Goal: Communication & Community: Answer question/provide support

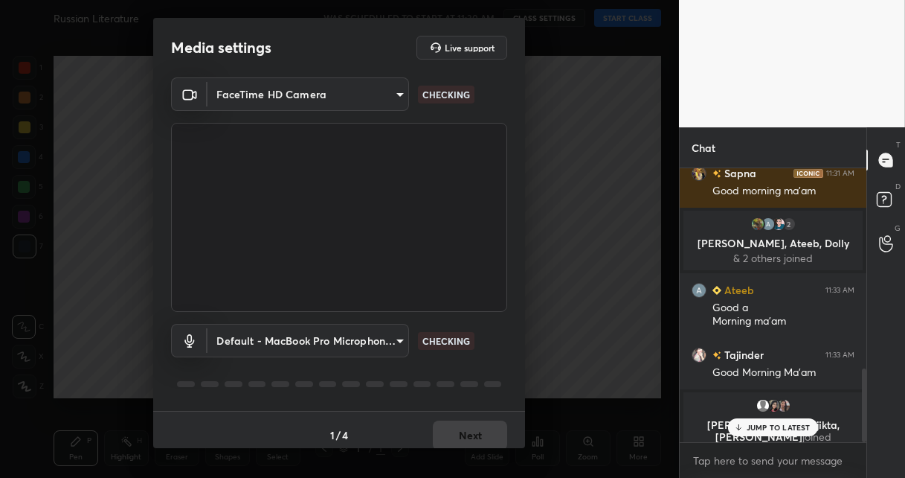
scroll to position [778, 0]
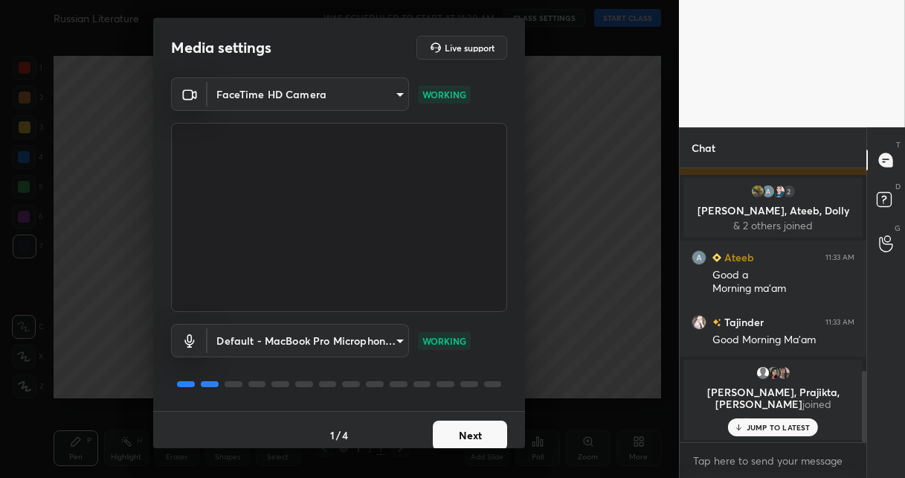
click at [490, 443] on button "Next" at bounding box center [470, 435] width 74 height 30
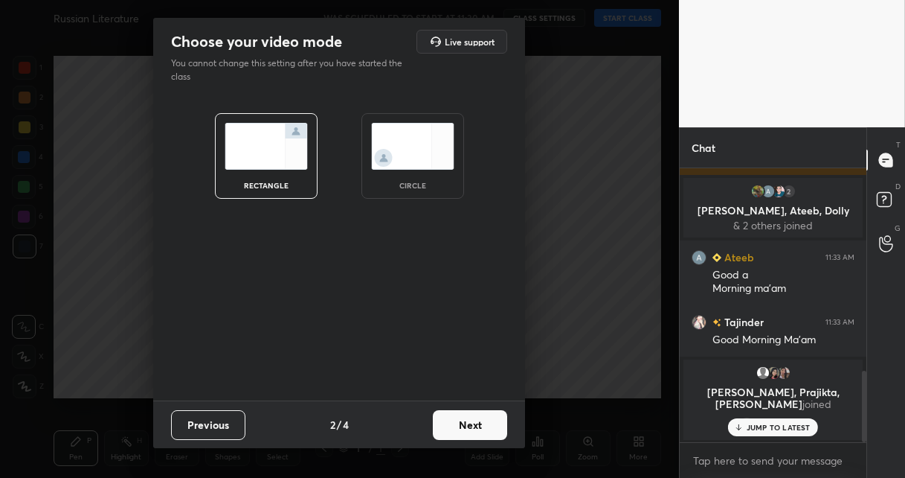
click at [480, 426] on button "Next" at bounding box center [470, 425] width 74 height 30
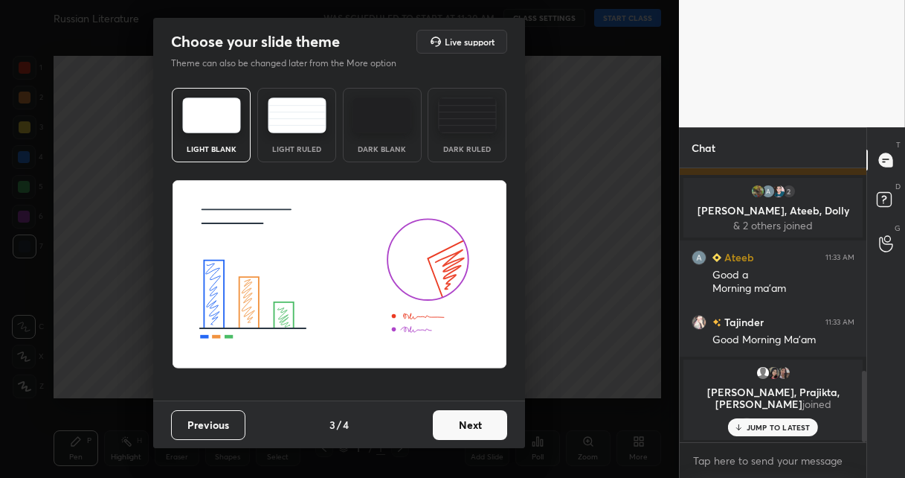
click at [488, 428] on button "Next" at bounding box center [470, 425] width 74 height 30
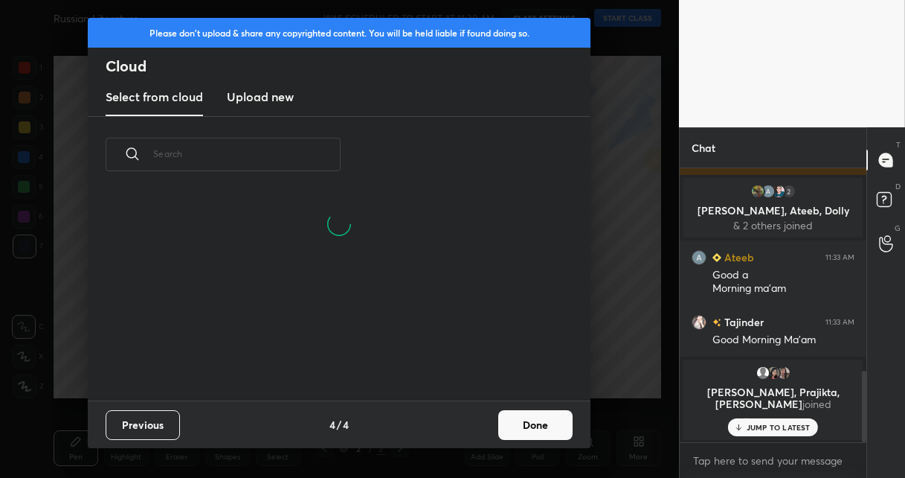
scroll to position [208, 478]
click at [536, 422] on button "Done" at bounding box center [535, 425] width 74 height 30
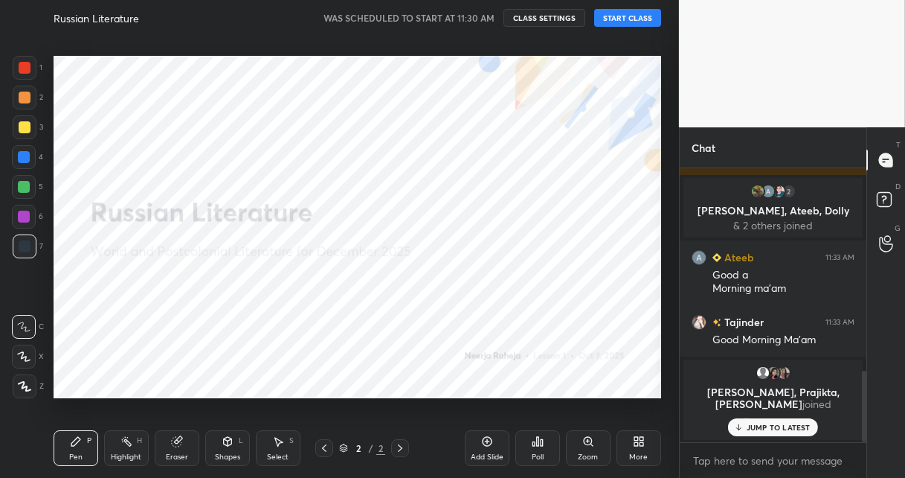
click at [625, 17] on button "START CLASS" at bounding box center [627, 18] width 67 height 18
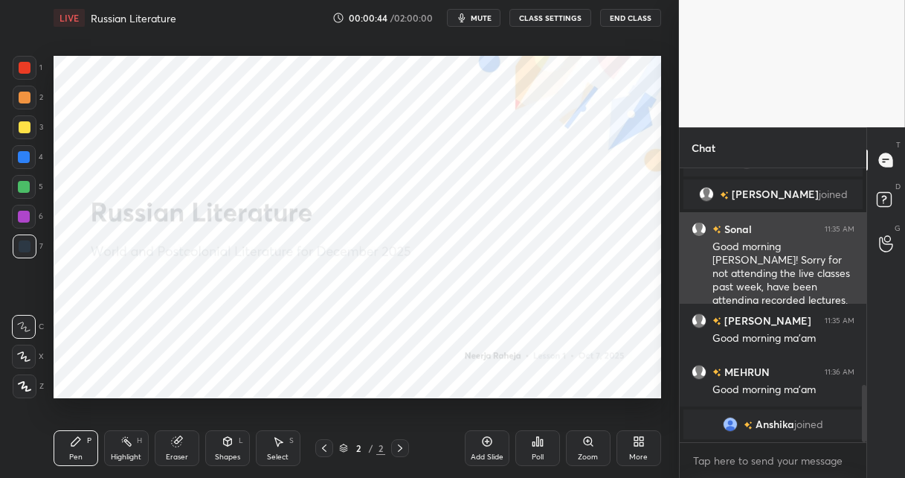
scroll to position [1059, 0]
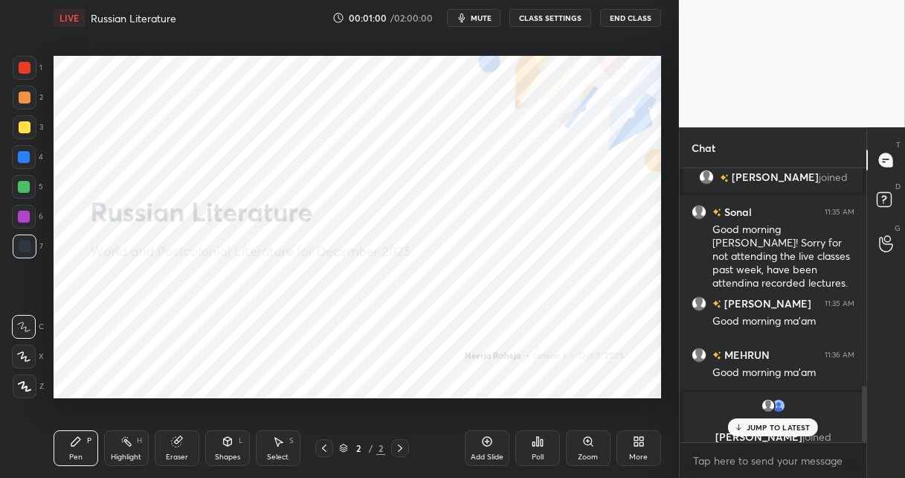
click at [635, 437] on icon at bounding box center [637, 439] width 4 height 4
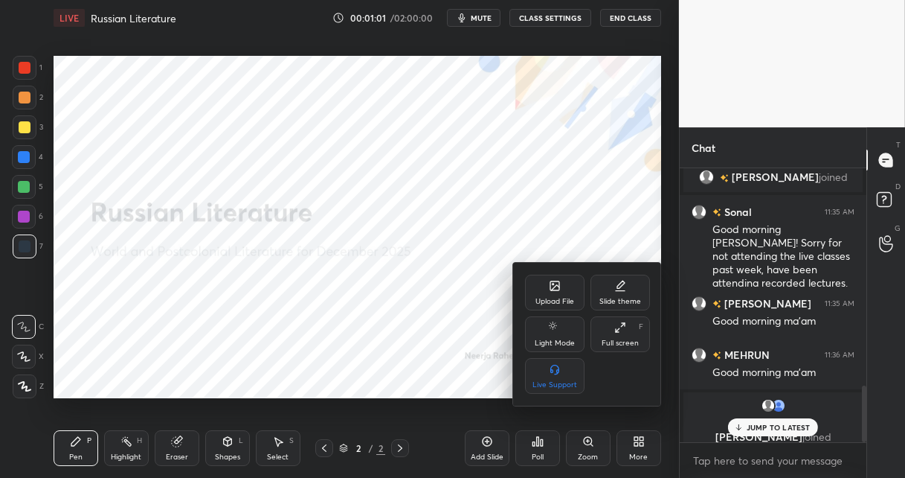
click at [551, 287] on icon at bounding box center [555, 285] width 9 height 9
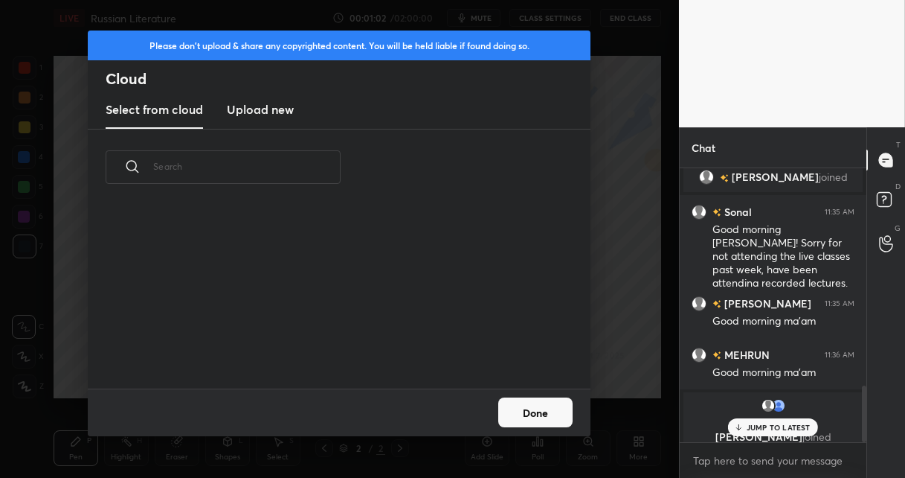
scroll to position [183, 478]
click at [250, 109] on h3 "Upload new" at bounding box center [260, 109] width 67 height 18
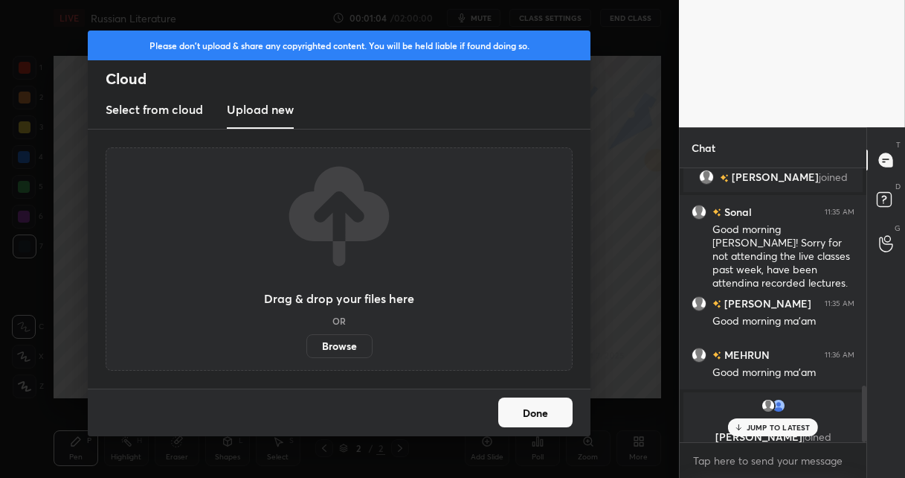
click at [345, 343] on label "Browse" at bounding box center [340, 346] width 66 height 24
click at [307, 343] on input "Browse" at bounding box center [307, 346] width 0 height 24
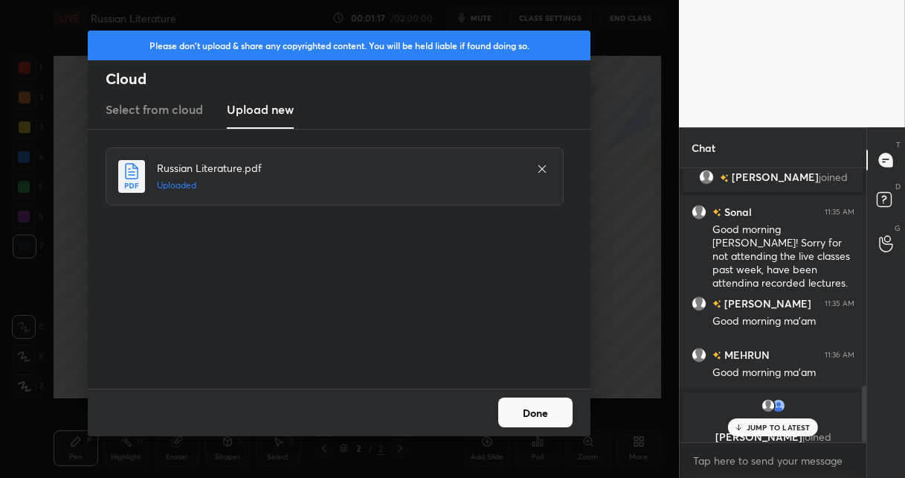
click at [542, 403] on button "Done" at bounding box center [535, 412] width 74 height 30
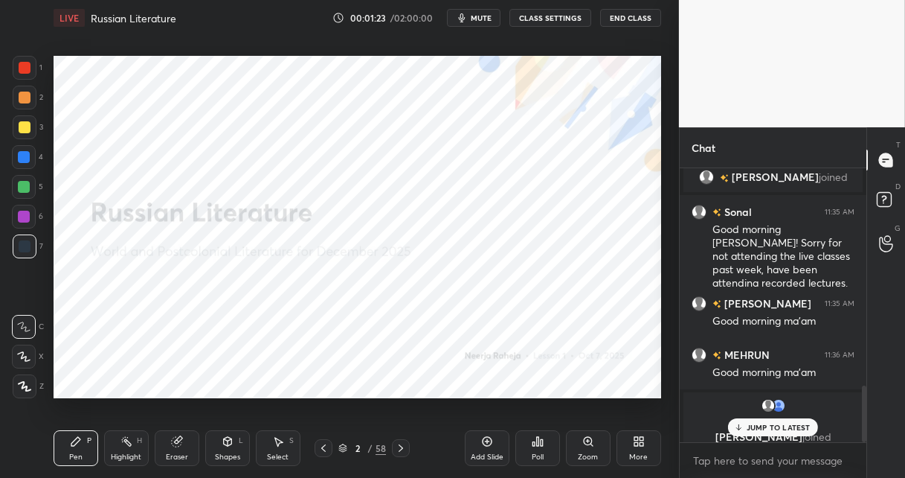
drag, startPoint x: 24, startPoint y: 384, endPoint x: 32, endPoint y: 371, distance: 15.1
click at [25, 382] on icon at bounding box center [24, 386] width 13 height 10
click at [22, 155] on div at bounding box center [24, 157] width 12 height 12
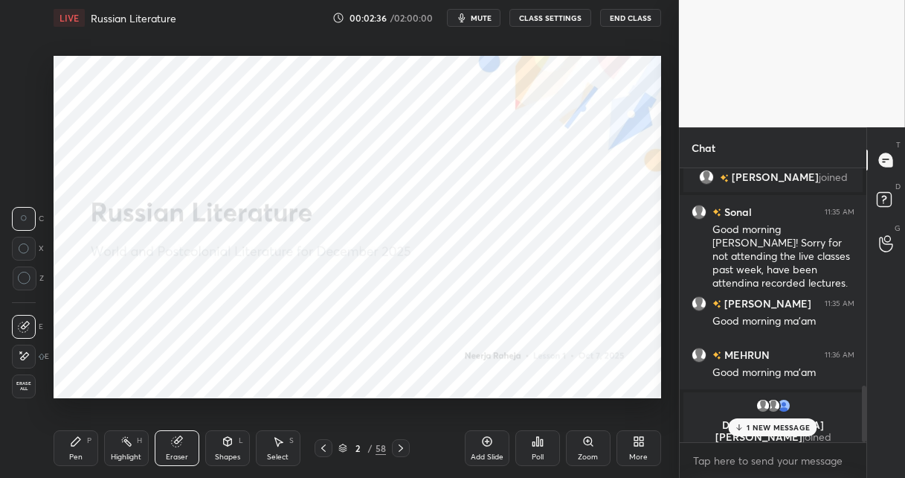
click at [74, 442] on icon at bounding box center [75, 441] width 9 height 9
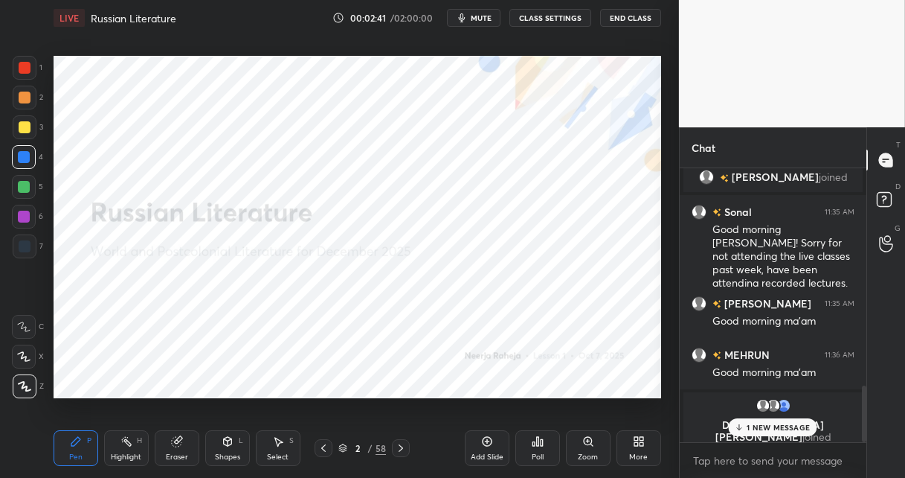
click at [742, 429] on icon at bounding box center [740, 427] width 10 height 9
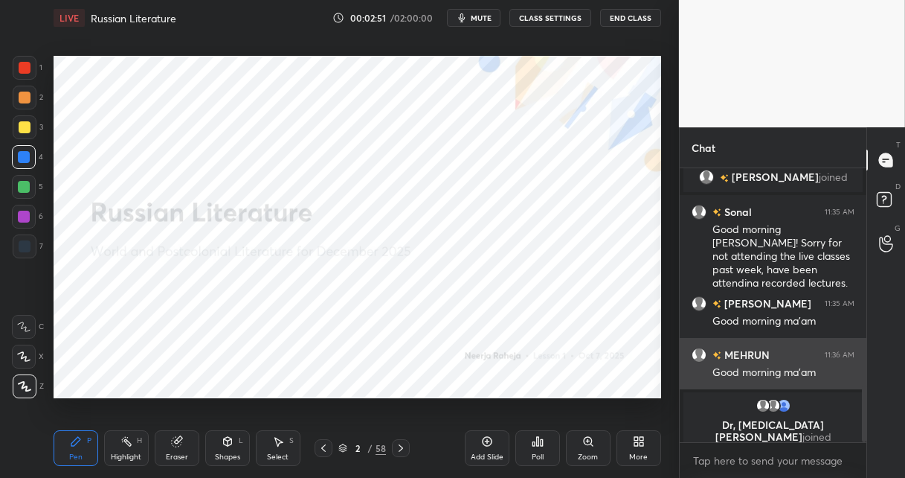
scroll to position [1071, 0]
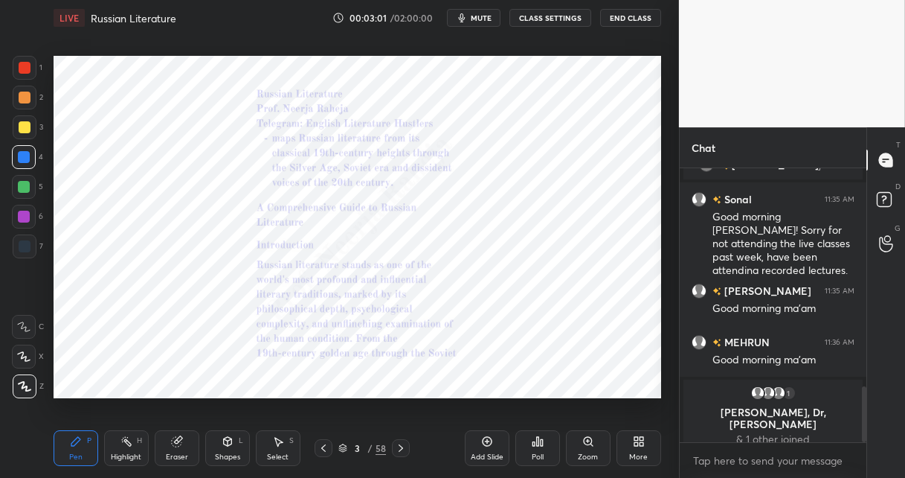
drag, startPoint x: 26, startPoint y: 247, endPoint x: 39, endPoint y: 231, distance: 21.1
click at [28, 245] on div at bounding box center [25, 246] width 12 height 12
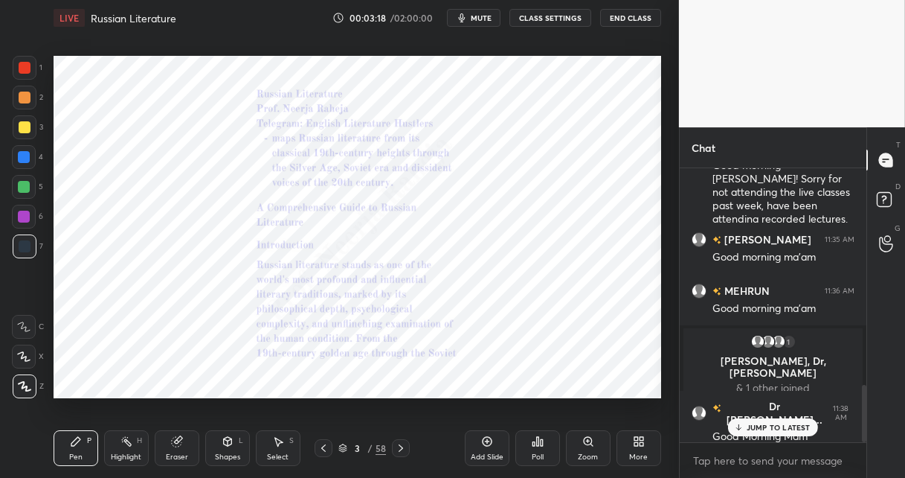
scroll to position [1028, 0]
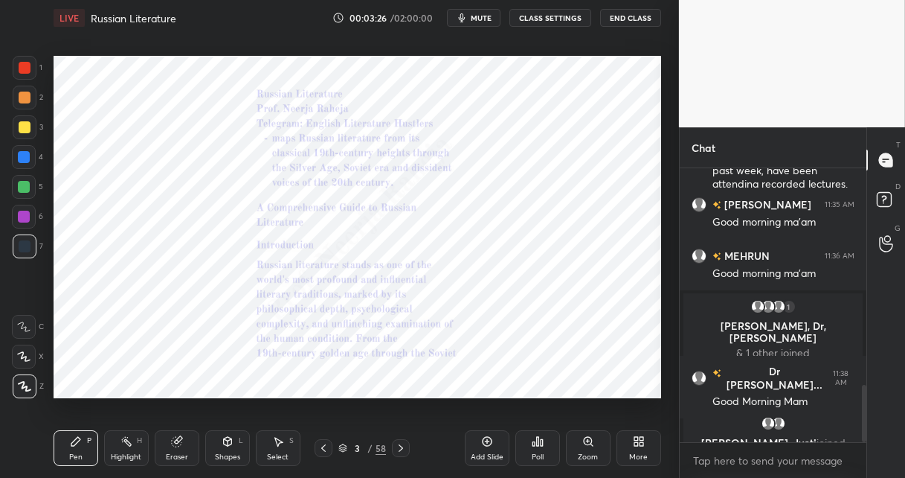
click at [400, 446] on icon at bounding box center [401, 448] width 12 height 12
click at [585, 440] on icon at bounding box center [588, 441] width 8 height 8
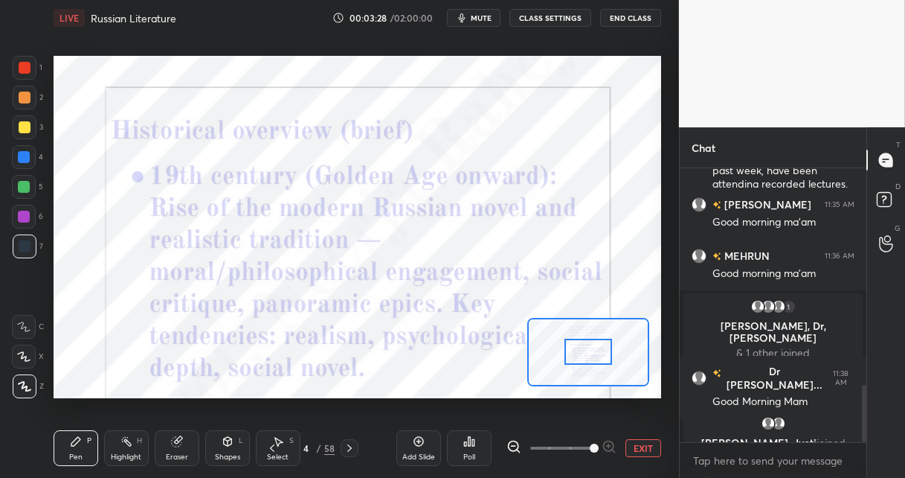
click at [588, 441] on span at bounding box center [561, 448] width 62 height 22
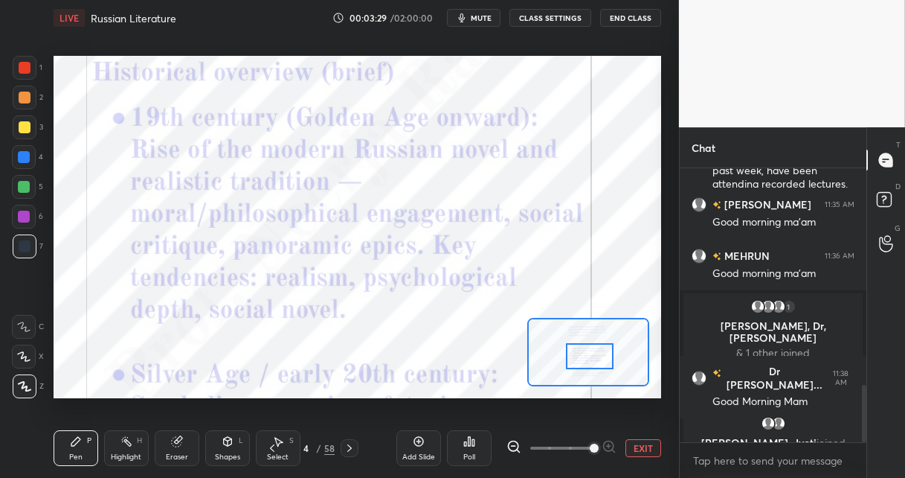
drag, startPoint x: 578, startPoint y: 358, endPoint x: 582, endPoint y: 349, distance: 9.7
click at [580, 361] on div at bounding box center [590, 356] width 48 height 26
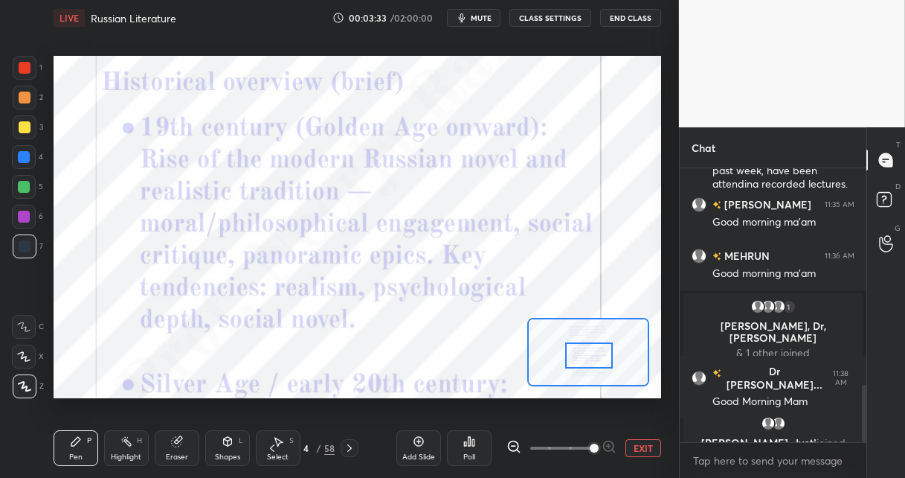
click at [25, 348] on div at bounding box center [24, 356] width 24 height 24
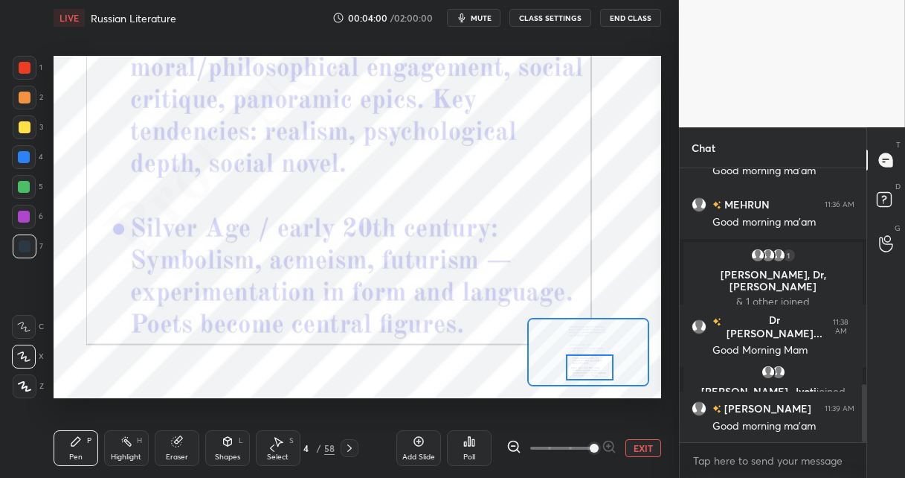
drag, startPoint x: 580, startPoint y: 354, endPoint x: 580, endPoint y: 366, distance: 11.9
click at [580, 367] on div at bounding box center [590, 367] width 48 height 26
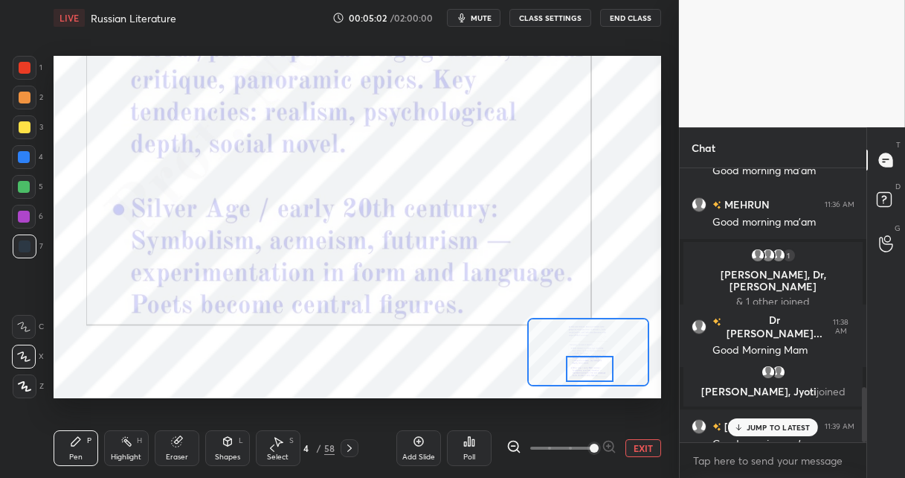
scroll to position [1079, 0]
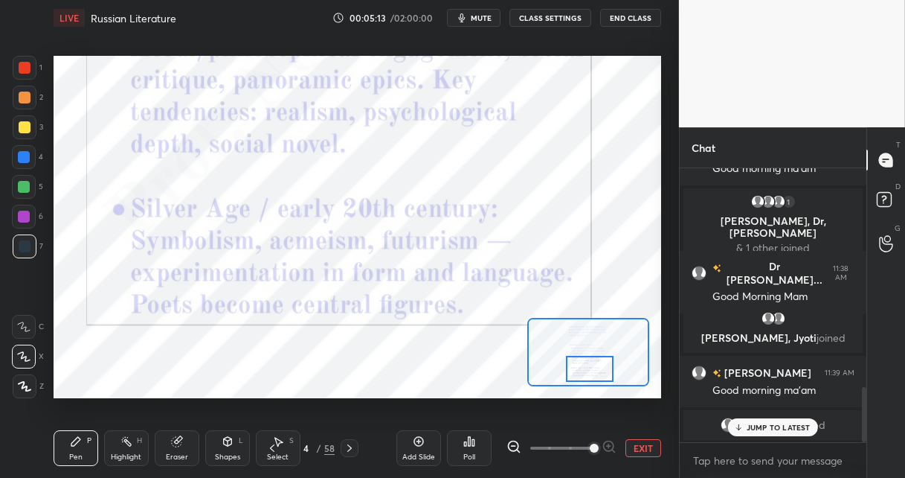
click at [350, 449] on icon at bounding box center [350, 448] width 12 height 12
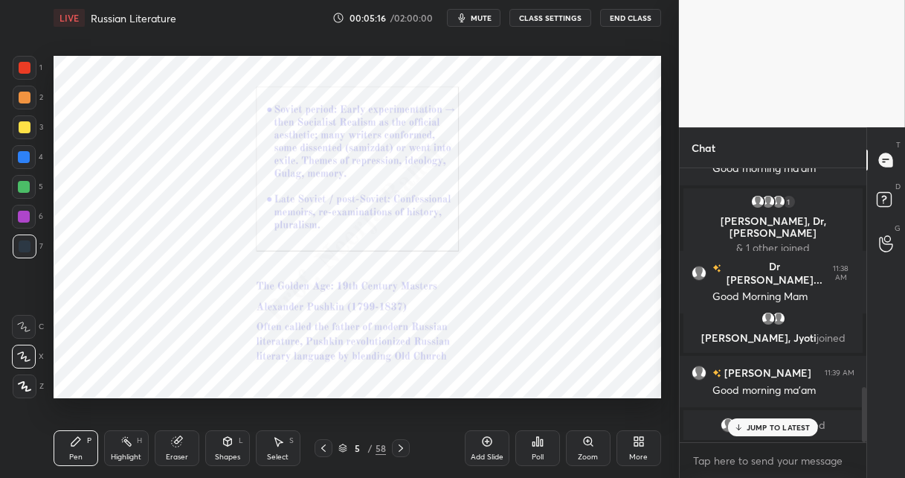
click at [585, 442] on icon at bounding box center [588, 441] width 8 height 8
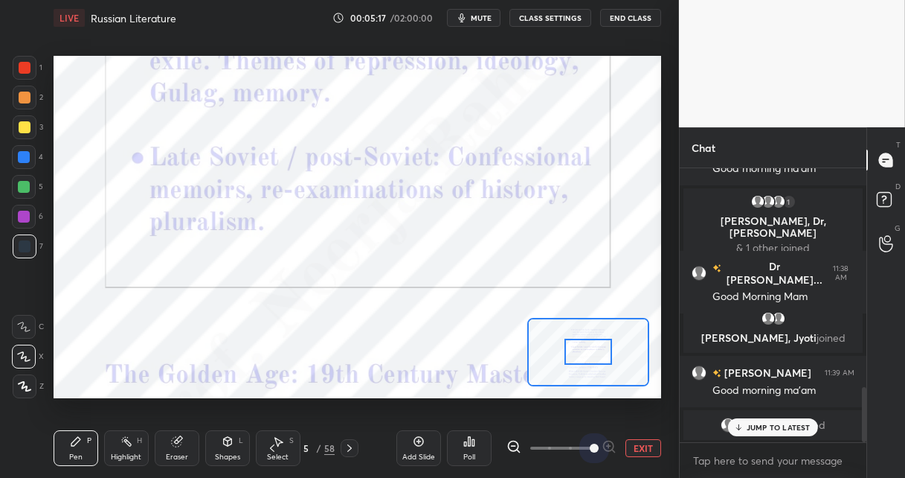
click at [585, 439] on span at bounding box center [561, 448] width 62 height 22
drag, startPoint x: 588, startPoint y: 437, endPoint x: 591, endPoint y: 409, distance: 28.5
click at [590, 443] on span at bounding box center [594, 447] width 9 height 9
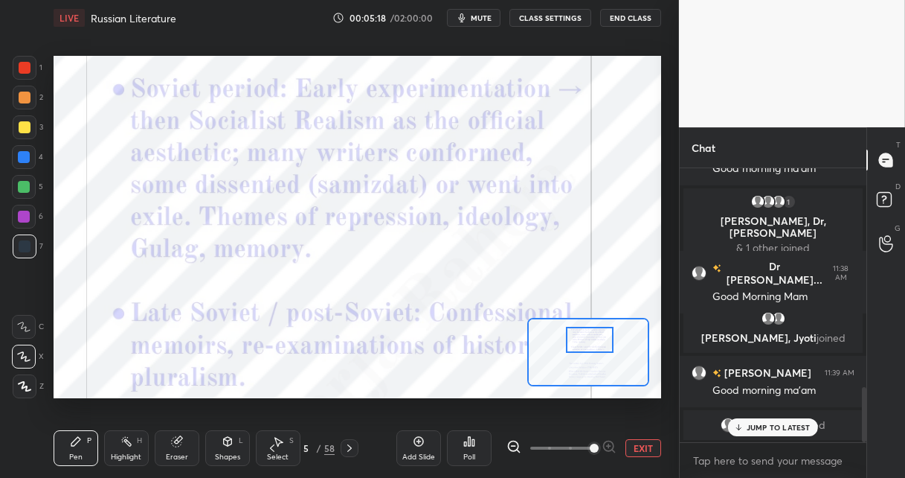
drag, startPoint x: 591, startPoint y: 353, endPoint x: 590, endPoint y: 346, distance: 7.5
click at [591, 347] on div at bounding box center [590, 340] width 48 height 26
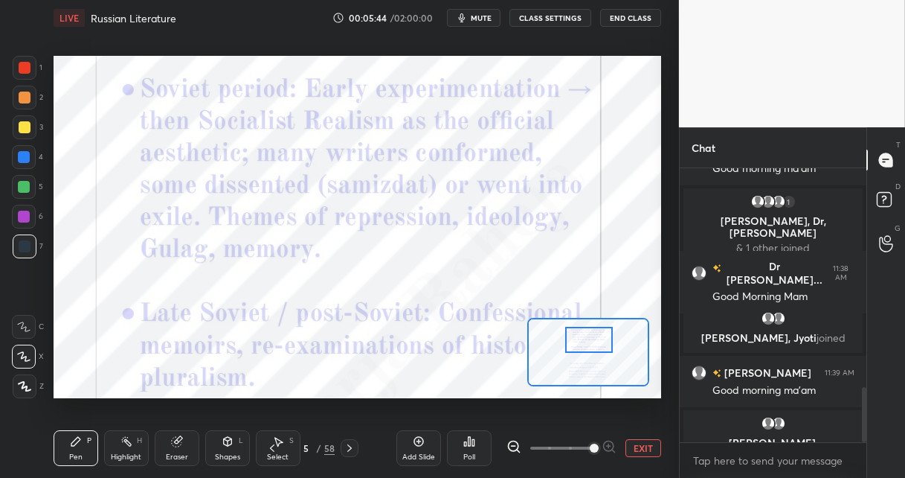
click at [414, 442] on icon at bounding box center [419, 441] width 12 height 12
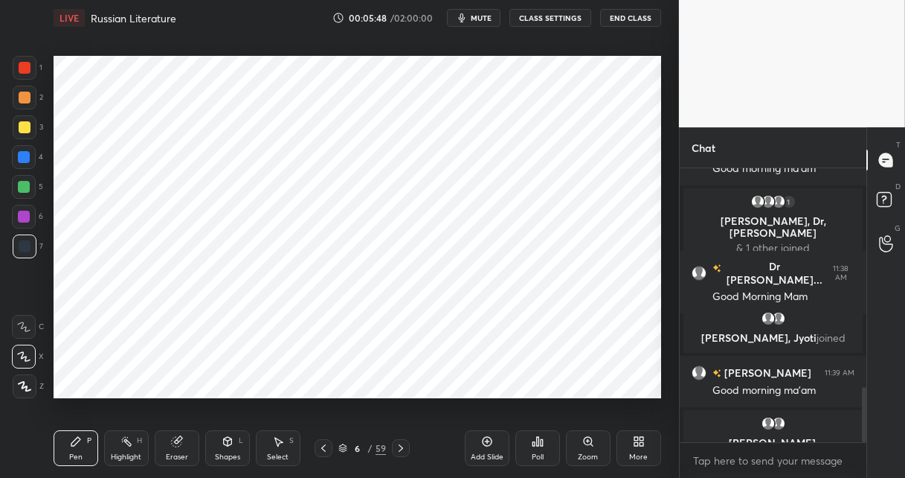
scroll to position [1100, 0]
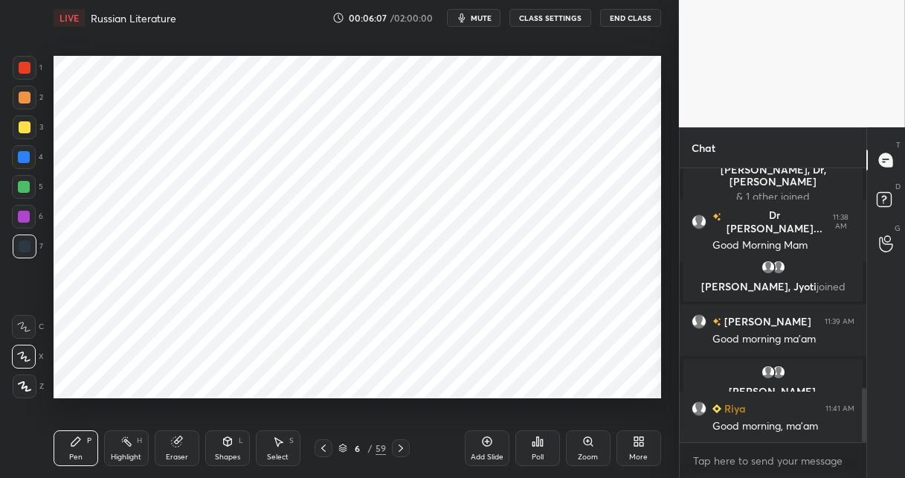
drag, startPoint x: 22, startPoint y: 222, endPoint x: 48, endPoint y: 197, distance: 35.8
click at [22, 221] on div at bounding box center [24, 217] width 24 height 24
click at [324, 443] on icon at bounding box center [324, 448] width 12 height 12
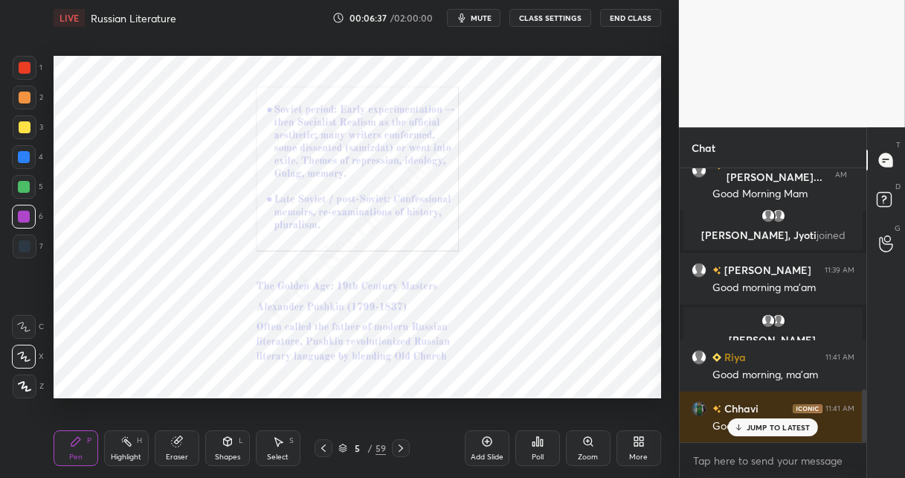
drag, startPoint x: 397, startPoint y: 447, endPoint x: 398, endPoint y: 426, distance: 21.6
click at [397, 446] on icon at bounding box center [401, 448] width 12 height 12
click at [320, 446] on icon at bounding box center [324, 448] width 12 height 12
drag, startPoint x: 25, startPoint y: 190, endPoint x: 33, endPoint y: 184, distance: 9.7
click at [25, 190] on div at bounding box center [24, 187] width 12 height 12
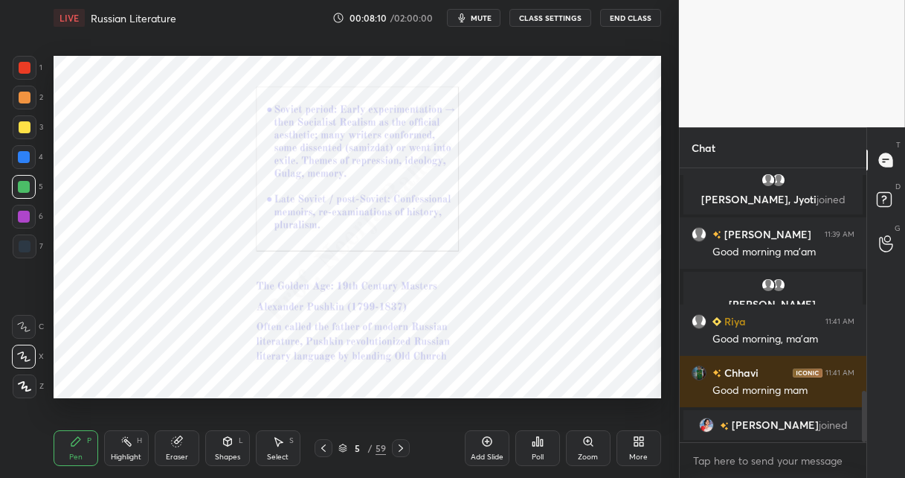
scroll to position [1222, 0]
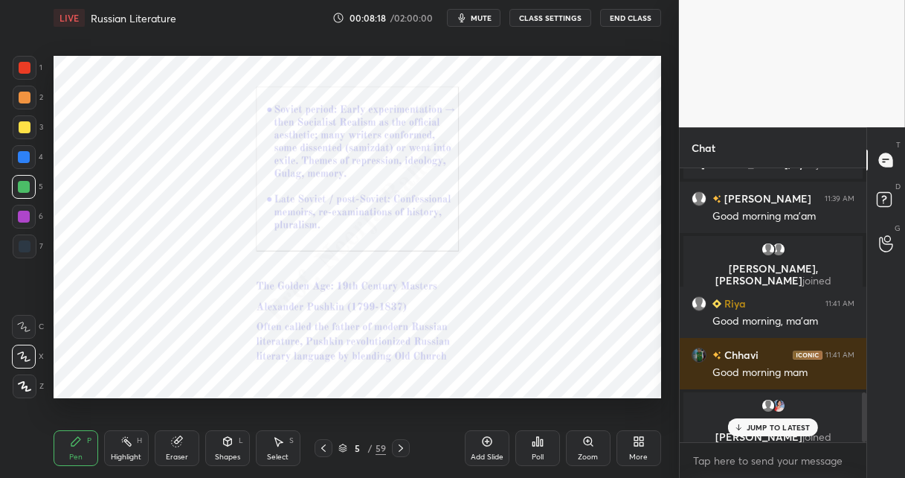
drag, startPoint x: 401, startPoint y: 443, endPoint x: 411, endPoint y: 436, distance: 12.4
click at [401, 443] on icon at bounding box center [401, 448] width 12 height 12
click at [395, 450] on icon at bounding box center [401, 448] width 12 height 12
click at [587, 443] on icon at bounding box center [588, 441] width 8 height 8
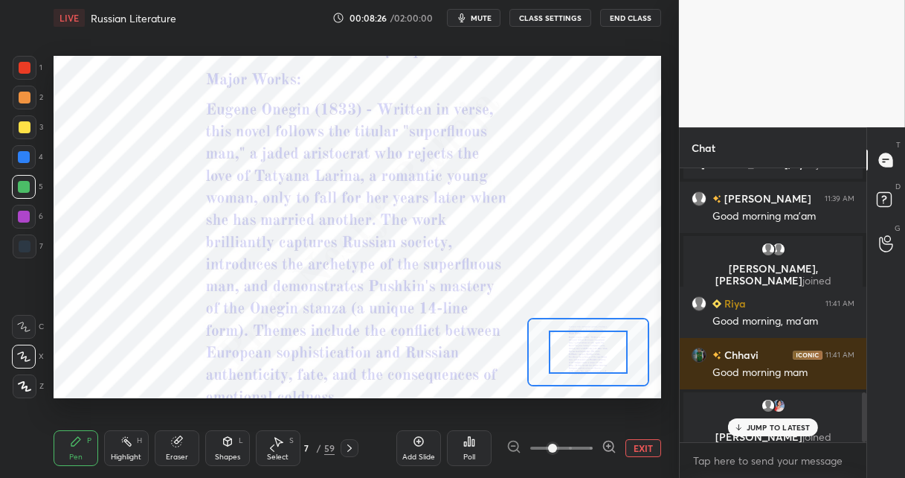
click at [606, 443] on icon at bounding box center [609, 446] width 15 height 15
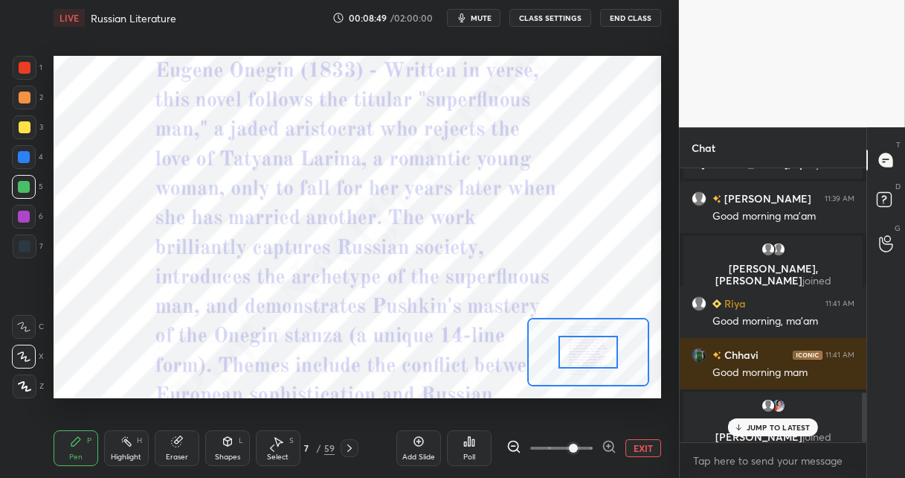
drag, startPoint x: 27, startPoint y: 215, endPoint x: 45, endPoint y: 209, distance: 19.5
click at [27, 214] on div at bounding box center [24, 217] width 12 height 12
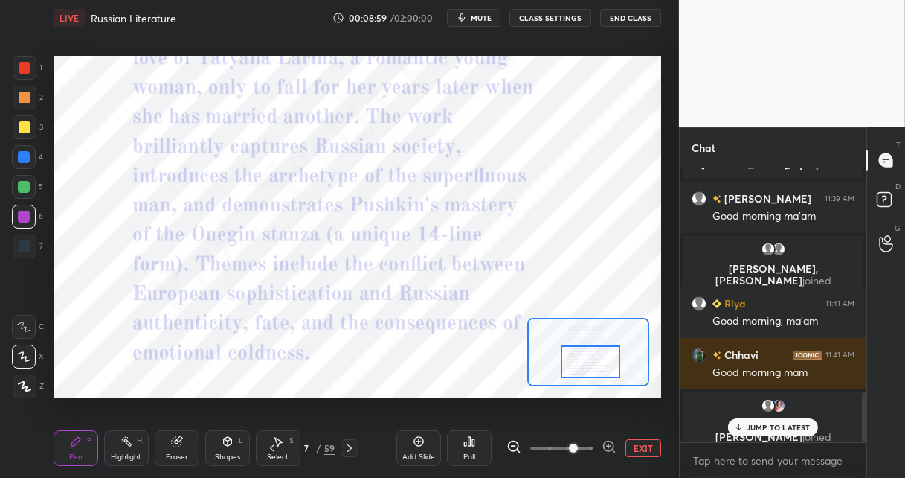
drag, startPoint x: 588, startPoint y: 353, endPoint x: 590, endPoint y: 361, distance: 8.3
click at [590, 363] on div at bounding box center [591, 361] width 60 height 33
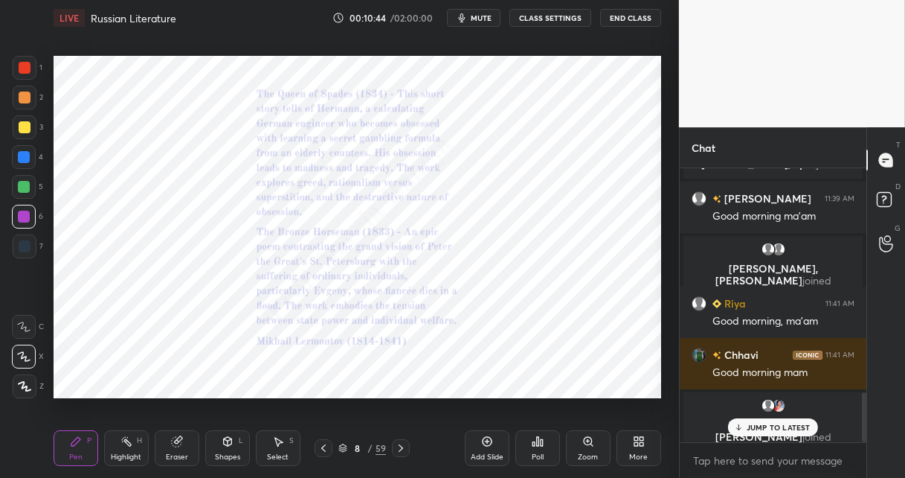
click at [318, 446] on icon at bounding box center [324, 448] width 12 height 12
click at [398, 445] on icon at bounding box center [401, 448] width 12 height 12
click at [589, 440] on icon at bounding box center [589, 441] width 12 height 12
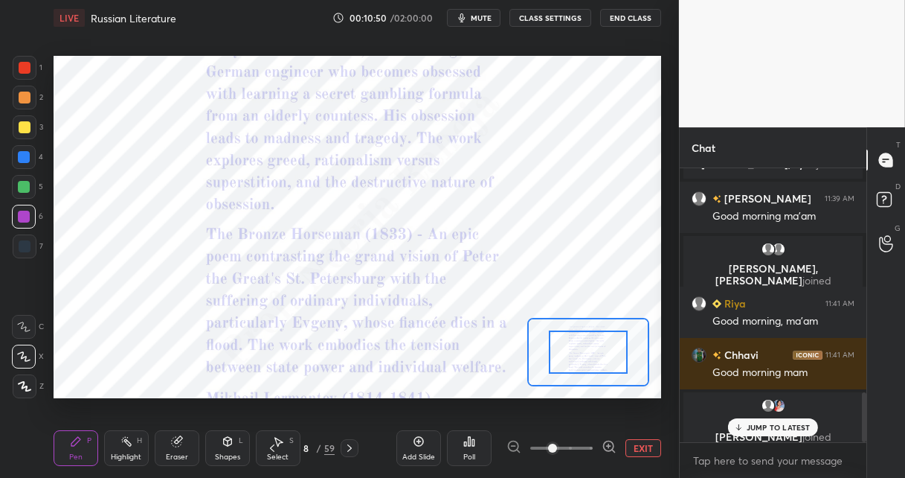
click at [588, 440] on span at bounding box center [561, 448] width 62 height 22
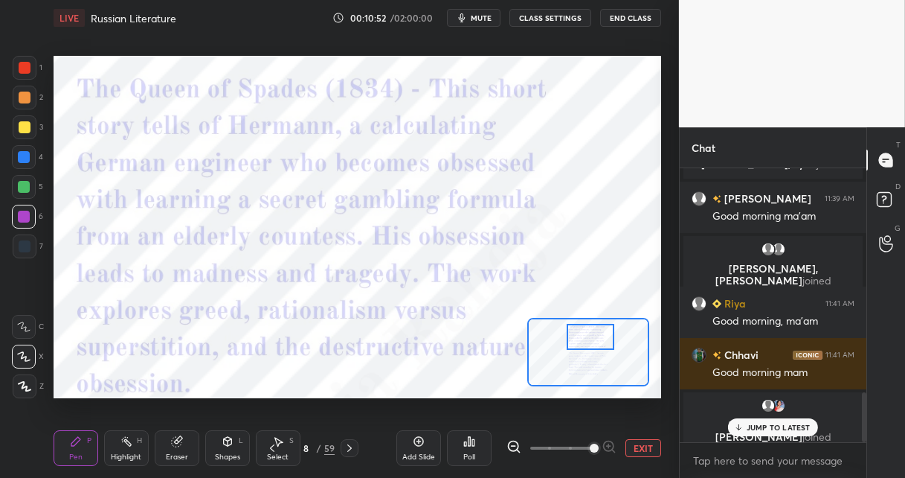
drag, startPoint x: 581, startPoint y: 356, endPoint x: 583, endPoint y: 341, distance: 15.0
click at [583, 341] on div at bounding box center [591, 337] width 48 height 26
drag, startPoint x: 27, startPoint y: 95, endPoint x: 34, endPoint y: 97, distance: 7.6
click at [28, 97] on div at bounding box center [25, 98] width 12 height 12
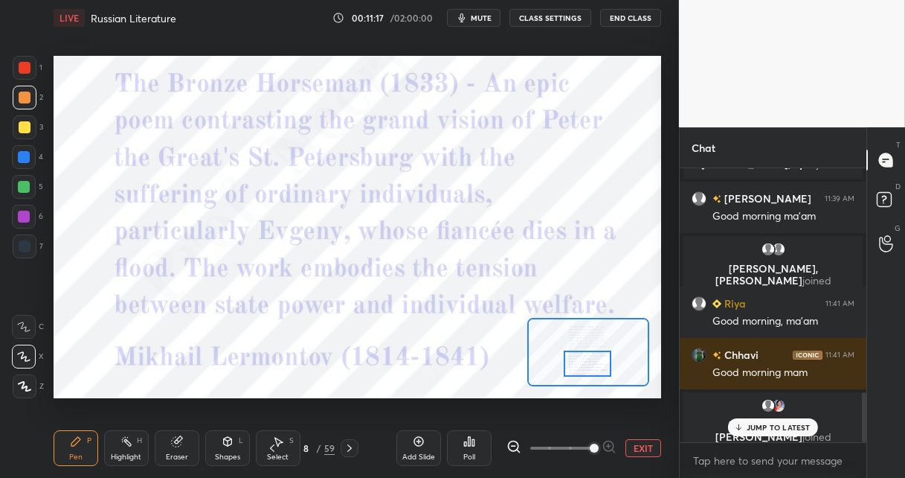
drag, startPoint x: 585, startPoint y: 342, endPoint x: 582, endPoint y: 365, distance: 23.3
click at [581, 368] on div at bounding box center [588, 363] width 48 height 26
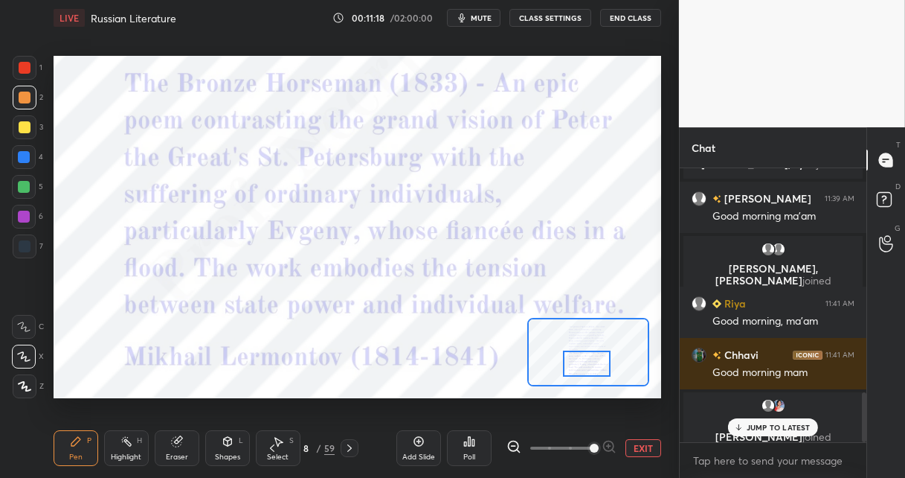
scroll to position [1233, 0]
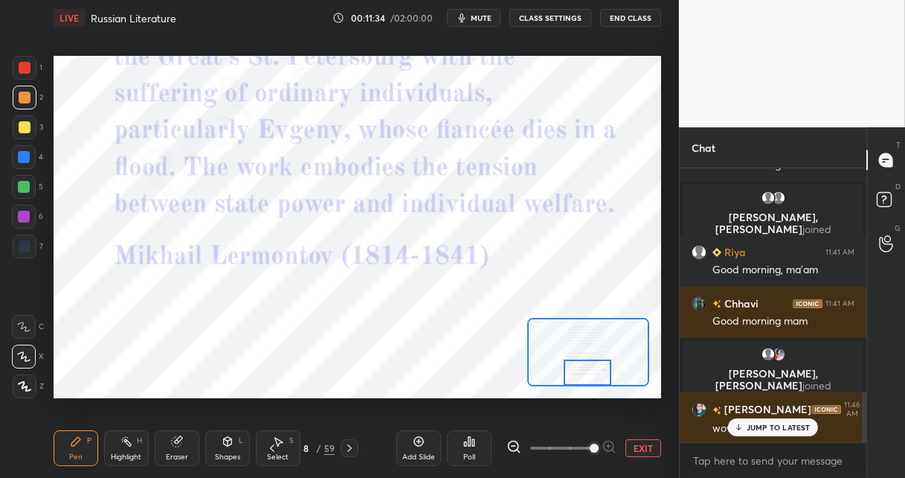
drag, startPoint x: 585, startPoint y: 367, endPoint x: 584, endPoint y: 374, distance: 7.6
click at [585, 376] on div at bounding box center [588, 372] width 48 height 26
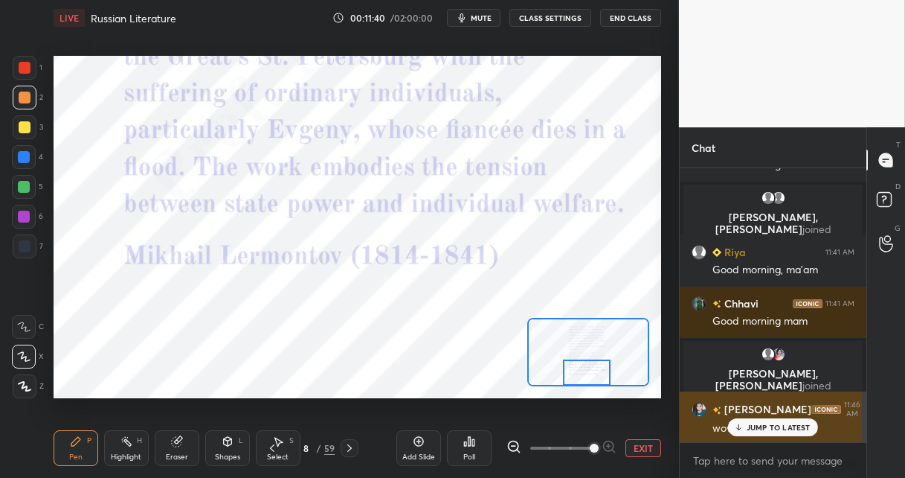
drag, startPoint x: 770, startPoint y: 425, endPoint x: 766, endPoint y: 434, distance: 9.7
click at [769, 425] on p "JUMP TO LATEST" at bounding box center [779, 427] width 64 height 9
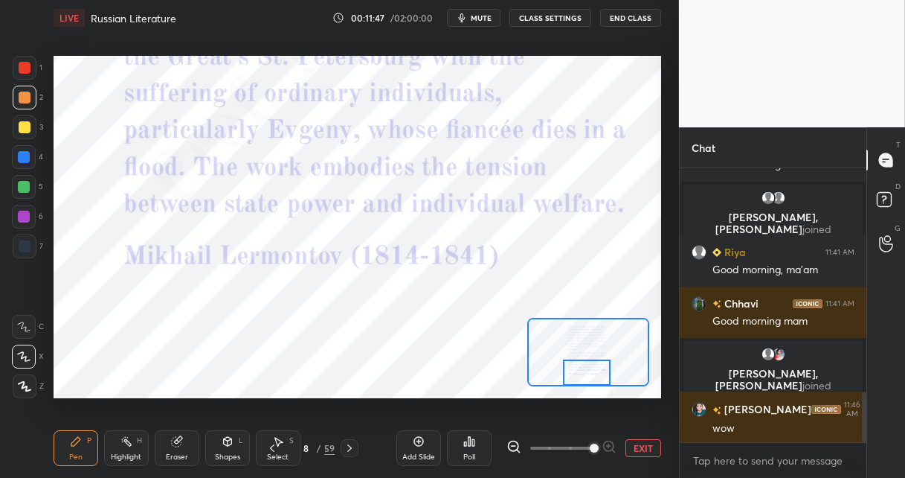
click at [350, 446] on icon at bounding box center [350, 448] width 12 height 12
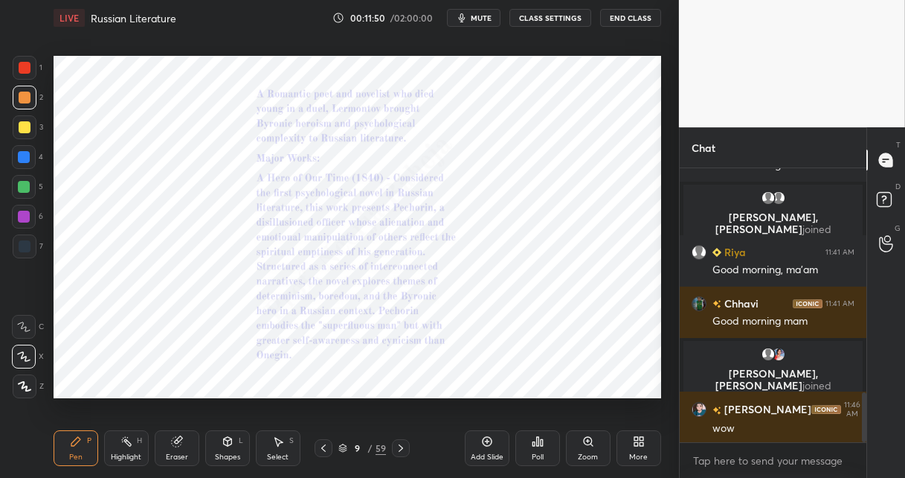
click at [591, 441] on icon at bounding box center [588, 441] width 8 height 8
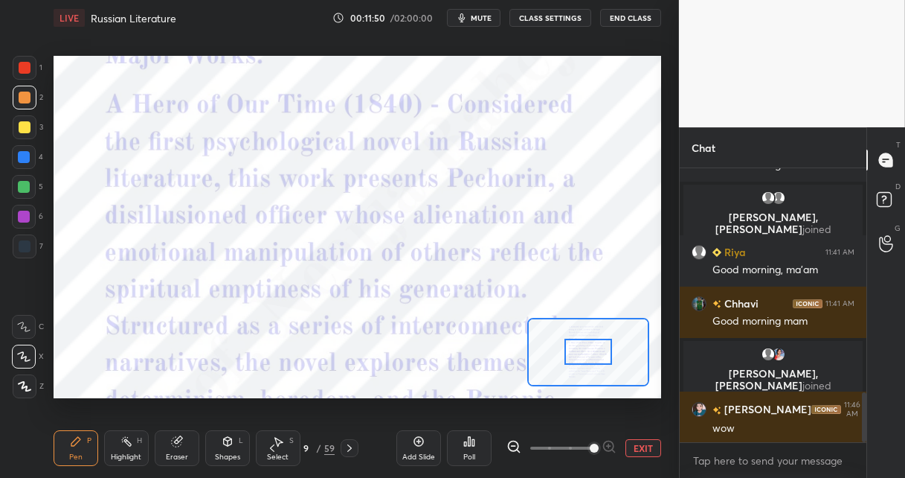
click at [592, 440] on span at bounding box center [561, 448] width 62 height 22
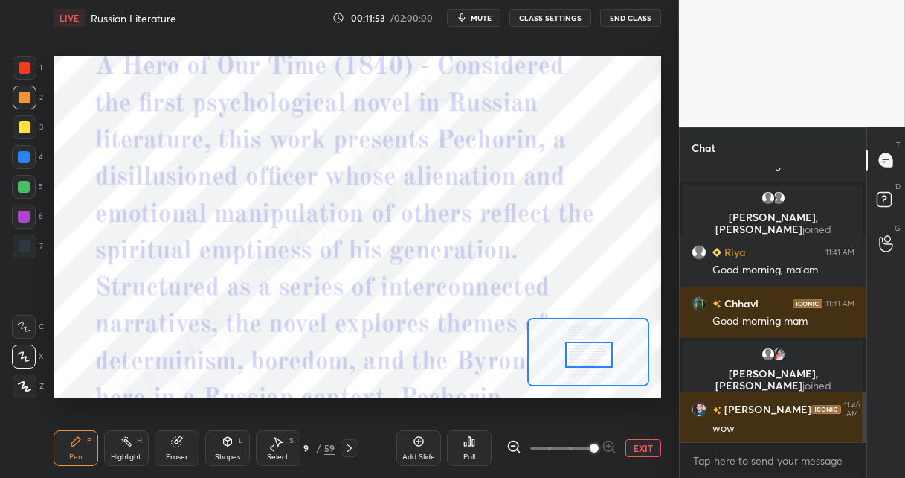
drag, startPoint x: 591, startPoint y: 356, endPoint x: 585, endPoint y: 365, distance: 10.7
click at [590, 357] on div at bounding box center [589, 354] width 48 height 26
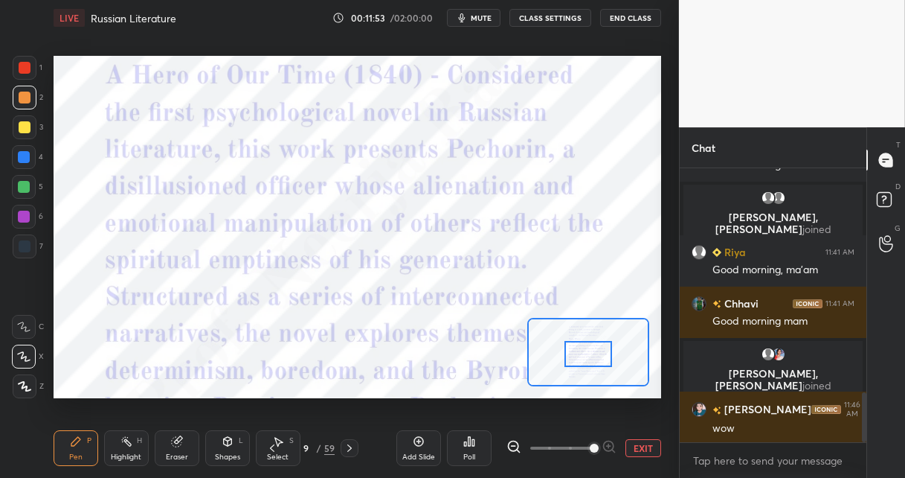
click at [513, 443] on icon at bounding box center [514, 446] width 15 height 15
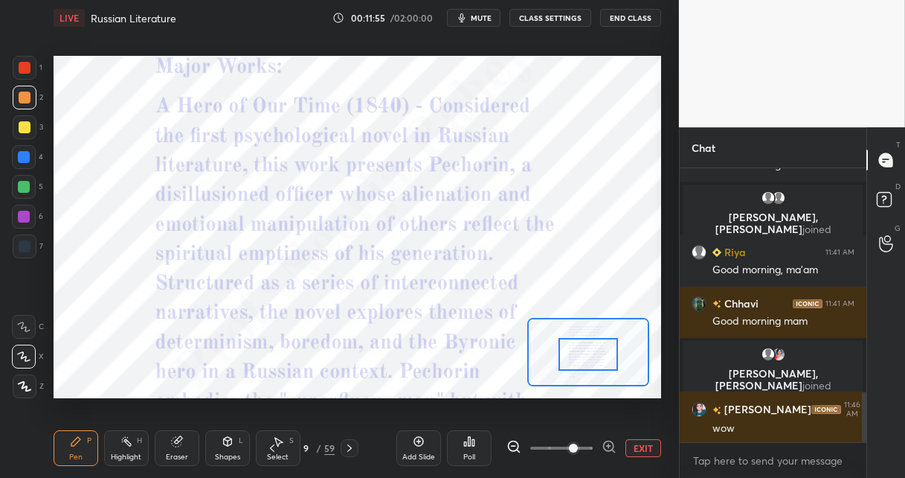
click at [515, 443] on icon at bounding box center [514, 446] width 15 height 15
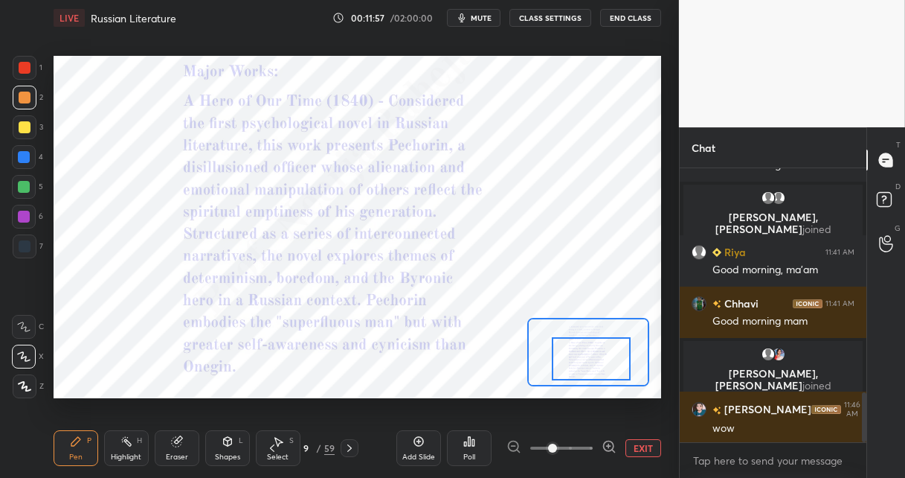
click at [589, 357] on div at bounding box center [591, 359] width 79 height 44
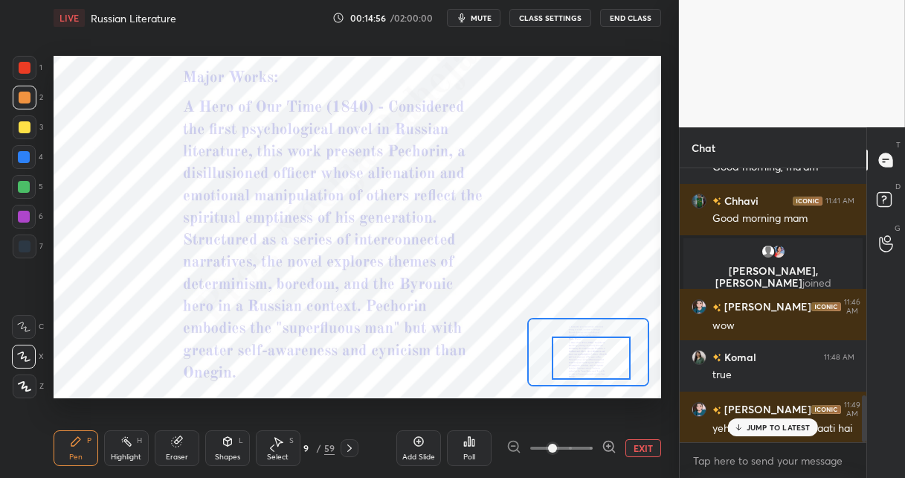
scroll to position [1371, 0]
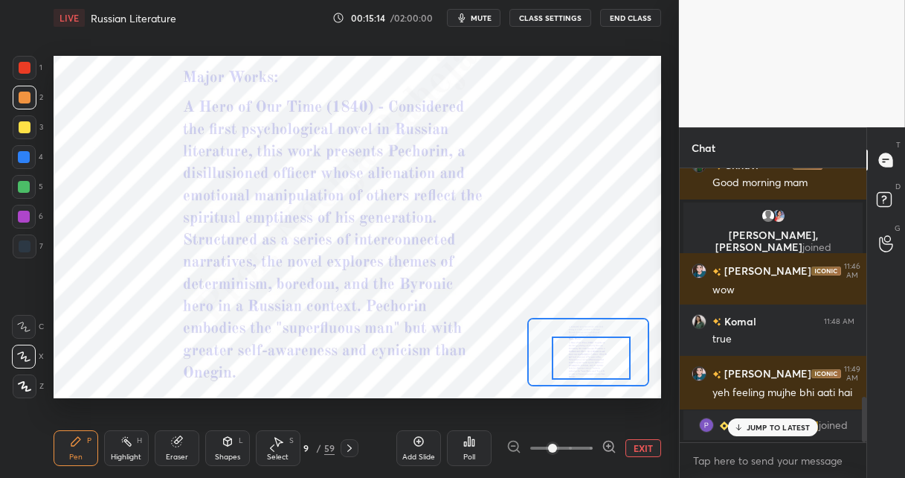
click at [351, 445] on icon at bounding box center [350, 448] width 12 height 12
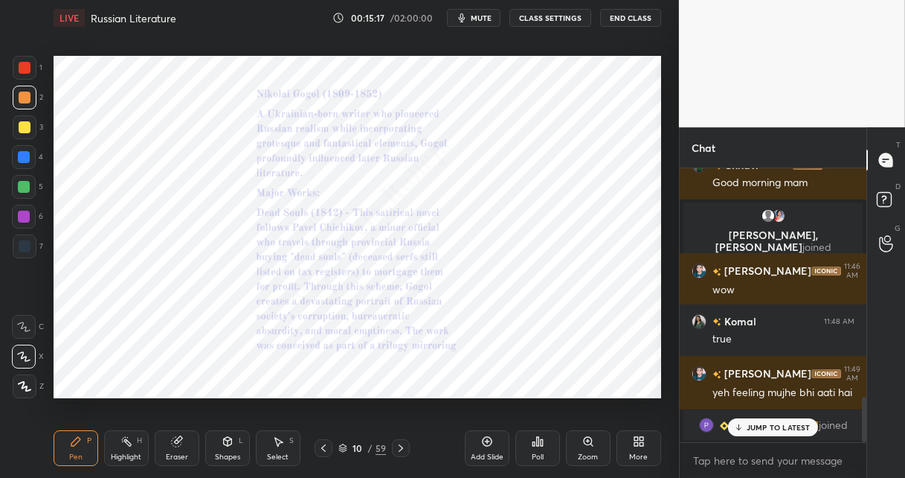
click at [588, 443] on icon at bounding box center [589, 441] width 12 height 12
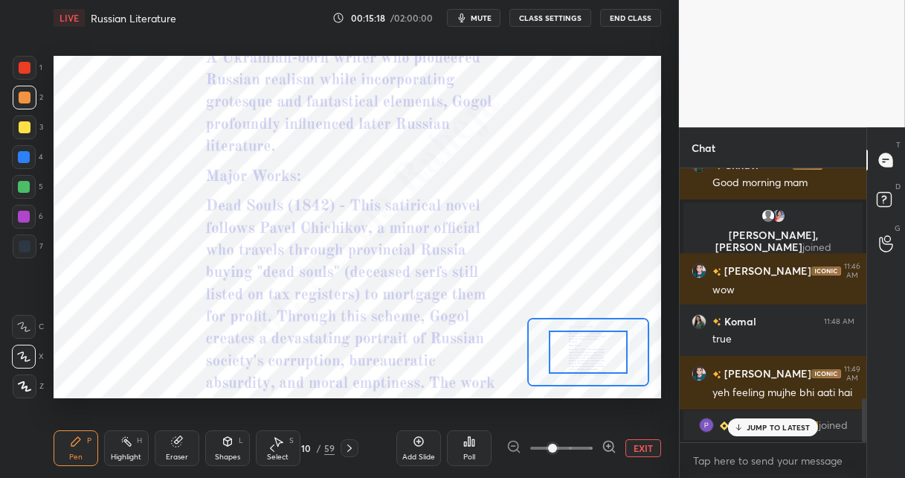
scroll to position [1422, 0]
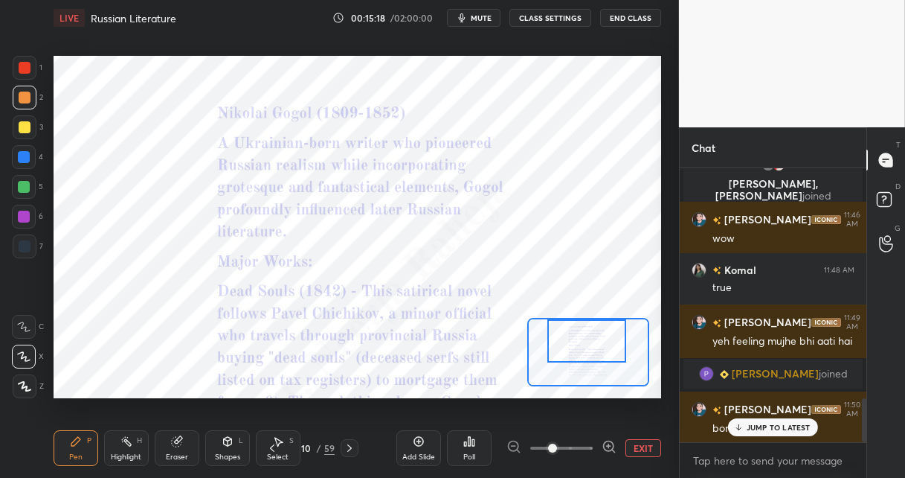
drag, startPoint x: 583, startPoint y: 352, endPoint x: 580, endPoint y: 344, distance: 7.8
click at [580, 345] on div at bounding box center [587, 341] width 79 height 44
click at [605, 441] on icon at bounding box center [609, 446] width 15 height 15
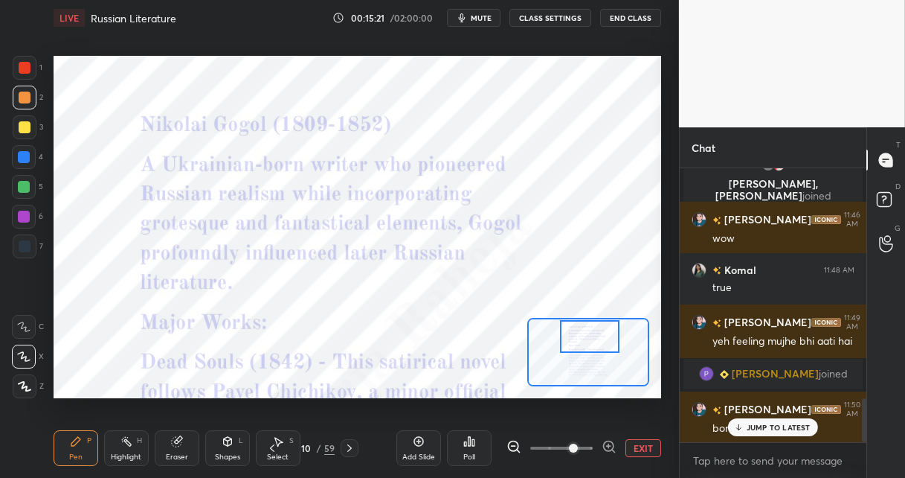
click at [584, 342] on div at bounding box center [590, 336] width 60 height 33
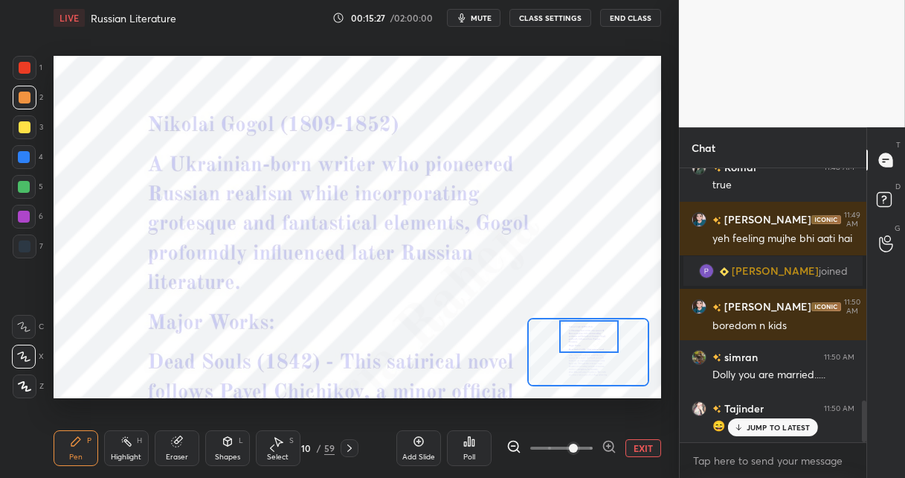
scroll to position [1561, 0]
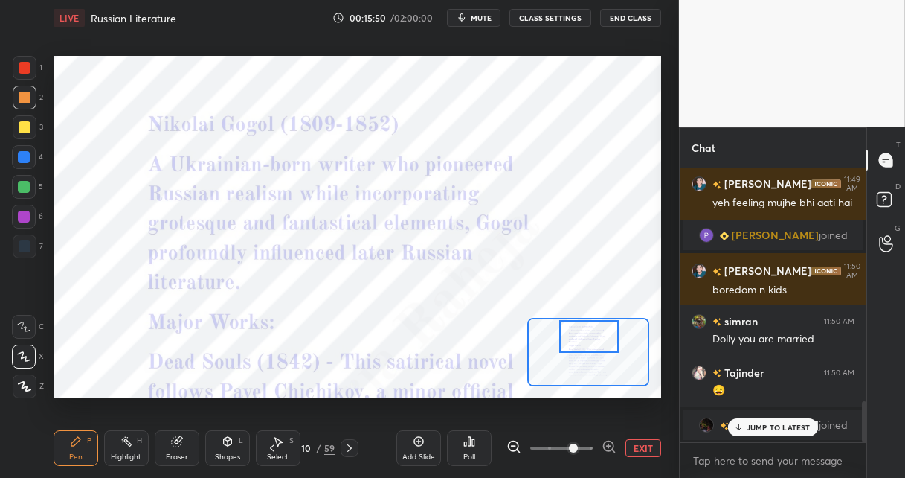
click at [25, 216] on div at bounding box center [24, 217] width 12 height 12
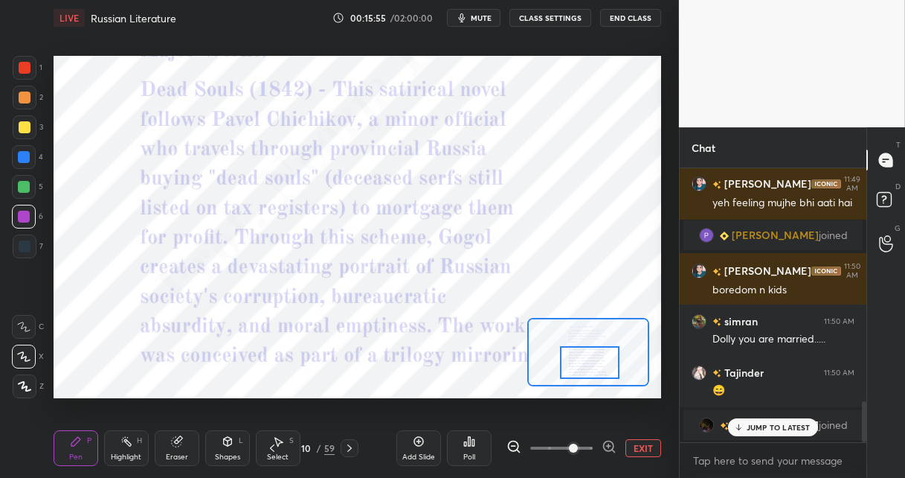
drag, startPoint x: 582, startPoint y: 336, endPoint x: 582, endPoint y: 361, distance: 25.3
click at [583, 361] on div at bounding box center [590, 362] width 60 height 33
click at [352, 446] on icon at bounding box center [350, 448] width 12 height 12
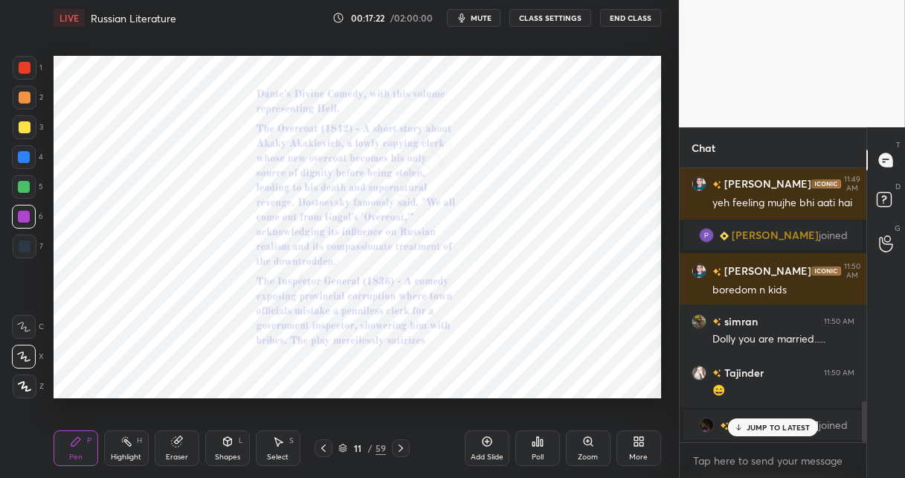
scroll to position [1652, 0]
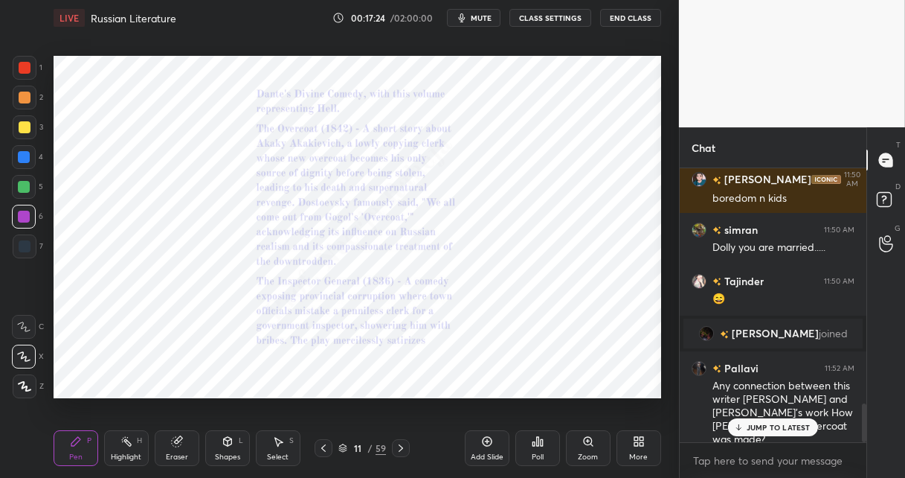
click at [588, 446] on div "Zoom" at bounding box center [588, 448] width 45 height 36
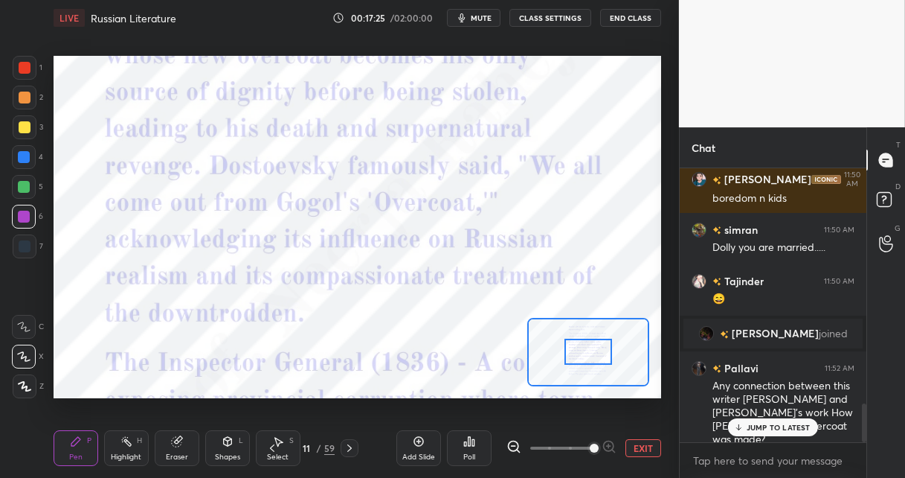
click at [588, 444] on span at bounding box center [561, 448] width 62 height 22
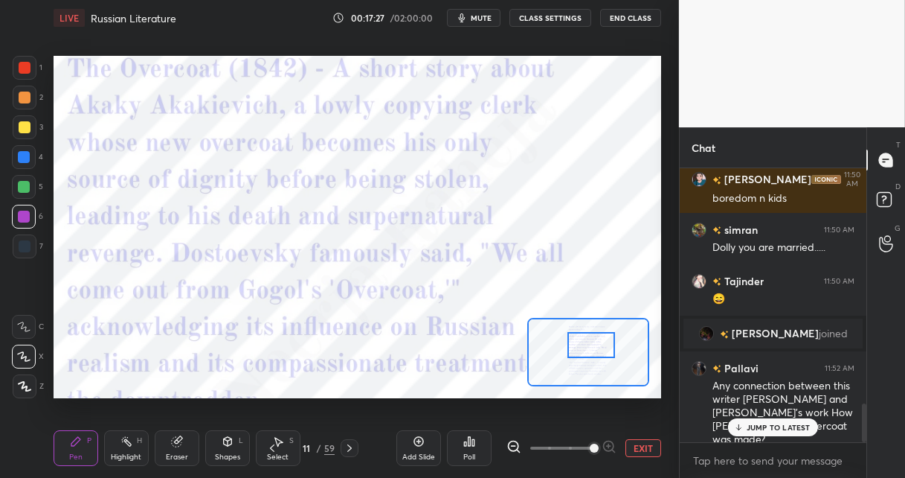
click at [586, 349] on div at bounding box center [592, 345] width 48 height 26
click at [511, 443] on icon at bounding box center [514, 446] width 15 height 15
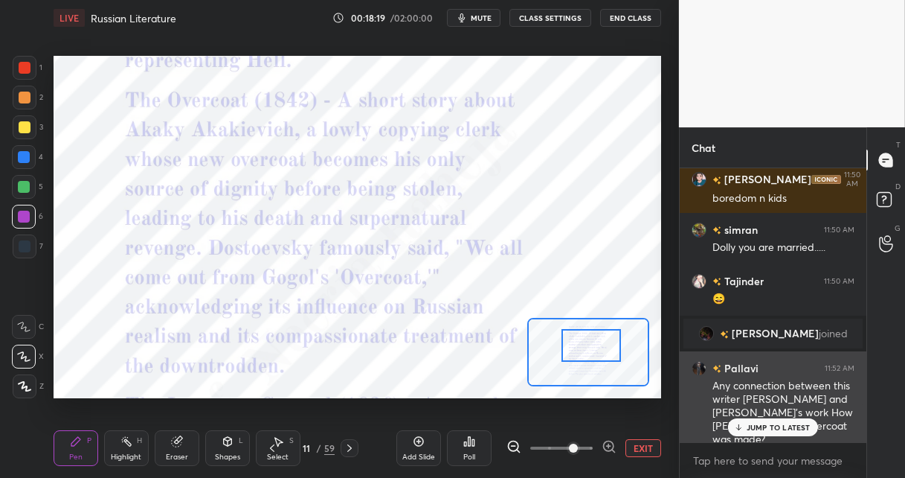
click at [751, 428] on p "JUMP TO LATEST" at bounding box center [779, 427] width 64 height 9
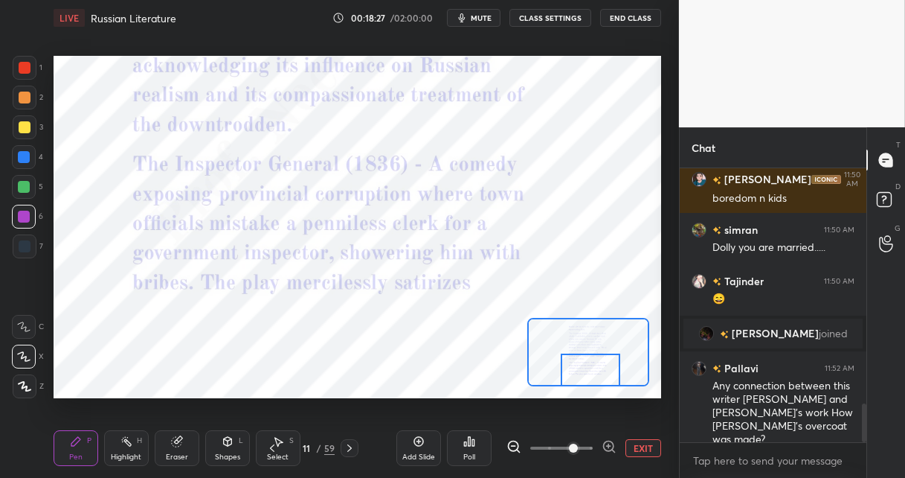
drag, startPoint x: 597, startPoint y: 353, endPoint x: 586, endPoint y: 362, distance: 14.8
click at [594, 373] on div at bounding box center [591, 369] width 60 height 33
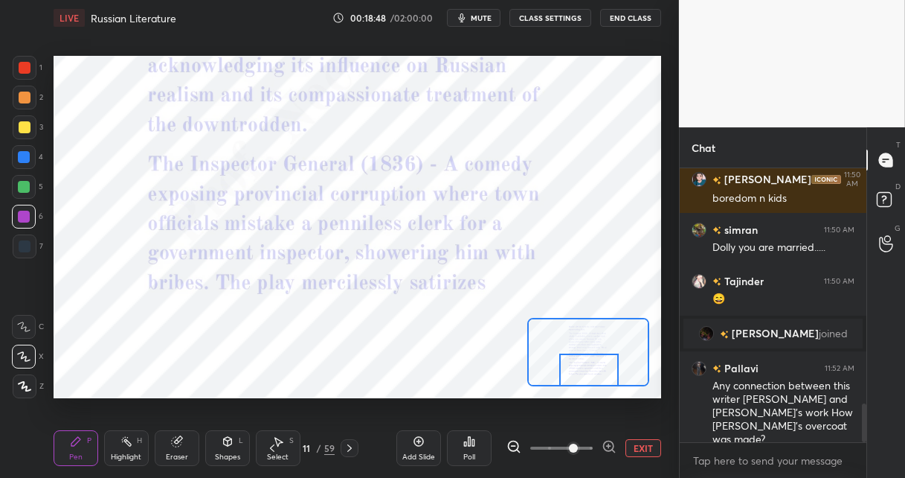
scroll to position [1689, 0]
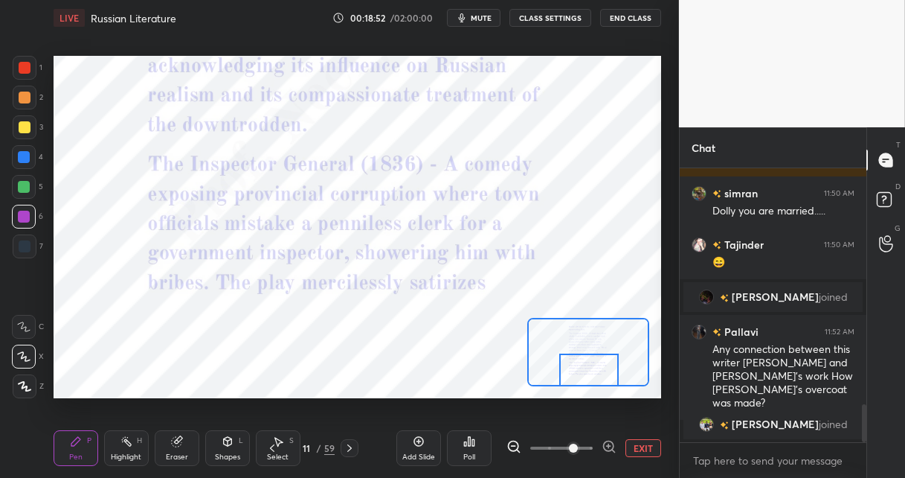
click at [346, 443] on icon at bounding box center [350, 448] width 12 height 12
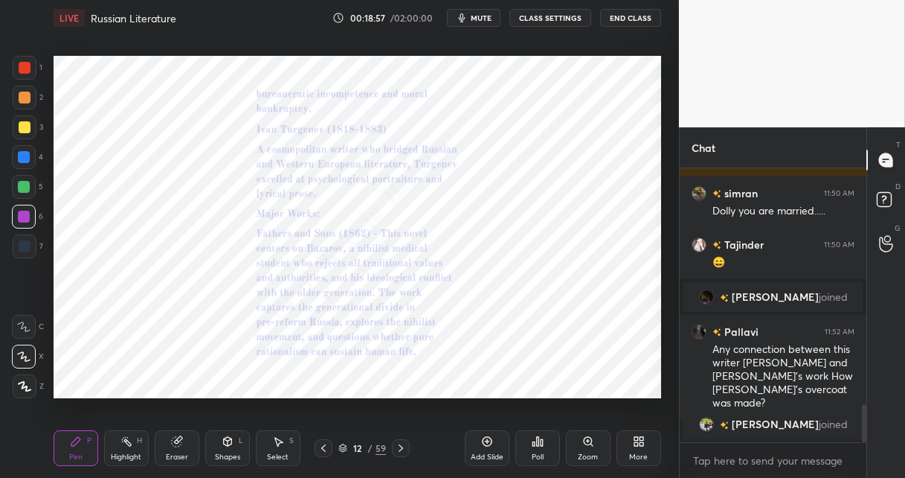
click at [325, 446] on icon at bounding box center [324, 448] width 12 height 12
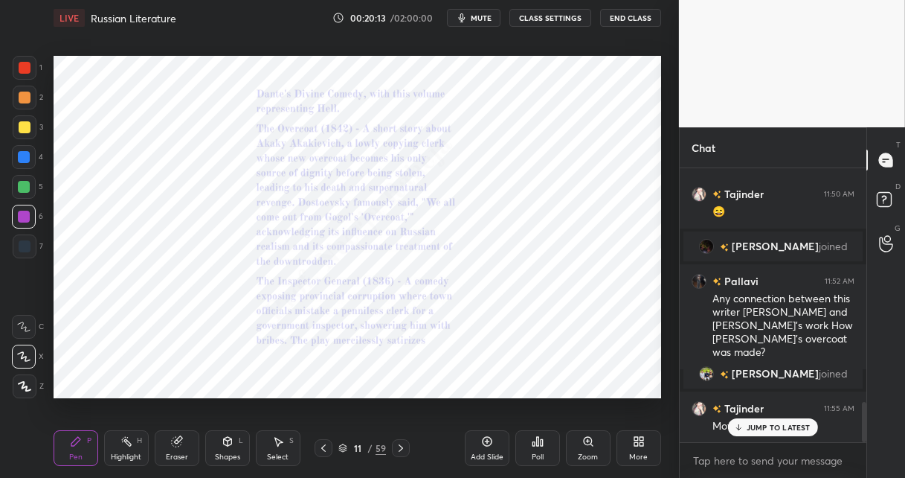
click at [402, 448] on icon at bounding box center [401, 447] width 4 height 7
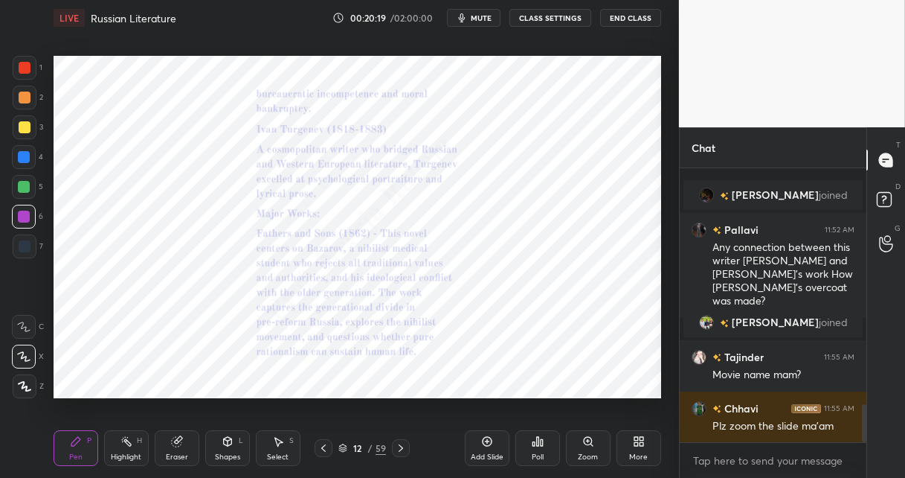
scroll to position [1711, 0]
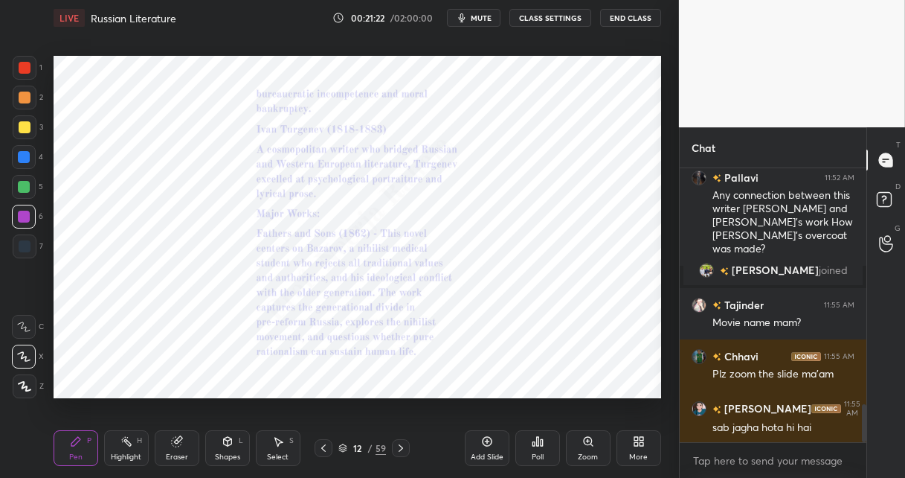
click at [591, 443] on icon at bounding box center [589, 441] width 12 height 12
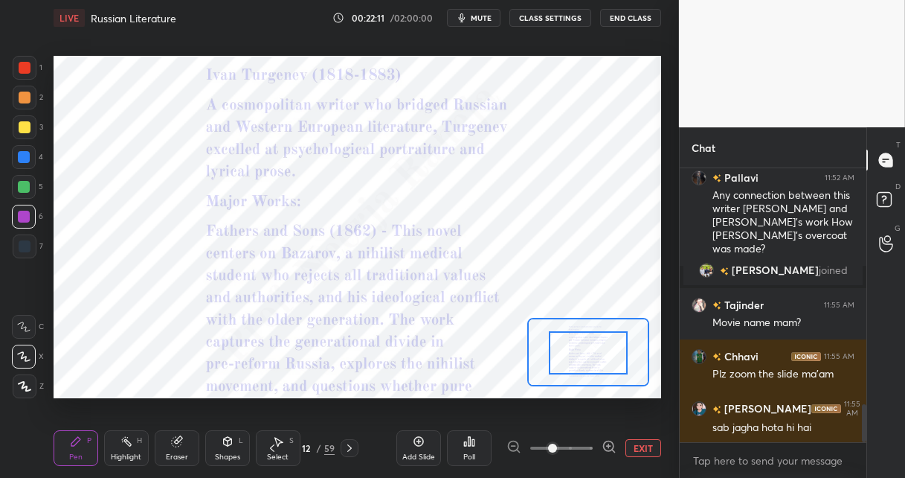
drag, startPoint x: 584, startPoint y: 349, endPoint x: 583, endPoint y: 358, distance: 9.1
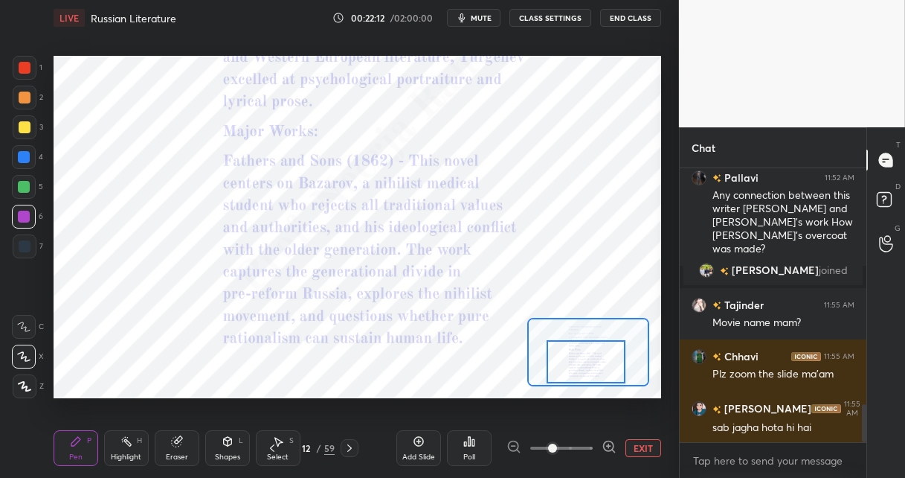
drag, startPoint x: 584, startPoint y: 350, endPoint x: 583, endPoint y: 357, distance: 7.6
click at [583, 359] on div at bounding box center [586, 362] width 79 height 44
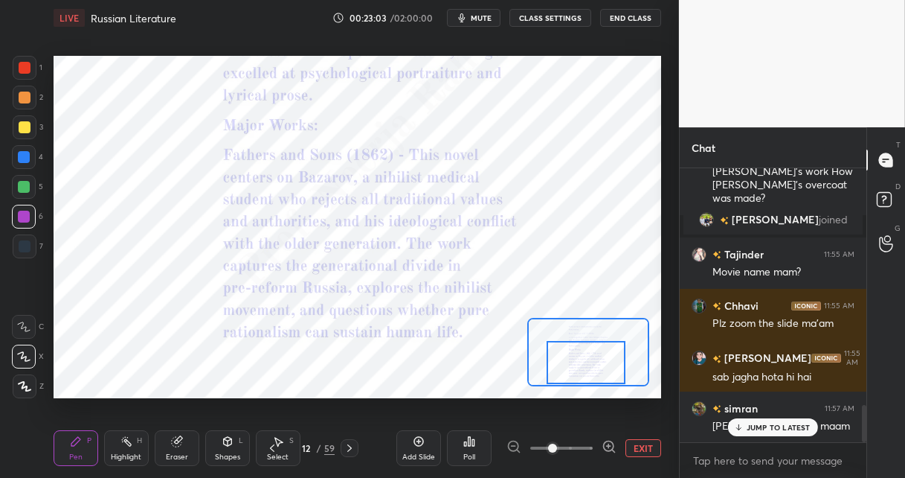
scroll to position [1826, 0]
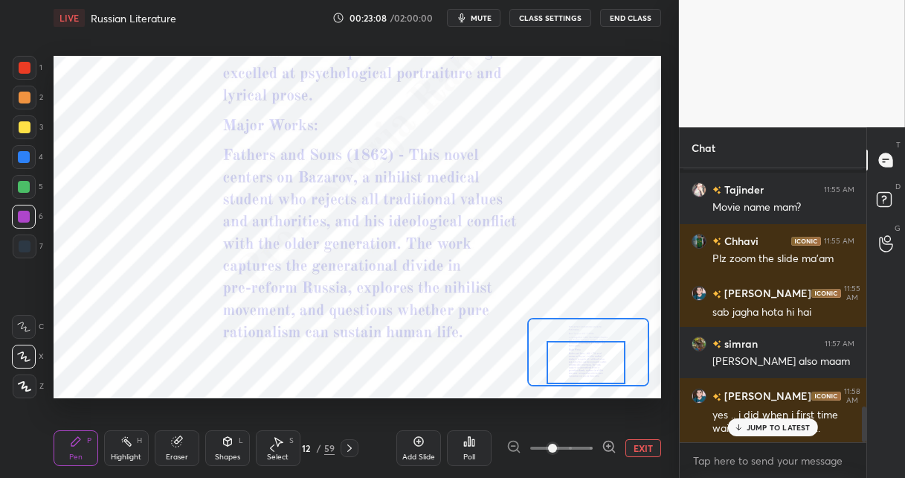
click at [347, 449] on icon at bounding box center [350, 448] width 12 height 12
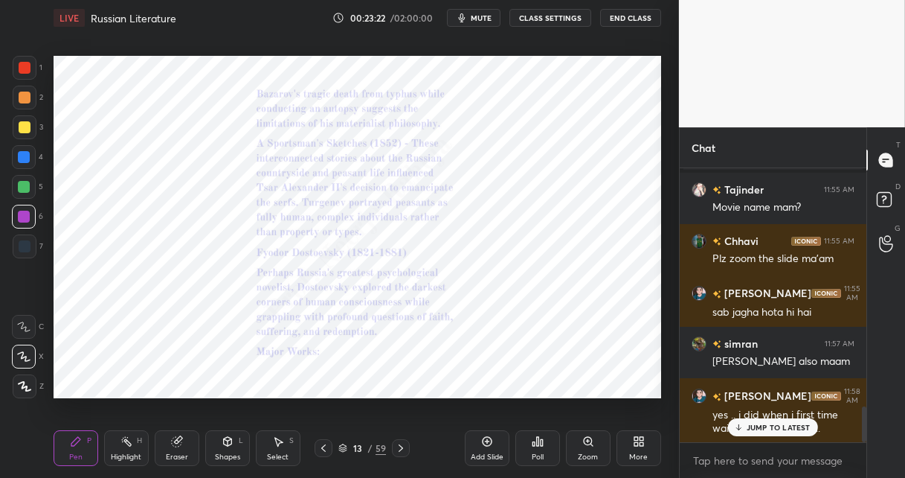
click at [587, 441] on icon at bounding box center [588, 441] width 8 height 8
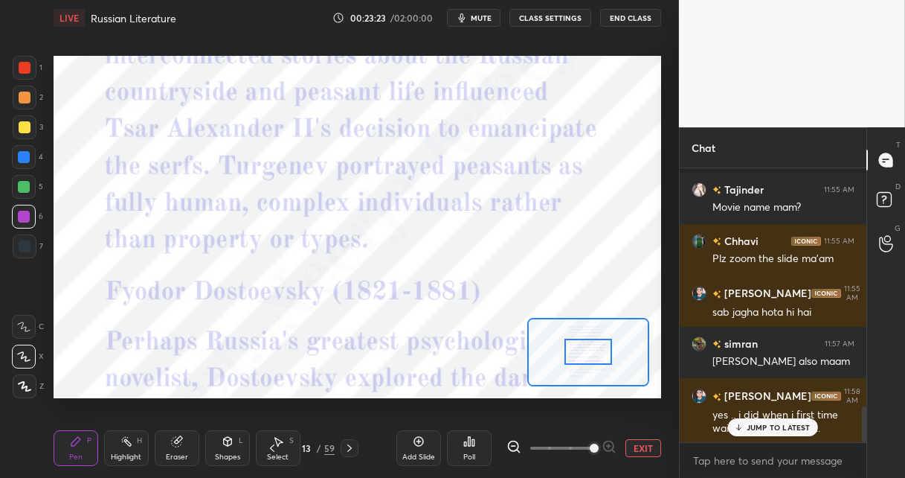
click at [590, 441] on span at bounding box center [561, 448] width 62 height 22
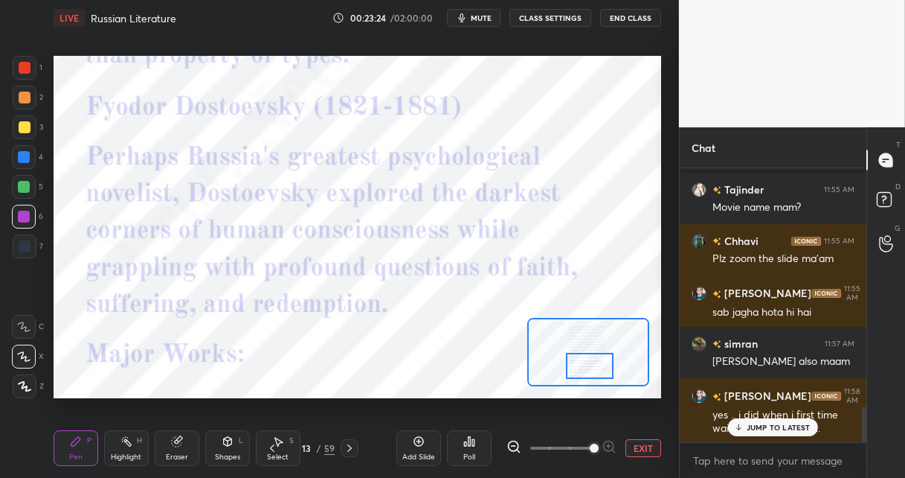
drag, startPoint x: 583, startPoint y: 356, endPoint x: 584, endPoint y: 371, distance: 14.9
click at [584, 371] on div at bounding box center [590, 366] width 48 height 26
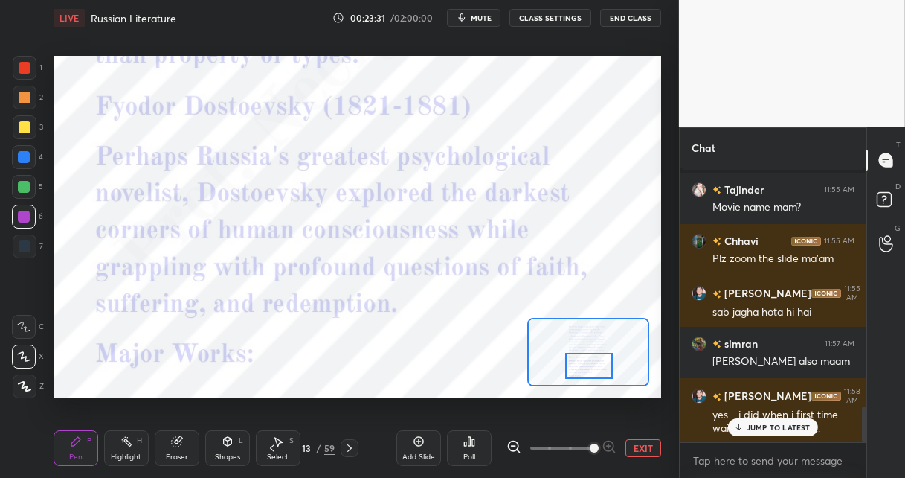
drag, startPoint x: 31, startPoint y: 70, endPoint x: 42, endPoint y: 89, distance: 22.1
click at [30, 71] on div at bounding box center [25, 68] width 24 height 24
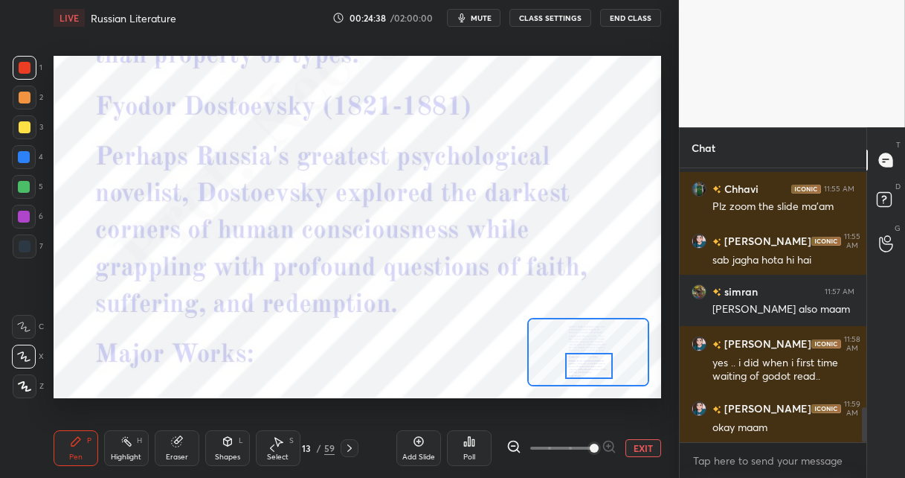
click at [347, 443] on icon at bounding box center [350, 448] width 12 height 12
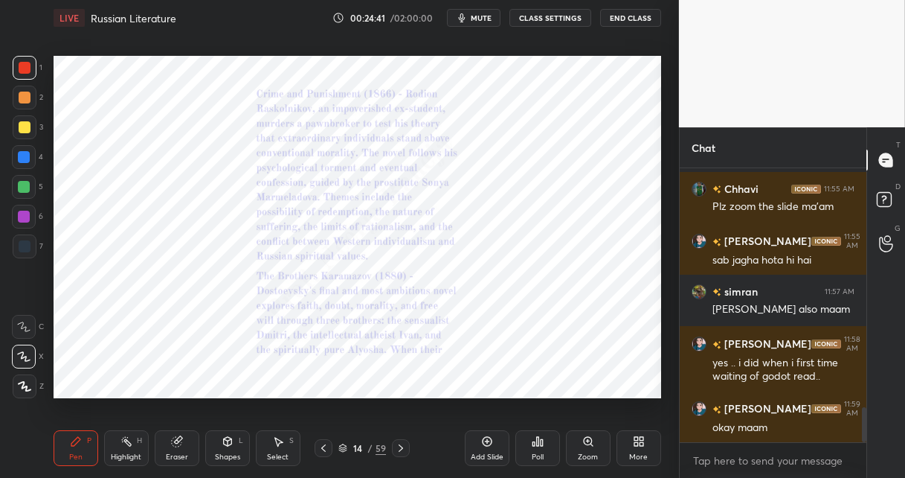
click at [585, 443] on icon at bounding box center [588, 441] width 8 height 8
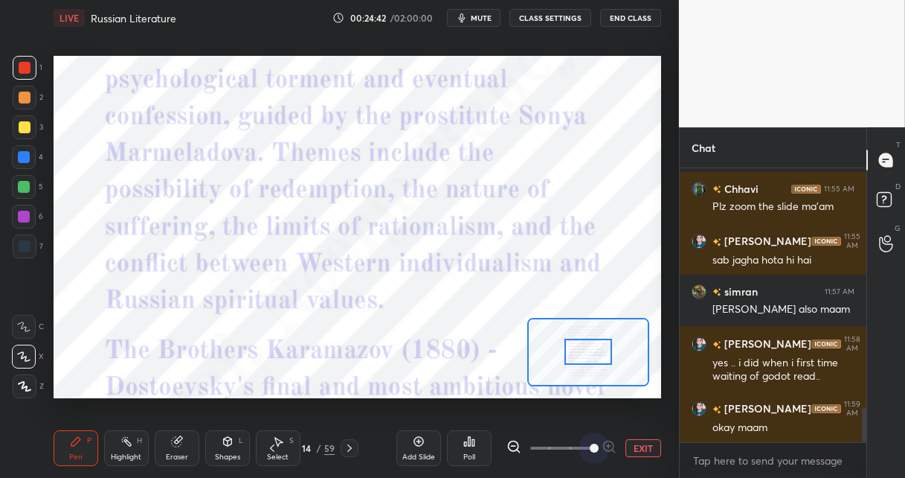
click at [585, 443] on span at bounding box center [561, 448] width 62 height 22
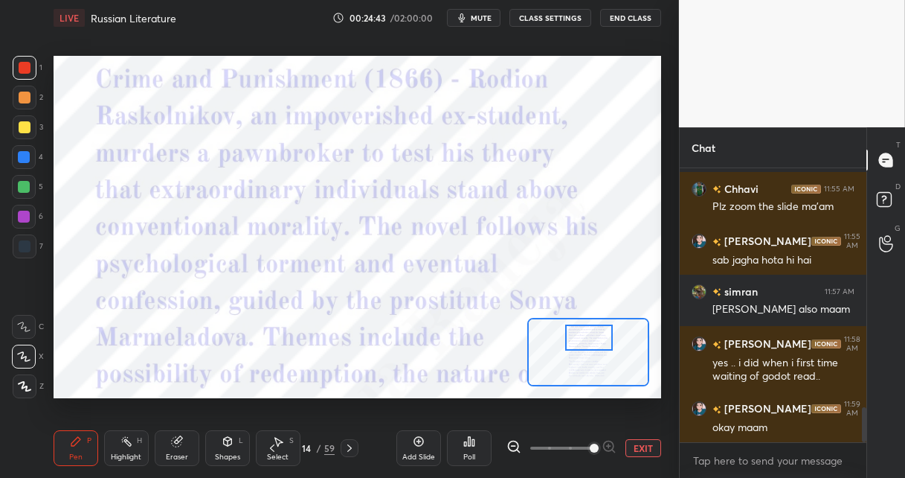
drag, startPoint x: 580, startPoint y: 344, endPoint x: 580, endPoint y: 334, distance: 10.4
click at [580, 333] on div at bounding box center [589, 337] width 48 height 26
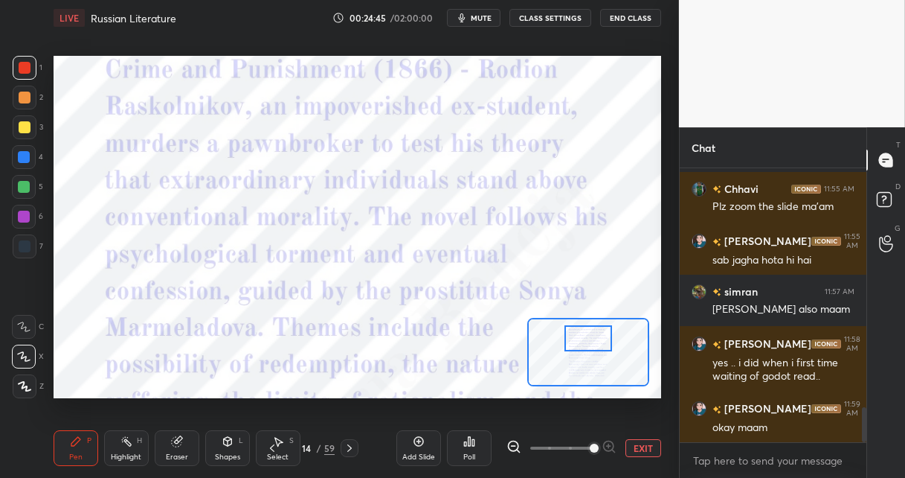
click at [515, 443] on icon at bounding box center [514, 446] width 15 height 15
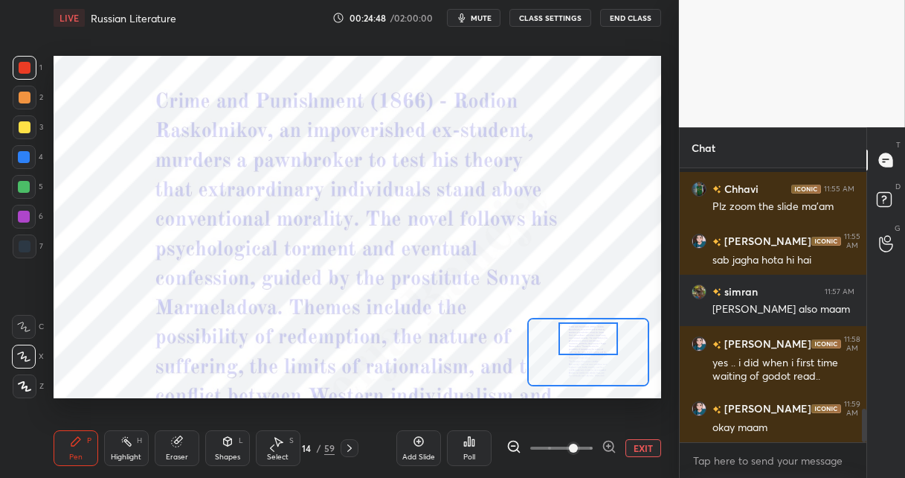
scroll to position [1957, 0]
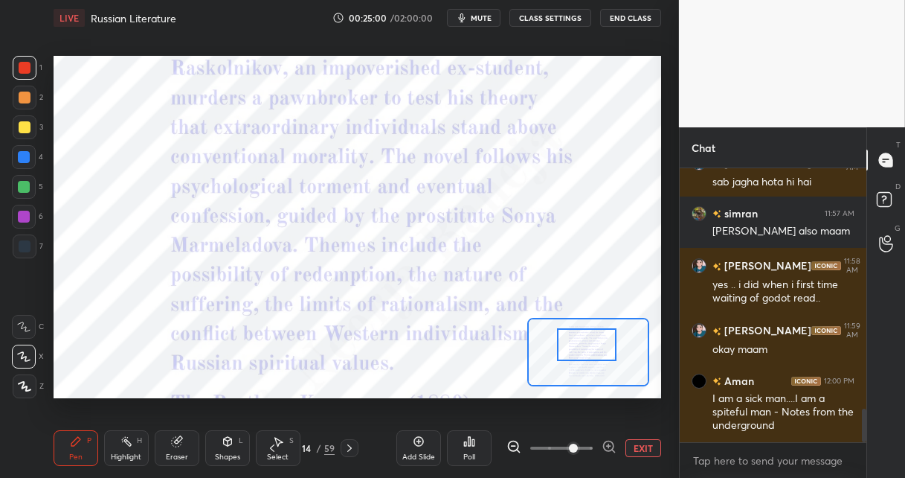
drag, startPoint x: 596, startPoint y: 335, endPoint x: 591, endPoint y: 341, distance: 8.5
click at [593, 340] on div at bounding box center [587, 344] width 60 height 33
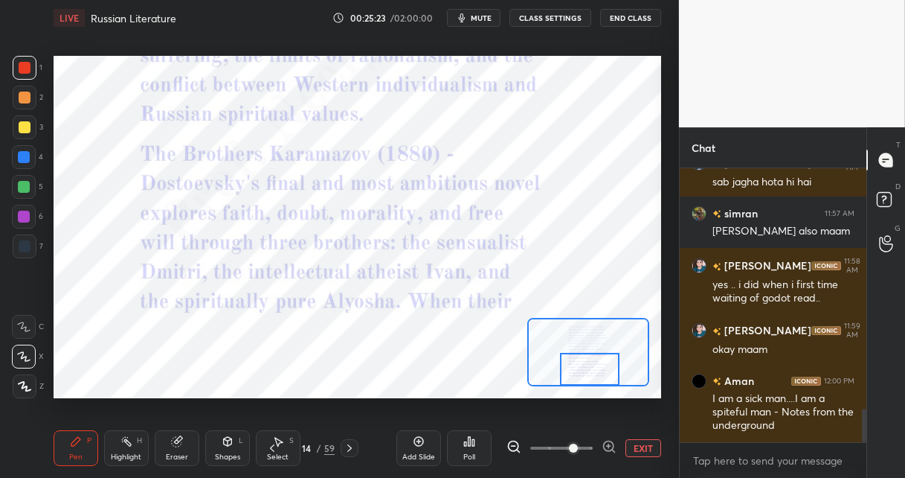
drag, startPoint x: 577, startPoint y: 341, endPoint x: 580, endPoint y: 364, distance: 22.4
click at [580, 366] on div at bounding box center [590, 369] width 60 height 33
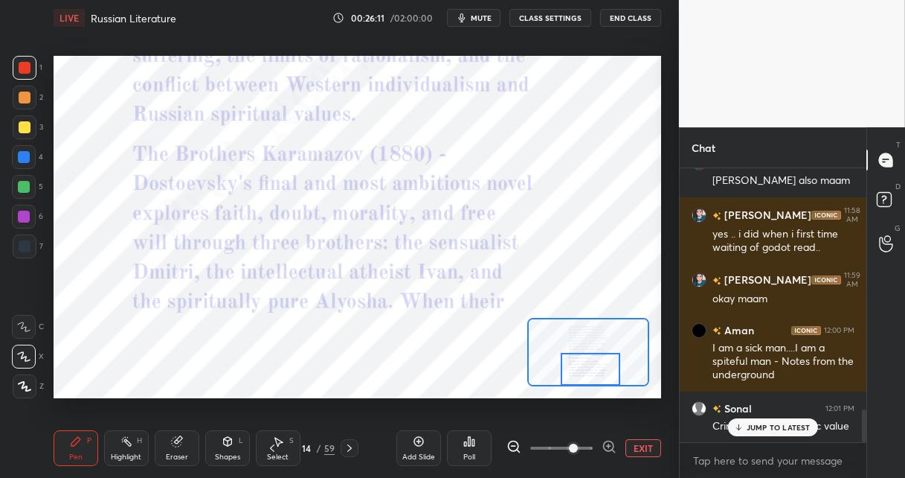
scroll to position [2059, 0]
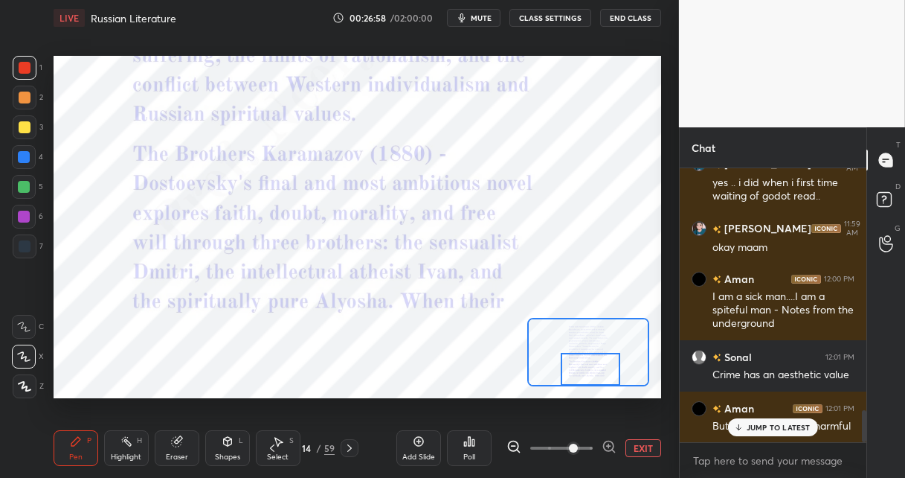
click at [351, 445] on icon at bounding box center [350, 448] width 12 height 12
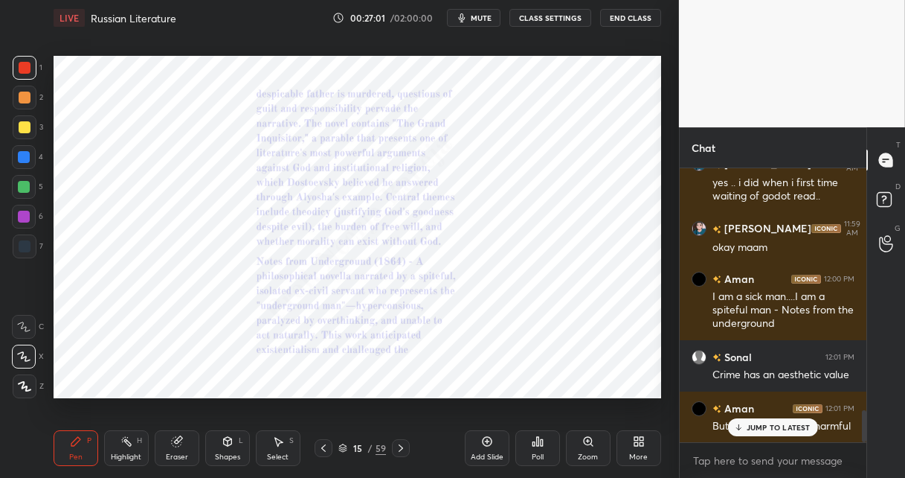
click at [586, 442] on icon at bounding box center [588, 441] width 8 height 8
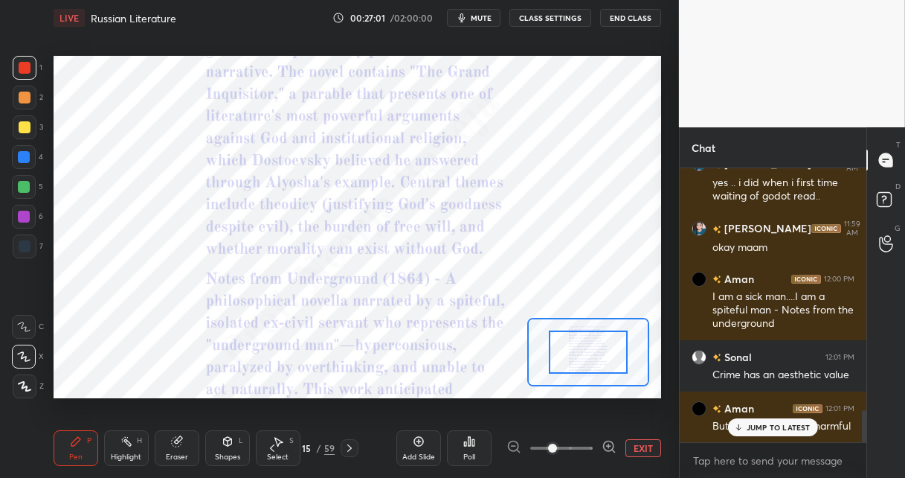
click at [588, 440] on span at bounding box center [561, 448] width 62 height 22
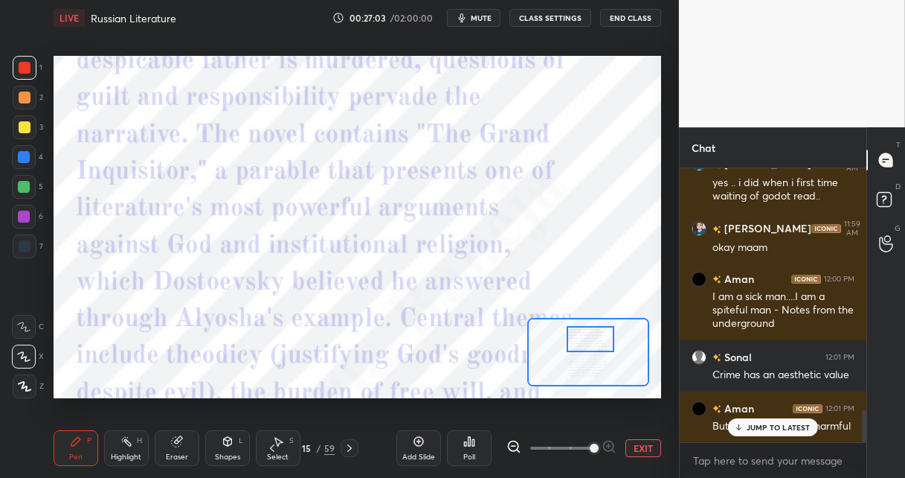
drag, startPoint x: 580, startPoint y: 353, endPoint x: 581, endPoint y: 341, distance: 11.3
click at [582, 341] on div at bounding box center [591, 339] width 48 height 26
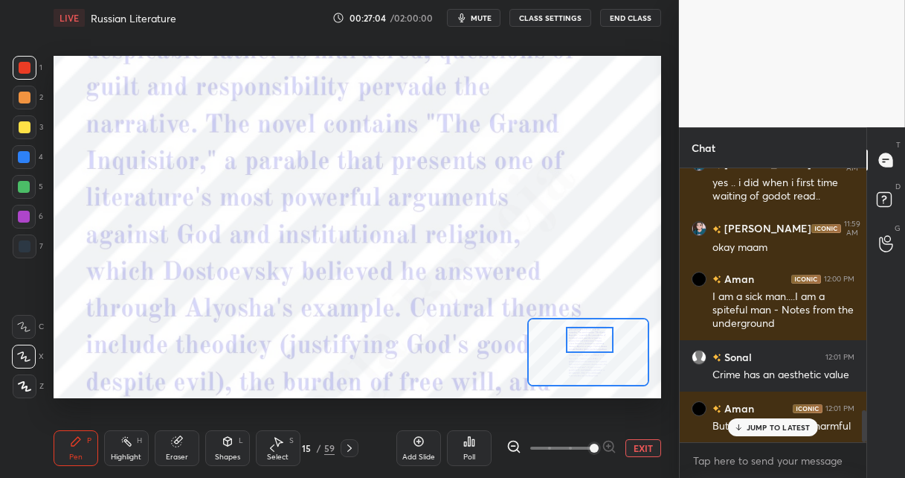
click at [511, 443] on icon at bounding box center [514, 446] width 15 height 15
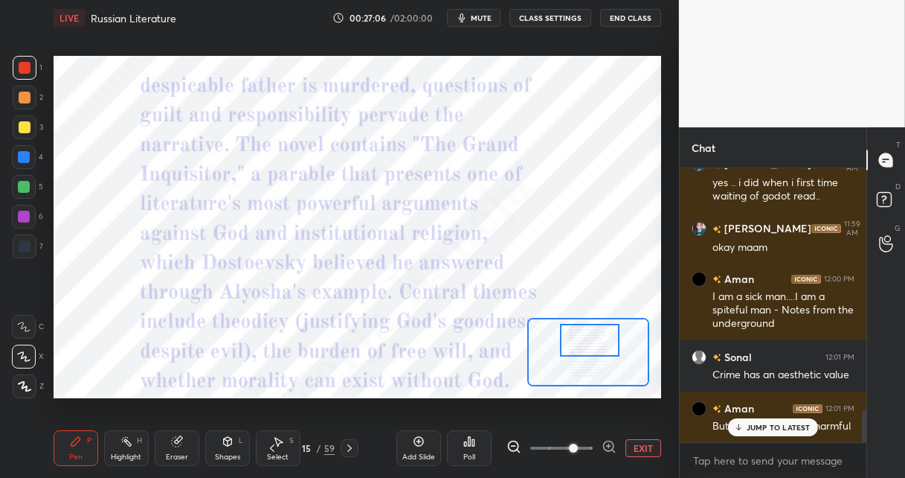
click at [515, 446] on icon at bounding box center [514, 446] width 15 height 15
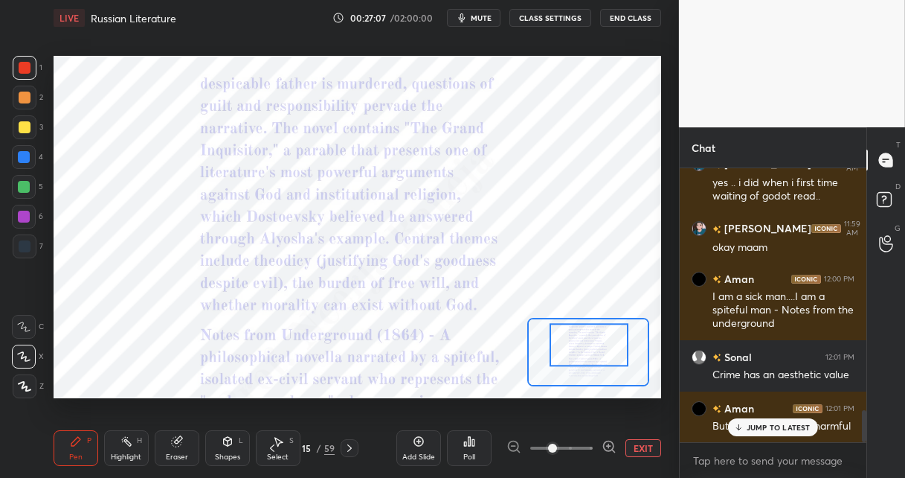
click at [579, 341] on div at bounding box center [589, 345] width 79 height 44
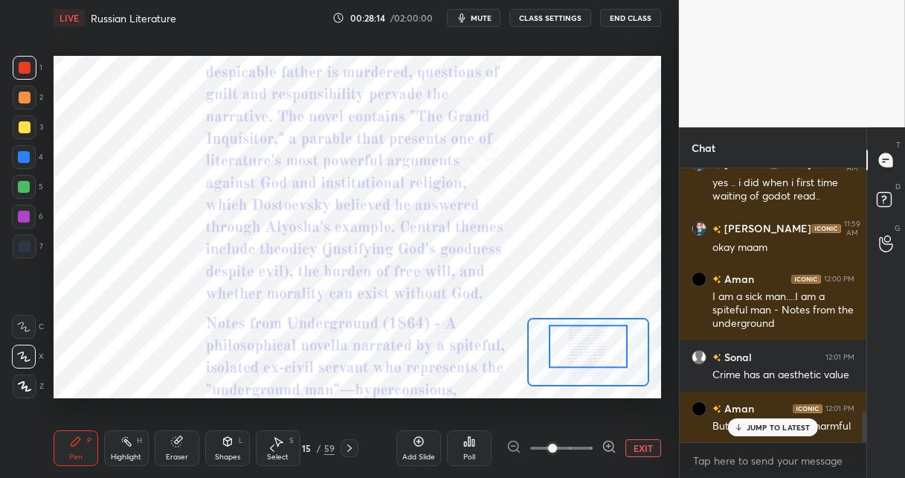
scroll to position [2110, 0]
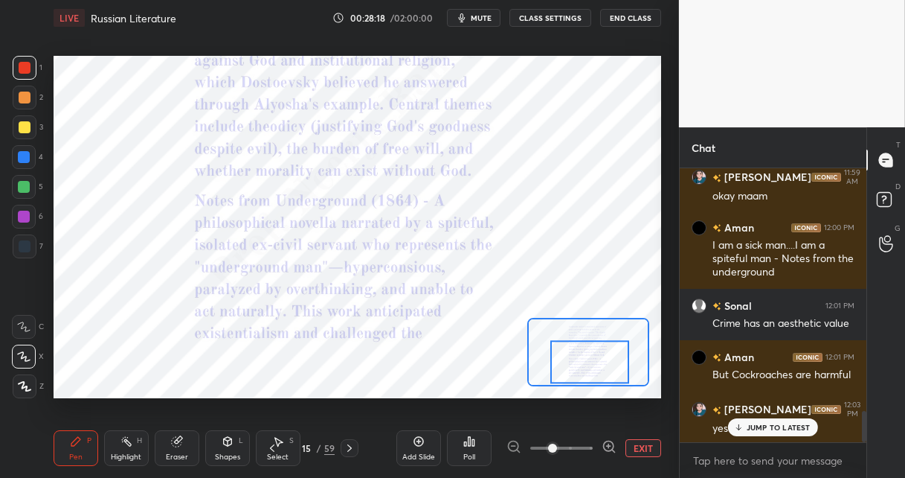
drag, startPoint x: 577, startPoint y: 347, endPoint x: 576, endPoint y: 365, distance: 17.1
click at [577, 365] on div at bounding box center [590, 362] width 79 height 44
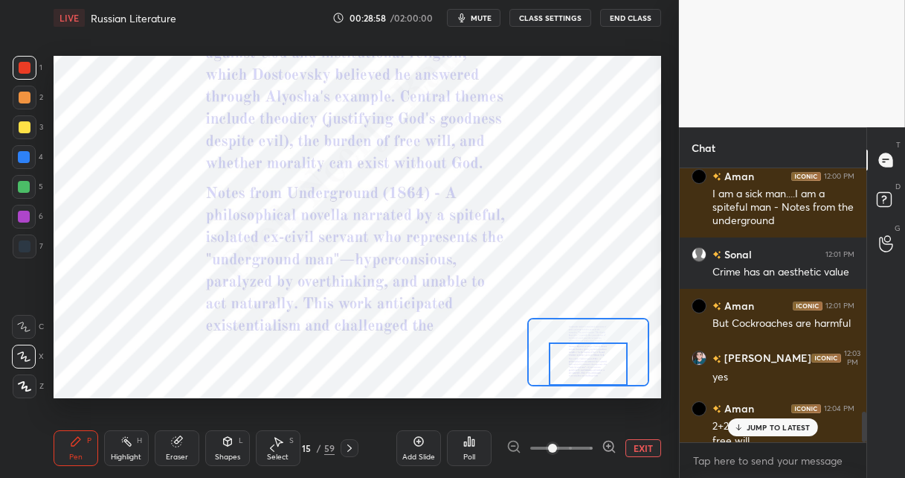
scroll to position [2176, 0]
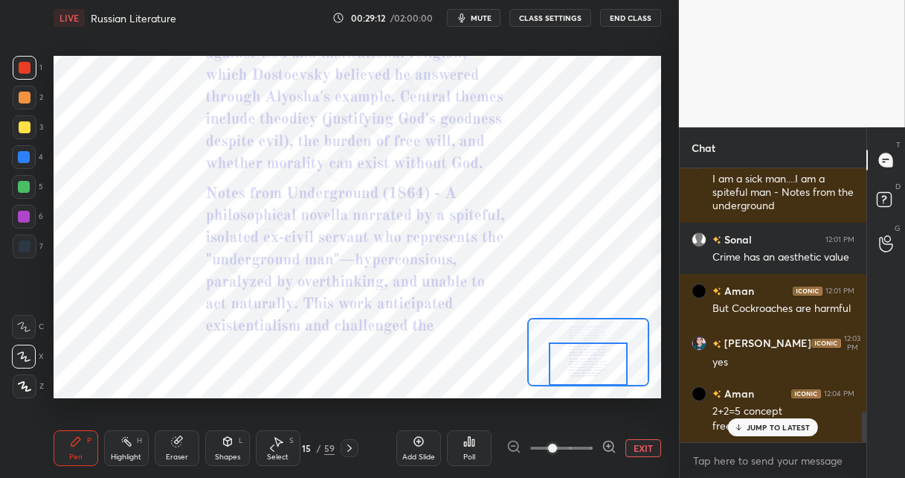
click at [348, 443] on icon at bounding box center [350, 448] width 12 height 12
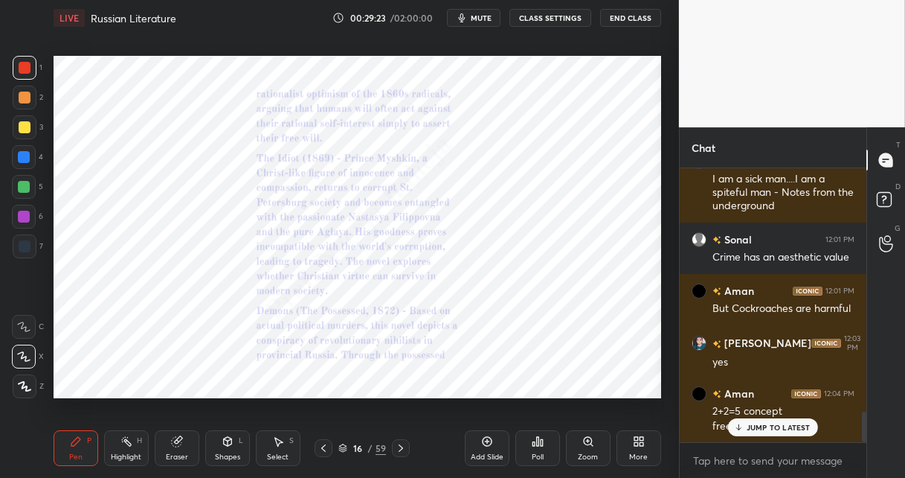
click at [592, 442] on icon at bounding box center [589, 441] width 12 height 12
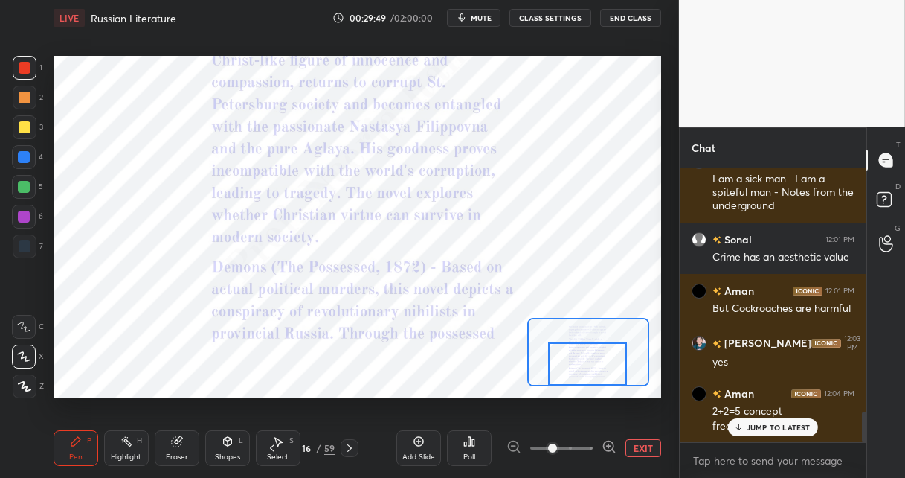
drag, startPoint x: 609, startPoint y: 350, endPoint x: 609, endPoint y: 366, distance: 16.4
click at [609, 367] on div at bounding box center [587, 364] width 79 height 44
click at [347, 446] on icon at bounding box center [350, 448] width 12 height 12
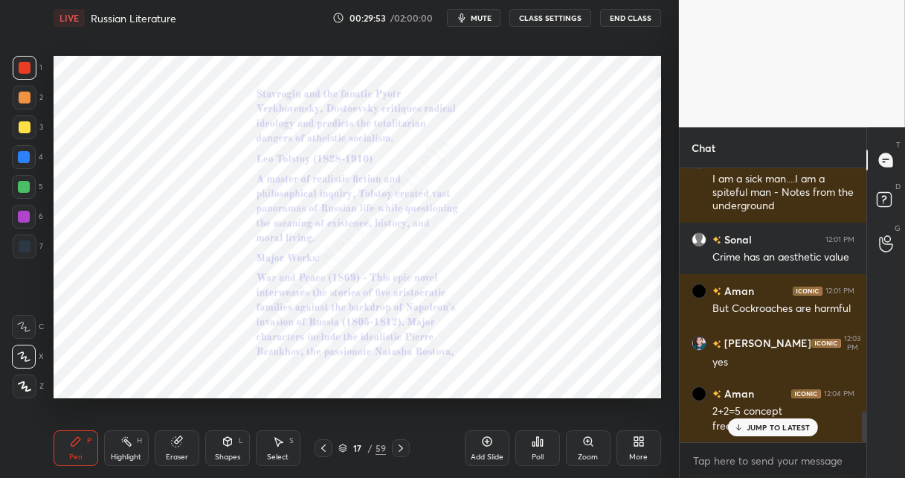
click at [590, 441] on icon at bounding box center [588, 441] width 8 height 8
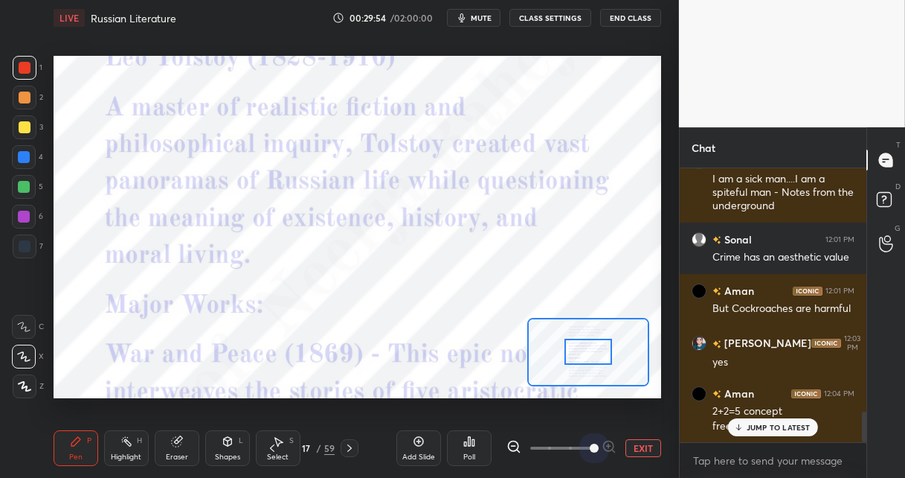
click at [591, 440] on span at bounding box center [561, 448] width 62 height 22
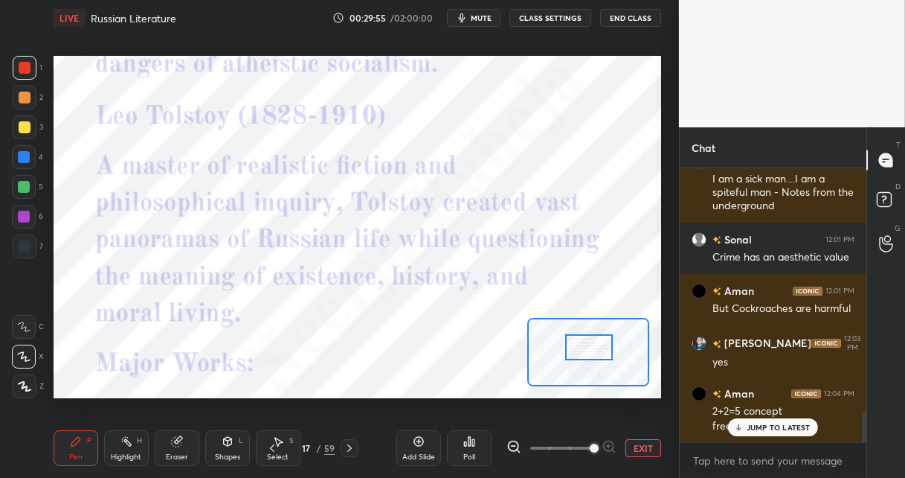
click at [591, 350] on div at bounding box center [589, 347] width 48 height 26
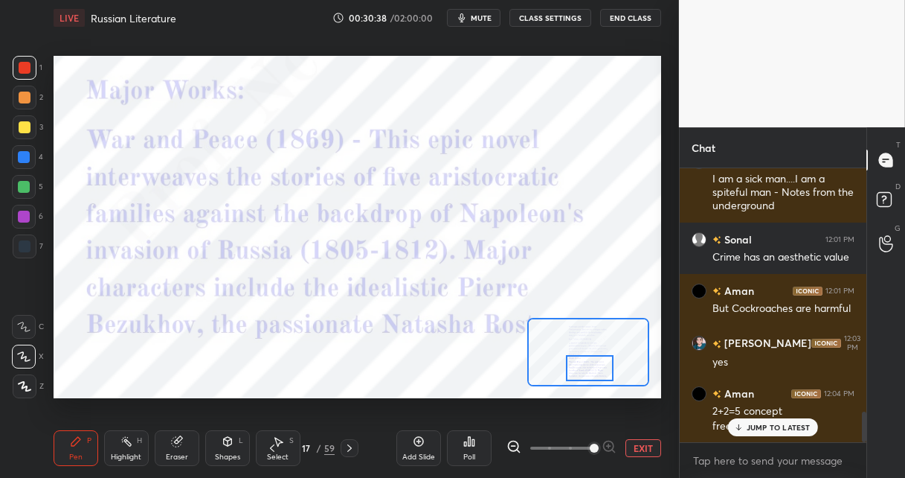
drag, startPoint x: 583, startPoint y: 347, endPoint x: 579, endPoint y: 359, distance: 12.5
click at [580, 362] on div at bounding box center [590, 368] width 48 height 26
click at [349, 446] on icon at bounding box center [350, 448] width 12 height 12
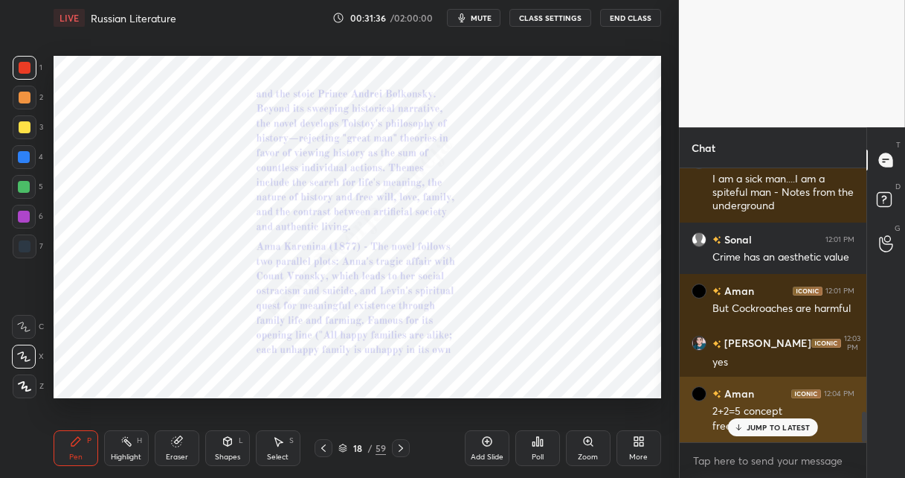
click at [757, 420] on div "JUMP TO LATEST" at bounding box center [772, 427] width 89 height 18
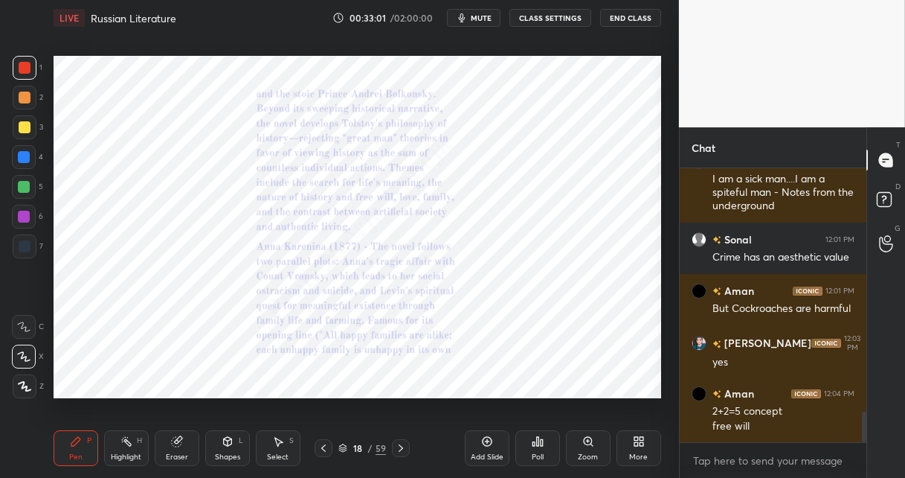
click at [589, 443] on icon at bounding box center [588, 441] width 8 height 8
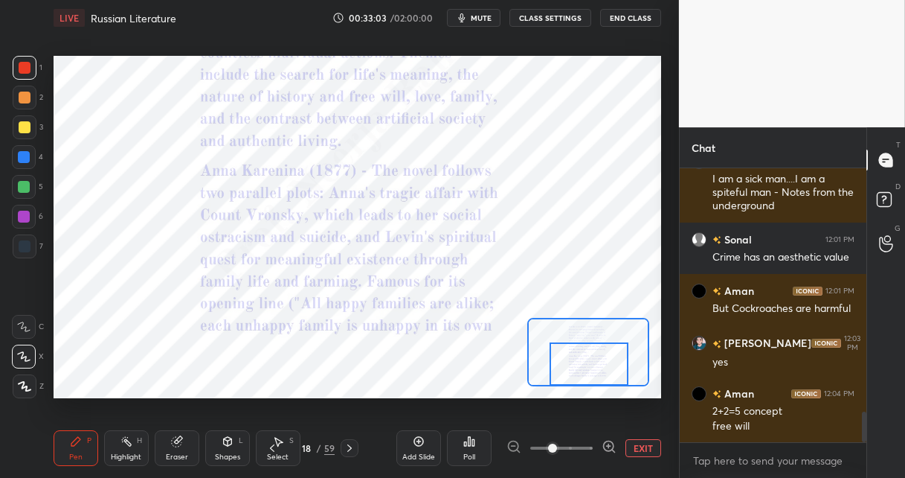
click at [589, 370] on div at bounding box center [589, 364] width 79 height 44
click at [352, 447] on icon at bounding box center [350, 448] width 12 height 12
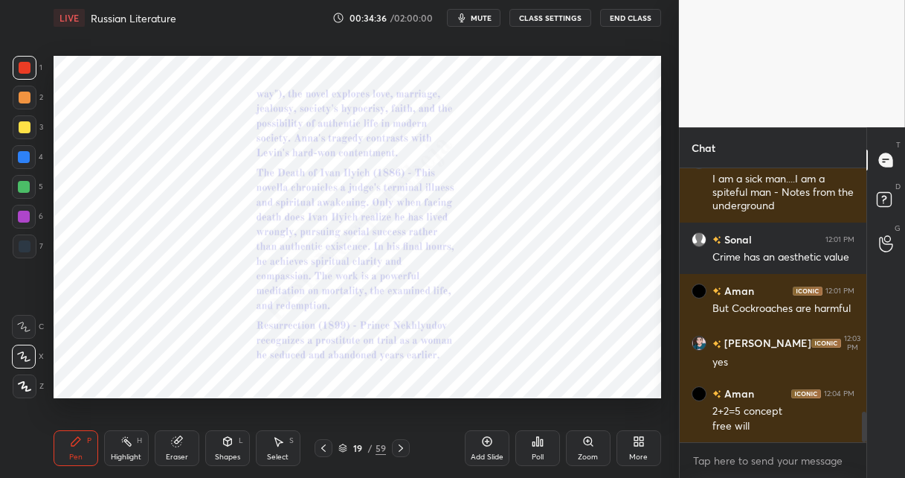
click at [585, 445] on icon at bounding box center [589, 441] width 12 height 12
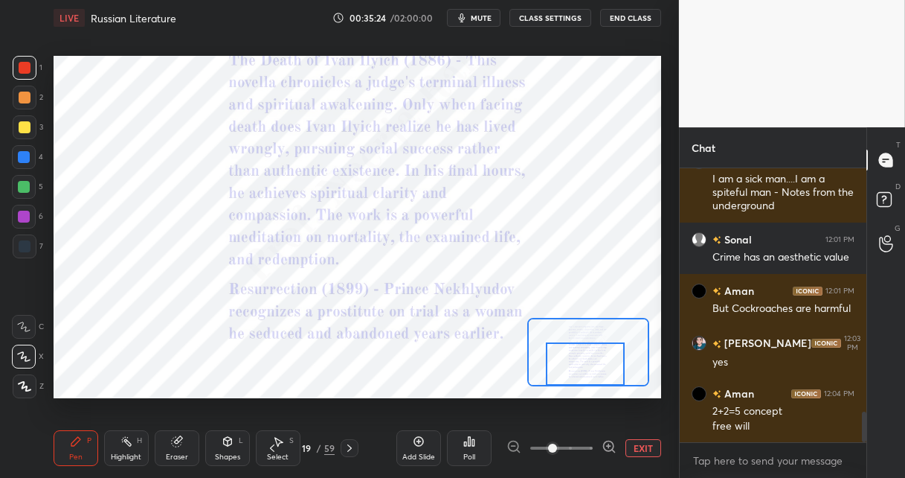
drag, startPoint x: 593, startPoint y: 359, endPoint x: 566, endPoint y: 382, distance: 34.9
click at [590, 372] on div at bounding box center [585, 364] width 79 height 44
click at [347, 447] on icon at bounding box center [350, 448] width 12 height 12
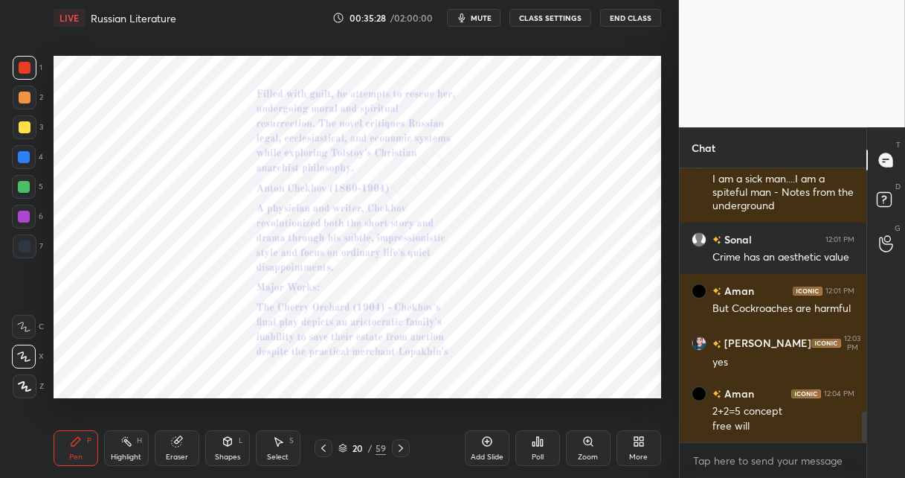
click at [587, 445] on icon at bounding box center [589, 441] width 12 height 12
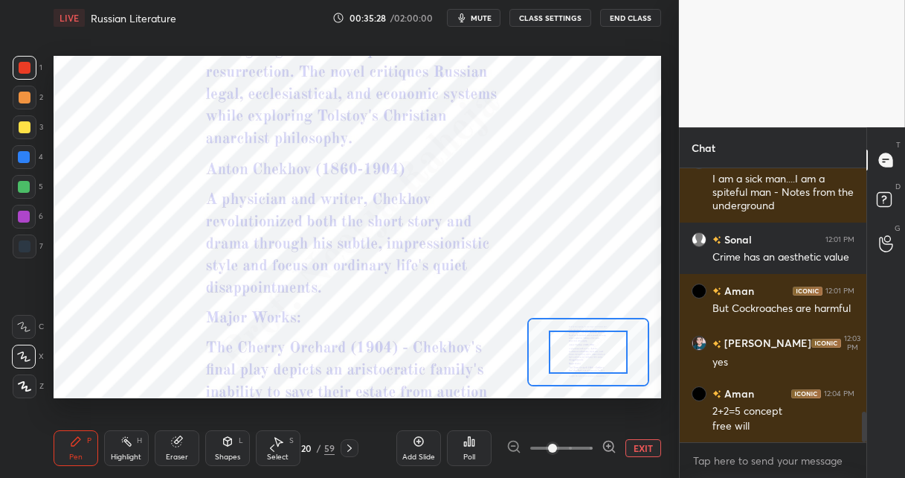
click at [592, 441] on span at bounding box center [561, 448] width 62 height 22
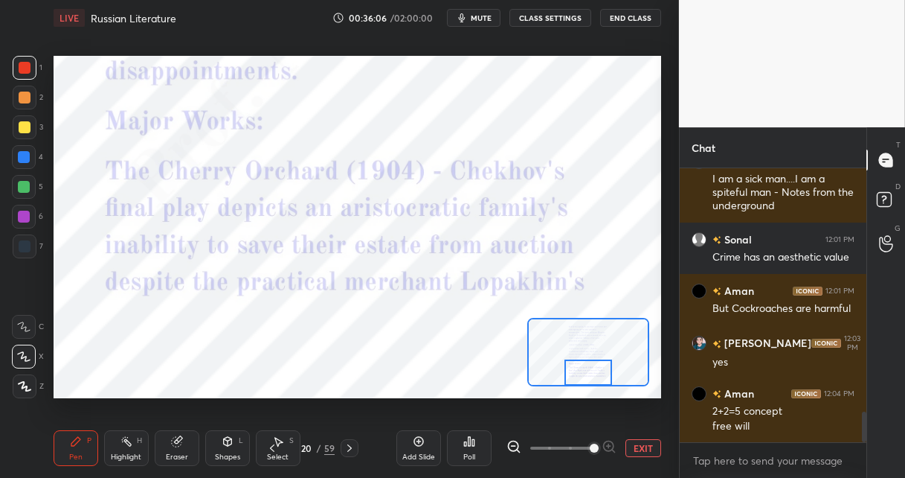
drag, startPoint x: 574, startPoint y: 355, endPoint x: 571, endPoint y: 366, distance: 11.8
click at [574, 379] on div at bounding box center [589, 372] width 48 height 26
drag, startPoint x: 28, startPoint y: 161, endPoint x: 26, endPoint y: 172, distance: 10.5
click at [28, 162] on div at bounding box center [24, 157] width 24 height 24
click at [25, 189] on div at bounding box center [24, 187] width 12 height 12
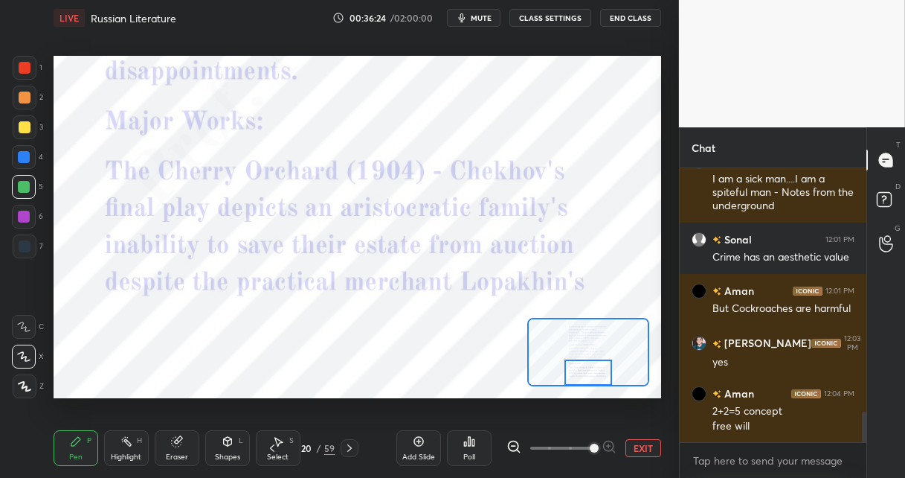
click at [346, 443] on icon at bounding box center [350, 448] width 12 height 12
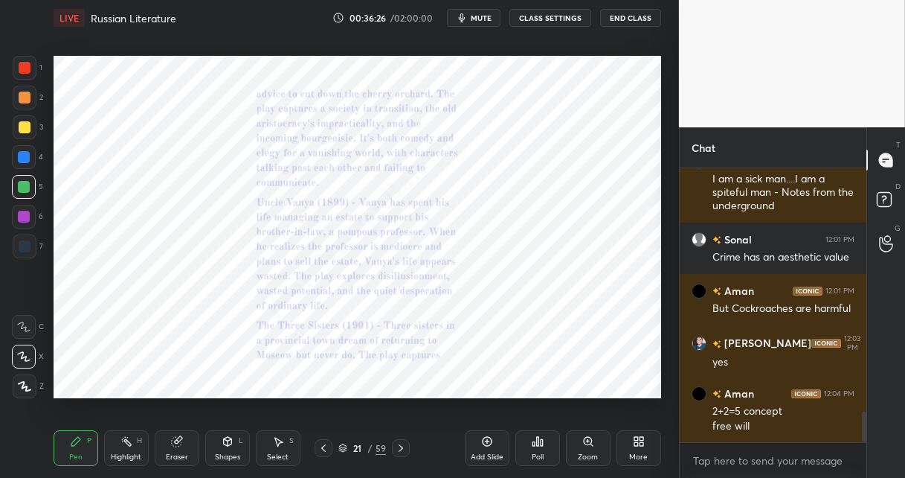
click at [582, 441] on div "Zoom" at bounding box center [588, 448] width 45 height 36
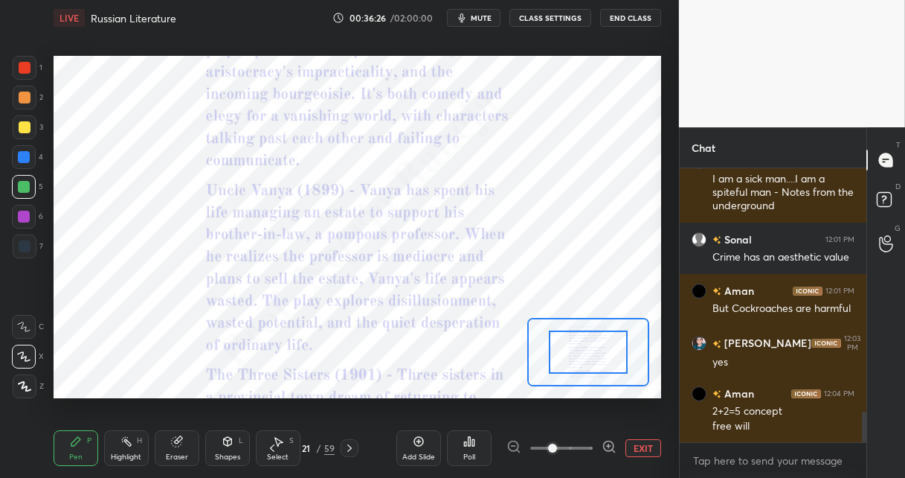
click at [582, 441] on span at bounding box center [561, 448] width 62 height 22
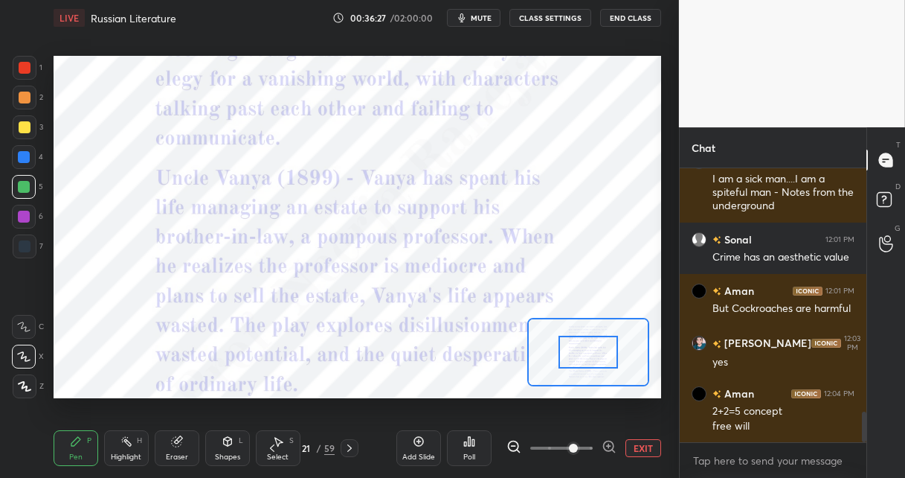
drag, startPoint x: 507, startPoint y: 446, endPoint x: 518, endPoint y: 442, distance: 11.1
click at [507, 445] on icon at bounding box center [514, 446] width 15 height 15
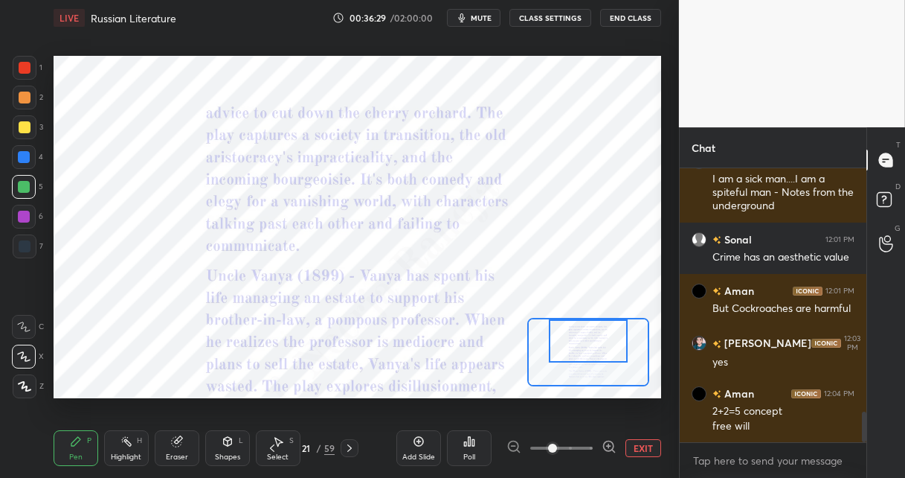
drag, startPoint x: 567, startPoint y: 353, endPoint x: 565, endPoint y: 346, distance: 7.6
click at [566, 343] on div at bounding box center [588, 341] width 79 height 44
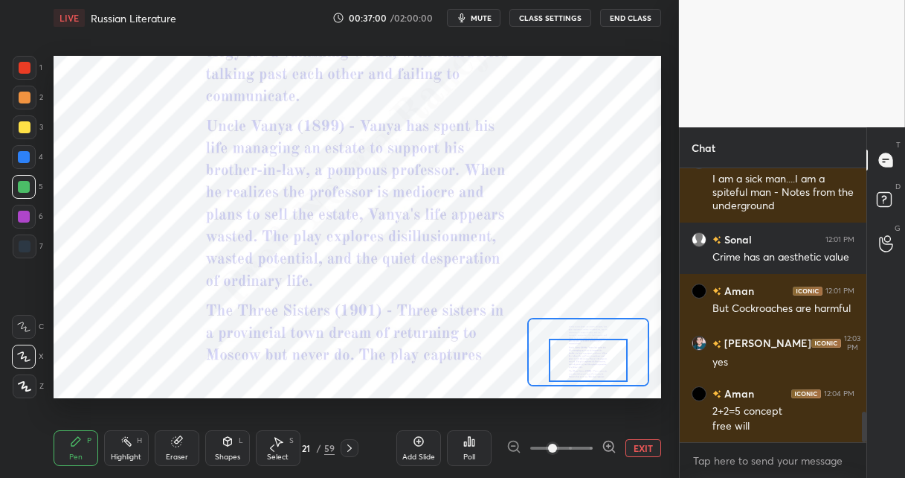
drag, startPoint x: 587, startPoint y: 342, endPoint x: 589, endPoint y: 356, distance: 14.3
click at [588, 361] on div at bounding box center [588, 360] width 79 height 44
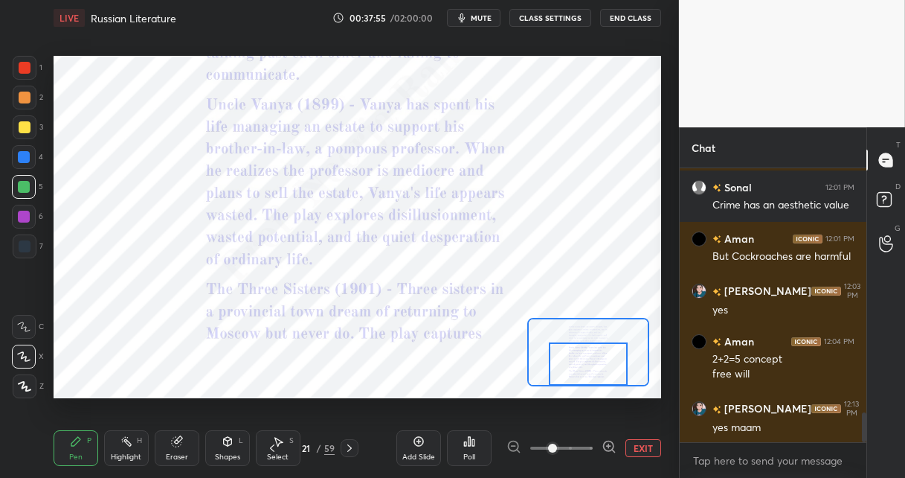
drag, startPoint x: 591, startPoint y: 360, endPoint x: 594, endPoint y: 371, distance: 11.4
click at [592, 372] on div at bounding box center [588, 364] width 79 height 44
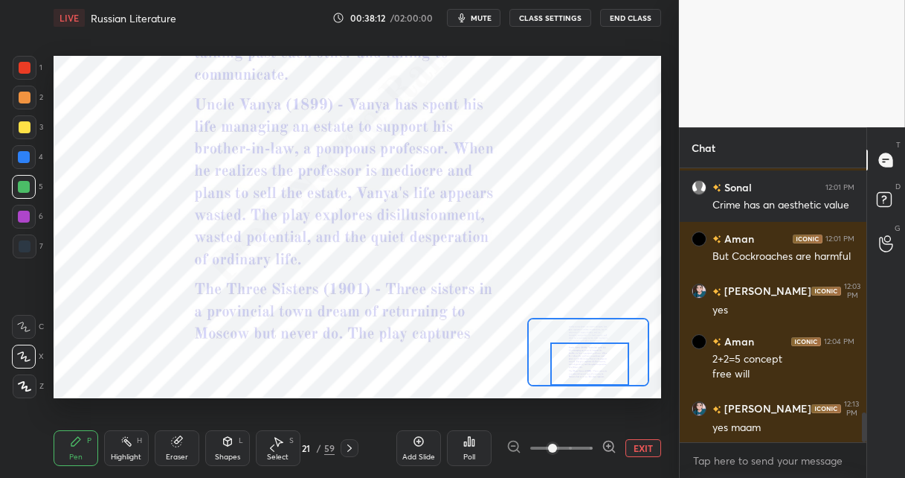
click at [349, 446] on icon at bounding box center [350, 448] width 12 height 12
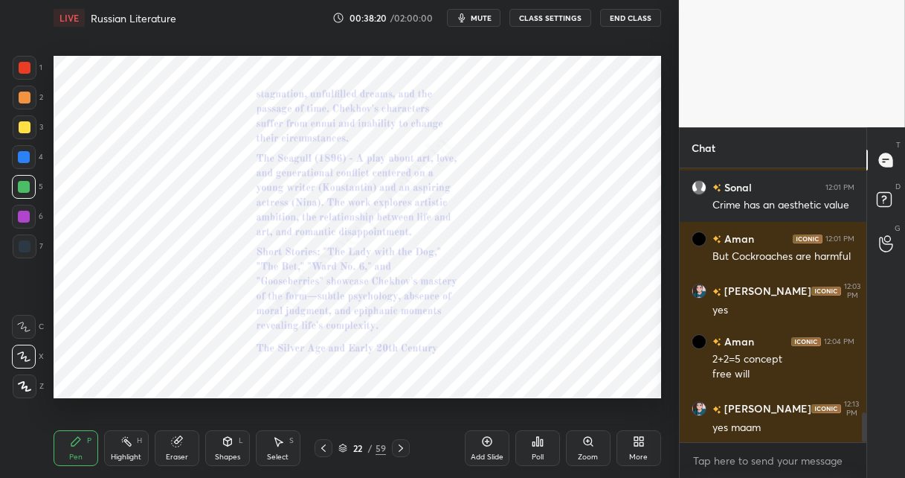
click at [587, 443] on icon at bounding box center [588, 441] width 8 height 8
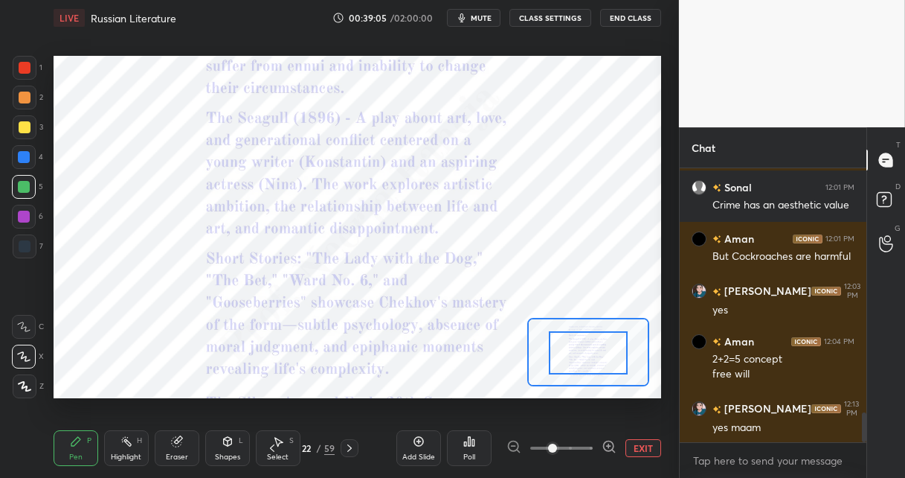
drag, startPoint x: 572, startPoint y: 354, endPoint x: 571, endPoint y: 365, distance: 11.2
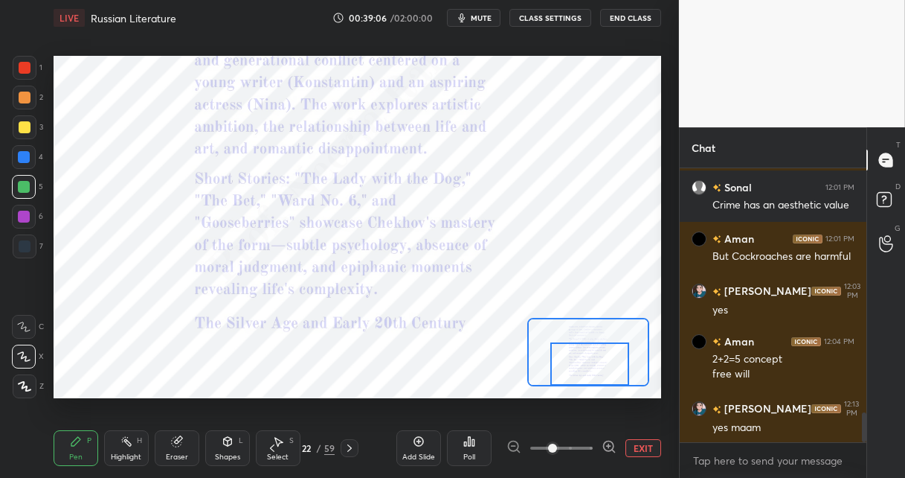
drag, startPoint x: 577, startPoint y: 363, endPoint x: 574, endPoint y: 383, distance: 20.3
click at [579, 382] on div at bounding box center [590, 364] width 79 height 44
click at [352, 444] on icon at bounding box center [350, 448] width 12 height 12
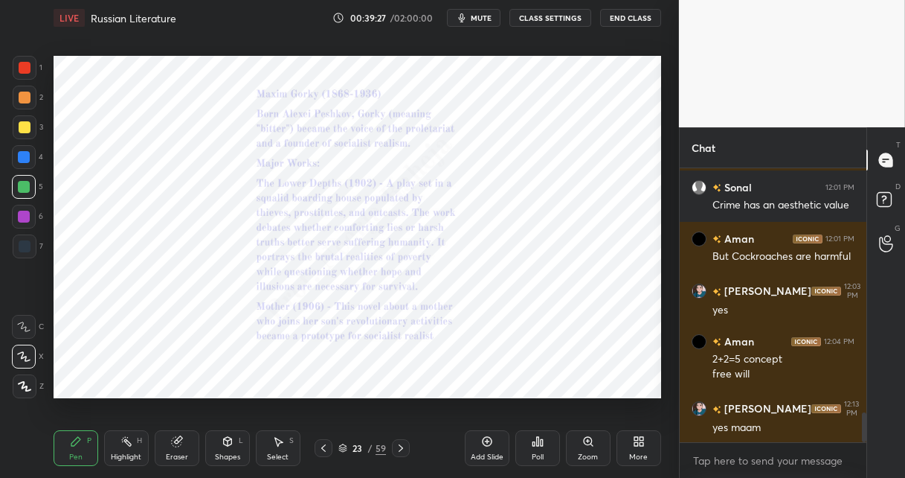
scroll to position [5, 4]
click at [398, 449] on icon at bounding box center [401, 448] width 12 height 12
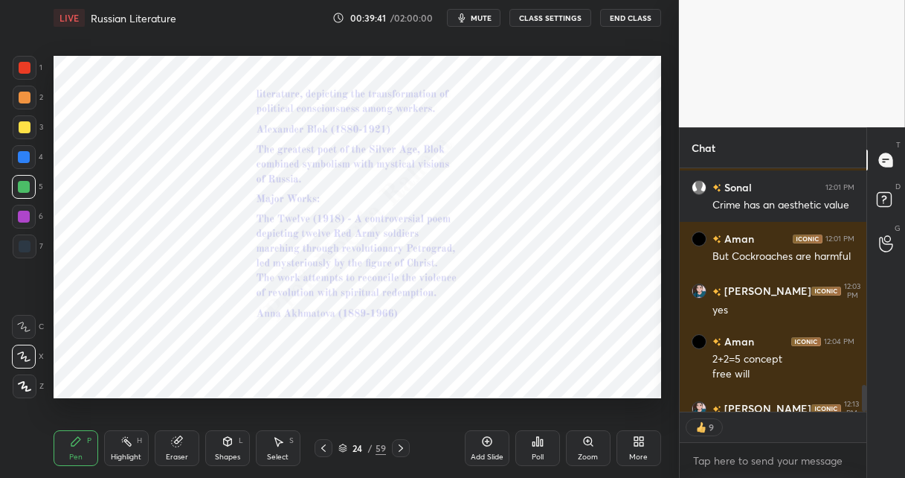
click at [400, 448] on icon at bounding box center [401, 448] width 12 height 12
click at [401, 450] on icon at bounding box center [401, 448] width 12 height 12
click at [403, 451] on icon at bounding box center [401, 448] width 12 height 12
click at [401, 449] on icon at bounding box center [401, 448] width 12 height 12
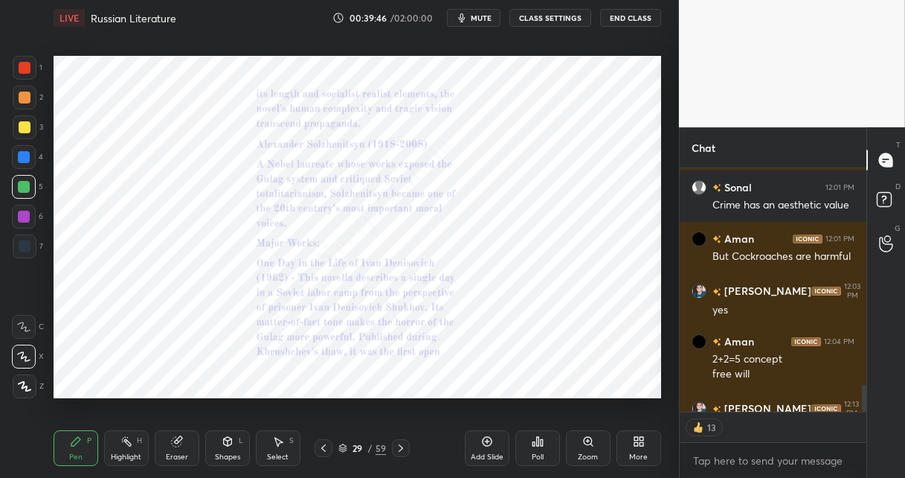
click at [402, 448] on icon at bounding box center [401, 448] width 12 height 12
click at [399, 448] on icon at bounding box center [401, 448] width 12 height 12
click at [397, 449] on icon at bounding box center [401, 448] width 12 height 12
click at [401, 443] on icon at bounding box center [401, 448] width 12 height 12
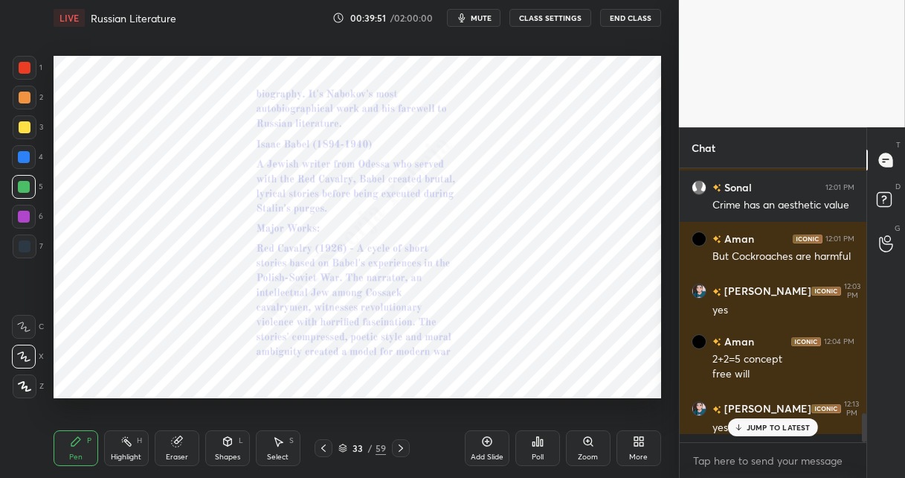
scroll to position [269, 182]
click at [400, 448] on icon at bounding box center [401, 448] width 12 height 12
click at [404, 444] on icon at bounding box center [401, 448] width 12 height 12
click at [397, 448] on icon at bounding box center [401, 448] width 12 height 12
click at [402, 443] on icon at bounding box center [401, 448] width 12 height 12
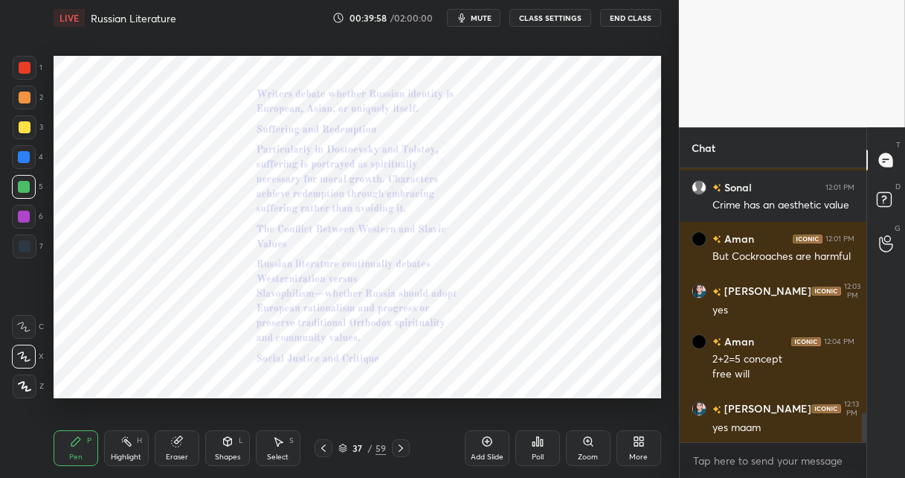
click at [405, 443] on icon at bounding box center [401, 448] width 12 height 12
click at [403, 443] on icon at bounding box center [401, 448] width 12 height 12
click at [588, 442] on icon at bounding box center [588, 441] width 8 height 8
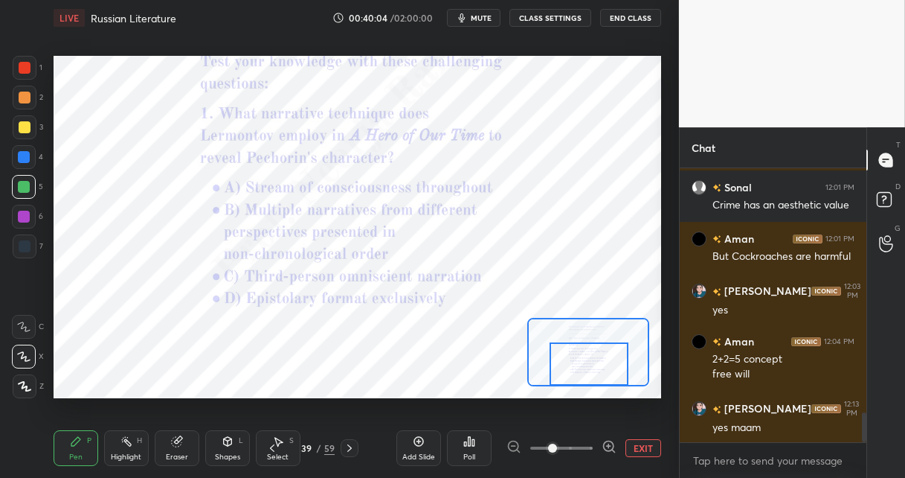
drag, startPoint x: 593, startPoint y: 358, endPoint x: 594, endPoint y: 380, distance: 22.4
click at [594, 378] on div at bounding box center [589, 364] width 79 height 44
drag, startPoint x: 603, startPoint y: 446, endPoint x: 603, endPoint y: 435, distance: 10.4
click at [603, 444] on icon at bounding box center [609, 446] width 15 height 15
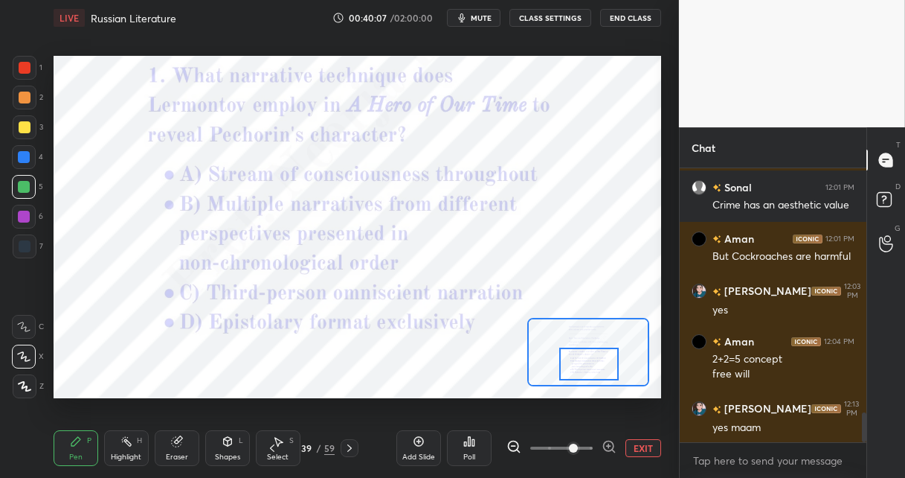
click at [475, 445] on div "Poll" at bounding box center [469, 448] width 45 height 36
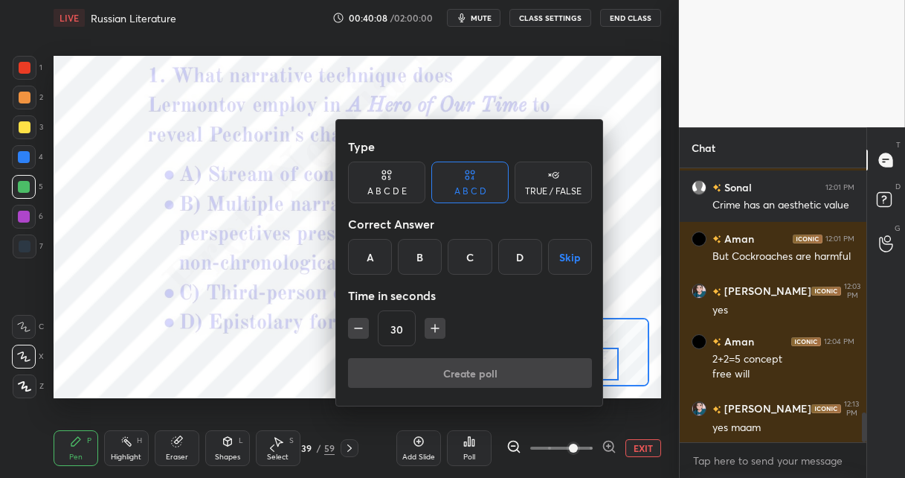
drag, startPoint x: 418, startPoint y: 257, endPoint x: 424, endPoint y: 304, distance: 48.0
click at [418, 258] on div "B" at bounding box center [420, 257] width 44 height 36
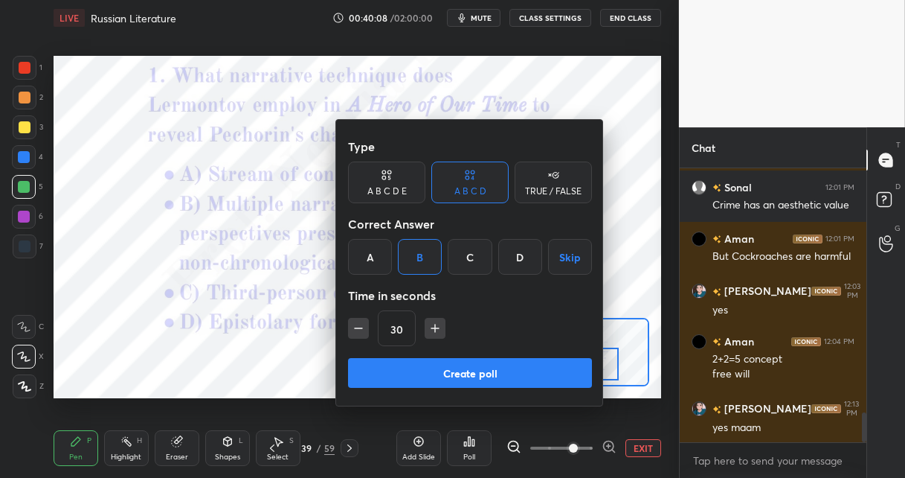
click at [427, 331] on button "button" at bounding box center [435, 328] width 21 height 21
type input "45"
click at [426, 368] on button "Create poll" at bounding box center [470, 373] width 244 height 30
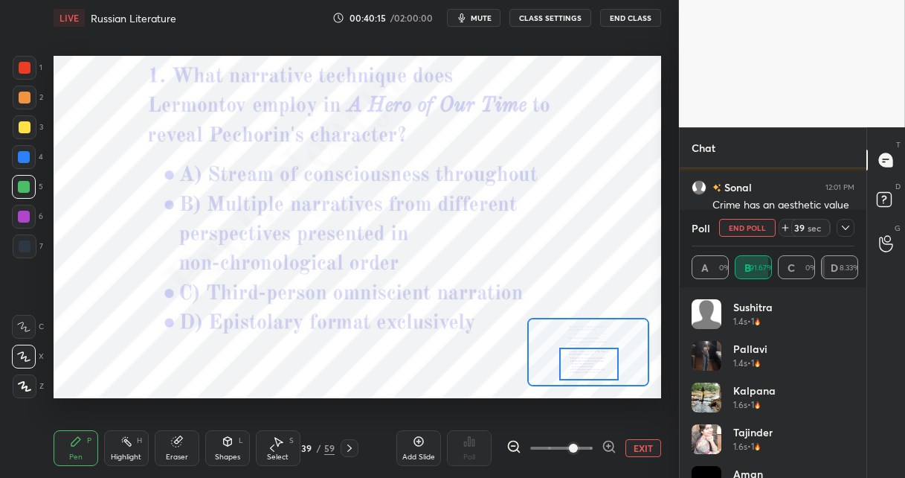
scroll to position [2340, 0]
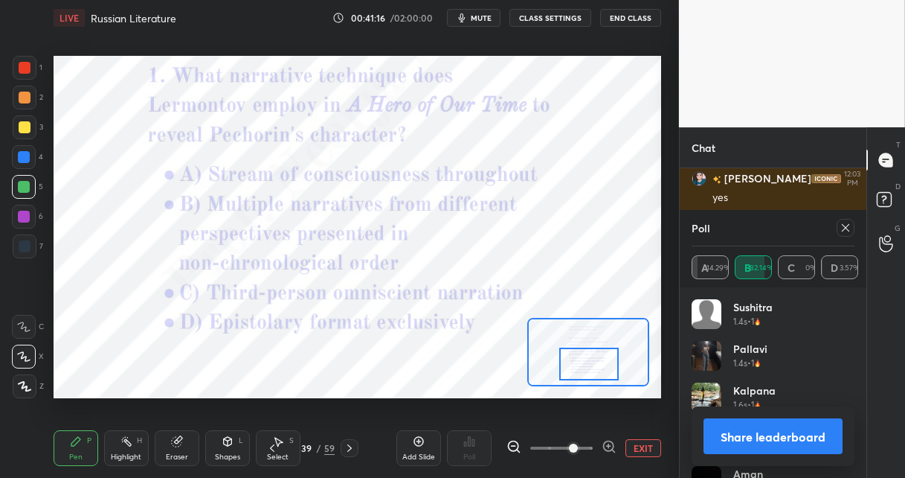
click at [350, 449] on icon at bounding box center [349, 447] width 4 height 7
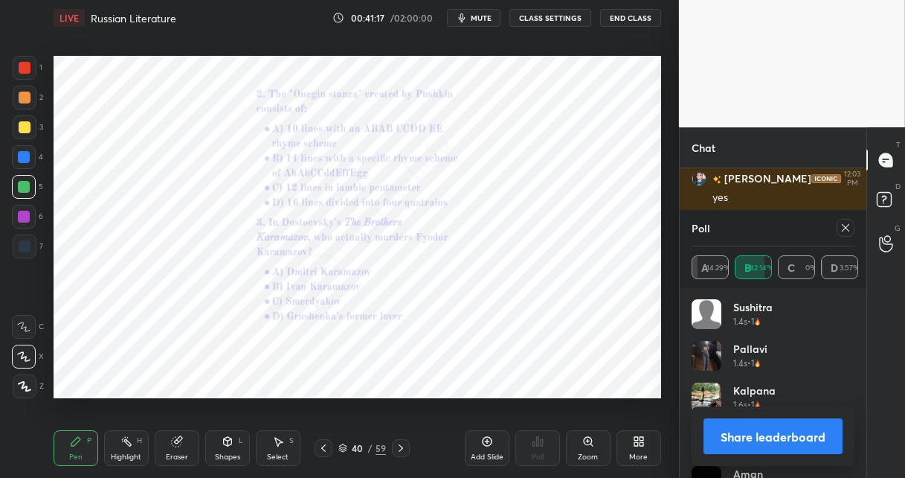
click at [586, 444] on icon at bounding box center [589, 441] width 12 height 12
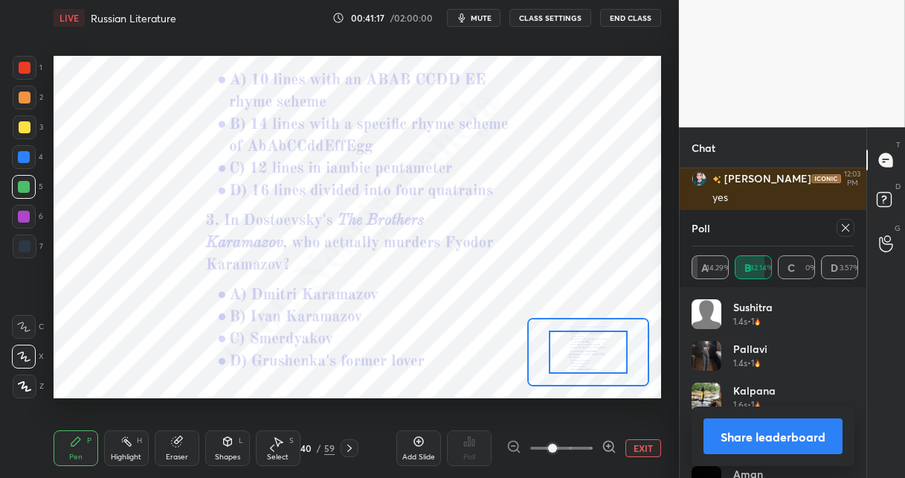
click at [588, 441] on span at bounding box center [561, 448] width 62 height 22
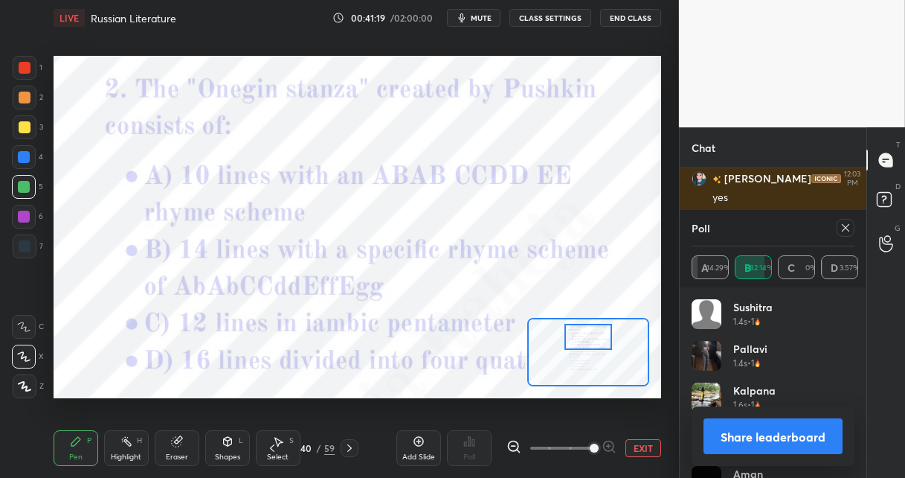
click at [576, 341] on div at bounding box center [589, 337] width 48 height 26
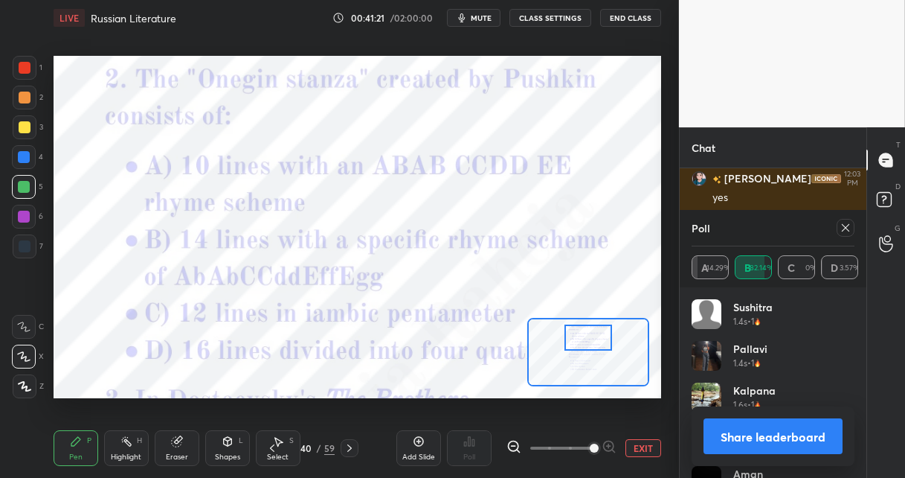
click at [844, 228] on icon at bounding box center [846, 228] width 12 height 12
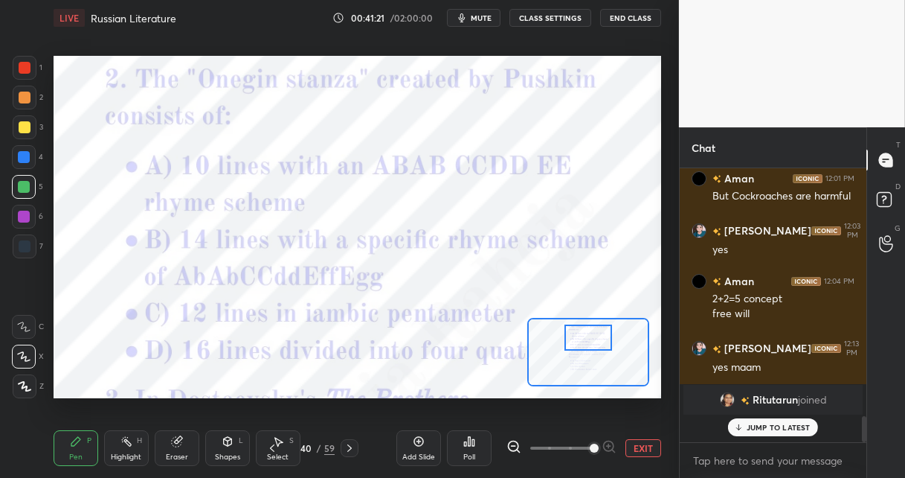
scroll to position [269, 182]
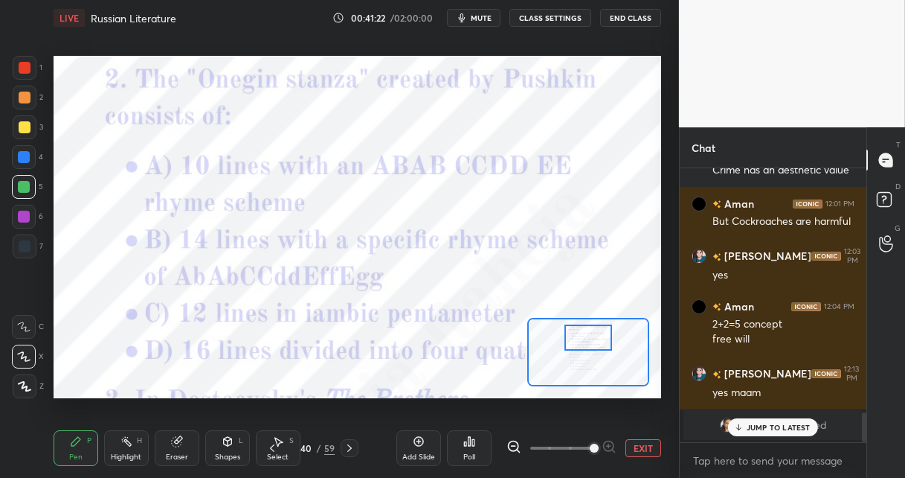
click at [469, 442] on icon at bounding box center [469, 441] width 12 height 12
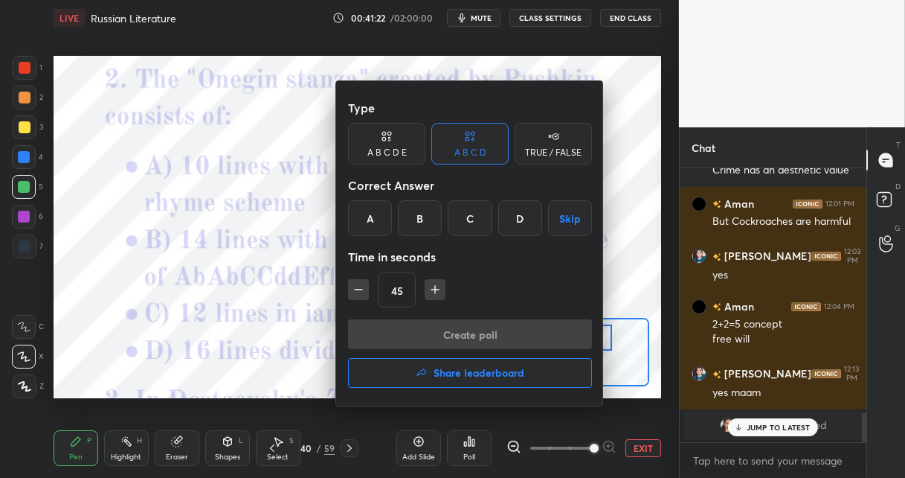
drag, startPoint x: 411, startPoint y: 209, endPoint x: 404, endPoint y: 248, distance: 40.0
click at [410, 210] on div "B" at bounding box center [420, 218] width 44 height 36
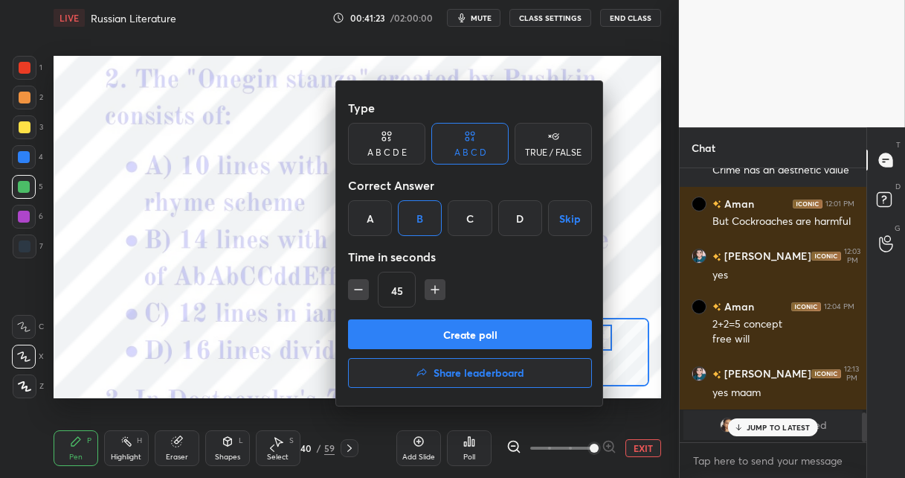
click at [379, 325] on button "Create poll" at bounding box center [470, 334] width 244 height 30
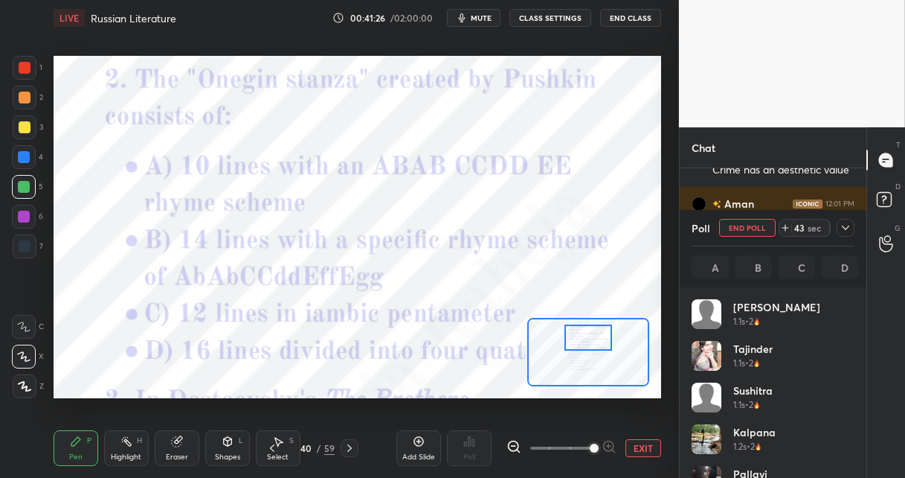
scroll to position [174, 158]
click at [236, 53] on div "Setting up your live class Poll for secs No correct answer Start poll" at bounding box center [358, 227] width 620 height 382
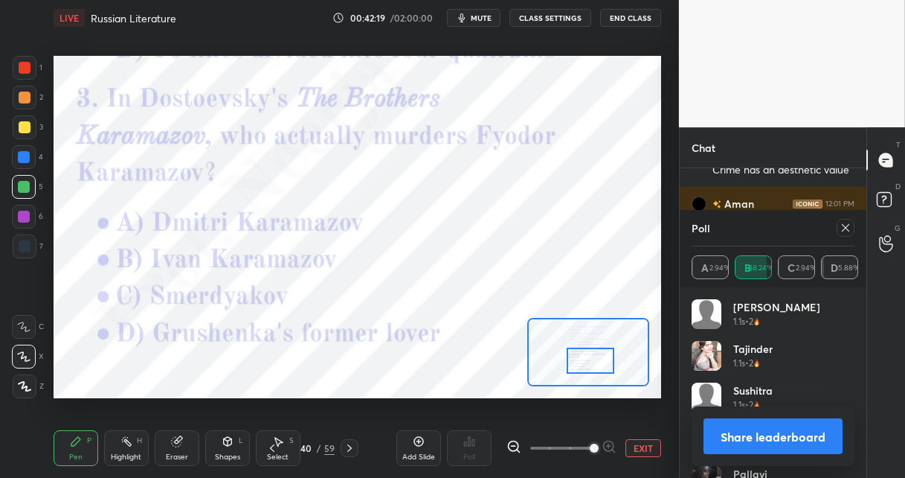
drag, startPoint x: 597, startPoint y: 343, endPoint x: 598, endPoint y: 356, distance: 13.5
click at [598, 358] on div at bounding box center [591, 360] width 48 height 26
click at [842, 227] on icon at bounding box center [846, 228] width 12 height 12
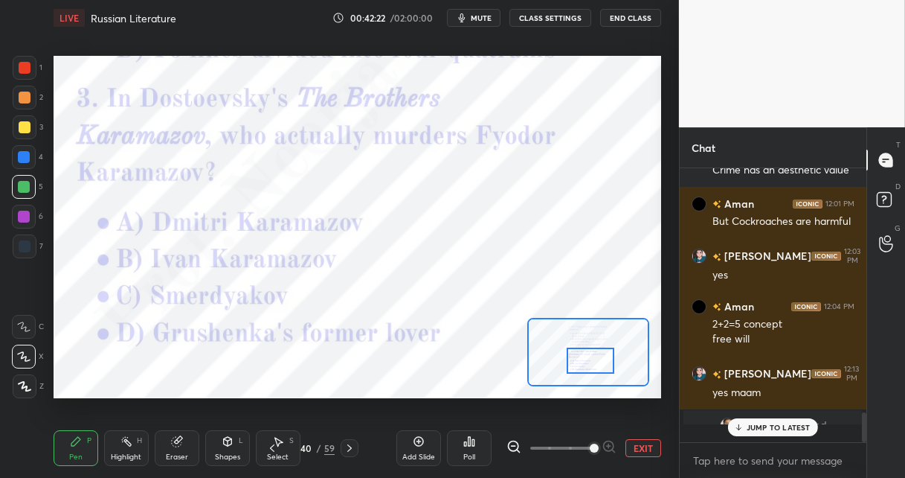
scroll to position [5, 4]
click at [466, 439] on icon at bounding box center [469, 441] width 12 height 12
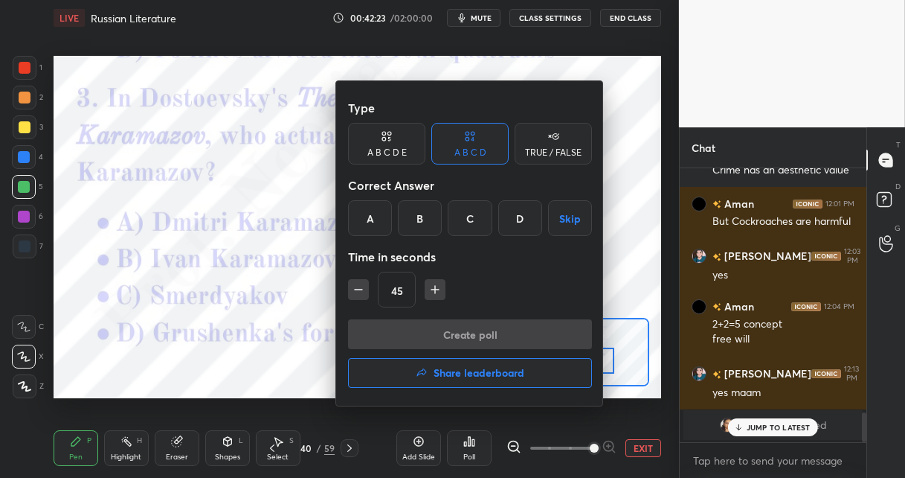
drag, startPoint x: 458, startPoint y: 211, endPoint x: 452, endPoint y: 219, distance: 10.1
click at [458, 211] on div "C" at bounding box center [470, 218] width 44 height 36
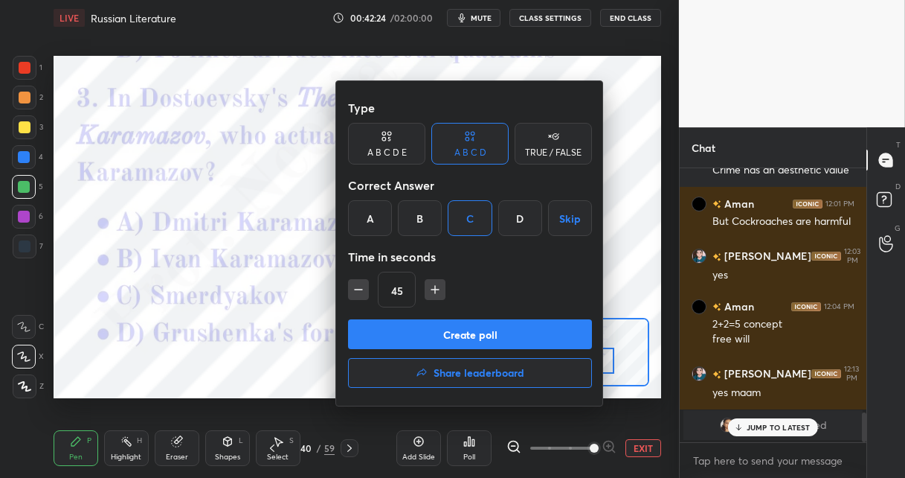
drag, startPoint x: 399, startPoint y: 331, endPoint x: 394, endPoint y: 263, distance: 67.9
click at [398, 329] on button "Create poll" at bounding box center [470, 334] width 244 height 30
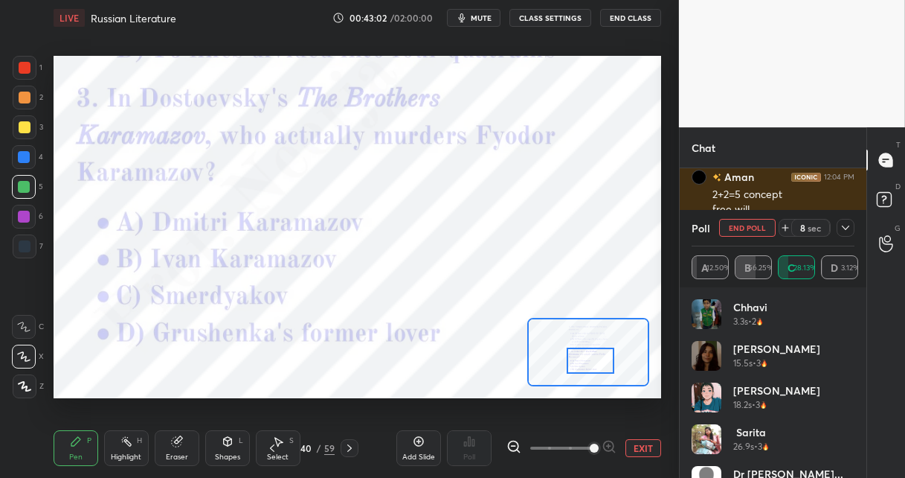
scroll to position [2189, 0]
click at [350, 443] on icon at bounding box center [350, 448] width 12 height 12
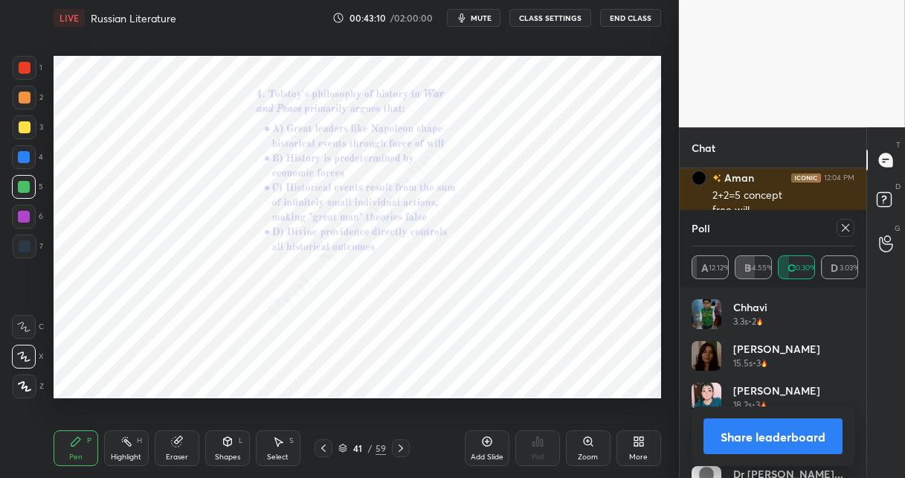
click at [844, 225] on icon at bounding box center [846, 228] width 12 height 12
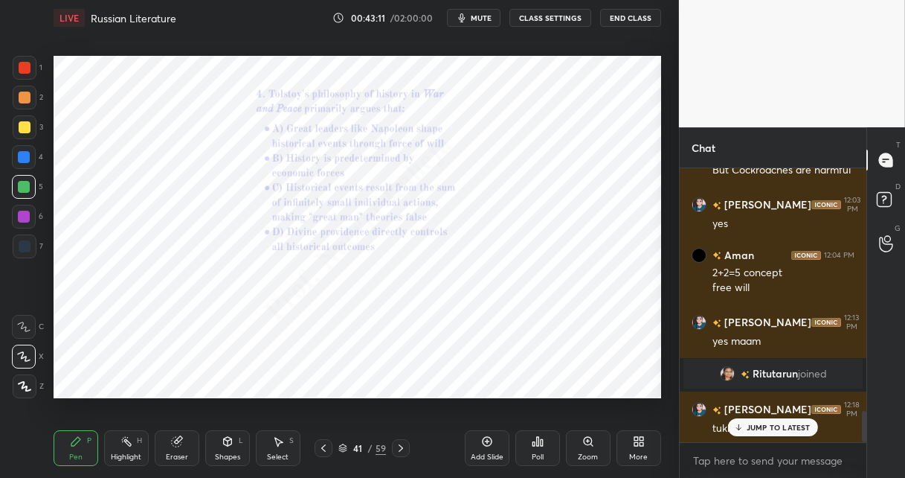
click at [536, 445] on div "Poll" at bounding box center [538, 448] width 45 height 36
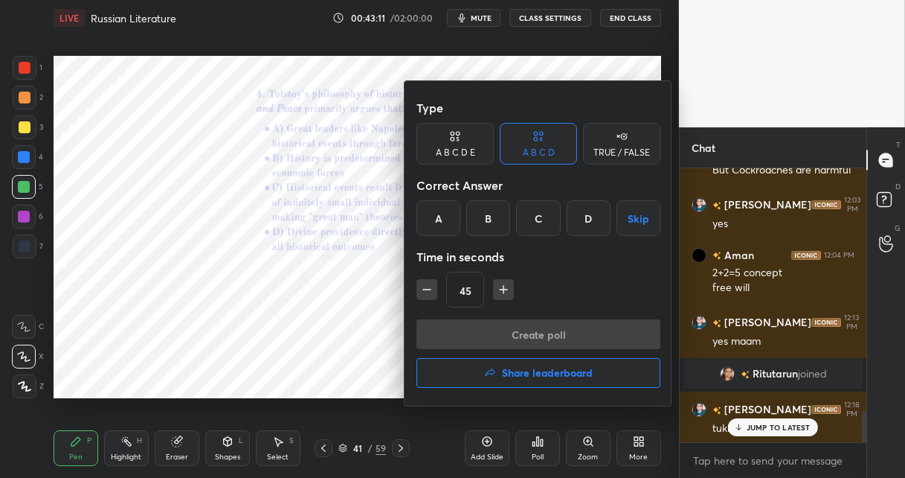
click at [542, 222] on div "C" at bounding box center [538, 218] width 44 height 36
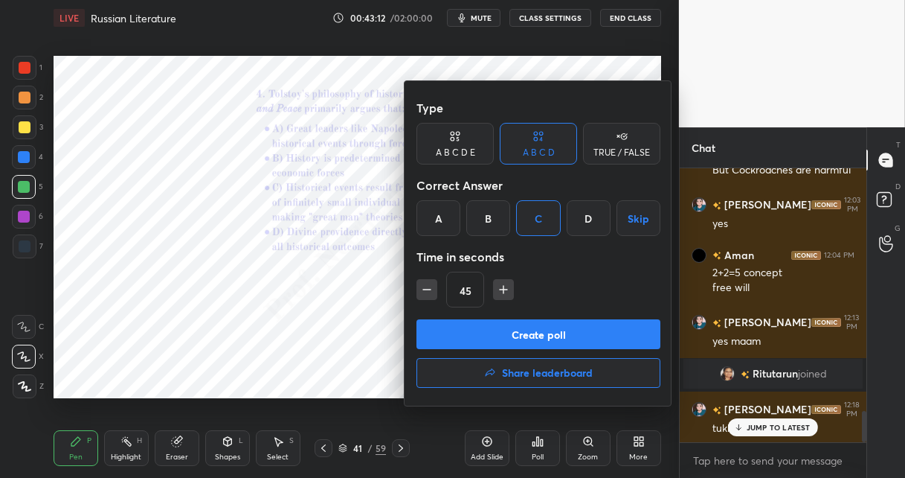
click at [506, 330] on button "Create poll" at bounding box center [539, 334] width 244 height 30
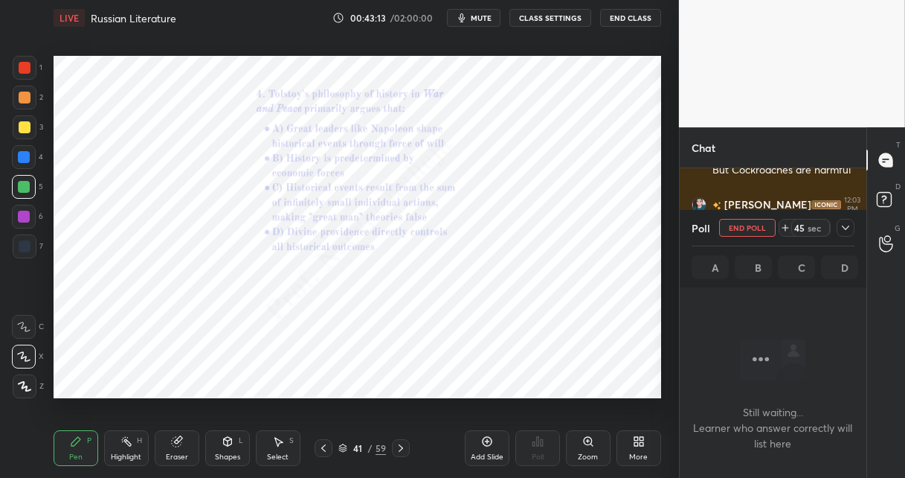
drag, startPoint x: 588, startPoint y: 448, endPoint x: 595, endPoint y: 425, distance: 24.0
click at [588, 446] on div "Zoom" at bounding box center [588, 448] width 45 height 36
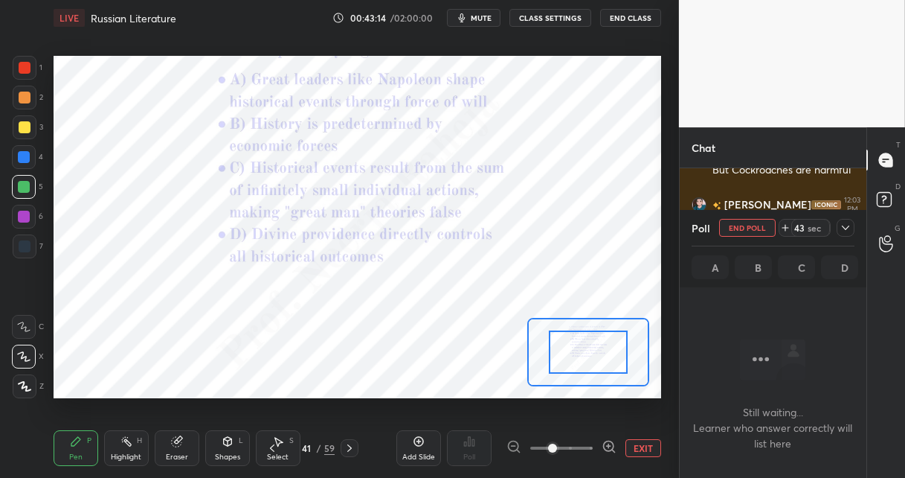
click at [604, 443] on icon at bounding box center [609, 446] width 15 height 15
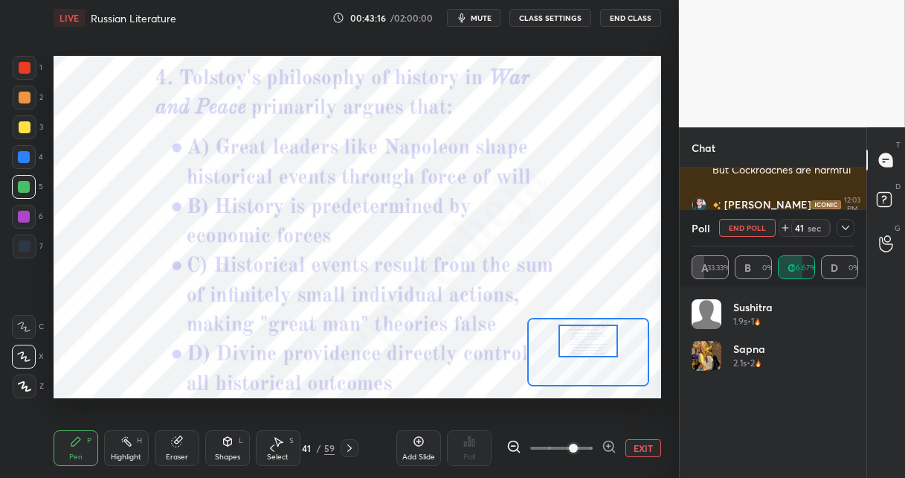
drag, startPoint x: 582, startPoint y: 348, endPoint x: 583, endPoint y: 337, distance: 11.2
click at [583, 338] on div at bounding box center [589, 340] width 60 height 33
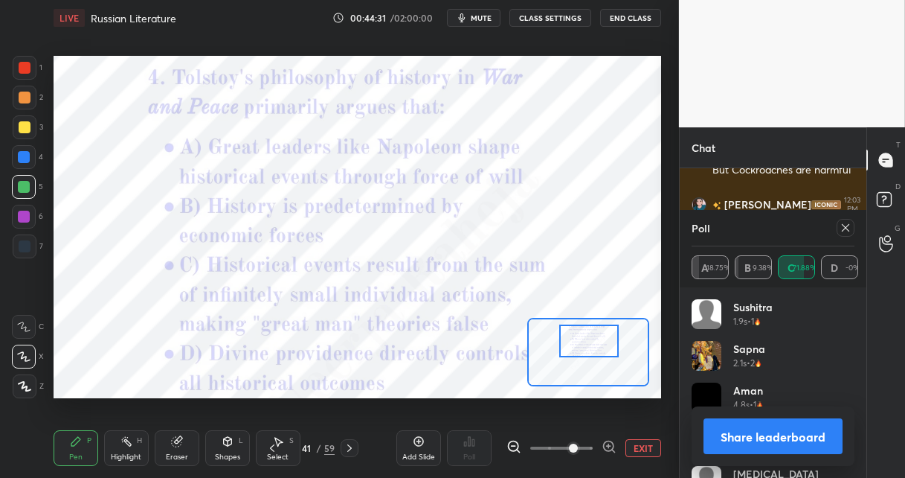
drag, startPoint x: 350, startPoint y: 446, endPoint x: 355, endPoint y: 437, distance: 10.3
click at [351, 444] on icon at bounding box center [350, 448] width 12 height 12
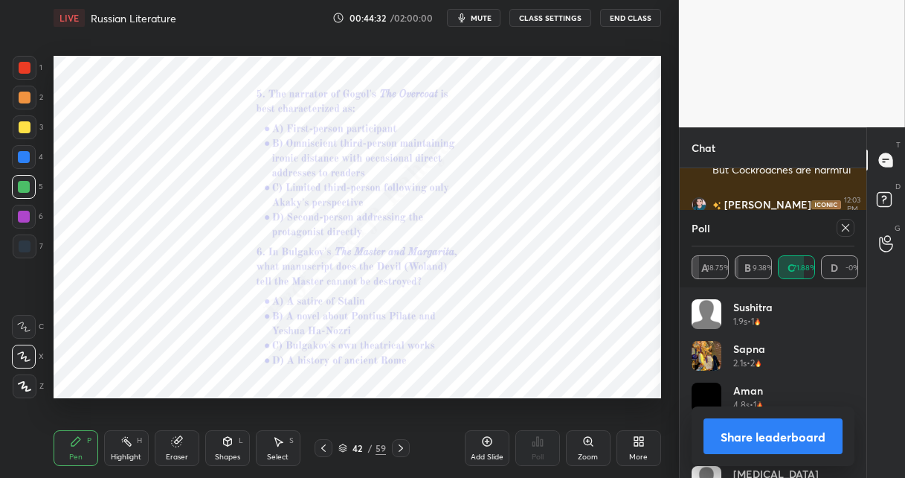
click at [585, 438] on icon at bounding box center [588, 441] width 8 height 8
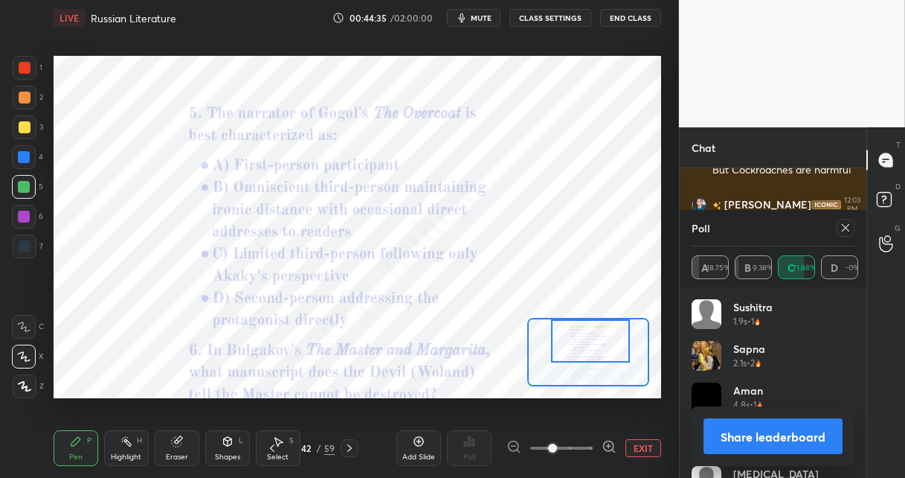
drag, startPoint x: 583, startPoint y: 358, endPoint x: 585, endPoint y: 341, distance: 17.2
click at [585, 338] on div at bounding box center [590, 341] width 79 height 44
drag, startPoint x: 606, startPoint y: 443, endPoint x: 608, endPoint y: 416, distance: 26.8
click at [606, 441] on icon at bounding box center [609, 446] width 15 height 15
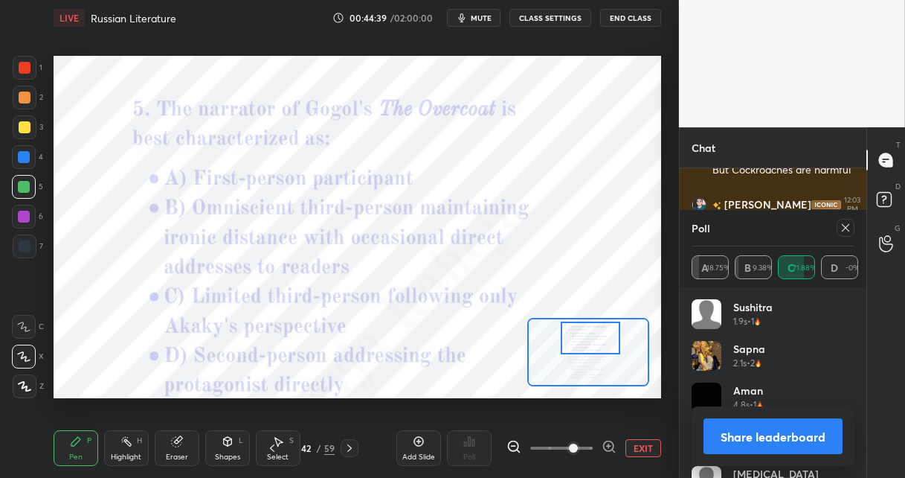
click at [588, 343] on div at bounding box center [591, 337] width 60 height 33
drag, startPoint x: 841, startPoint y: 226, endPoint x: 777, endPoint y: 248, distance: 67.5
click at [838, 226] on div at bounding box center [846, 228] width 18 height 18
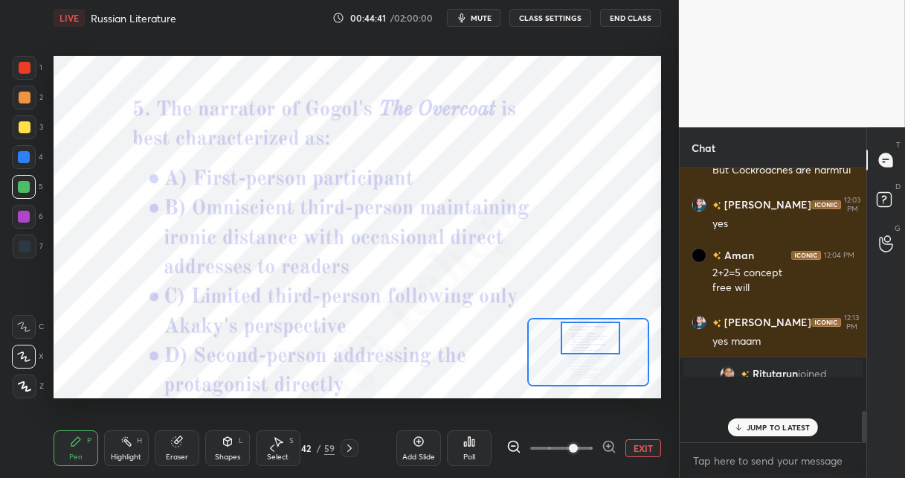
scroll to position [4, 4]
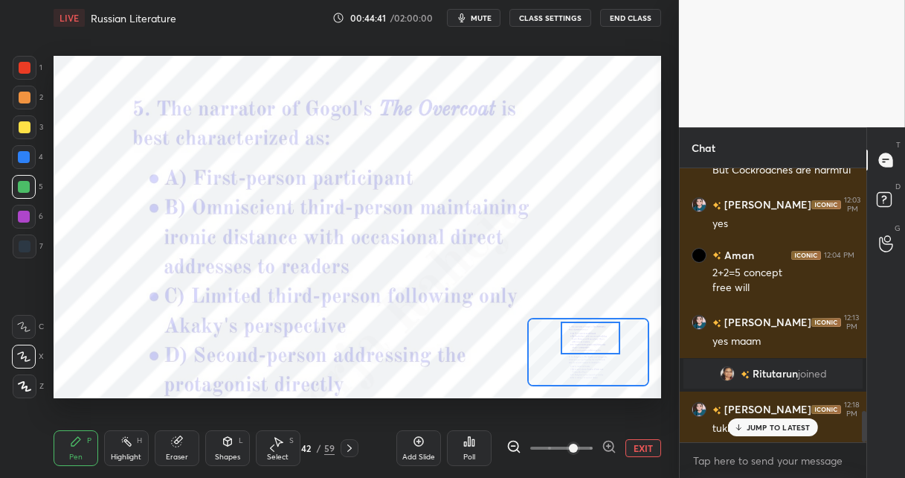
click at [466, 440] on icon at bounding box center [469, 441] width 12 height 12
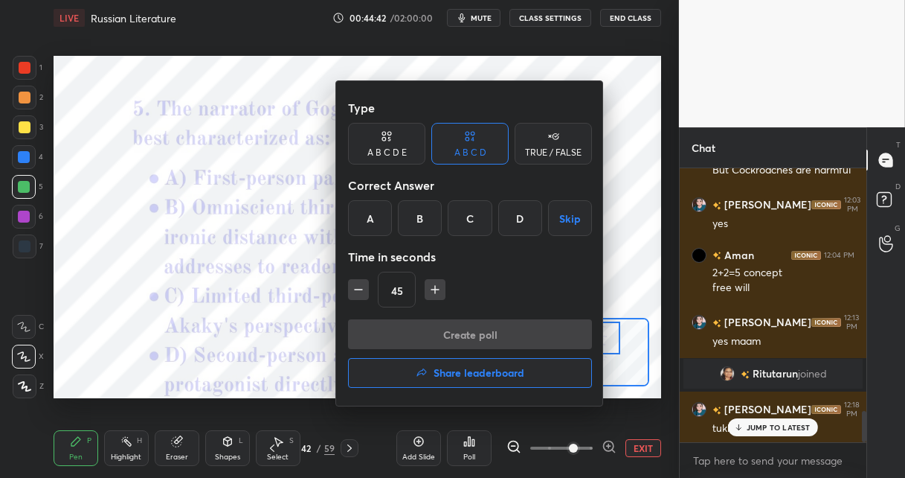
drag, startPoint x: 414, startPoint y: 219, endPoint x: 416, endPoint y: 230, distance: 11.3
click at [414, 218] on div "B" at bounding box center [420, 218] width 44 height 36
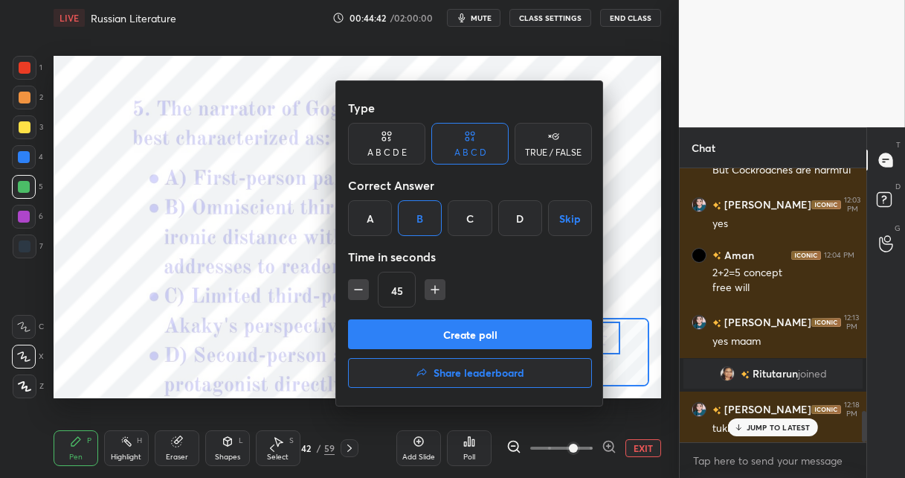
drag, startPoint x: 407, startPoint y: 334, endPoint x: 406, endPoint y: 285, distance: 49.1
click at [406, 332] on button "Create poll" at bounding box center [470, 334] width 244 height 30
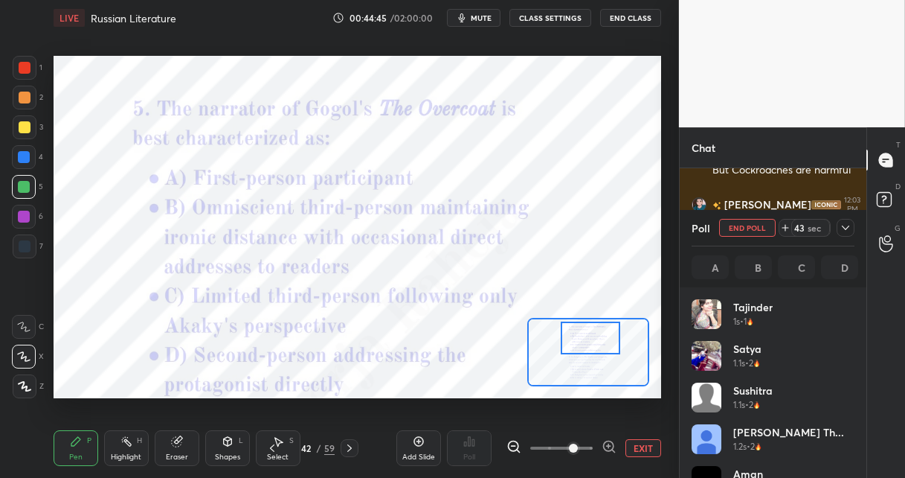
scroll to position [174, 158]
click at [29, 65] on div at bounding box center [25, 68] width 12 height 12
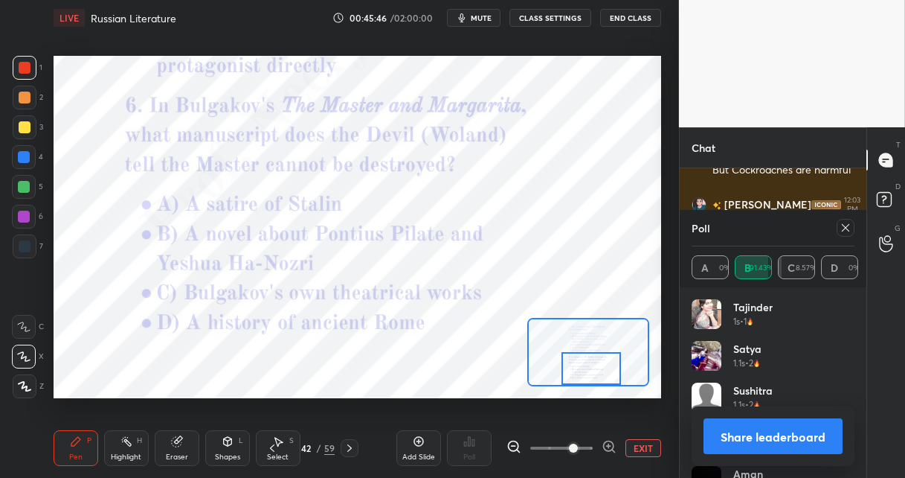
drag, startPoint x: 585, startPoint y: 336, endPoint x: 579, endPoint y: 364, distance: 28.9
click at [580, 365] on div at bounding box center [592, 368] width 60 height 33
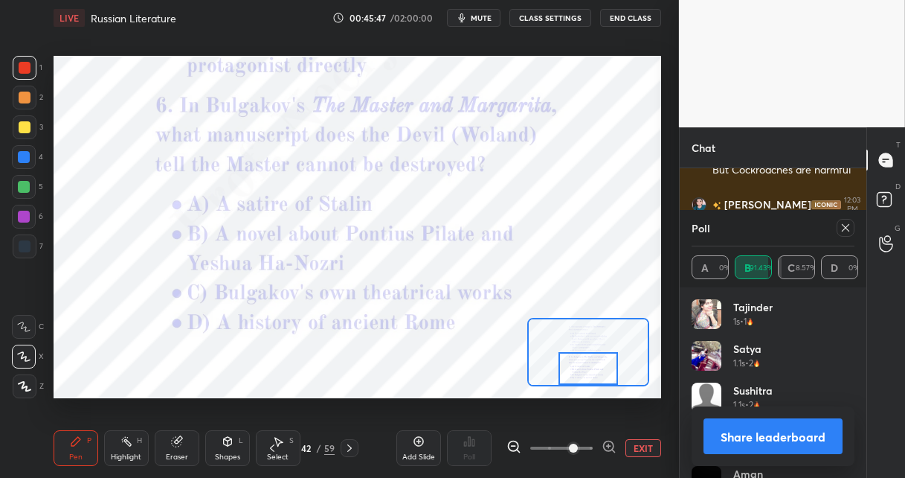
click at [843, 229] on icon at bounding box center [846, 228] width 12 height 12
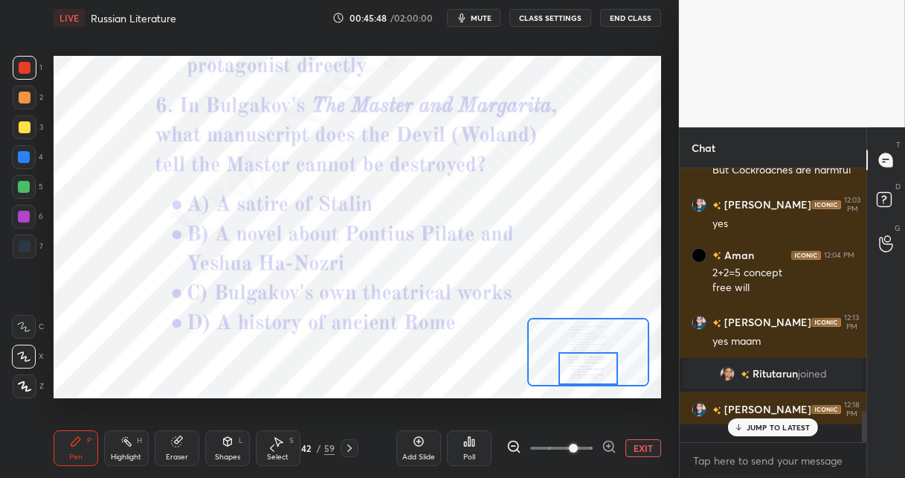
scroll to position [5, 4]
click at [467, 448] on div "Poll" at bounding box center [469, 448] width 45 height 36
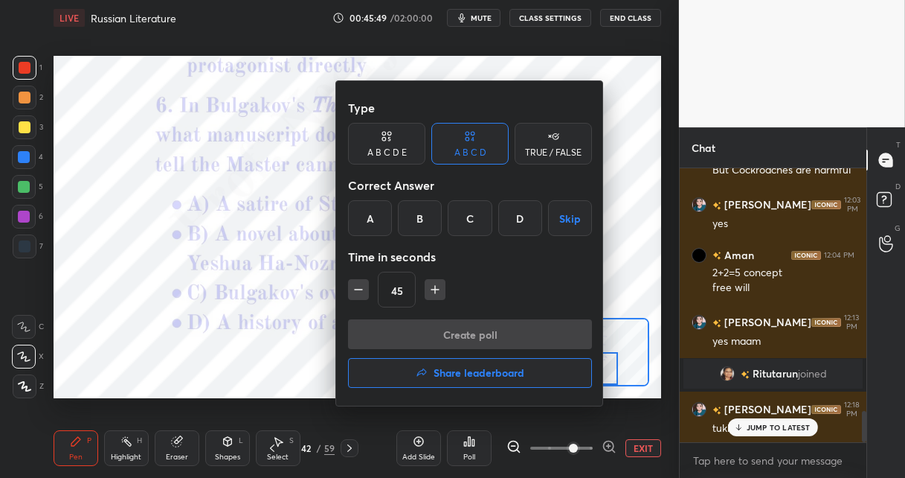
drag, startPoint x: 412, startPoint y: 208, endPoint x: 411, endPoint y: 221, distance: 12.7
click at [411, 212] on div "B" at bounding box center [420, 218] width 44 height 36
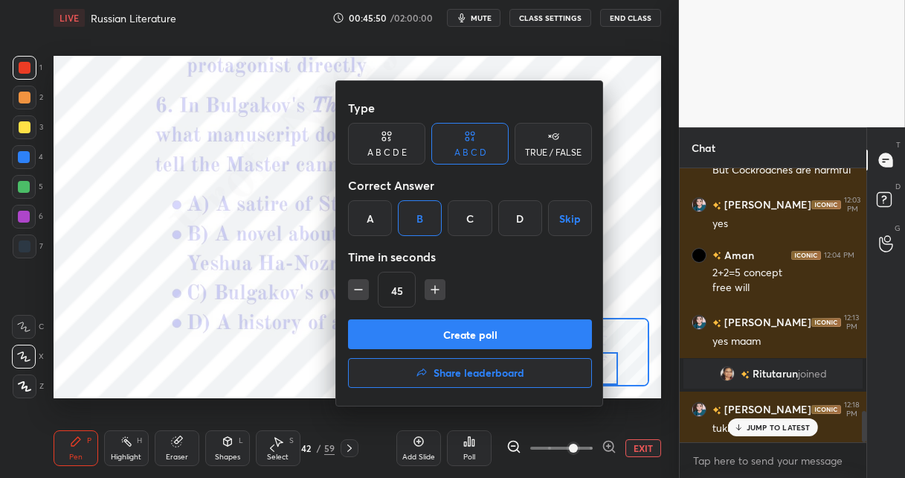
click at [387, 324] on button "Create poll" at bounding box center [470, 334] width 244 height 30
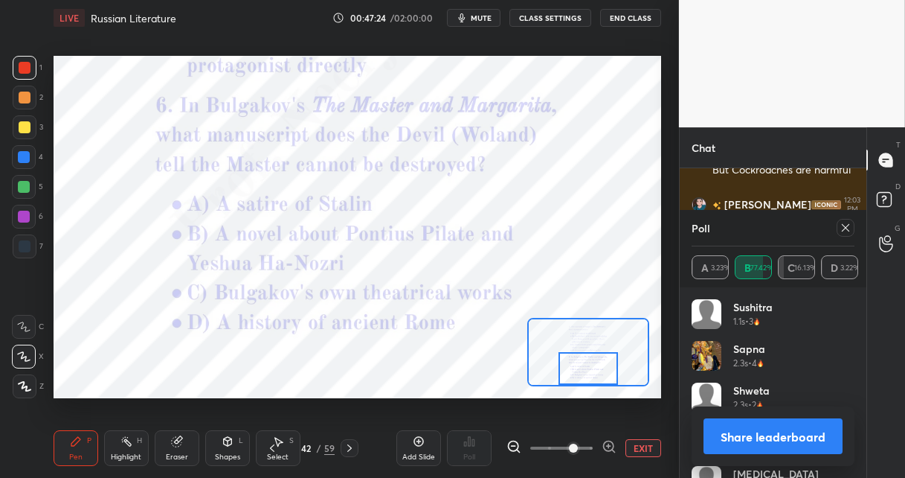
scroll to position [2253, 0]
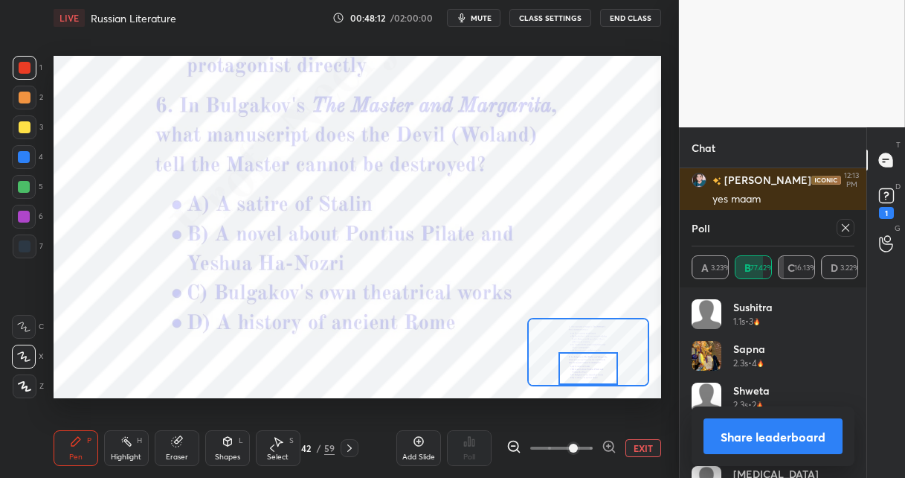
drag, startPoint x: 354, startPoint y: 446, endPoint x: 363, endPoint y: 443, distance: 9.4
click at [353, 447] on icon at bounding box center [350, 448] width 12 height 12
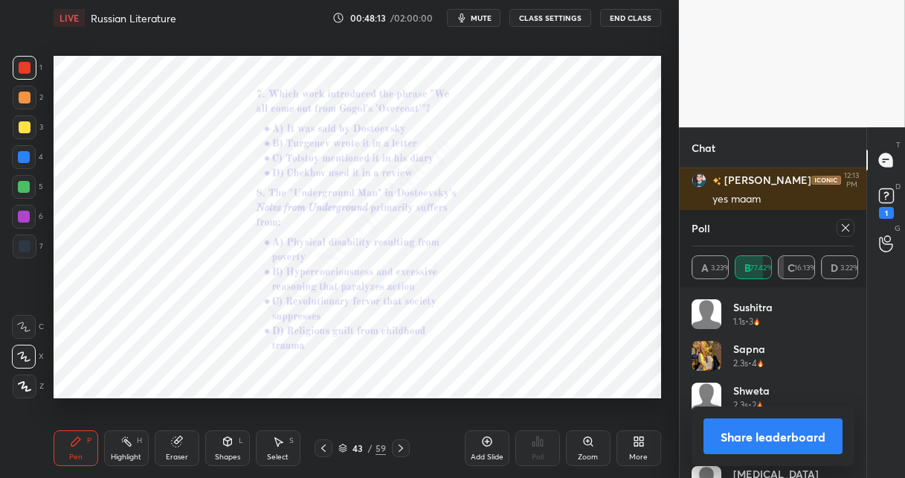
click at [588, 444] on icon at bounding box center [589, 441] width 12 height 12
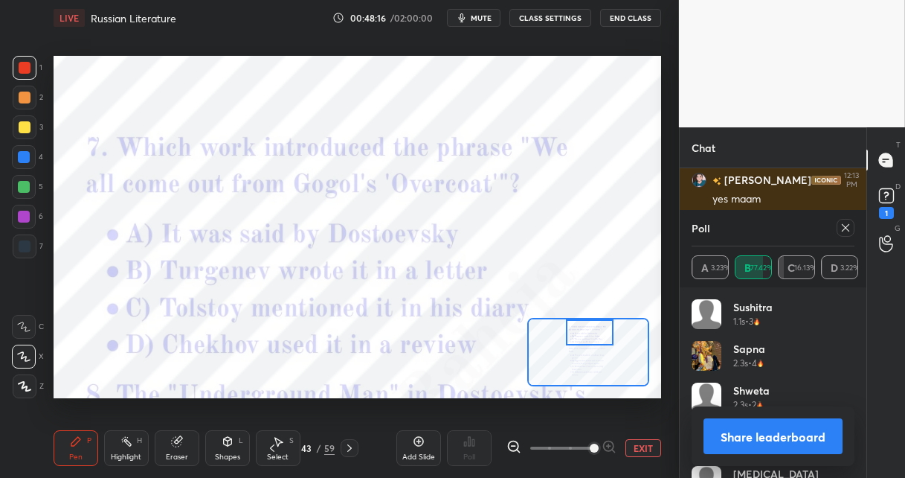
drag, startPoint x: 584, startPoint y: 348, endPoint x: 583, endPoint y: 332, distance: 16.4
click at [585, 333] on div at bounding box center [590, 332] width 48 height 26
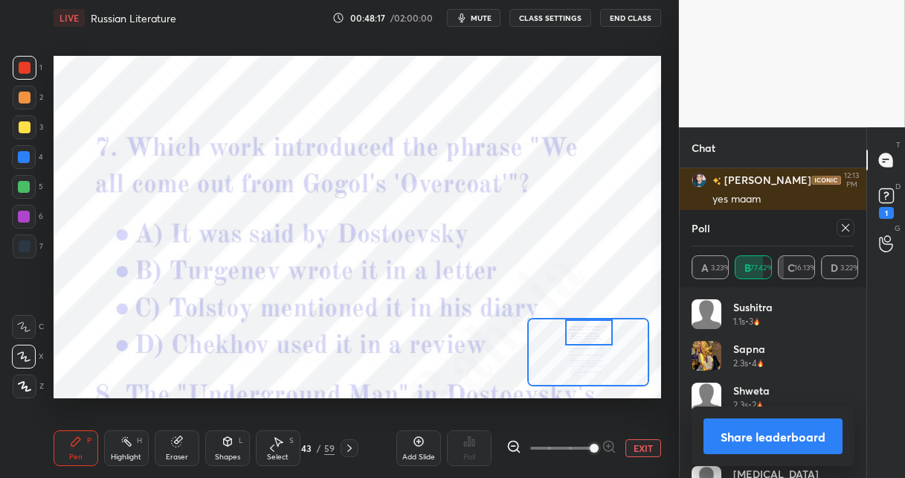
drag, startPoint x: 844, startPoint y: 225, endPoint x: 828, endPoint y: 228, distance: 16.8
click at [844, 225] on icon at bounding box center [846, 228] width 12 height 12
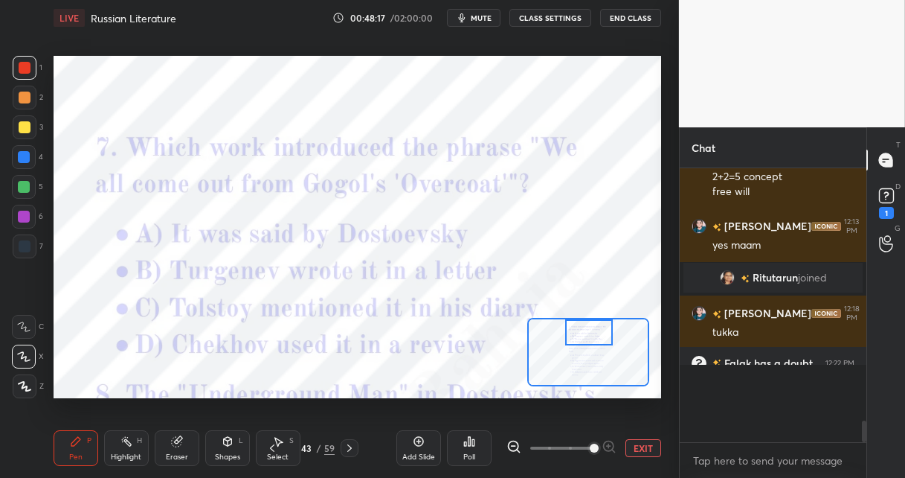
scroll to position [5, 4]
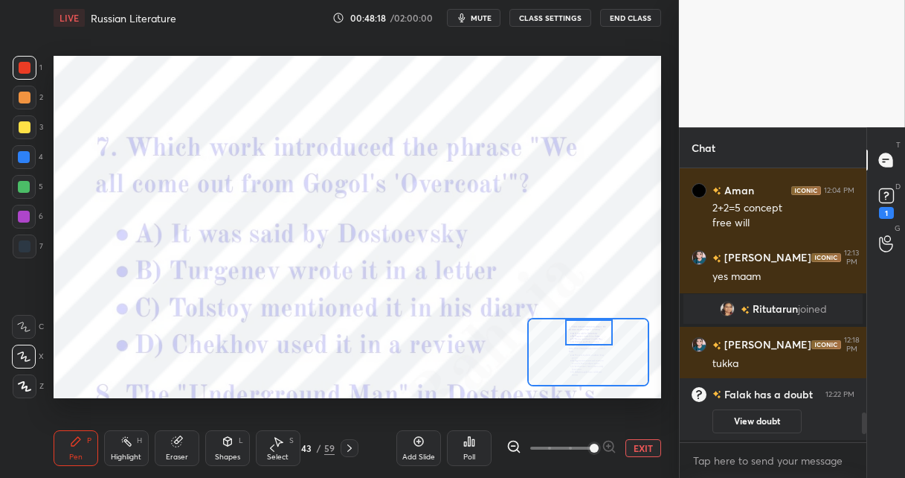
click at [463, 439] on icon at bounding box center [469, 441] width 12 height 12
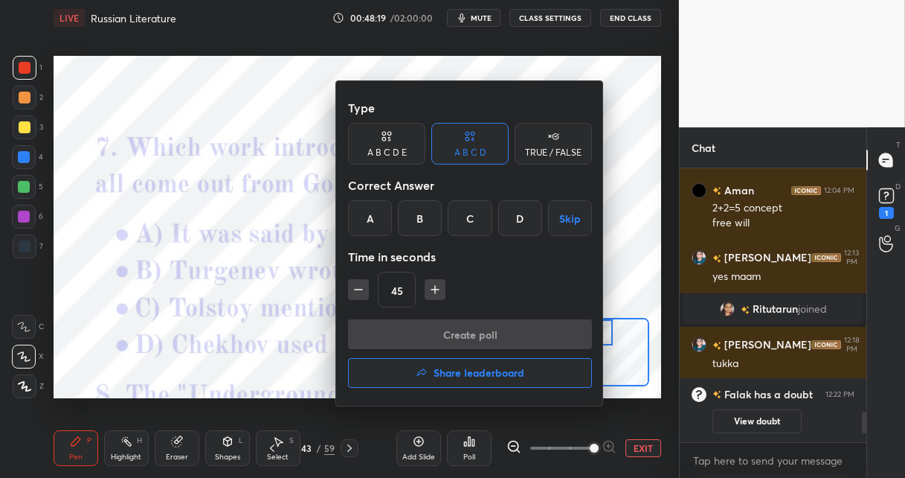
click at [363, 212] on div "A" at bounding box center [370, 218] width 44 height 36
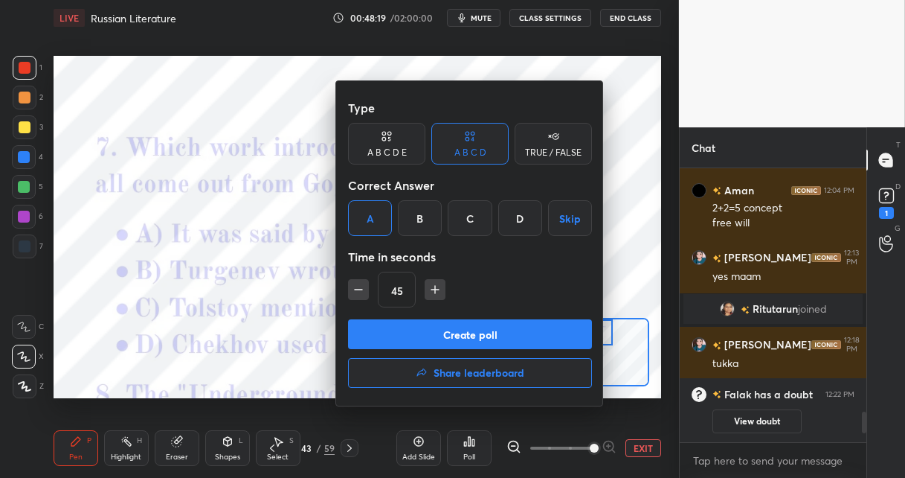
click at [354, 330] on button "Create poll" at bounding box center [470, 334] width 244 height 30
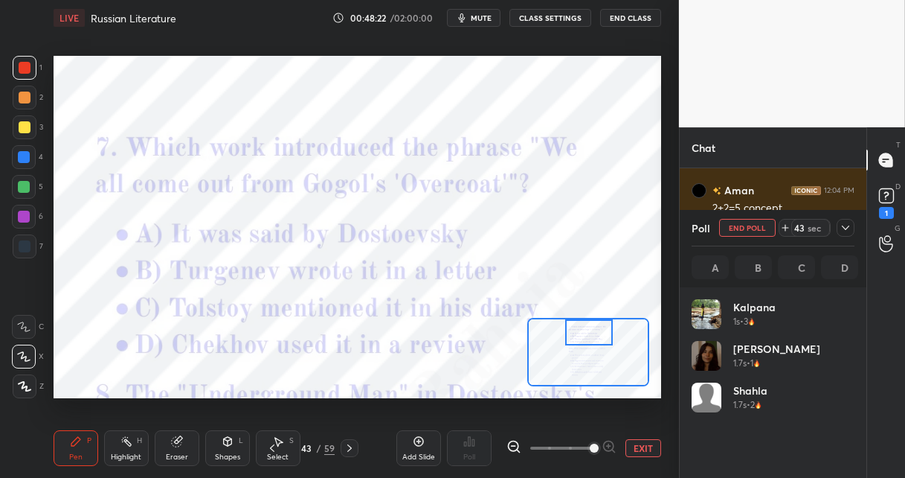
scroll to position [174, 158]
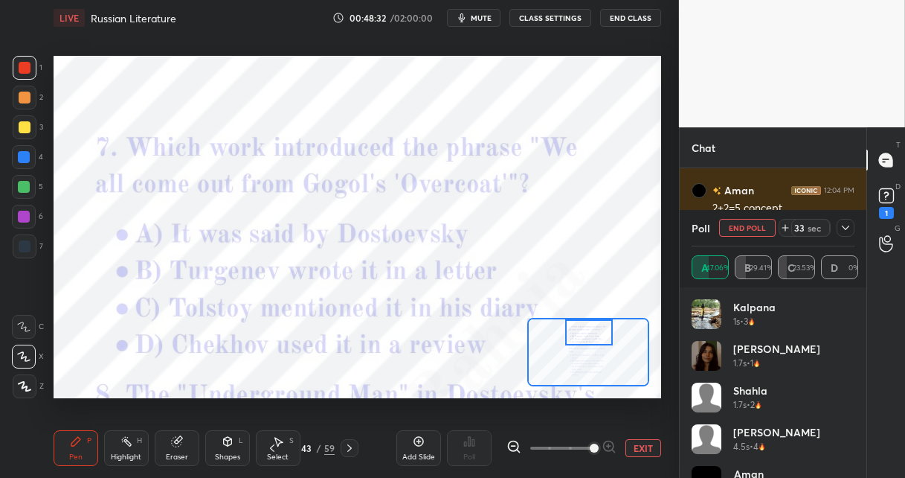
drag, startPoint x: 487, startPoint y: 15, endPoint x: 483, endPoint y: 38, distance: 23.4
click at [486, 16] on span "mute" at bounding box center [481, 18] width 21 height 10
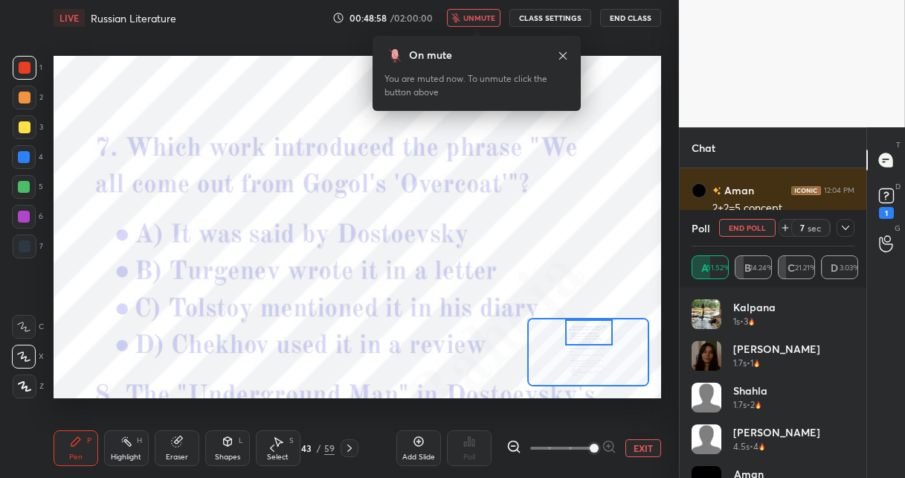
click at [485, 18] on span "unmute" at bounding box center [479, 18] width 32 height 10
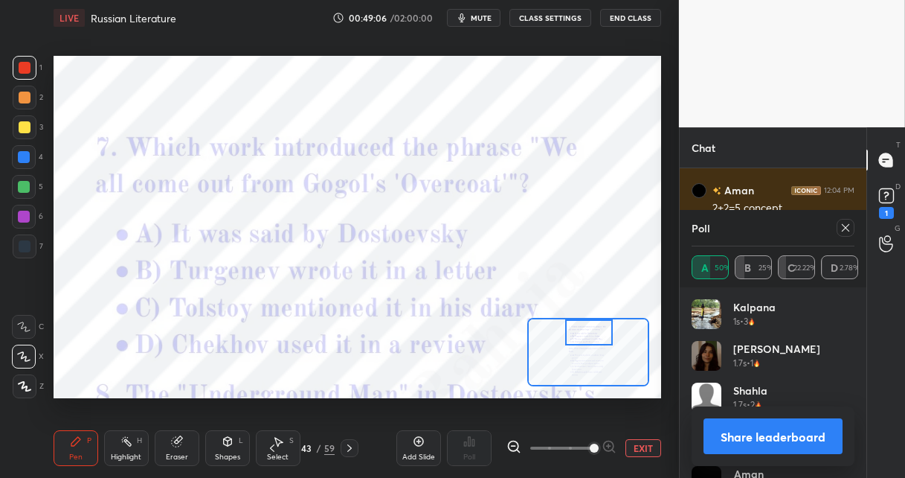
drag, startPoint x: 25, startPoint y: 188, endPoint x: 45, endPoint y: 187, distance: 19.4
click at [27, 188] on div at bounding box center [24, 187] width 12 height 12
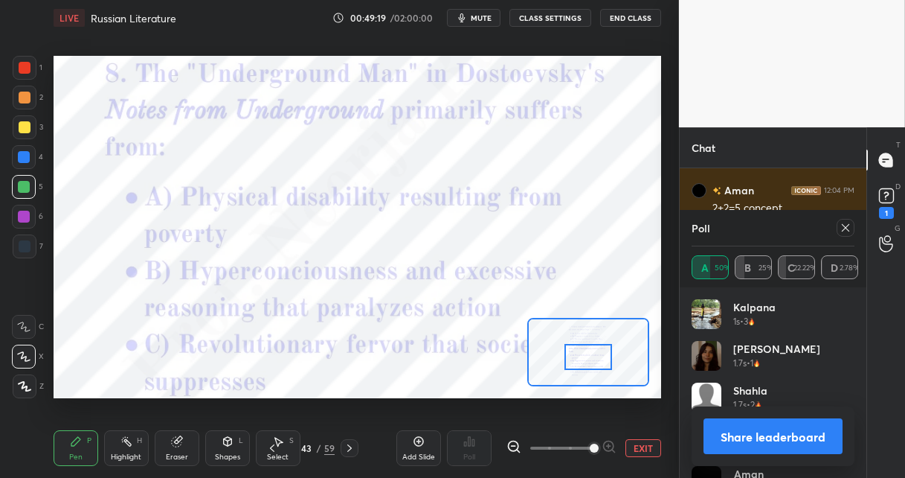
drag, startPoint x: 583, startPoint y: 335, endPoint x: 580, endPoint y: 363, distance: 28.4
click at [580, 359] on div at bounding box center [589, 357] width 48 height 26
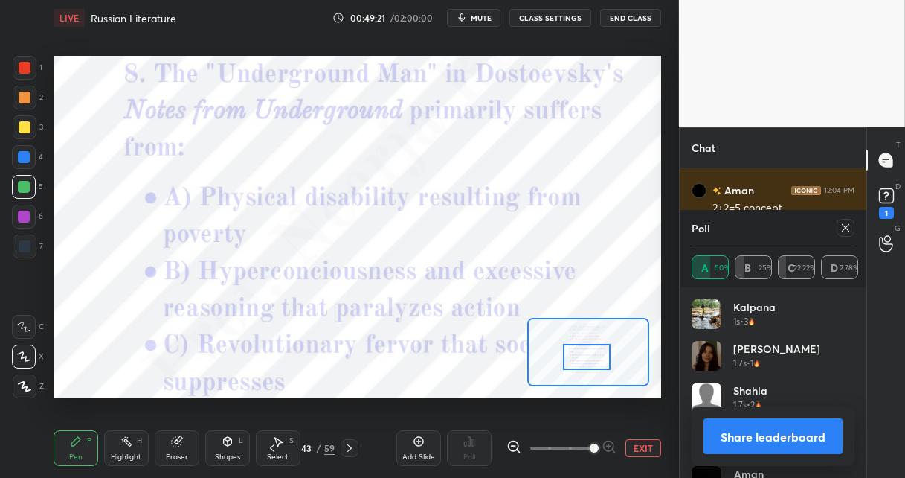
click at [632, 446] on button "EXIT" at bounding box center [644, 448] width 36 height 18
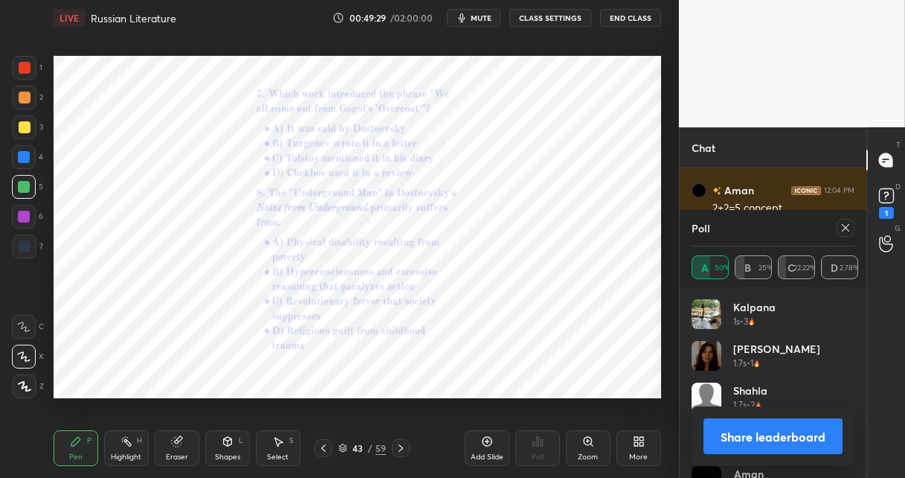
drag, startPoint x: 588, startPoint y: 448, endPoint x: 588, endPoint y: 429, distance: 19.4
click at [587, 446] on div "Zoom" at bounding box center [588, 448] width 45 height 36
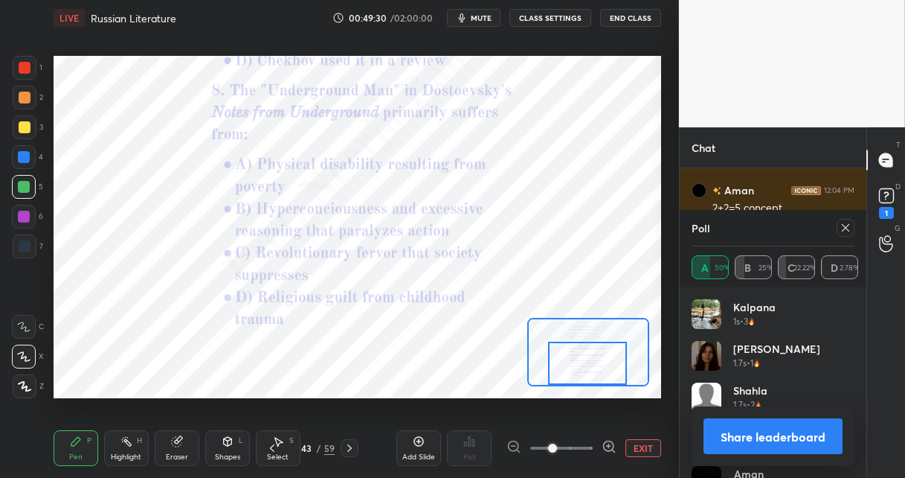
click at [588, 368] on div at bounding box center [587, 363] width 79 height 44
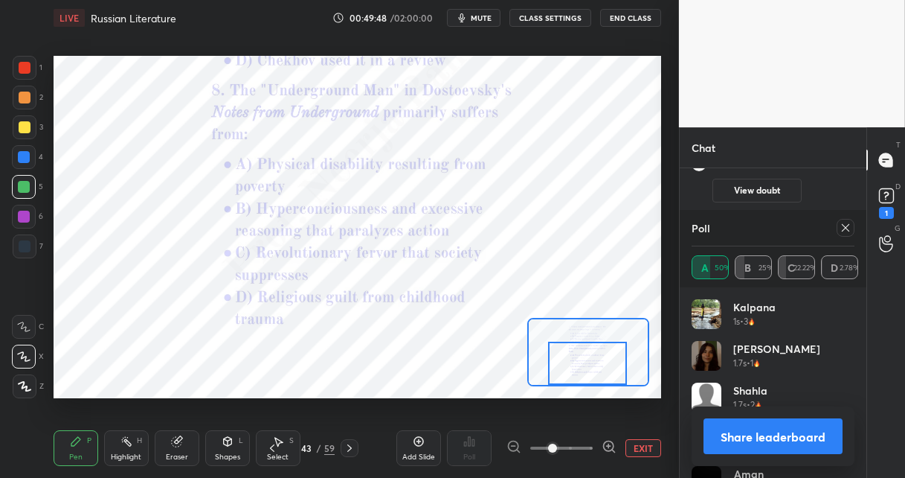
scroll to position [2392, 0]
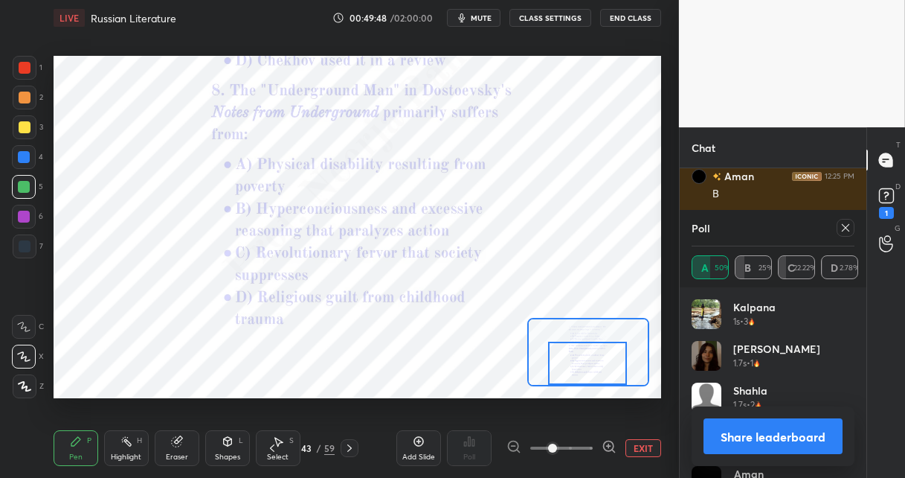
click at [351, 446] on icon at bounding box center [350, 448] width 12 height 12
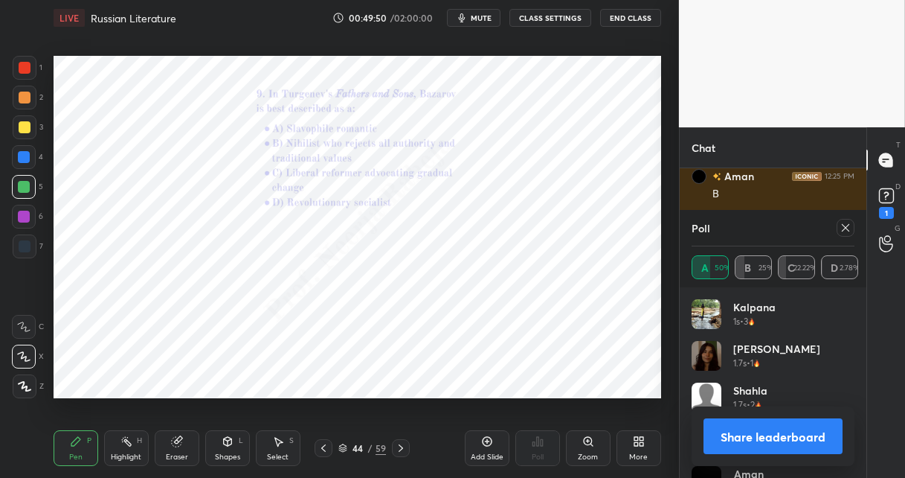
click at [590, 444] on icon at bounding box center [589, 441] width 12 height 12
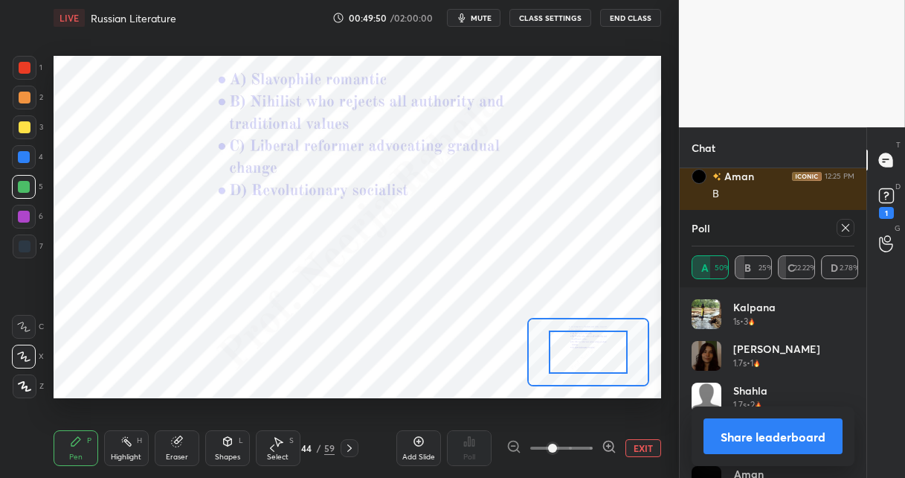
drag, startPoint x: 590, startPoint y: 444, endPoint x: 588, endPoint y: 433, distance: 11.4
click at [590, 443] on span at bounding box center [561, 448] width 62 height 22
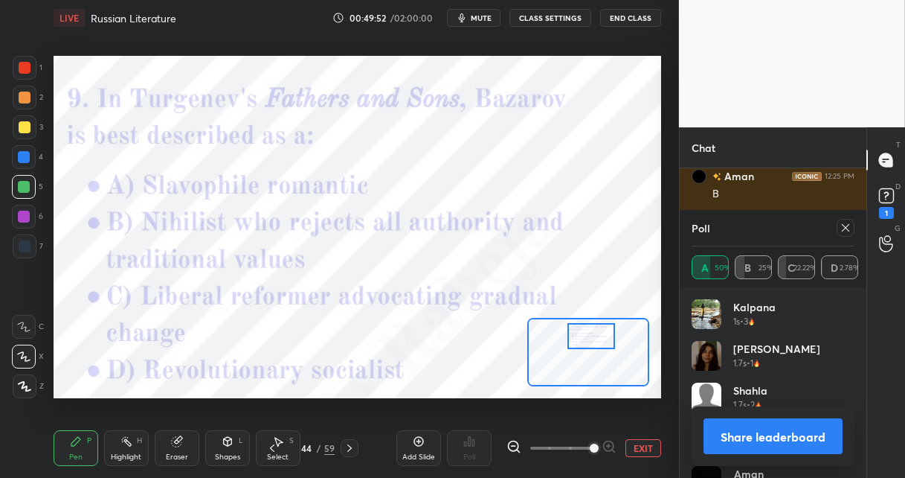
drag, startPoint x: 591, startPoint y: 355, endPoint x: 589, endPoint y: 342, distance: 12.8
click at [593, 339] on div at bounding box center [592, 336] width 48 height 26
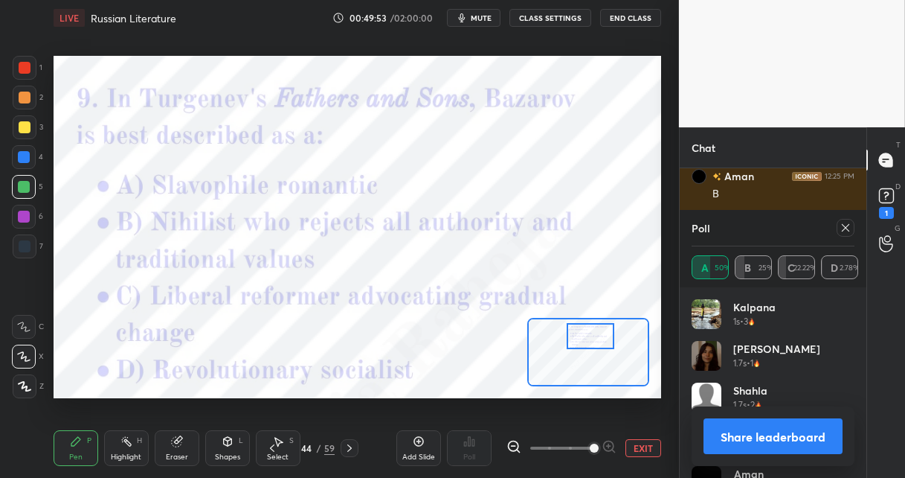
click at [842, 225] on icon at bounding box center [846, 228] width 12 height 12
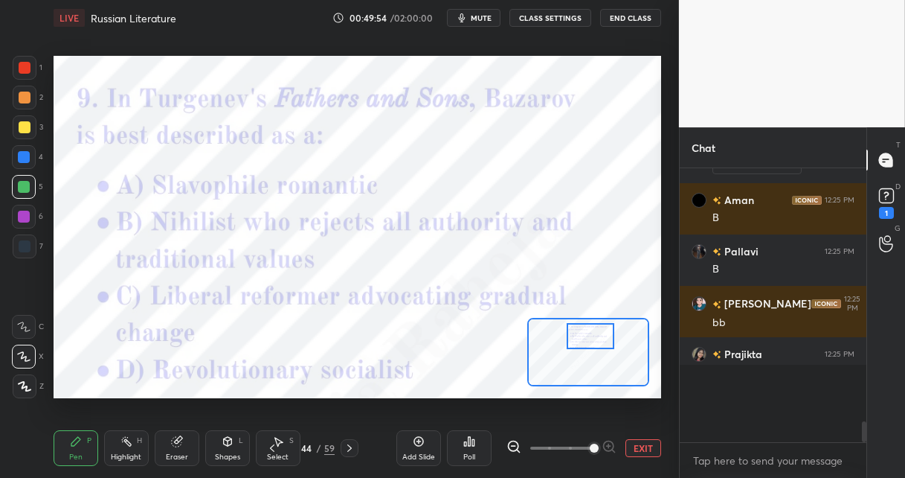
scroll to position [261, 182]
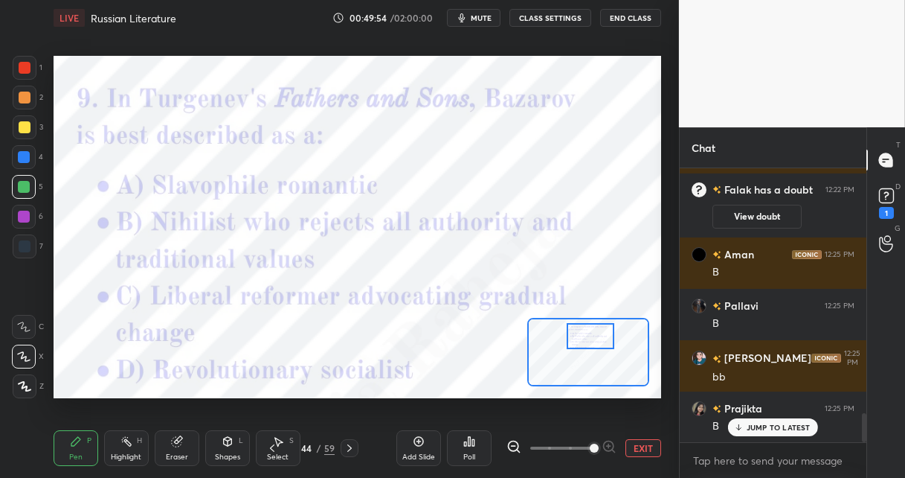
click at [471, 444] on icon at bounding box center [469, 441] width 12 height 12
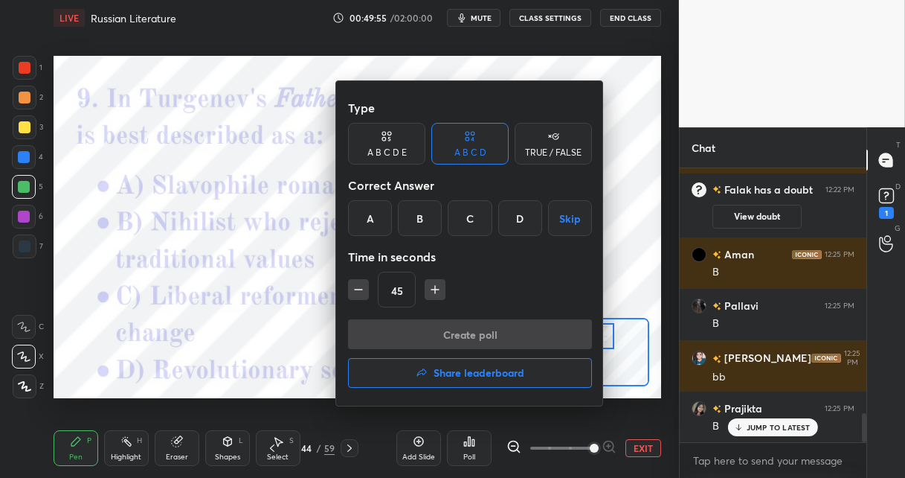
drag, startPoint x: 422, startPoint y: 211, endPoint x: 419, endPoint y: 248, distance: 37.3
click at [422, 211] on div "B" at bounding box center [420, 218] width 44 height 36
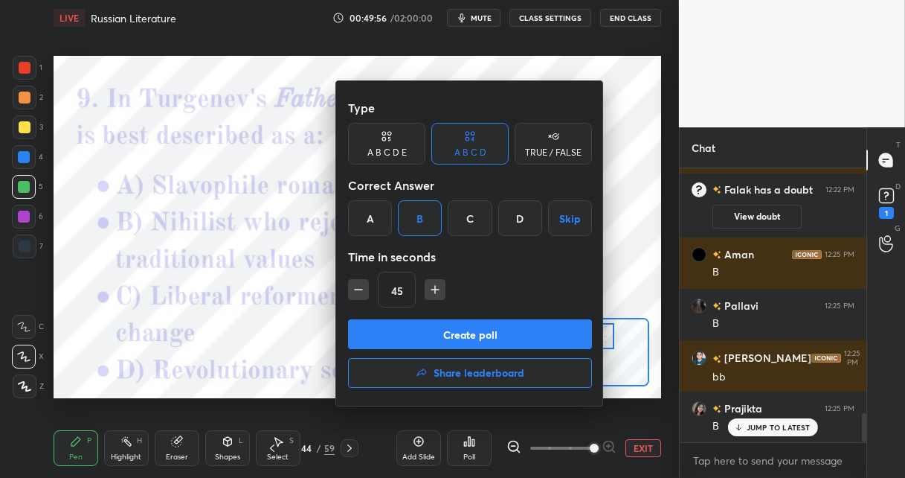
drag, startPoint x: 396, startPoint y: 337, endPoint x: 393, endPoint y: 257, distance: 80.4
click at [396, 336] on button "Create poll" at bounding box center [470, 334] width 244 height 30
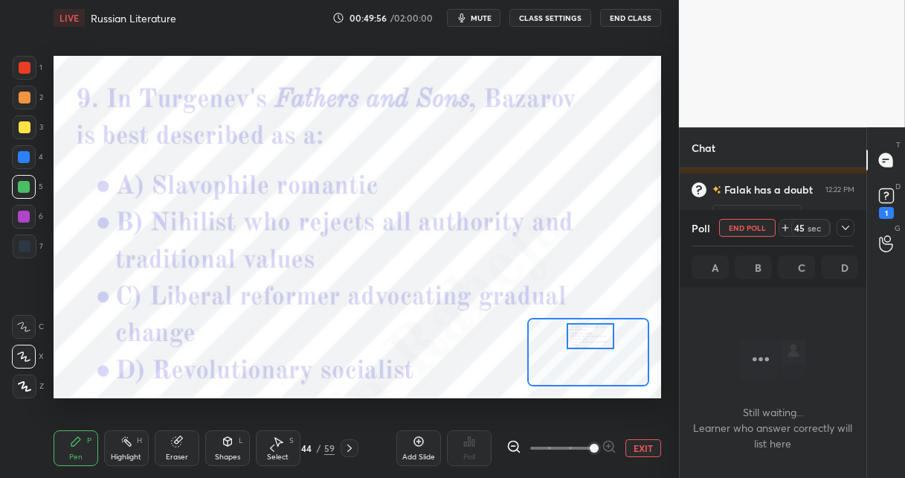
scroll to position [4, 4]
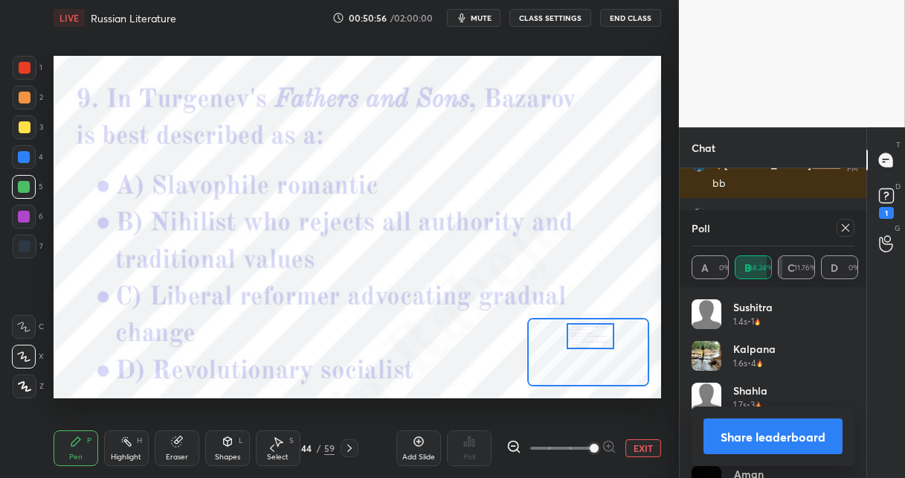
click at [353, 445] on icon at bounding box center [350, 448] width 12 height 12
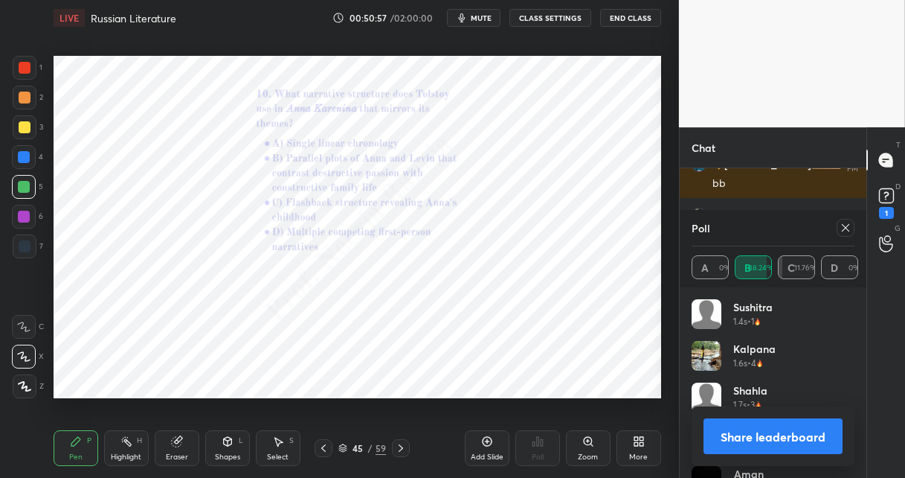
click at [588, 439] on icon at bounding box center [589, 441] width 12 height 12
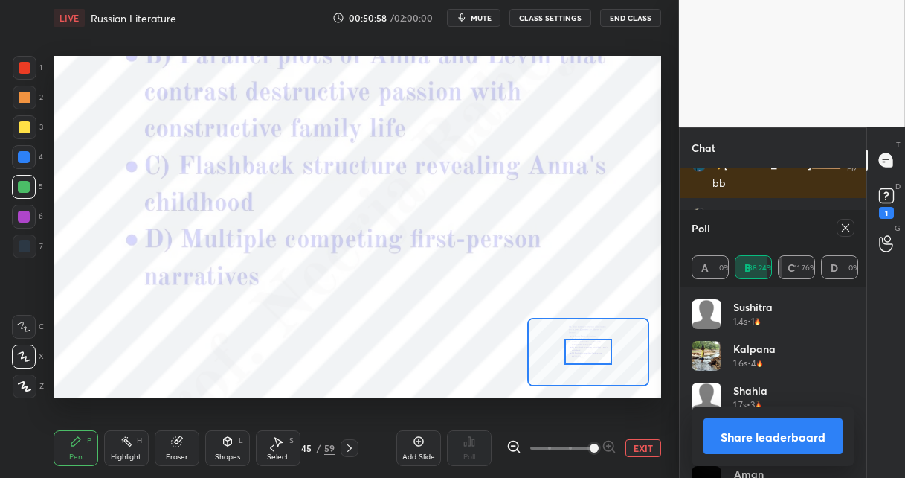
click at [589, 437] on span at bounding box center [561, 448] width 62 height 22
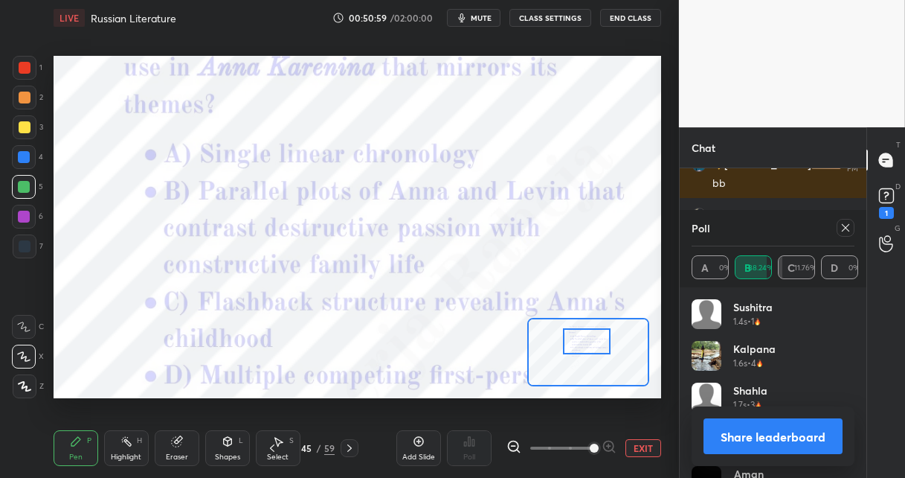
scroll to position [2522, 0]
click at [594, 339] on div at bounding box center [587, 341] width 48 height 26
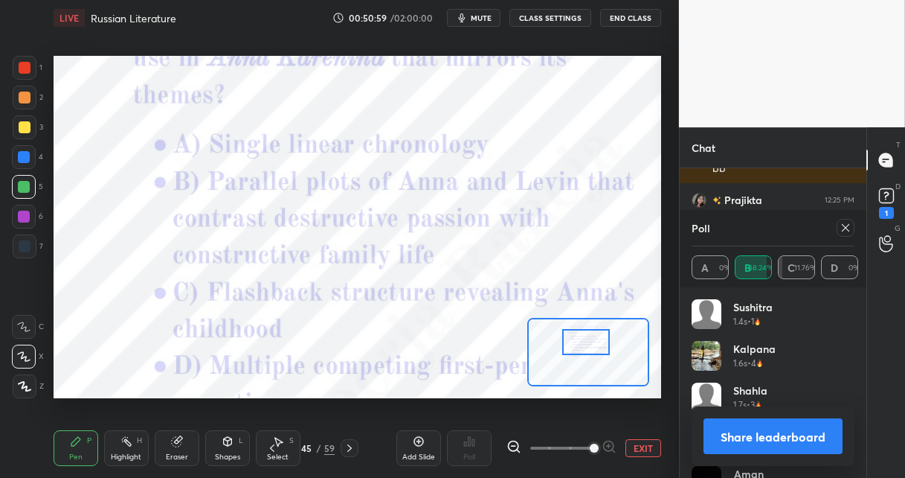
drag, startPoint x: 511, startPoint y: 445, endPoint x: 517, endPoint y: 440, distance: 7.9
click at [513, 443] on icon at bounding box center [514, 446] width 15 height 15
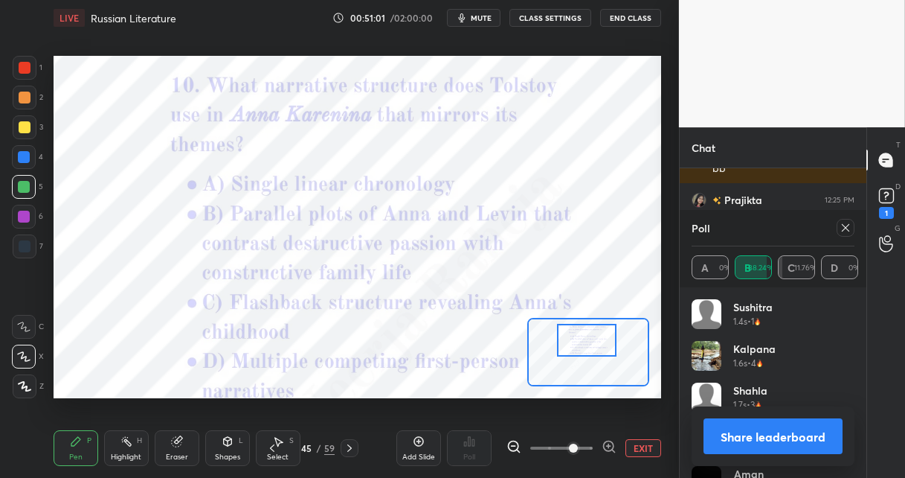
click at [580, 341] on div at bounding box center [587, 340] width 60 height 33
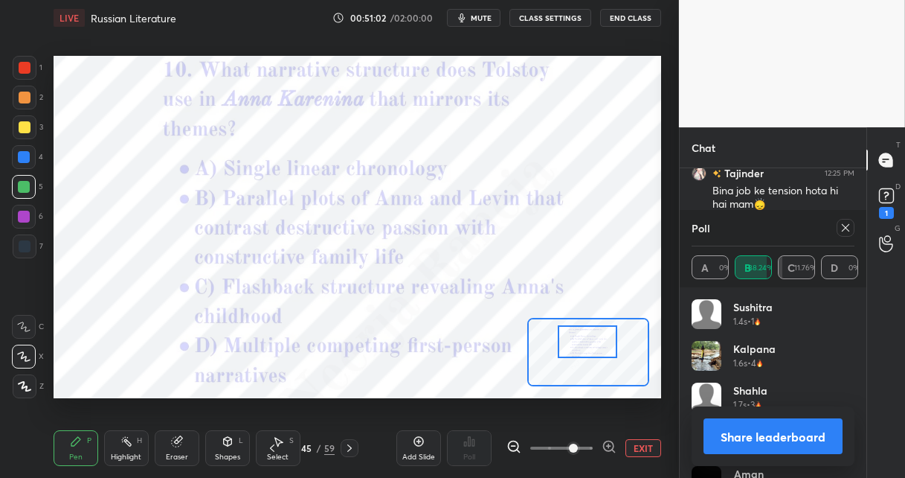
click at [583, 347] on div at bounding box center [588, 341] width 60 height 33
click at [841, 234] on div at bounding box center [846, 228] width 18 height 18
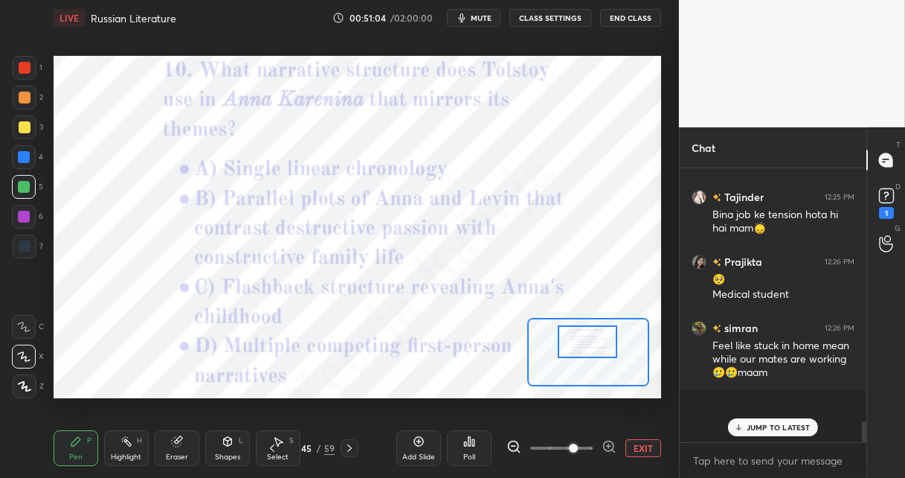
scroll to position [261, 182]
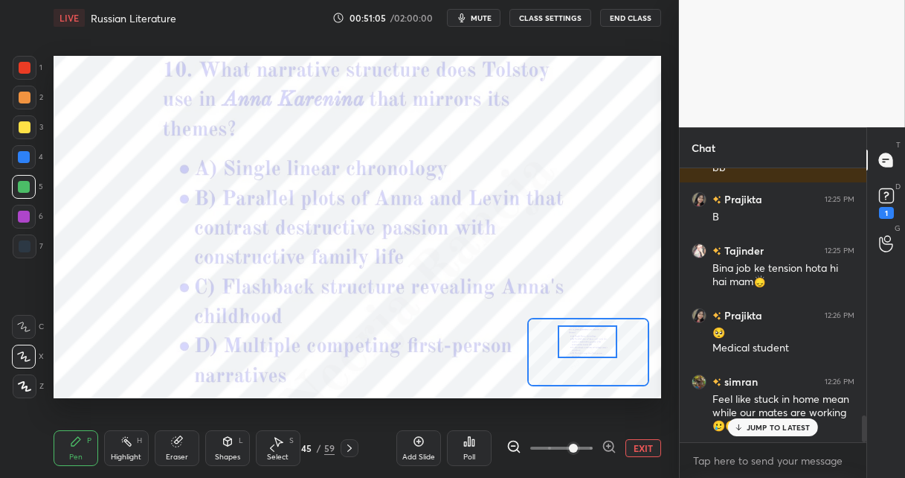
click at [471, 440] on icon at bounding box center [469, 441] width 12 height 12
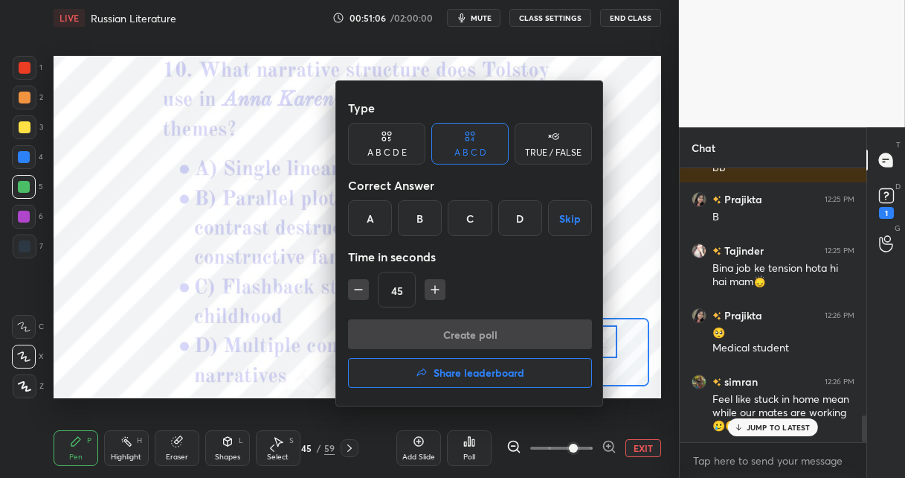
click at [415, 222] on div "B" at bounding box center [420, 218] width 44 height 36
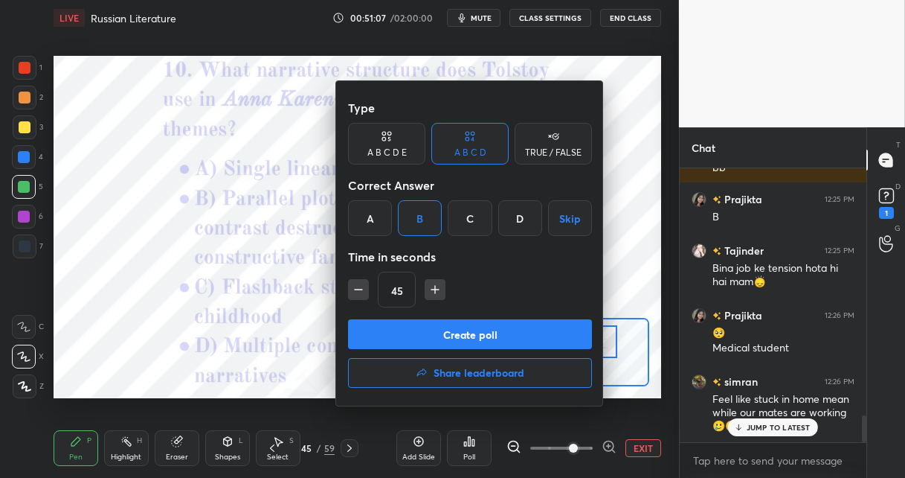
click at [394, 334] on button "Create poll" at bounding box center [470, 334] width 244 height 30
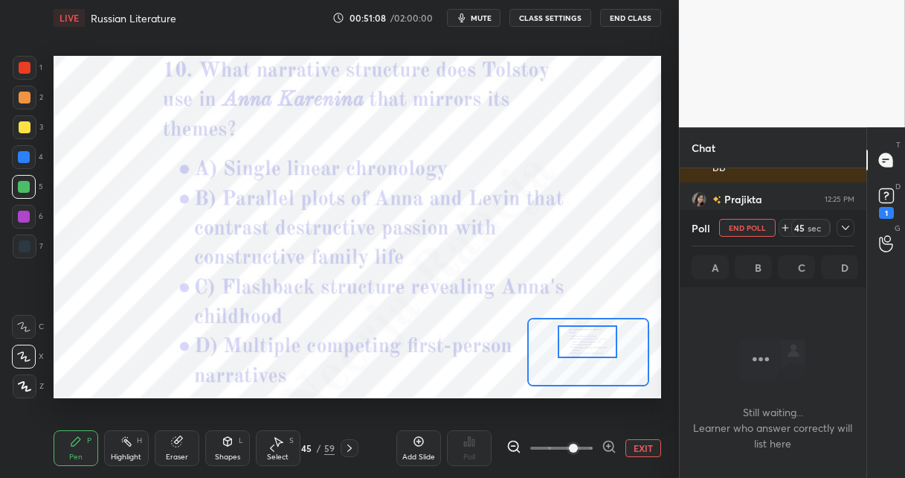
scroll to position [4, 4]
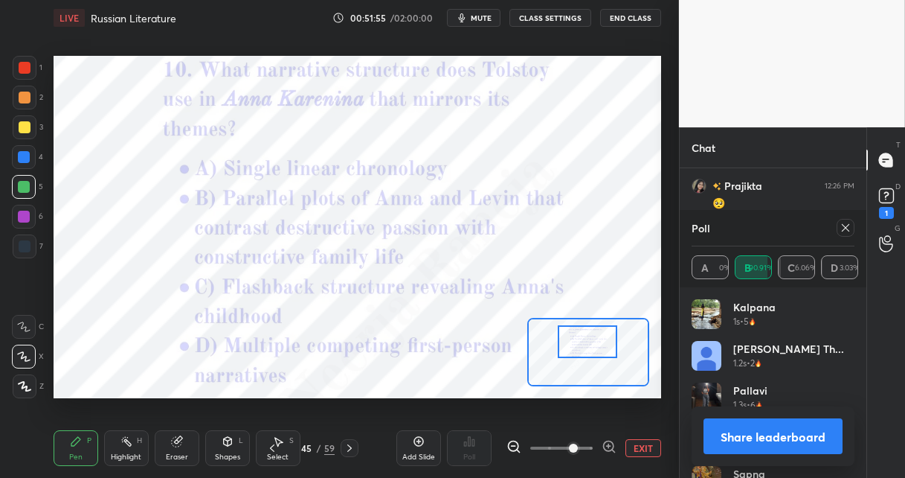
click at [350, 446] on icon at bounding box center [350, 448] width 12 height 12
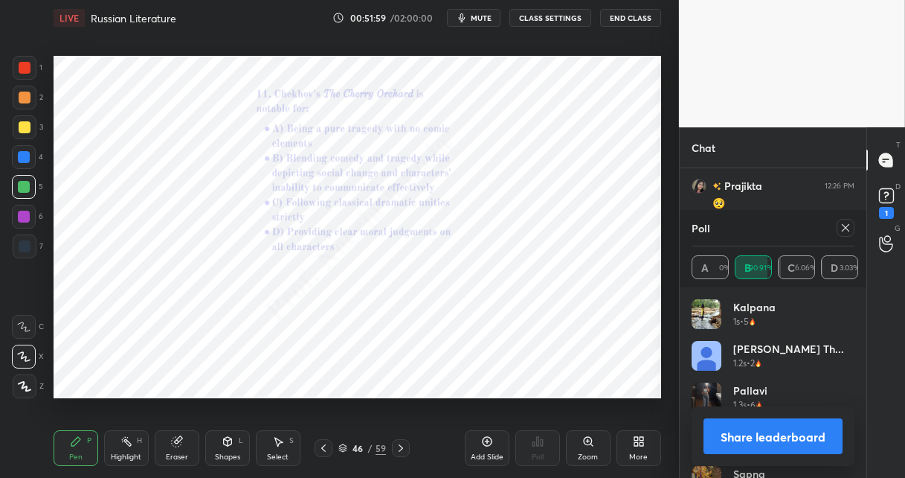
click at [585, 442] on icon at bounding box center [588, 441] width 8 height 8
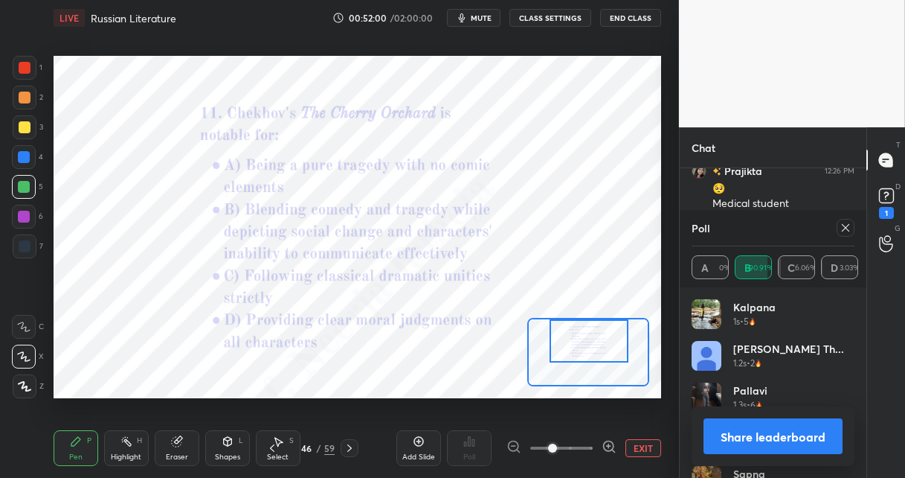
click at [574, 347] on div at bounding box center [589, 341] width 79 height 44
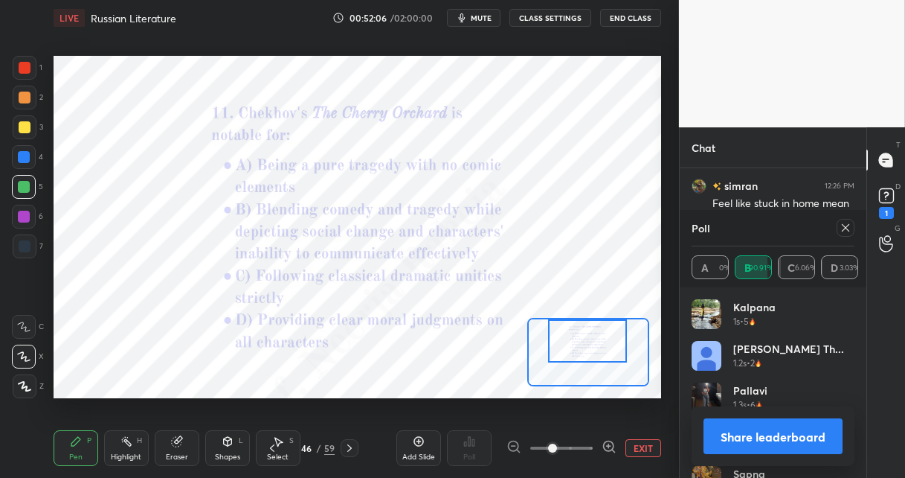
scroll to position [2769, 0]
drag, startPoint x: 350, startPoint y: 450, endPoint x: 359, endPoint y: 444, distance: 10.7
click at [349, 451] on icon at bounding box center [350, 448] width 12 height 12
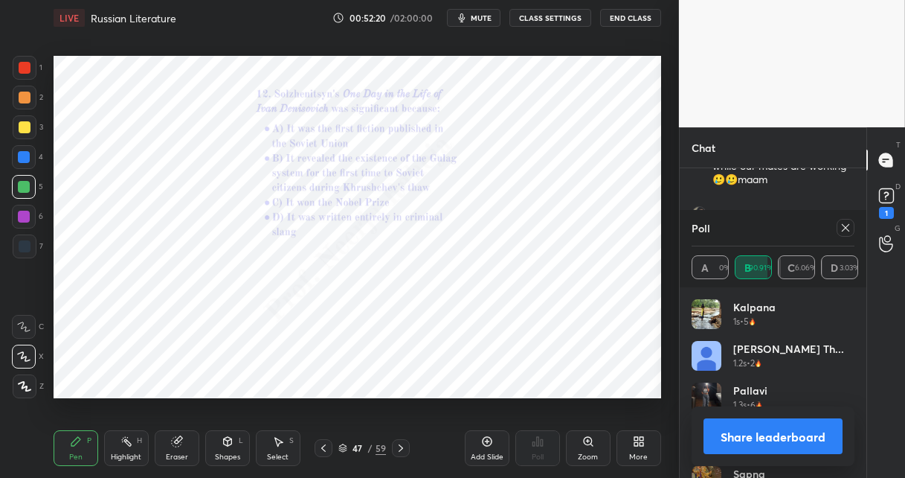
click at [583, 449] on div "Zoom" at bounding box center [588, 448] width 45 height 36
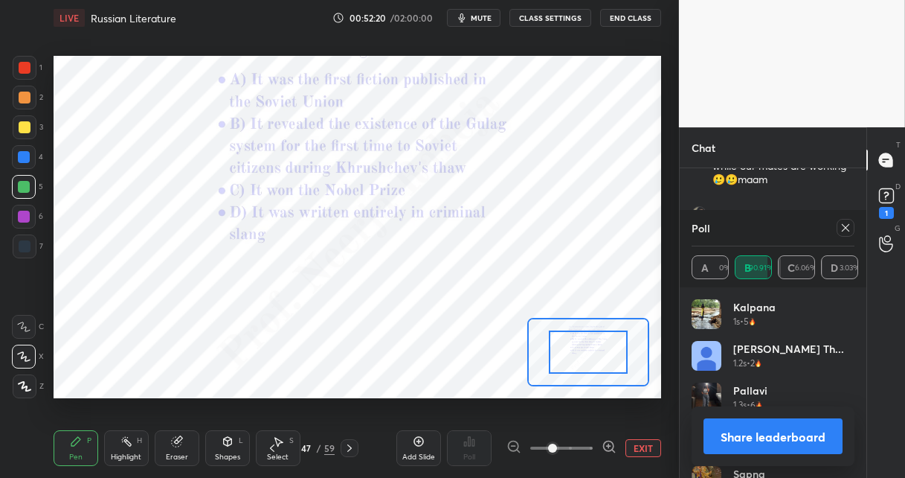
drag, startPoint x: 583, startPoint y: 448, endPoint x: 586, endPoint y: 435, distance: 13.0
click at [583, 447] on span at bounding box center [561, 448] width 62 height 22
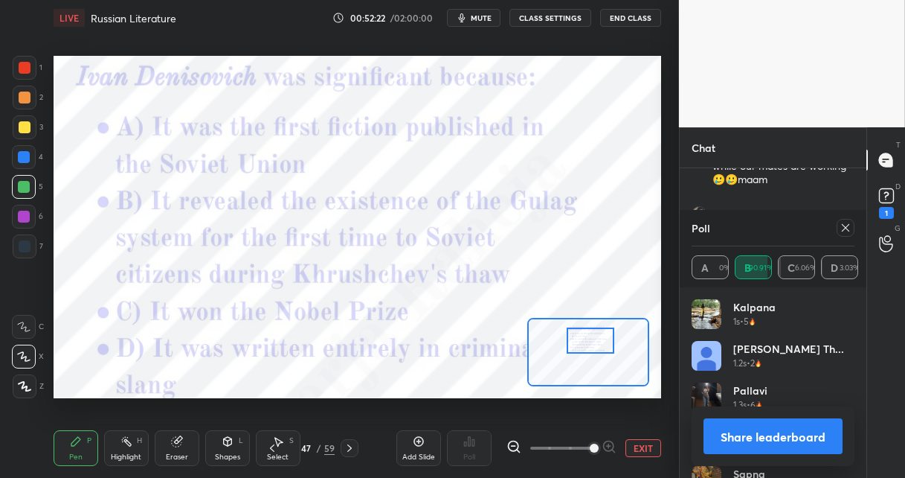
click at [585, 345] on div at bounding box center [591, 340] width 48 height 26
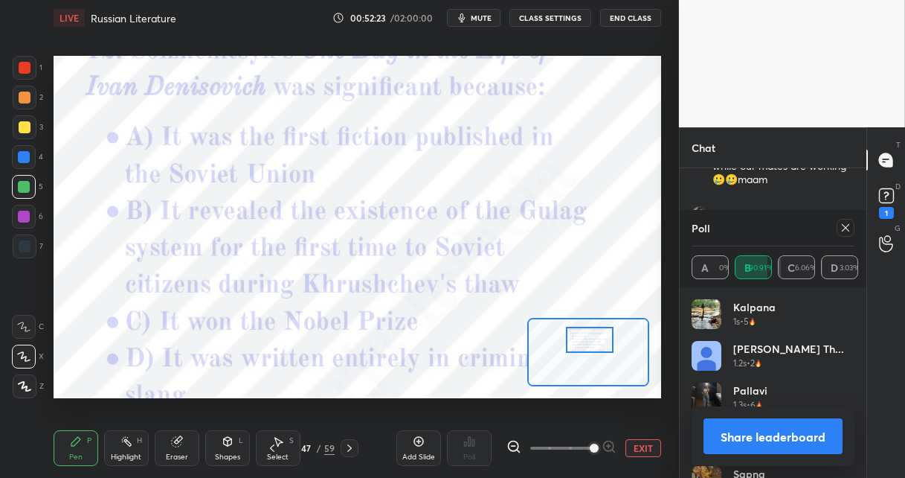
click at [516, 446] on icon at bounding box center [514, 446] width 15 height 15
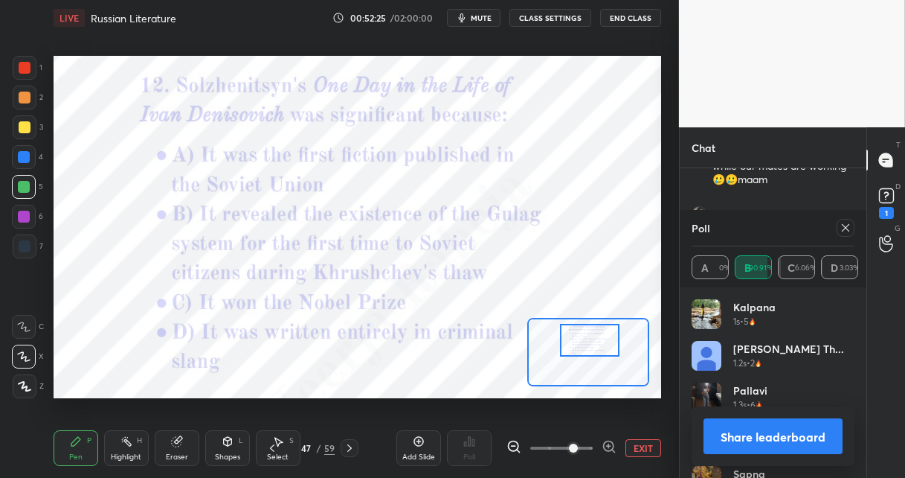
drag, startPoint x: 844, startPoint y: 226, endPoint x: 755, endPoint y: 269, distance: 98.8
click at [843, 226] on icon at bounding box center [846, 228] width 12 height 12
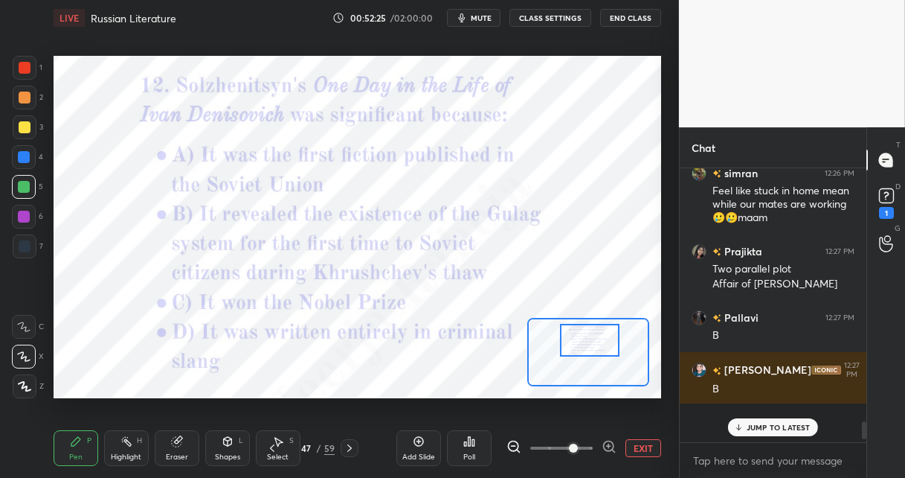
scroll to position [251, 182]
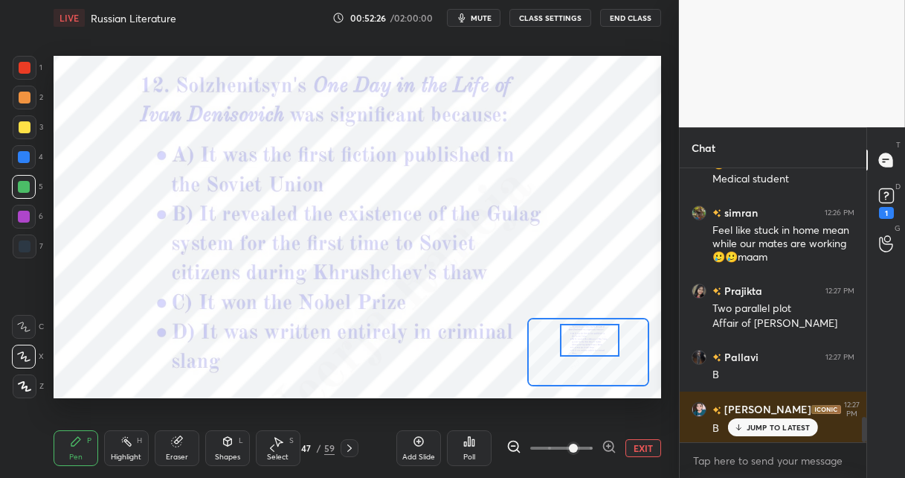
click at [468, 448] on div "Poll" at bounding box center [469, 448] width 45 height 36
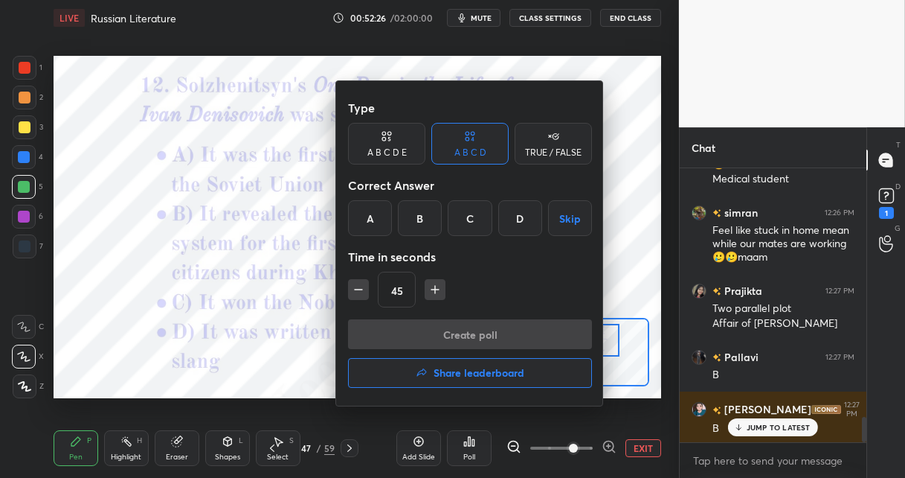
drag, startPoint x: 417, startPoint y: 211, endPoint x: 422, endPoint y: 247, distance: 36.1
click at [417, 213] on div "B" at bounding box center [420, 218] width 44 height 36
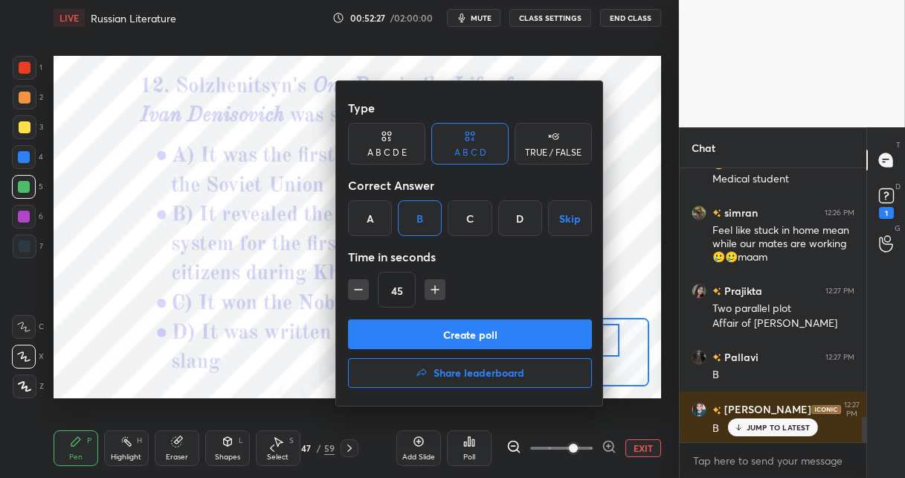
click at [406, 331] on button "Create poll" at bounding box center [470, 334] width 244 height 30
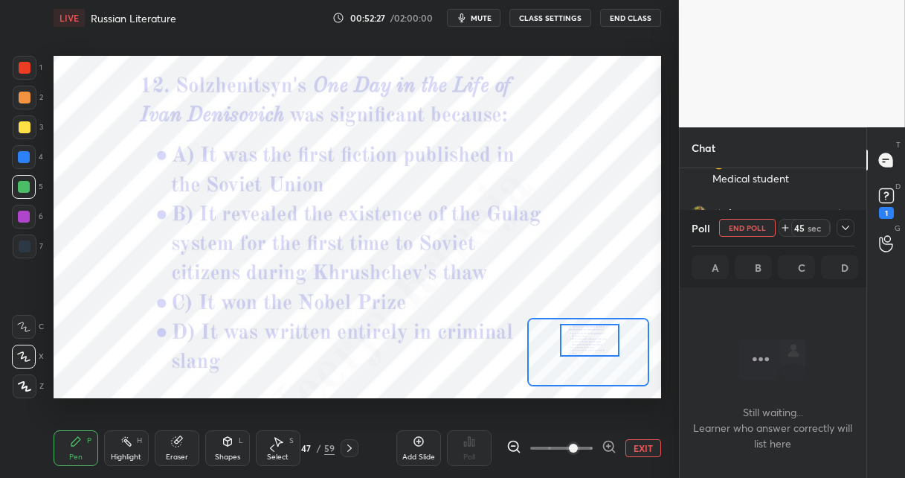
scroll to position [80, 182]
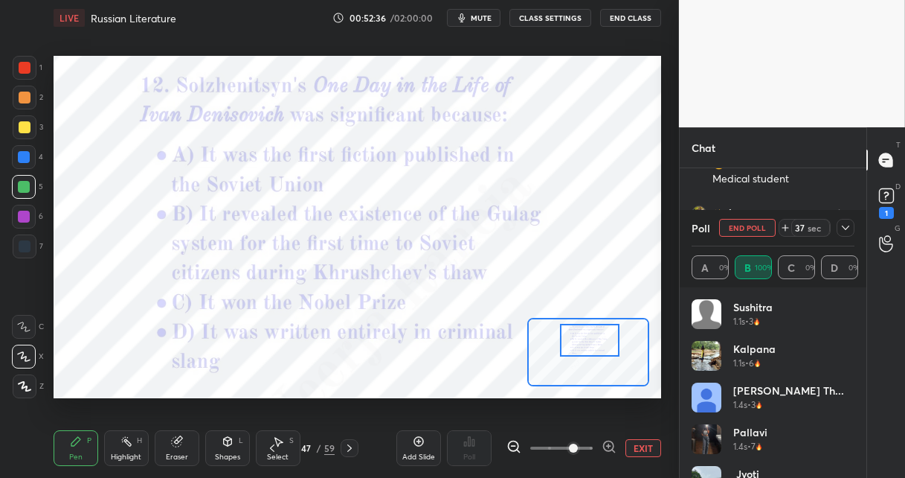
click at [34, 71] on div at bounding box center [25, 68] width 24 height 24
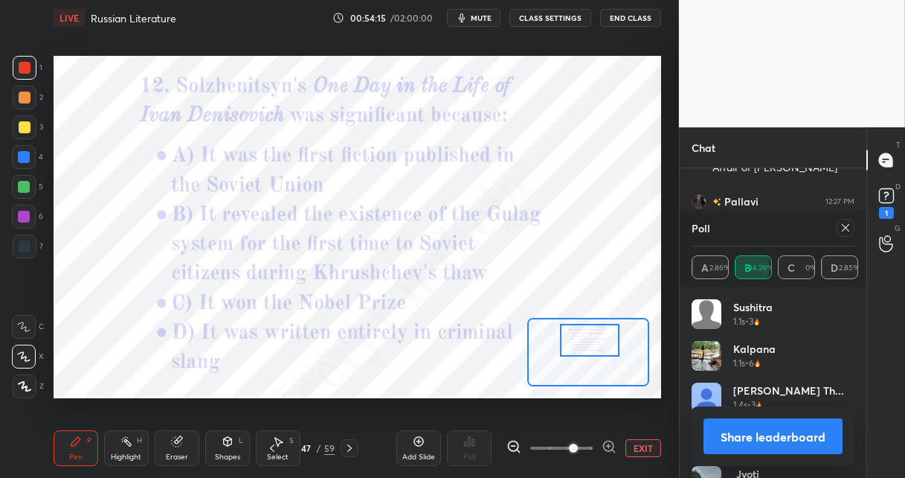
click at [349, 452] on icon at bounding box center [350, 448] width 12 height 12
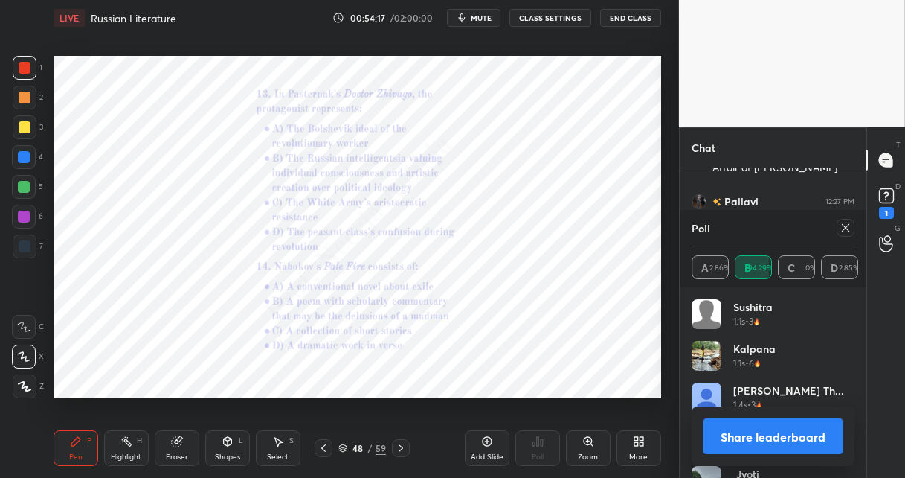
click at [583, 441] on icon at bounding box center [589, 441] width 12 height 12
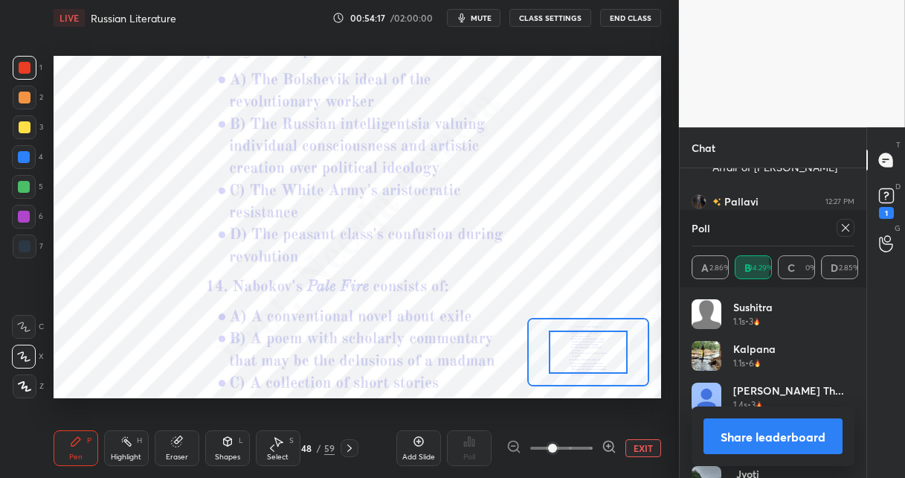
click at [585, 443] on span at bounding box center [561, 448] width 62 height 22
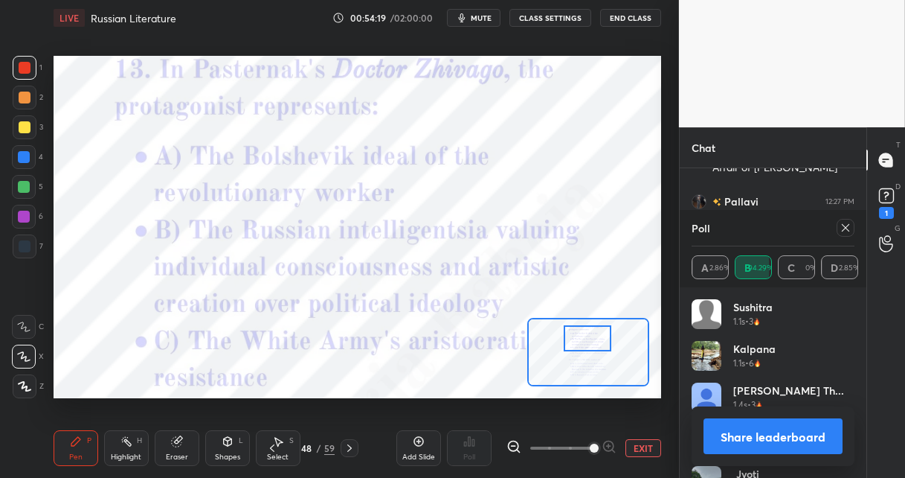
click at [580, 341] on div at bounding box center [588, 338] width 48 height 26
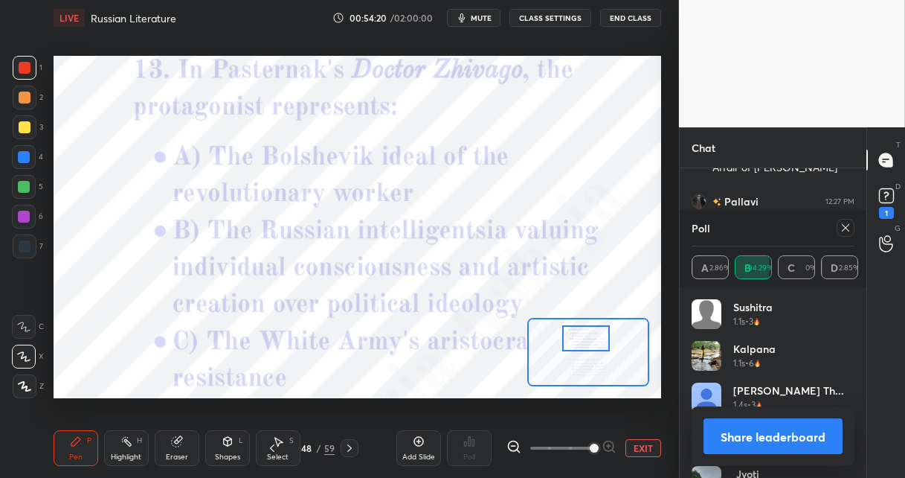
drag, startPoint x: 513, startPoint y: 445, endPoint x: 525, endPoint y: 438, distance: 14.3
click at [513, 444] on icon at bounding box center [514, 446] width 15 height 15
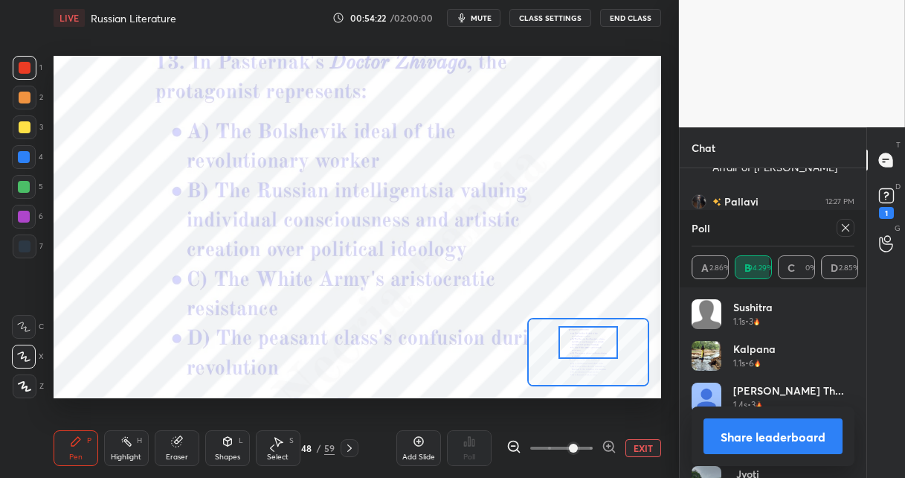
click at [577, 346] on div at bounding box center [589, 342] width 60 height 33
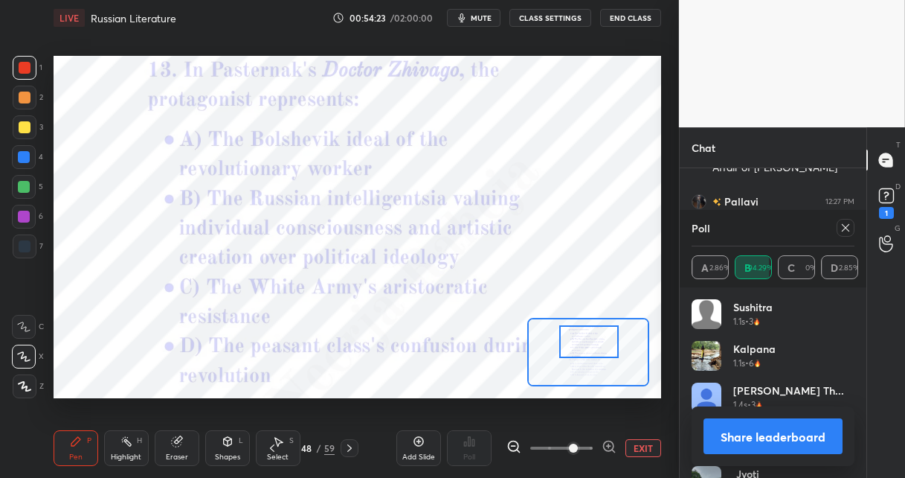
click at [586, 344] on div at bounding box center [589, 341] width 60 height 33
drag, startPoint x: 840, startPoint y: 228, endPoint x: 830, endPoint y: 230, distance: 9.9
click at [837, 228] on div at bounding box center [846, 228] width 18 height 18
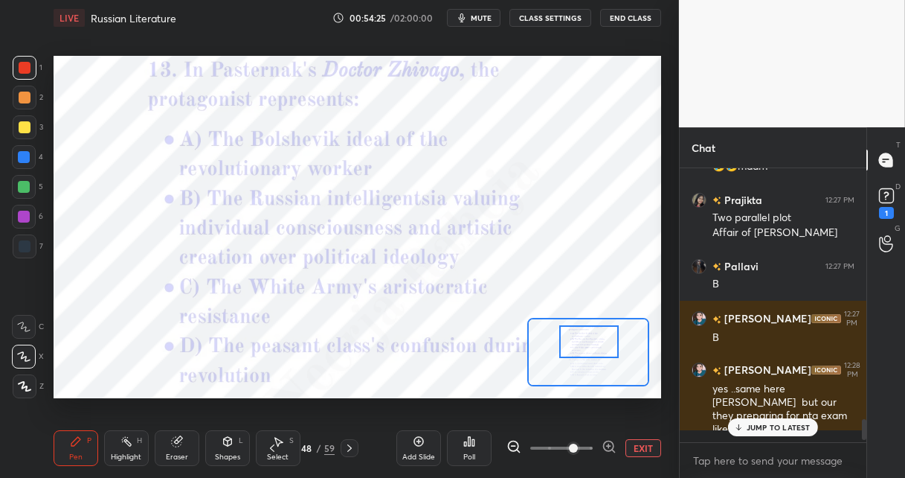
scroll to position [269, 182]
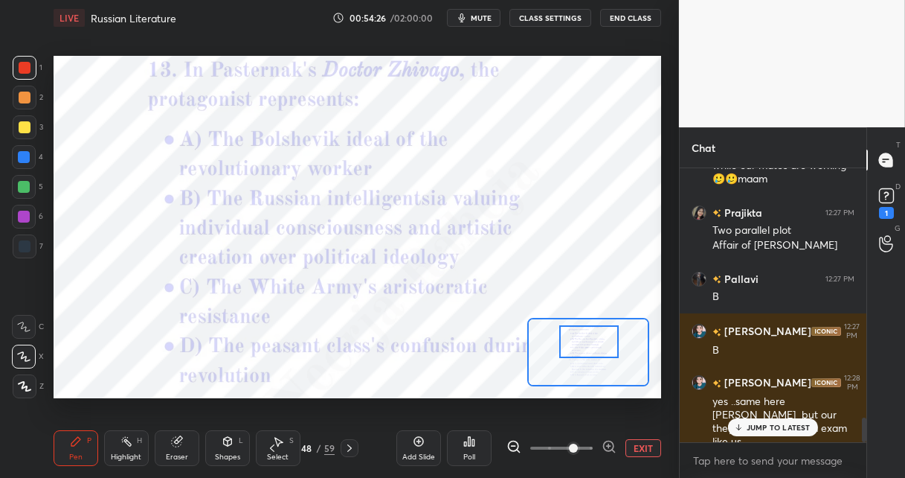
click at [467, 441] on icon at bounding box center [469, 441] width 12 height 12
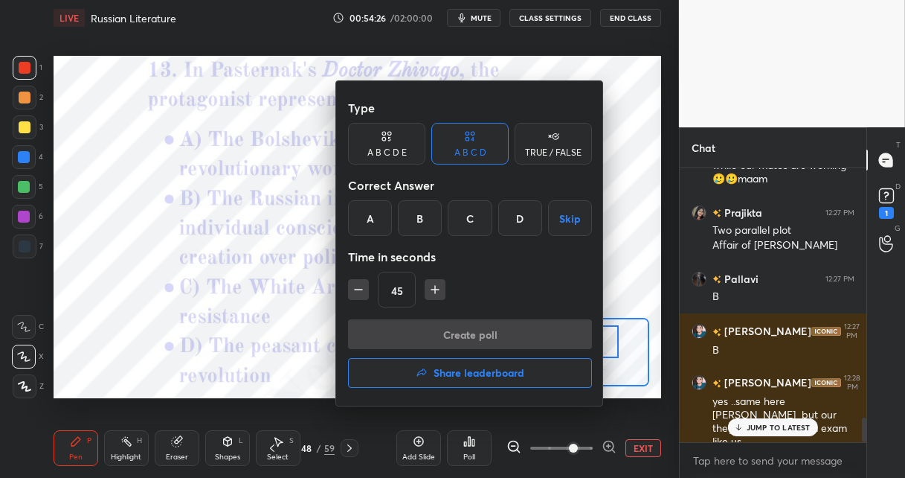
click at [416, 214] on div "B" at bounding box center [420, 218] width 44 height 36
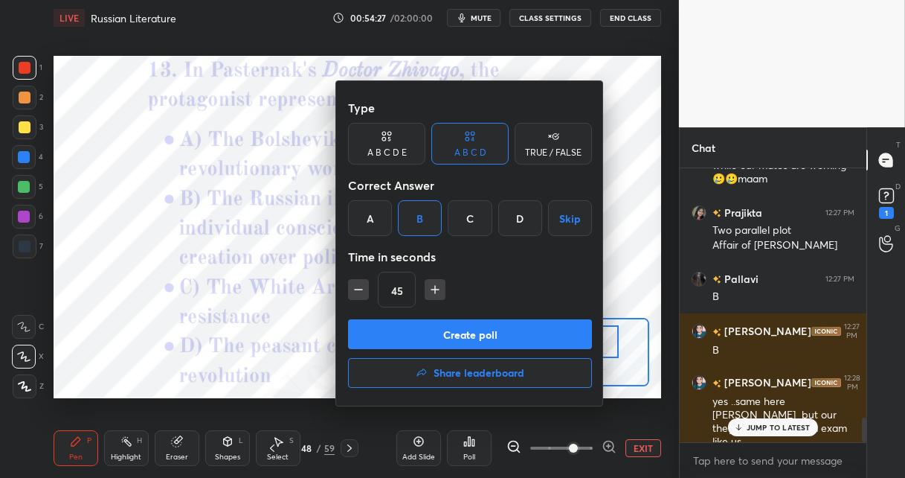
click at [405, 325] on button "Create poll" at bounding box center [470, 334] width 244 height 30
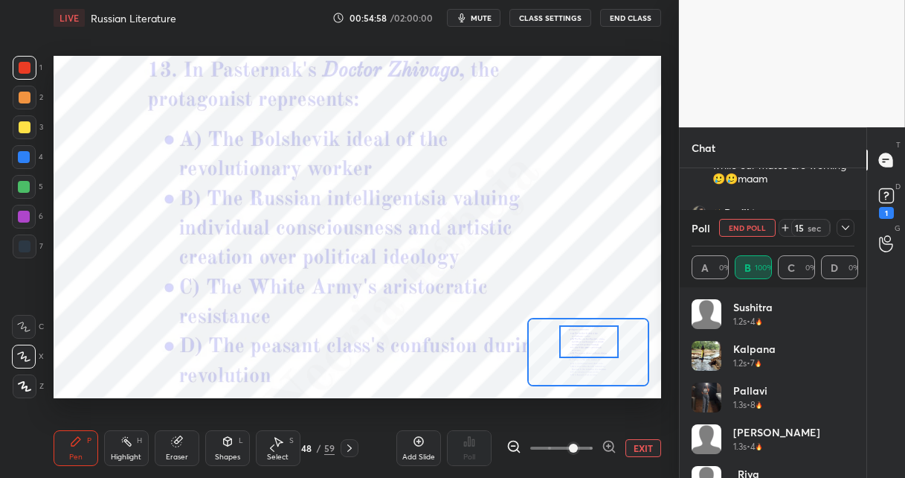
scroll to position [2925, 0]
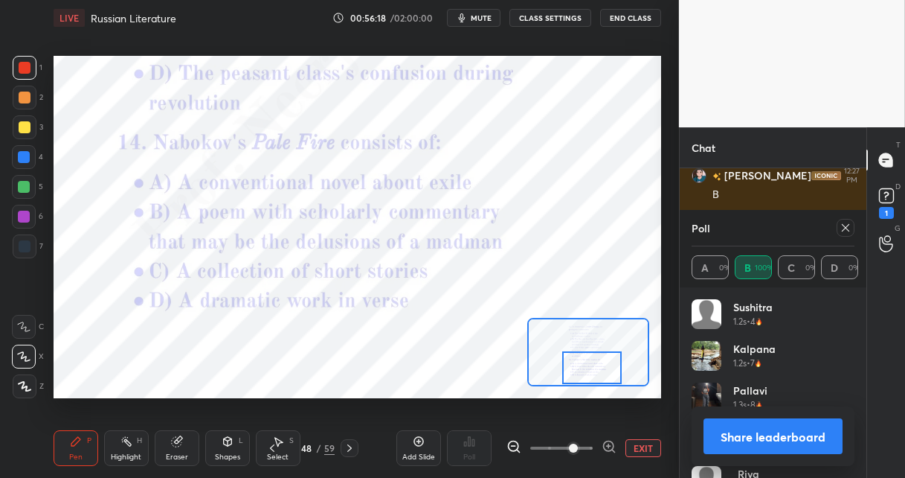
drag, startPoint x: 589, startPoint y: 341, endPoint x: 591, endPoint y: 368, distance: 26.9
click at [592, 368] on div at bounding box center [592, 367] width 60 height 33
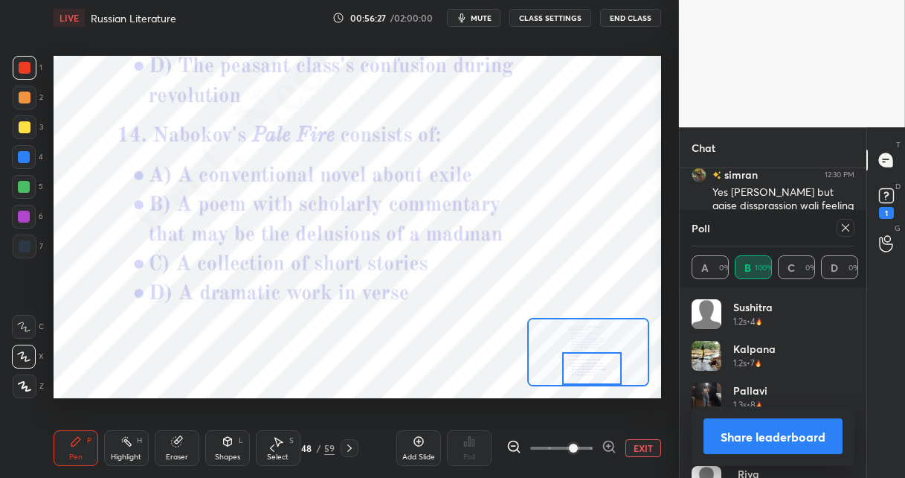
scroll to position [3120, 0]
click at [347, 447] on icon at bounding box center [350, 448] width 12 height 12
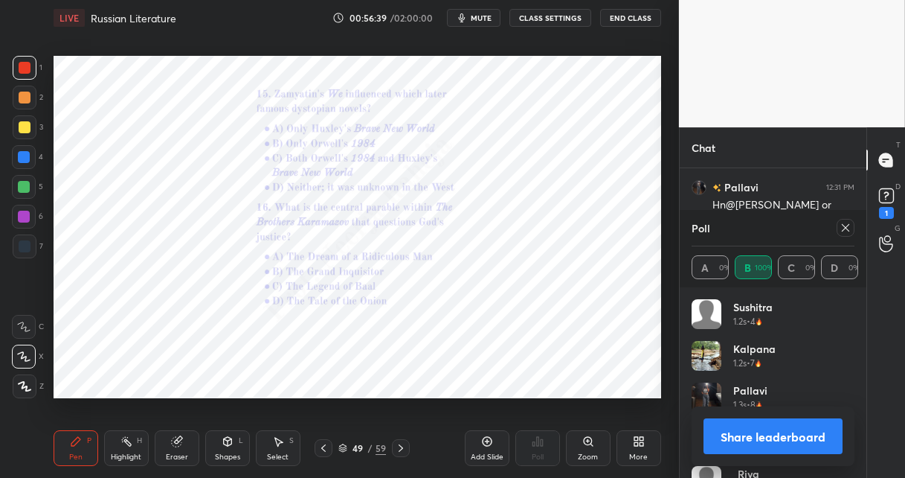
click at [584, 440] on icon at bounding box center [588, 441] width 8 height 8
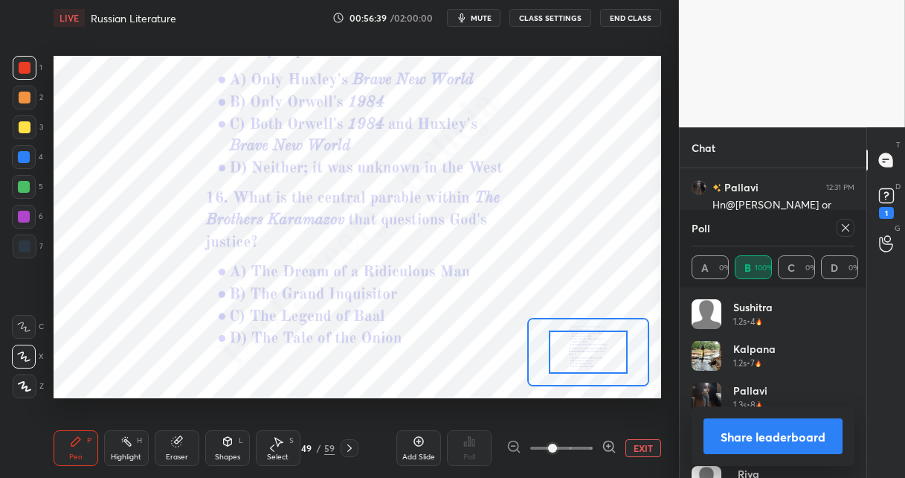
click at [586, 440] on span at bounding box center [561, 448] width 62 height 22
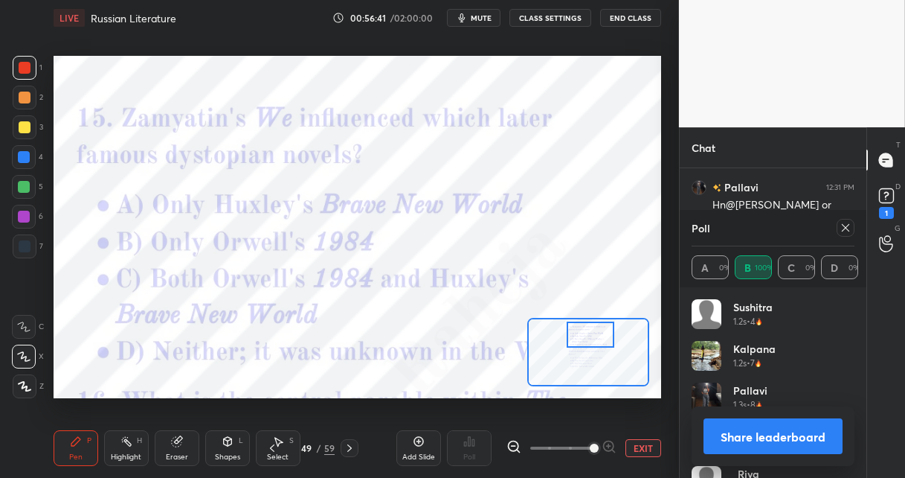
drag, startPoint x: 576, startPoint y: 347, endPoint x: 579, endPoint y: 336, distance: 12.3
click at [577, 331] on div at bounding box center [591, 334] width 48 height 26
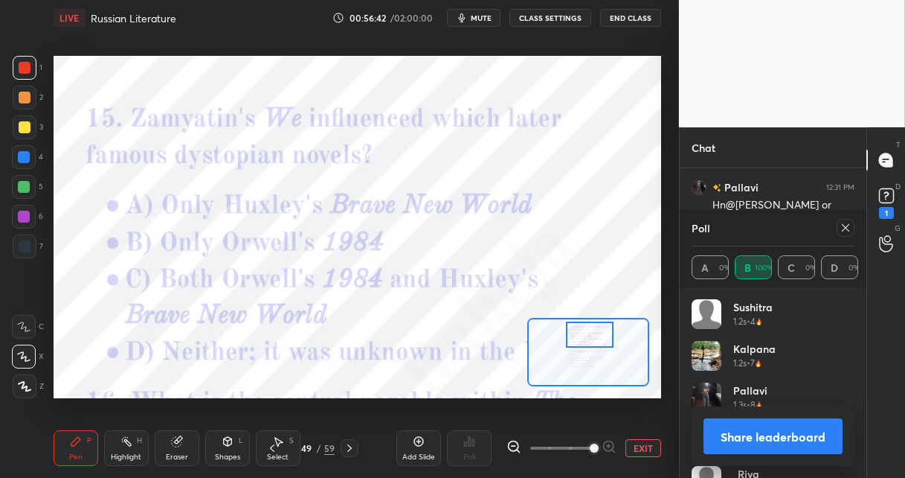
scroll to position [161, 182]
drag, startPoint x: 847, startPoint y: 225, endPoint x: 834, endPoint y: 230, distance: 13.4
click at [844, 225] on icon at bounding box center [846, 228] width 12 height 12
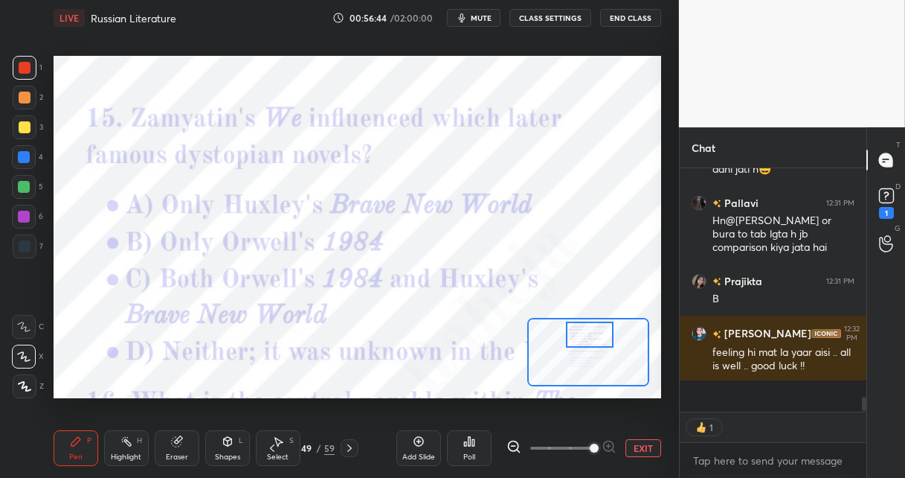
scroll to position [5, 4]
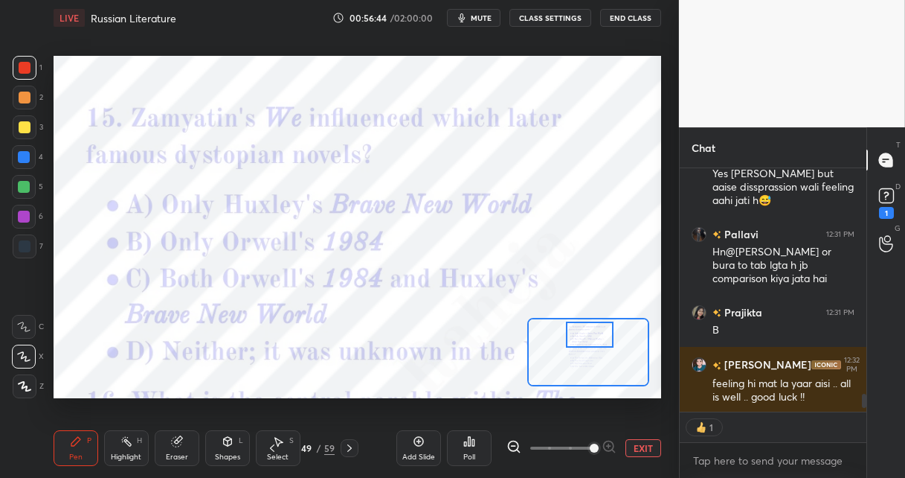
click at [463, 442] on icon at bounding box center [469, 441] width 12 height 12
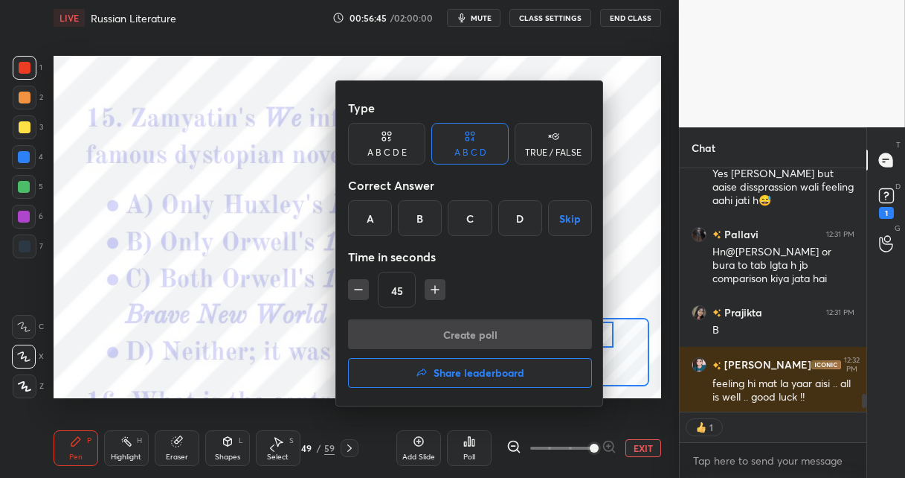
click at [469, 220] on div "C" at bounding box center [470, 218] width 44 height 36
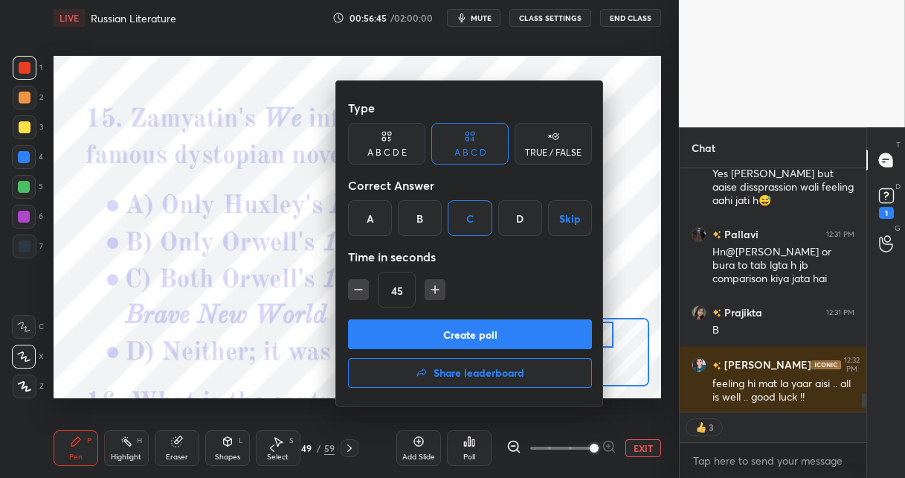
drag, startPoint x: 442, startPoint y: 333, endPoint x: 440, endPoint y: 319, distance: 13.6
click at [442, 331] on button "Create poll" at bounding box center [470, 334] width 244 height 30
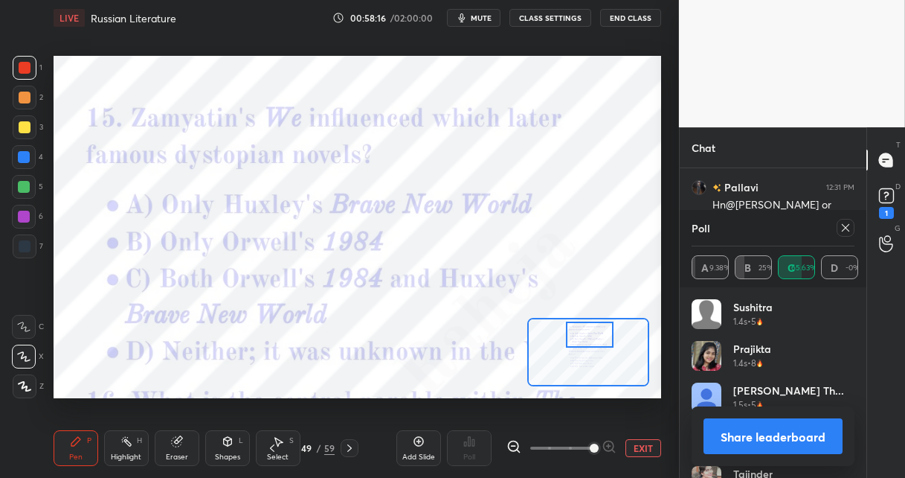
scroll to position [3171, 0]
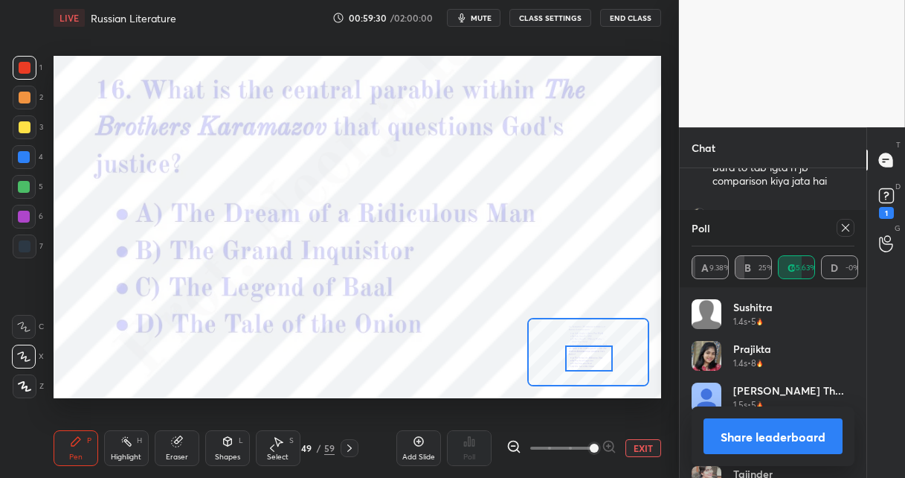
drag, startPoint x: 580, startPoint y: 325, endPoint x: 580, endPoint y: 350, distance: 25.3
click at [578, 350] on div at bounding box center [589, 358] width 48 height 26
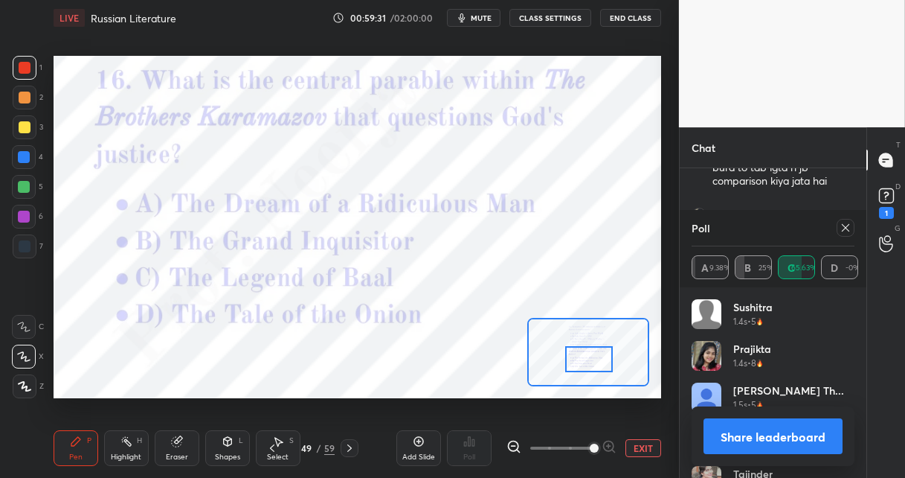
click at [842, 228] on icon at bounding box center [846, 228] width 12 height 12
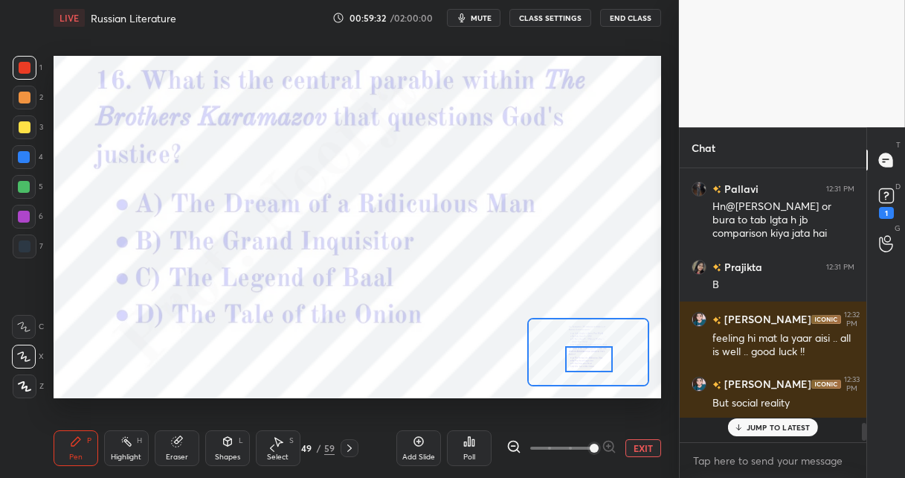
scroll to position [269, 182]
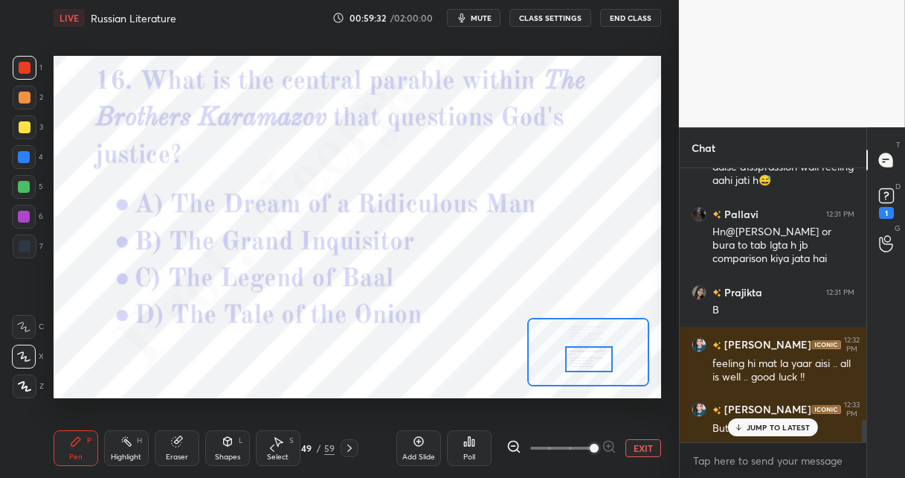
click at [472, 440] on icon at bounding box center [469, 441] width 12 height 12
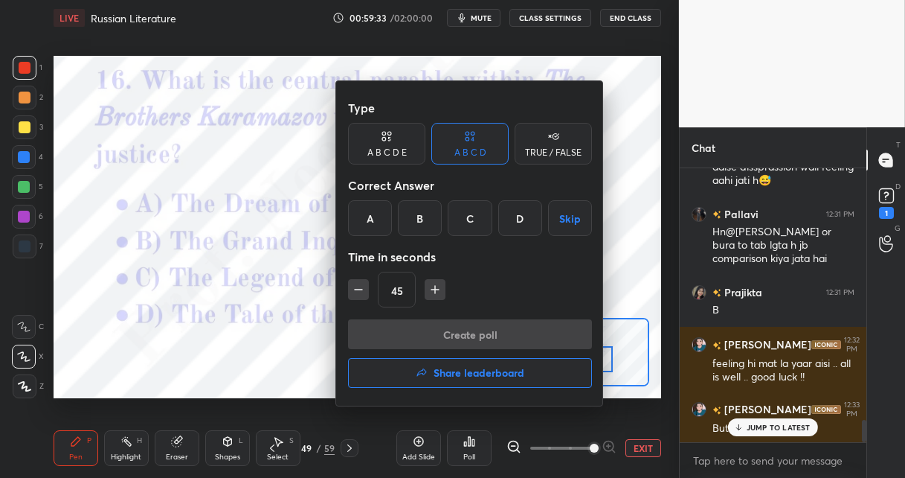
click at [413, 214] on div "B" at bounding box center [420, 218] width 44 height 36
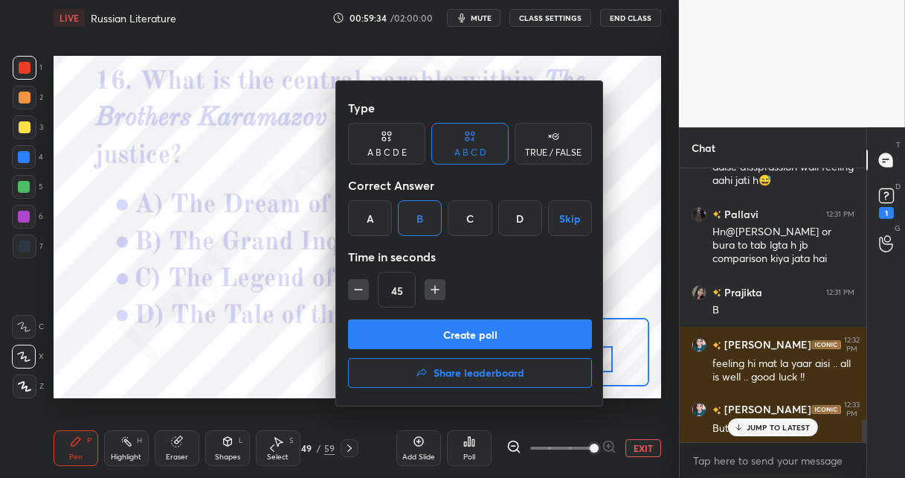
drag, startPoint x: 408, startPoint y: 332, endPoint x: 409, endPoint y: 305, distance: 26.8
click at [407, 329] on button "Create poll" at bounding box center [470, 334] width 244 height 30
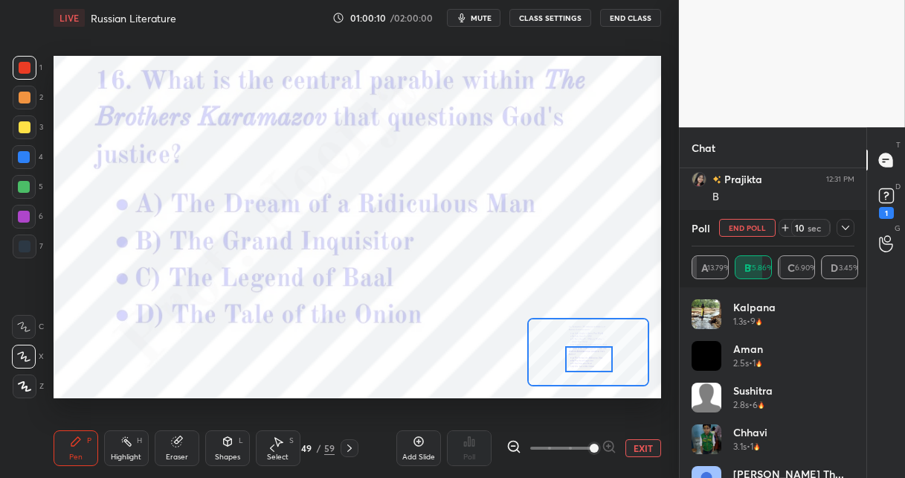
scroll to position [3259, 0]
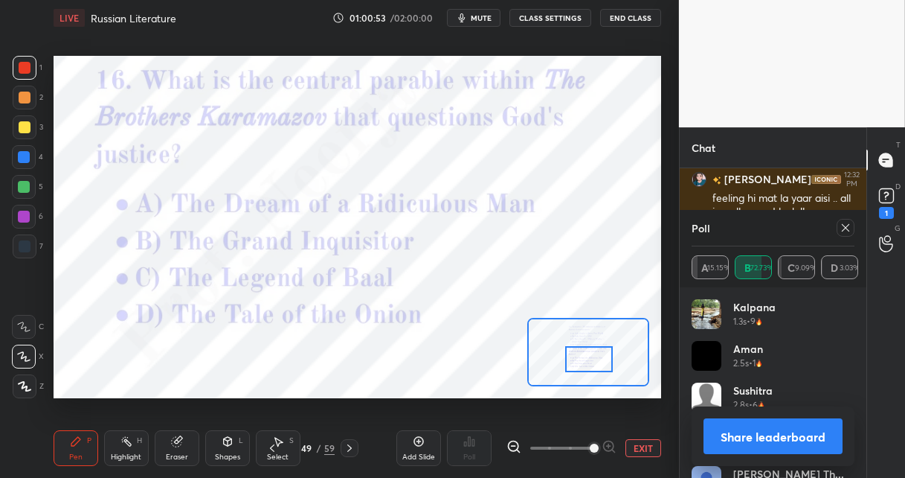
drag, startPoint x: 350, startPoint y: 446, endPoint x: 372, endPoint y: 434, distance: 24.3
click at [350, 446] on icon at bounding box center [350, 448] width 12 height 12
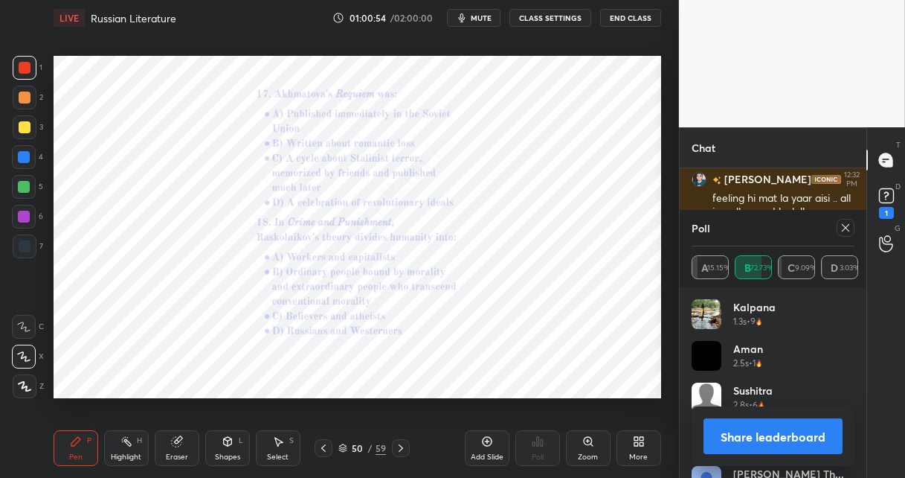
click at [596, 440] on div "Zoom" at bounding box center [588, 448] width 45 height 36
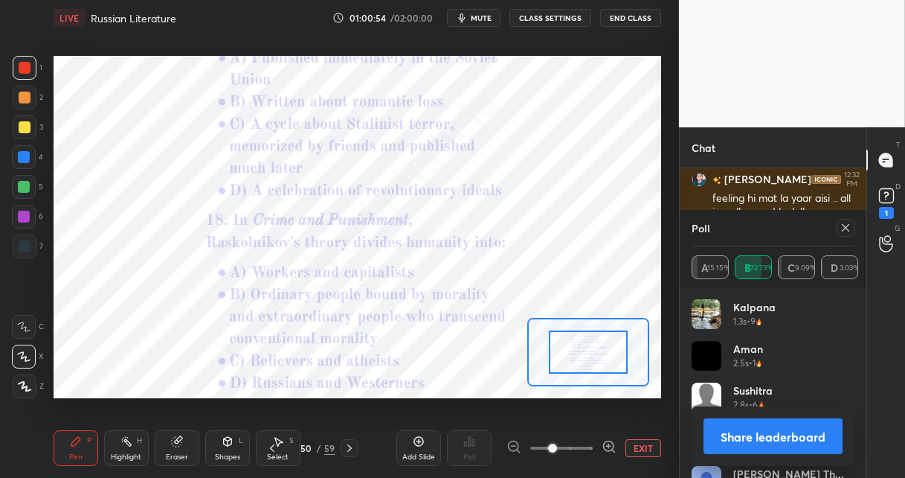
click at [597, 441] on div at bounding box center [562, 448] width 110 height 18
click at [609, 440] on icon at bounding box center [609, 446] width 15 height 15
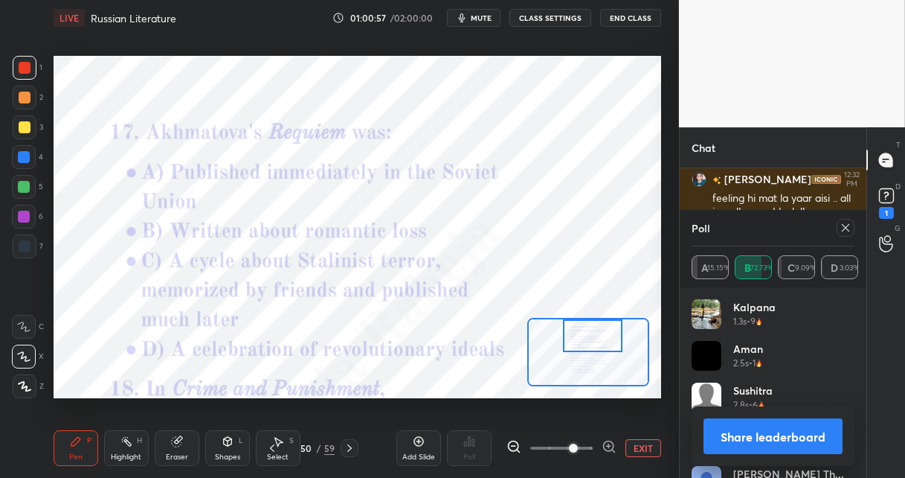
drag, startPoint x: 580, startPoint y: 355, endPoint x: 583, endPoint y: 333, distance: 22.4
click at [583, 333] on div at bounding box center [593, 335] width 60 height 33
click at [840, 228] on icon at bounding box center [846, 228] width 12 height 12
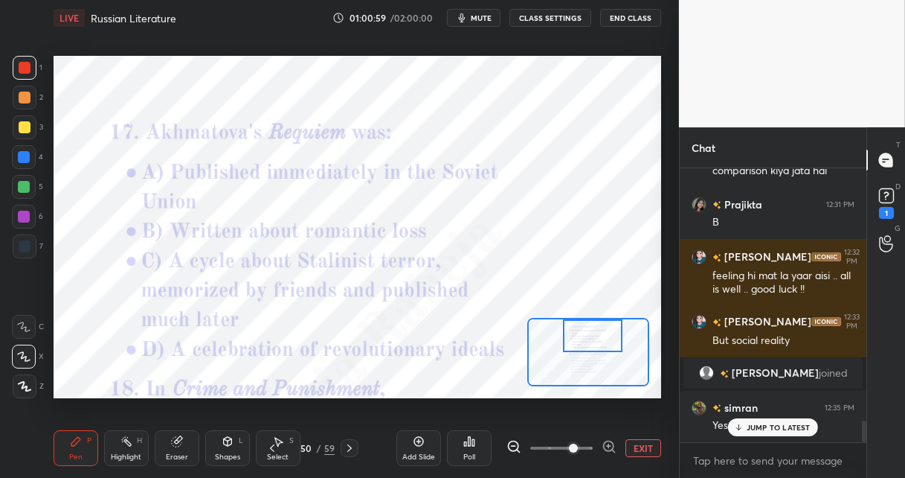
scroll to position [269, 182]
click at [469, 439] on icon at bounding box center [469, 441] width 12 height 12
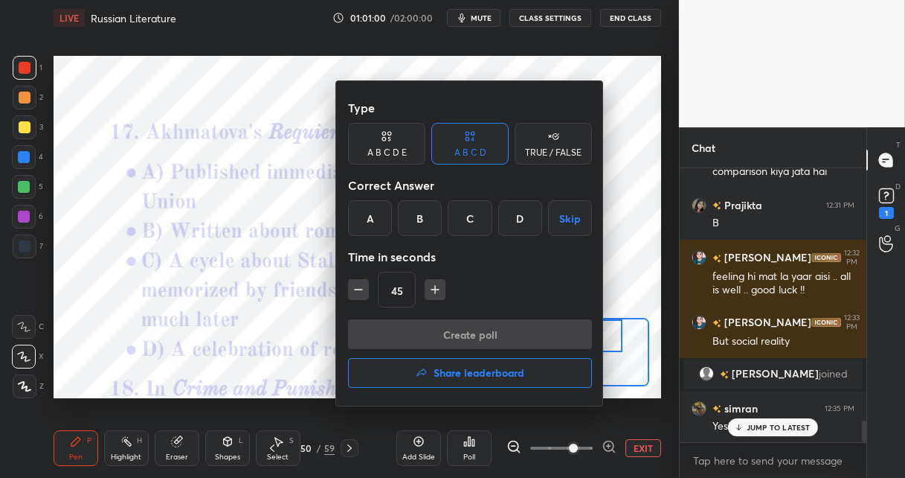
click at [466, 210] on div "C" at bounding box center [470, 218] width 44 height 36
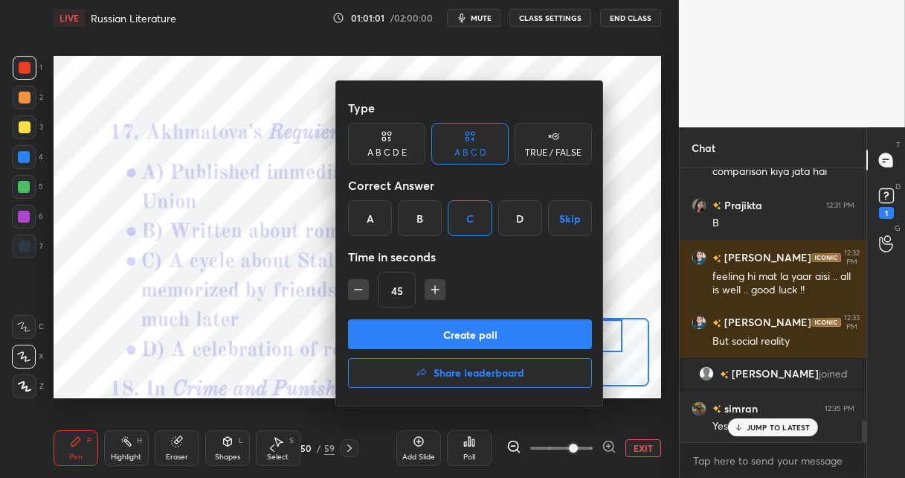
click at [420, 336] on button "Create poll" at bounding box center [470, 334] width 244 height 30
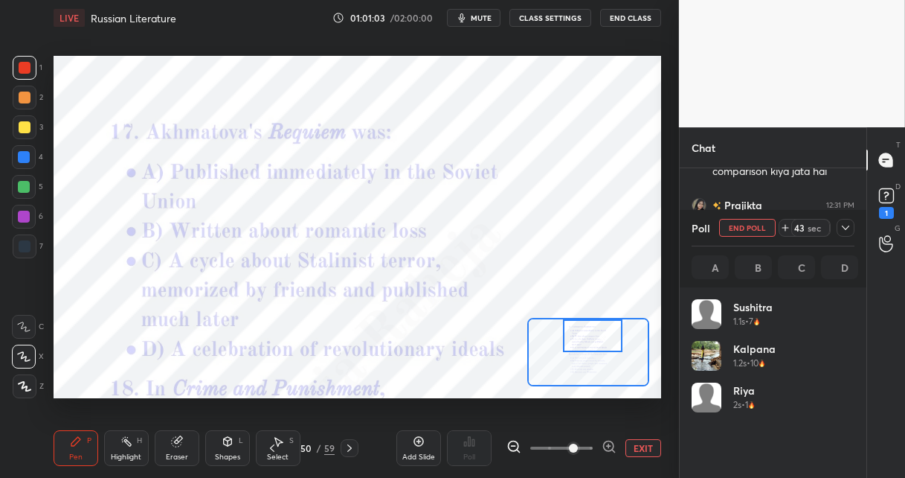
scroll to position [174, 158]
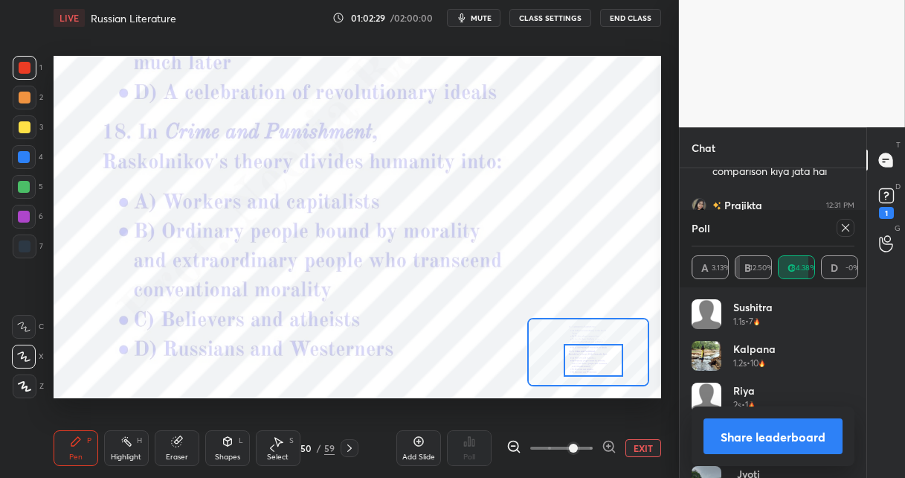
drag, startPoint x: 583, startPoint y: 336, endPoint x: 583, endPoint y: 362, distance: 26.0
click at [583, 360] on div at bounding box center [594, 360] width 60 height 33
drag, startPoint x: 837, startPoint y: 227, endPoint x: 748, endPoint y: 271, distance: 99.5
click at [836, 227] on div at bounding box center [843, 228] width 24 height 18
drag, startPoint x: 842, startPoint y: 228, endPoint x: 821, endPoint y: 239, distance: 23.3
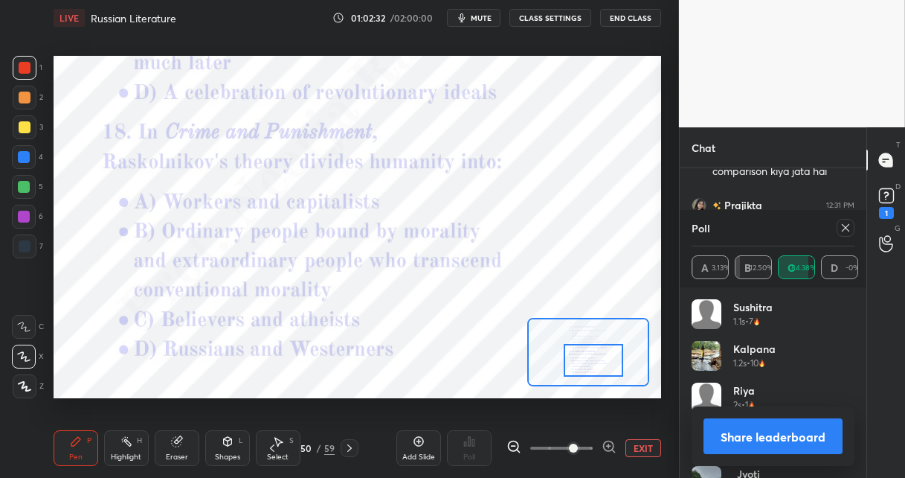
click at [841, 228] on icon at bounding box center [846, 228] width 12 height 12
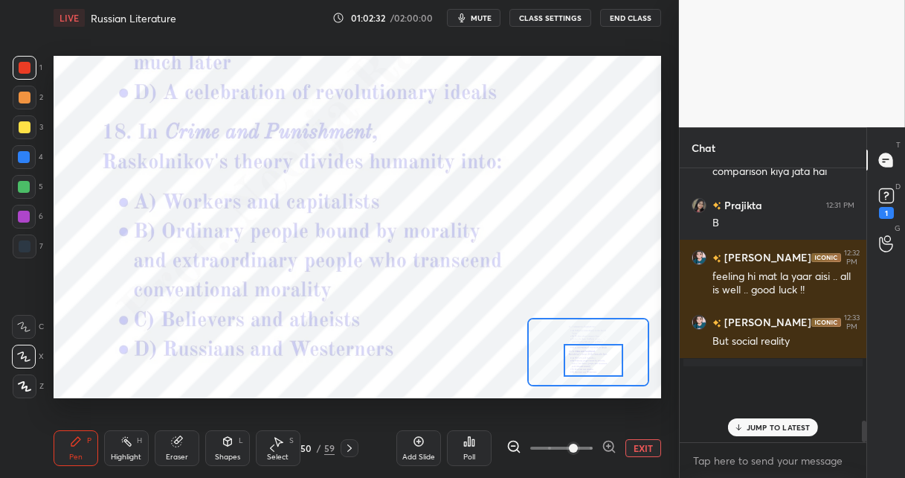
scroll to position [1, 4]
click at [469, 440] on icon at bounding box center [470, 441] width 2 height 9
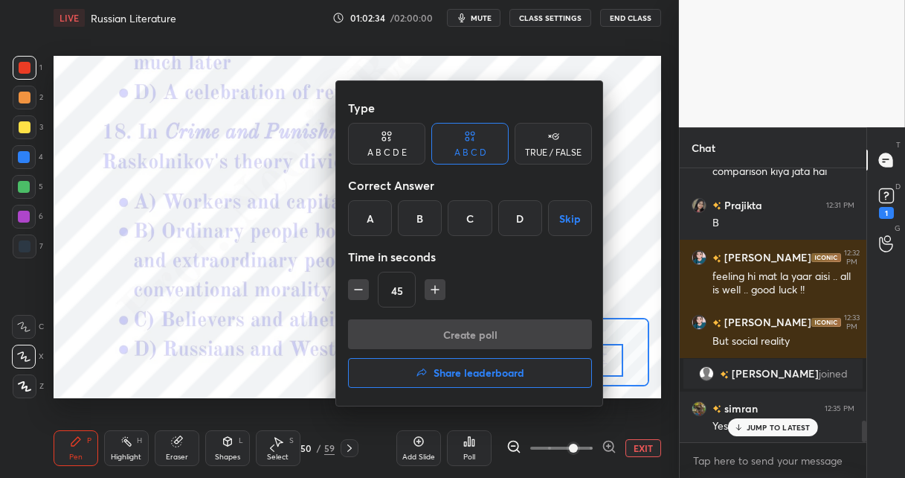
drag, startPoint x: 414, startPoint y: 216, endPoint x: 419, endPoint y: 236, distance: 19.9
click at [414, 216] on div "B" at bounding box center [420, 218] width 44 height 36
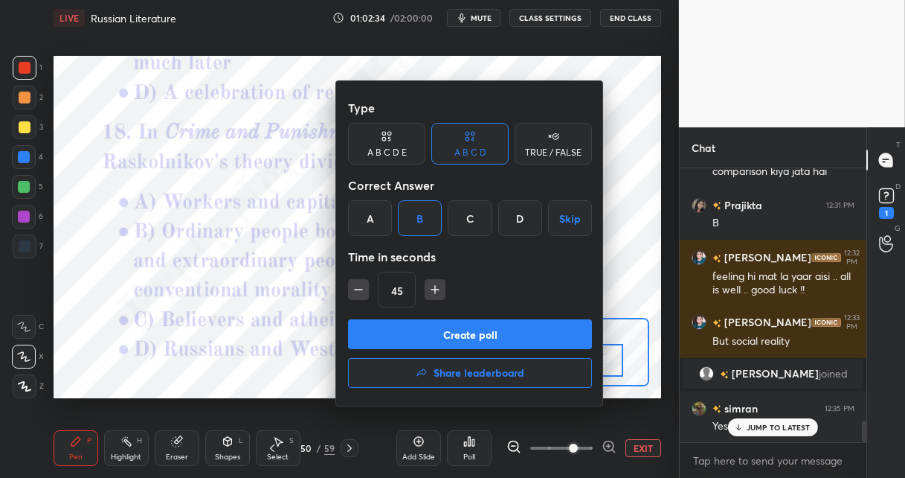
click at [408, 327] on button "Create poll" at bounding box center [470, 334] width 244 height 30
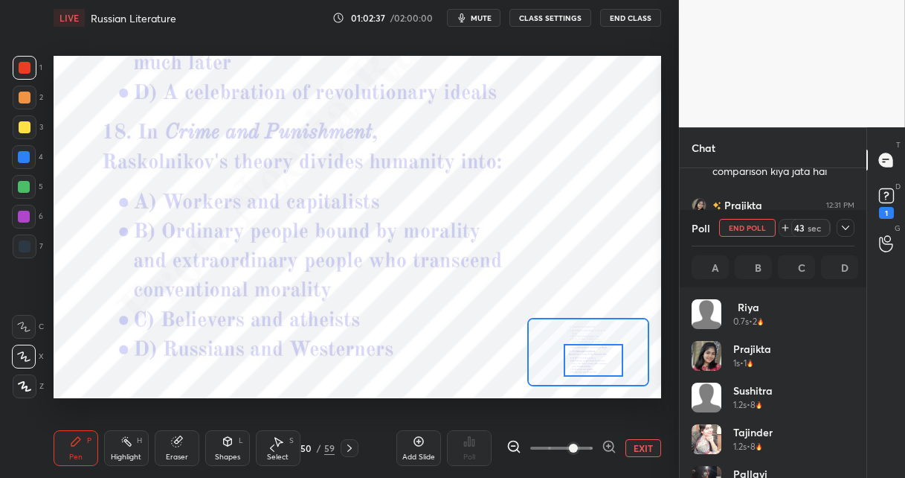
scroll to position [174, 158]
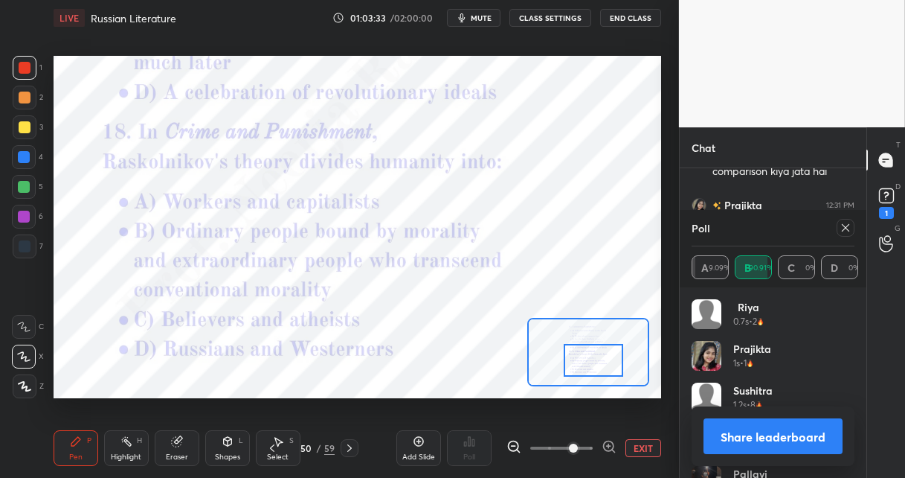
drag, startPoint x: 351, startPoint y: 450, endPoint x: 370, endPoint y: 440, distance: 21.3
click at [350, 449] on icon at bounding box center [350, 448] width 12 height 12
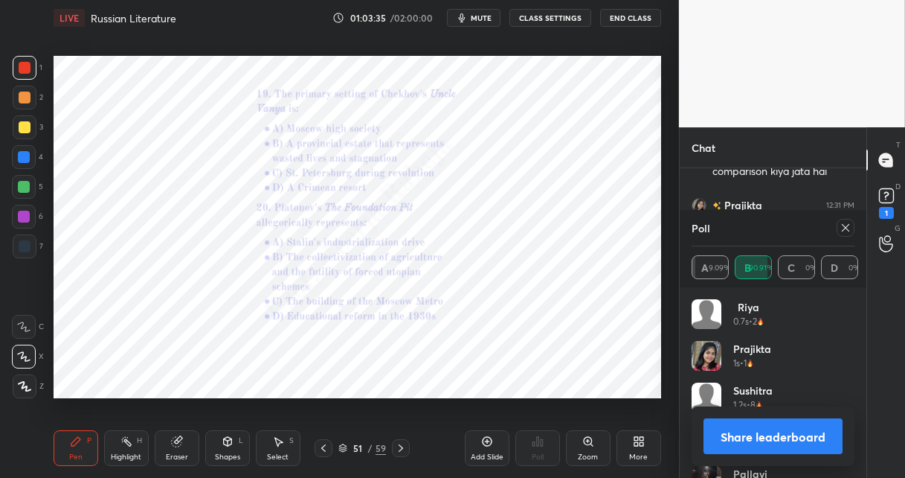
click at [588, 443] on icon at bounding box center [588, 441] width 8 height 8
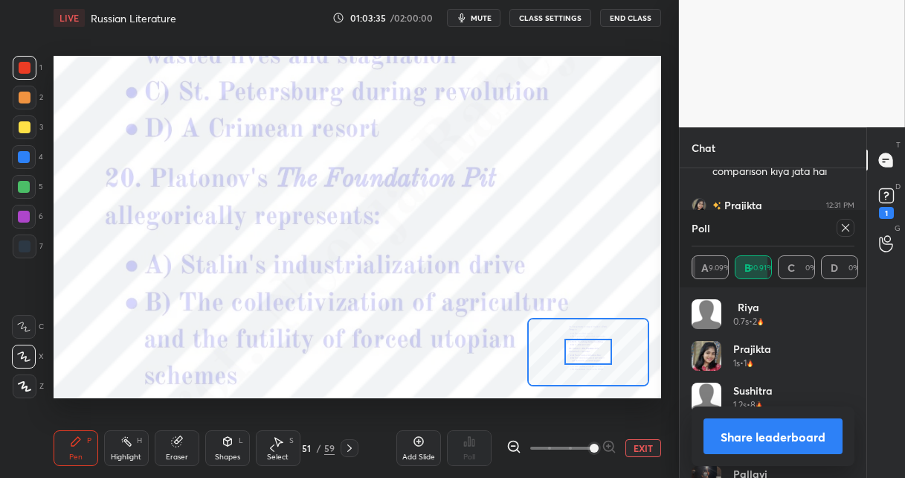
click at [588, 443] on span at bounding box center [561, 448] width 62 height 22
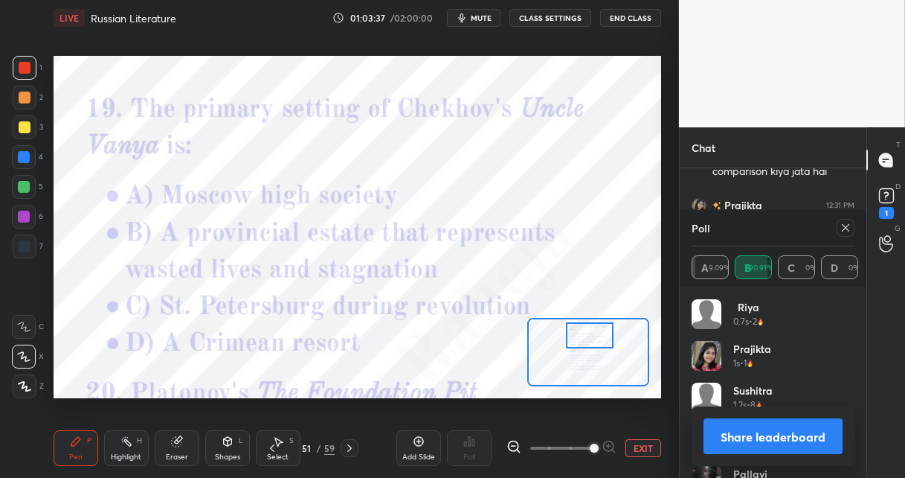
drag, startPoint x: 585, startPoint y: 352, endPoint x: 586, endPoint y: 341, distance: 11.3
click at [586, 338] on div at bounding box center [590, 335] width 48 height 26
drag, startPoint x: 844, startPoint y: 227, endPoint x: 722, endPoint y: 277, distance: 131.1
click at [840, 229] on icon at bounding box center [846, 228] width 12 height 12
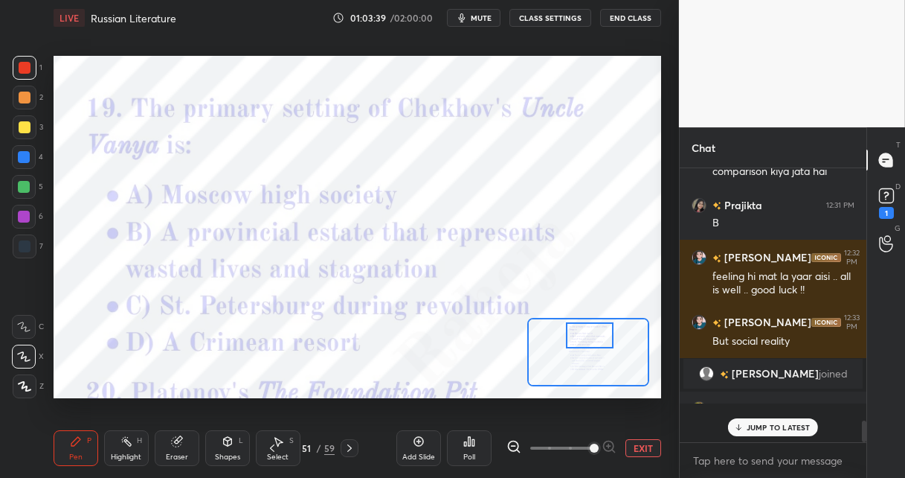
scroll to position [251, 182]
click at [469, 440] on icon at bounding box center [470, 441] width 2 height 9
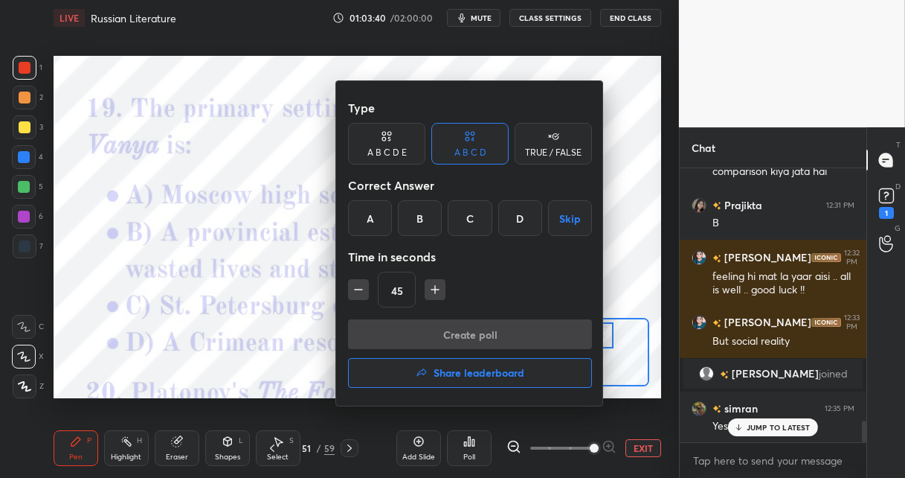
drag, startPoint x: 418, startPoint y: 219, endPoint x: 414, endPoint y: 254, distance: 35.2
click at [417, 221] on div "B" at bounding box center [420, 218] width 44 height 36
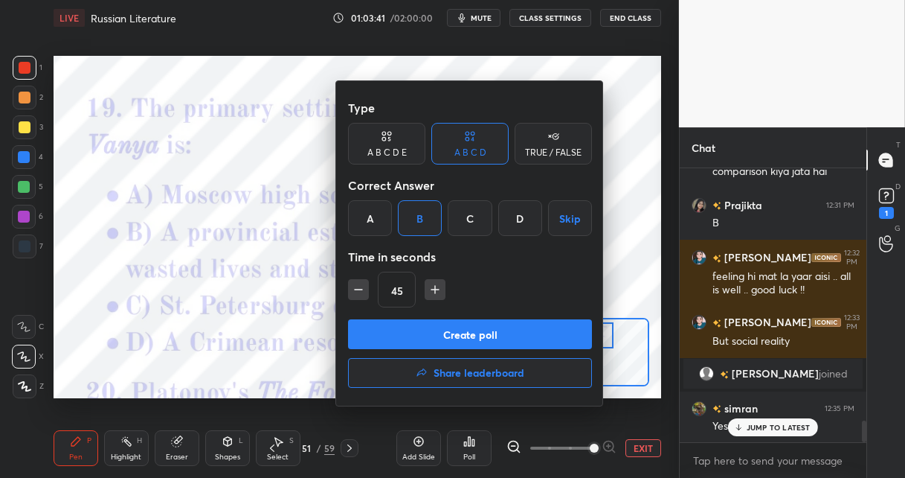
drag, startPoint x: 394, startPoint y: 330, endPoint x: 397, endPoint y: 232, distance: 98.2
click at [394, 330] on button "Create poll" at bounding box center [470, 334] width 244 height 30
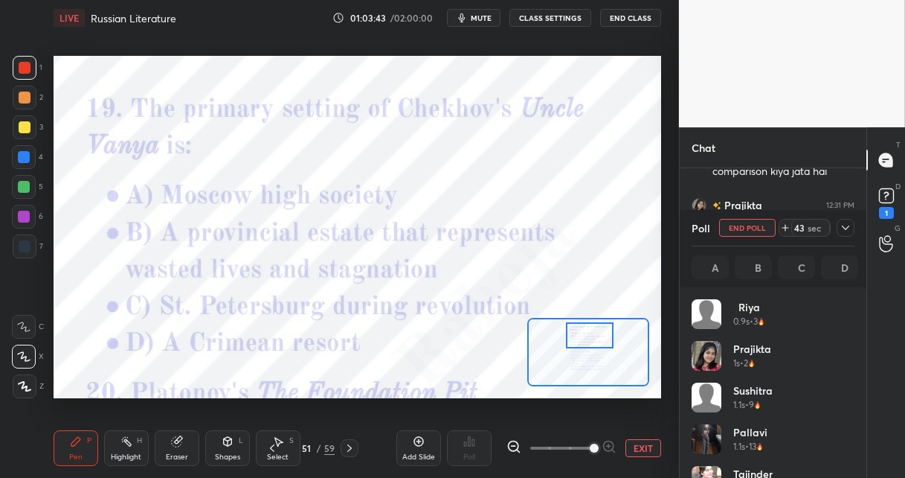
scroll to position [174, 158]
drag, startPoint x: 25, startPoint y: 217, endPoint x: 33, endPoint y: 216, distance: 8.3
click at [26, 217] on div at bounding box center [24, 217] width 12 height 12
click at [29, 101] on div at bounding box center [25, 98] width 12 height 12
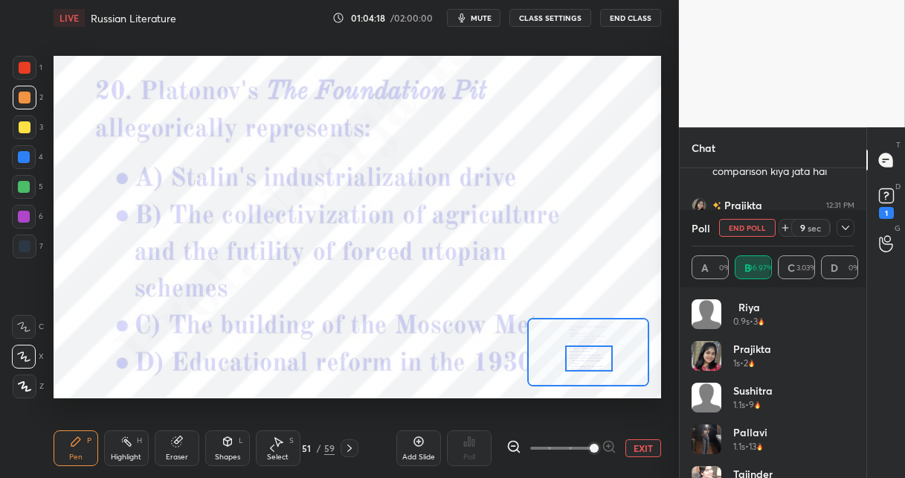
drag, startPoint x: 583, startPoint y: 338, endPoint x: 583, endPoint y: 359, distance: 20.8
click at [582, 361] on div at bounding box center [589, 358] width 48 height 26
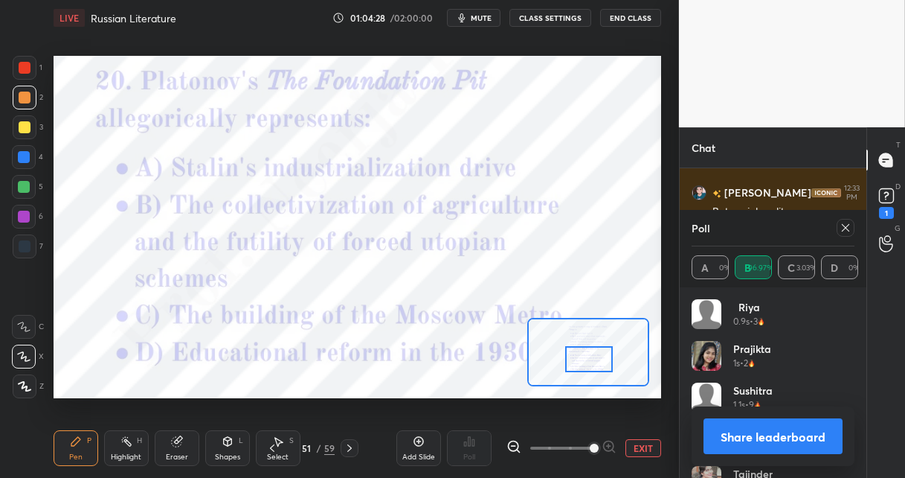
scroll to position [3360, 0]
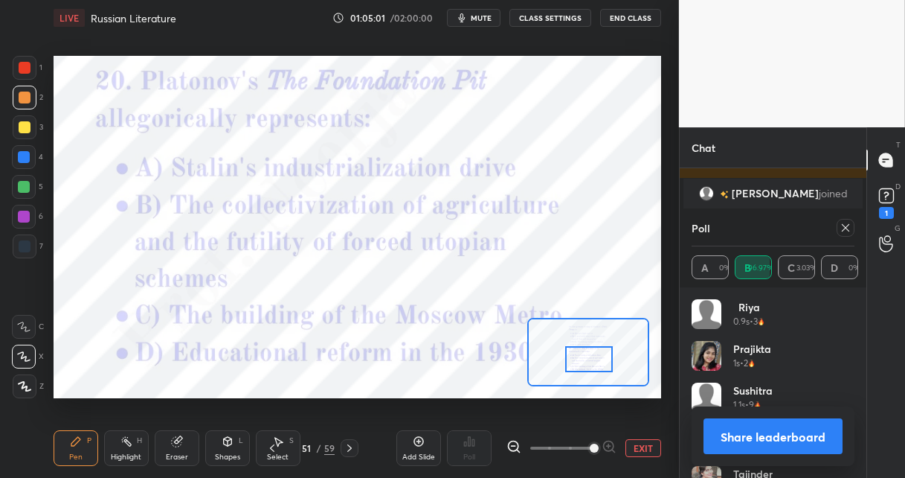
click at [349, 446] on icon at bounding box center [349, 447] width 4 height 7
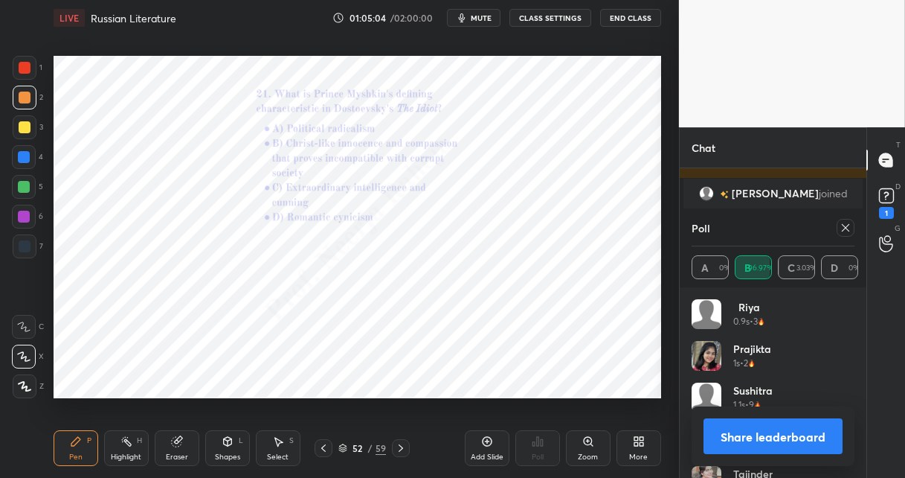
click at [588, 440] on icon at bounding box center [589, 441] width 12 height 12
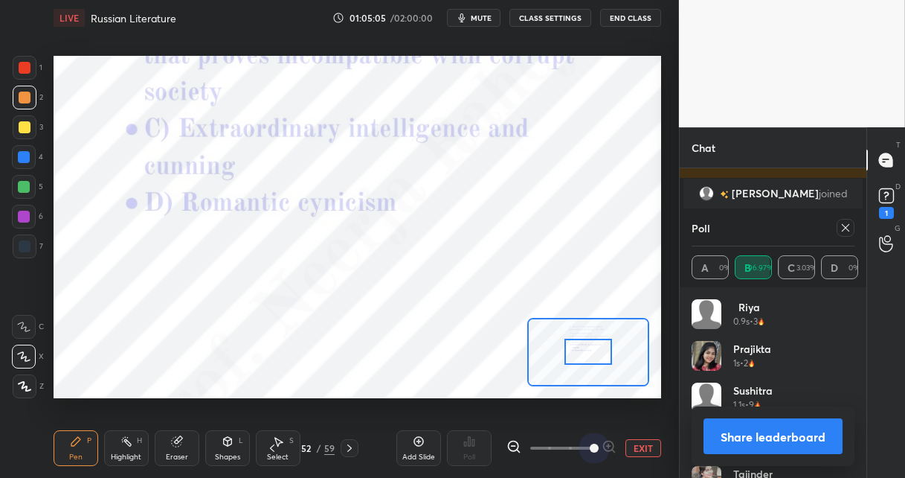
click at [590, 437] on span at bounding box center [561, 448] width 62 height 22
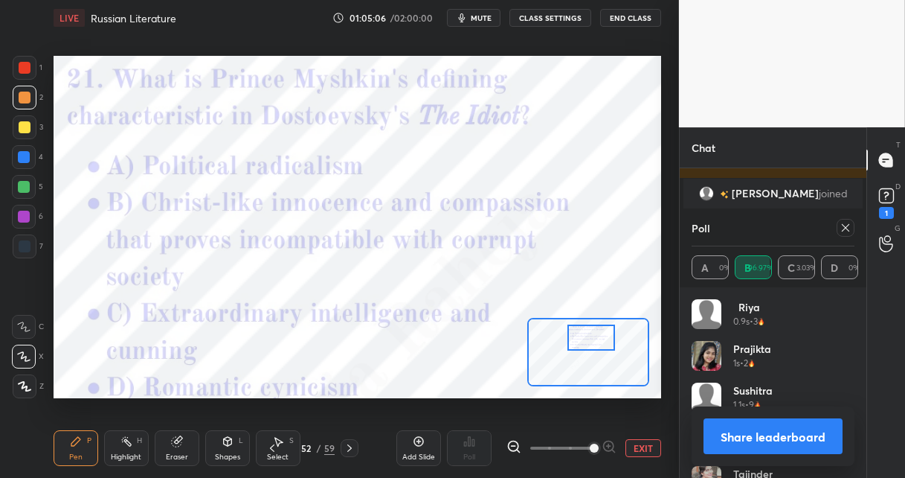
drag, startPoint x: 581, startPoint y: 353, endPoint x: 583, endPoint y: 341, distance: 12.0
click at [583, 340] on div at bounding box center [592, 337] width 48 height 26
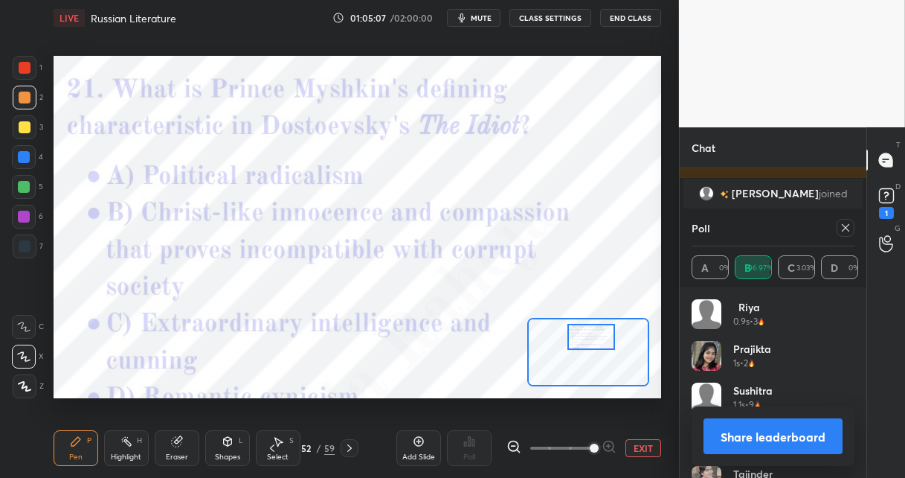
drag, startPoint x: 516, startPoint y: 443, endPoint x: 530, endPoint y: 442, distance: 15.0
click at [517, 442] on icon at bounding box center [514, 446] width 15 height 15
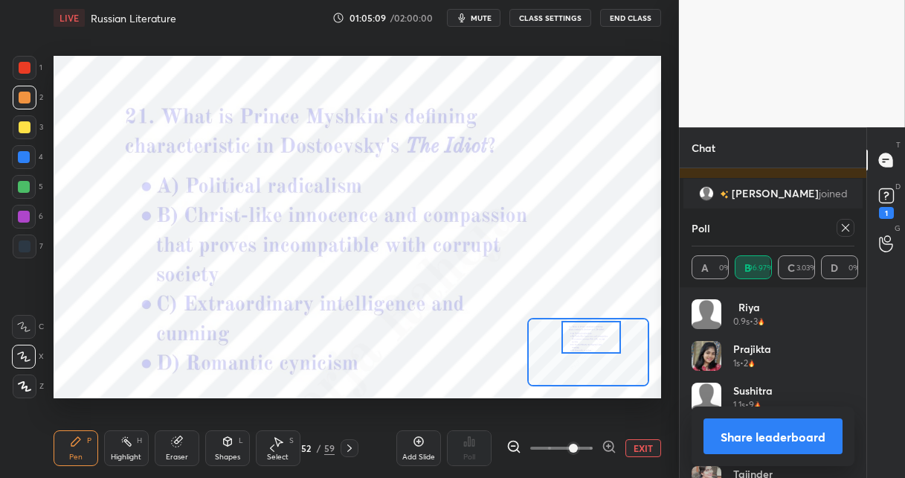
drag, startPoint x: 845, startPoint y: 226, endPoint x: 818, endPoint y: 236, distance: 28.5
click at [841, 226] on icon at bounding box center [846, 228] width 12 height 12
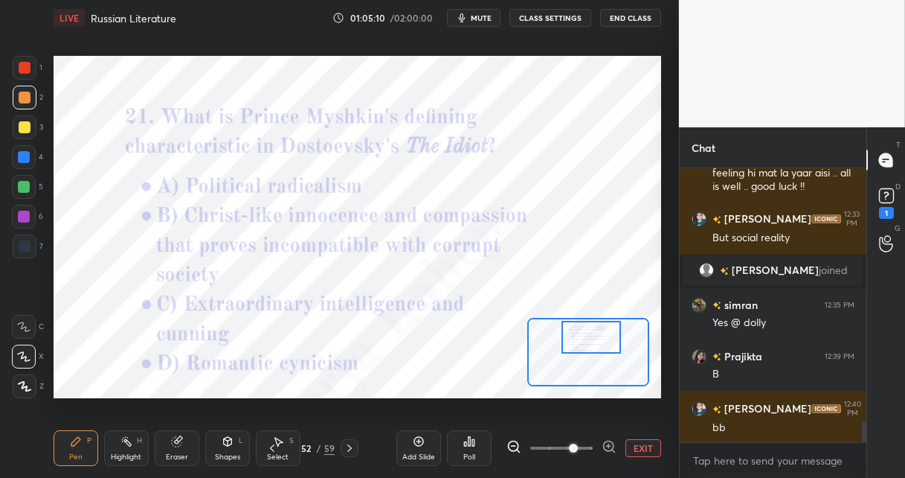
scroll to position [269, 182]
click at [468, 445] on div "Poll" at bounding box center [469, 448] width 45 height 36
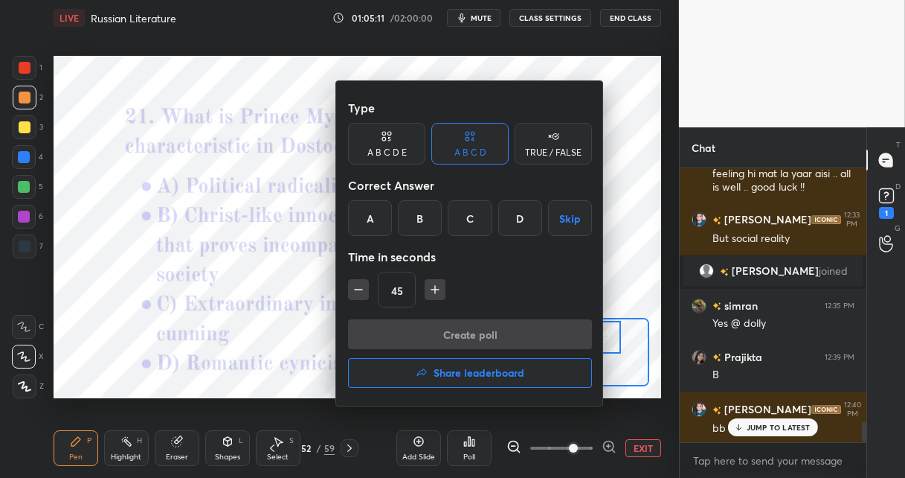
drag, startPoint x: 417, startPoint y: 217, endPoint x: 412, endPoint y: 322, distance: 105.0
click at [417, 219] on div "B" at bounding box center [420, 218] width 44 height 36
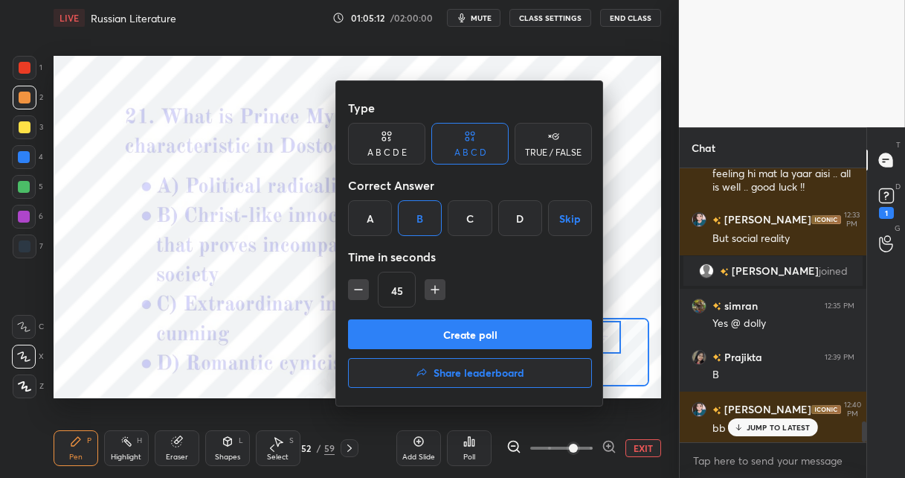
click at [401, 341] on button "Create poll" at bounding box center [470, 334] width 244 height 30
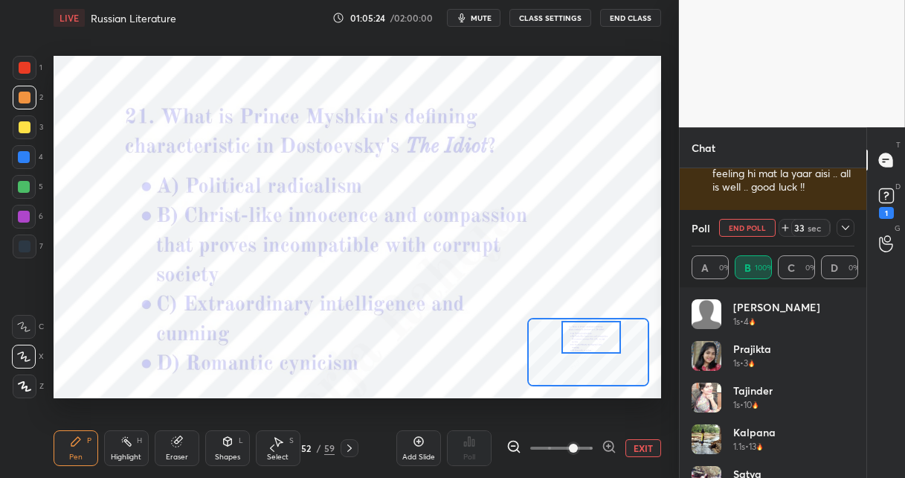
scroll to position [3412, 0]
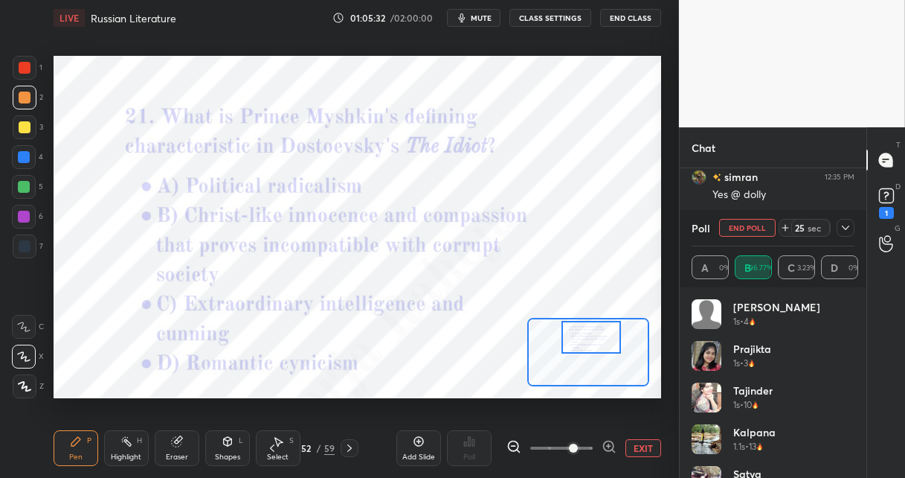
click at [24, 217] on div at bounding box center [24, 217] width 12 height 12
click at [349, 449] on icon at bounding box center [350, 448] width 12 height 12
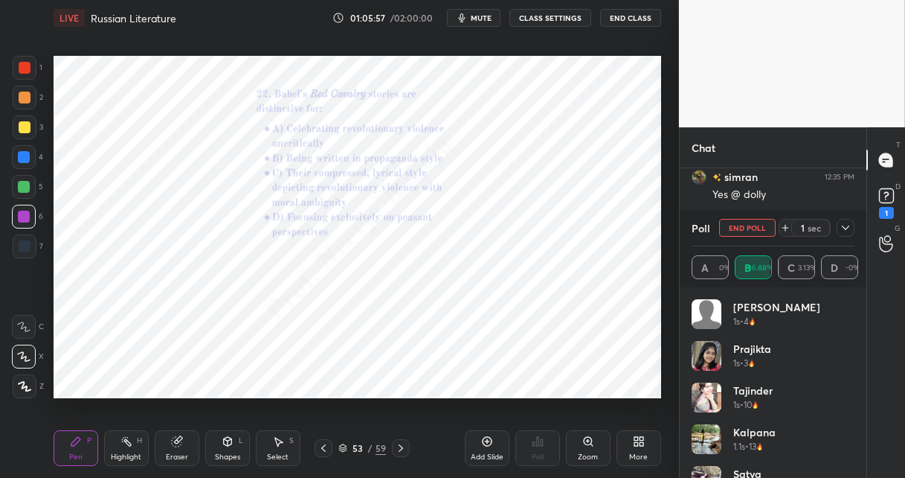
click at [585, 445] on icon at bounding box center [589, 441] width 12 height 12
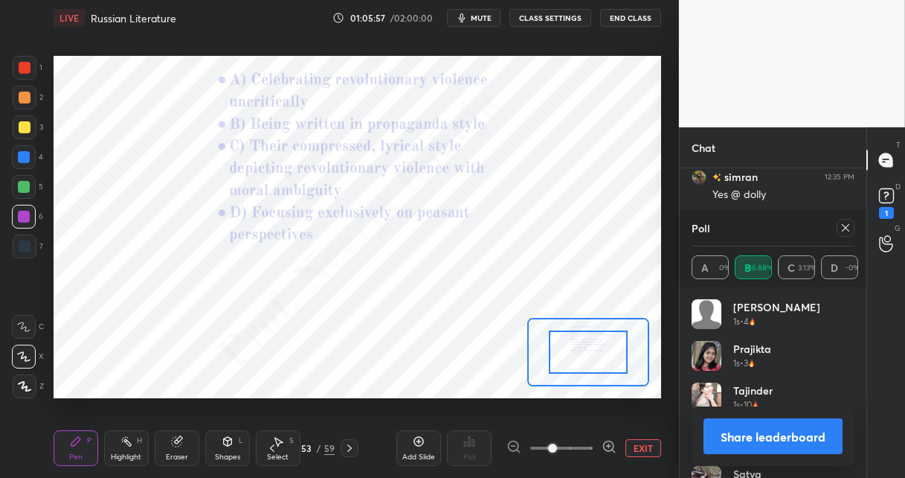
click at [585, 443] on span at bounding box center [561, 448] width 62 height 22
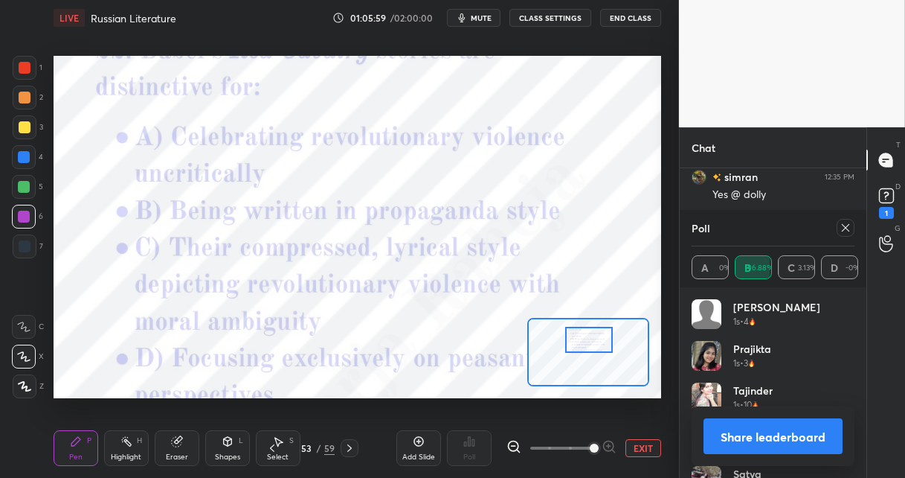
drag, startPoint x: 583, startPoint y: 359, endPoint x: 582, endPoint y: 348, distance: 10.4
click at [583, 347] on div at bounding box center [589, 340] width 48 height 26
click at [514, 446] on icon at bounding box center [514, 446] width 15 height 15
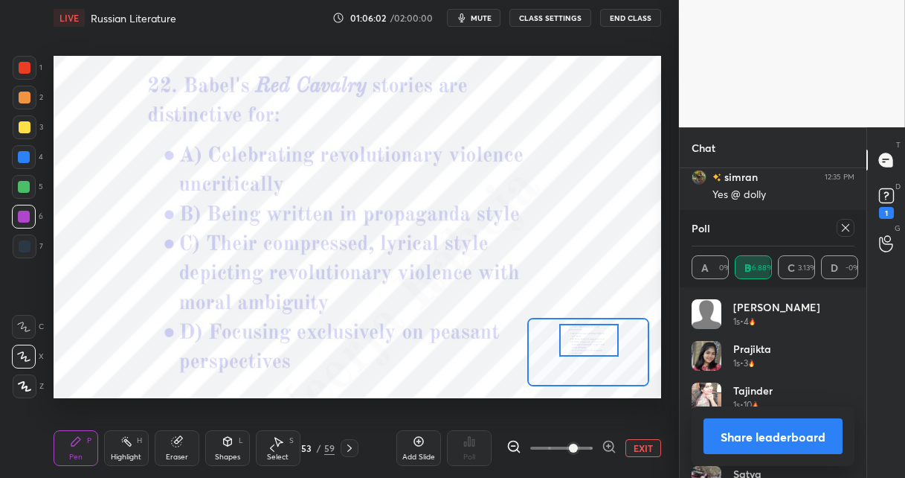
click at [844, 225] on icon at bounding box center [846, 228] width 12 height 12
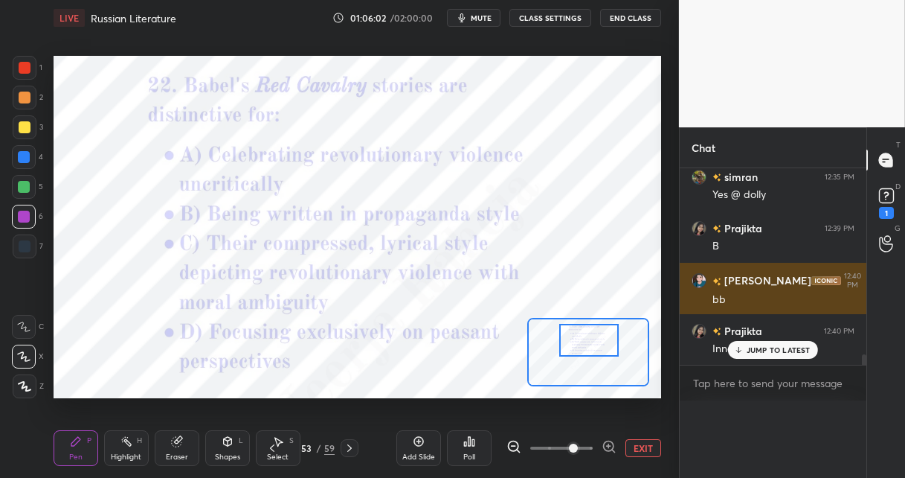
scroll to position [65, 158]
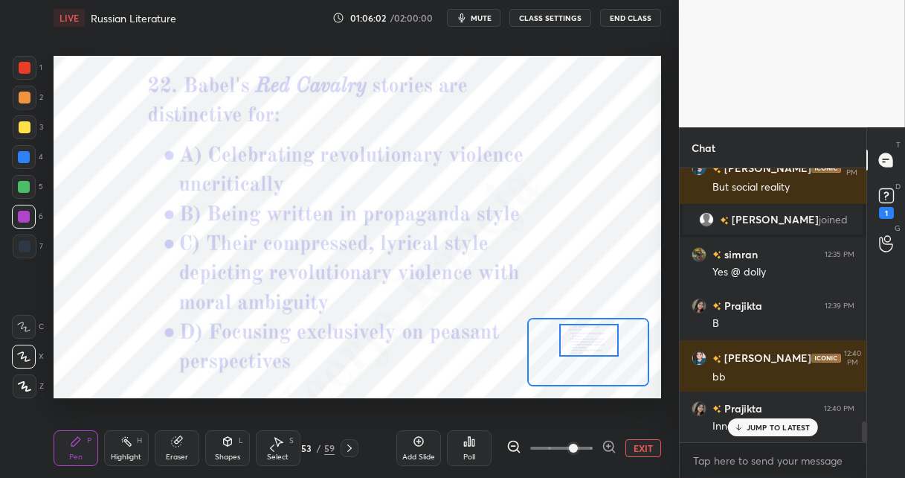
click at [468, 446] on div "Poll" at bounding box center [469, 448] width 45 height 36
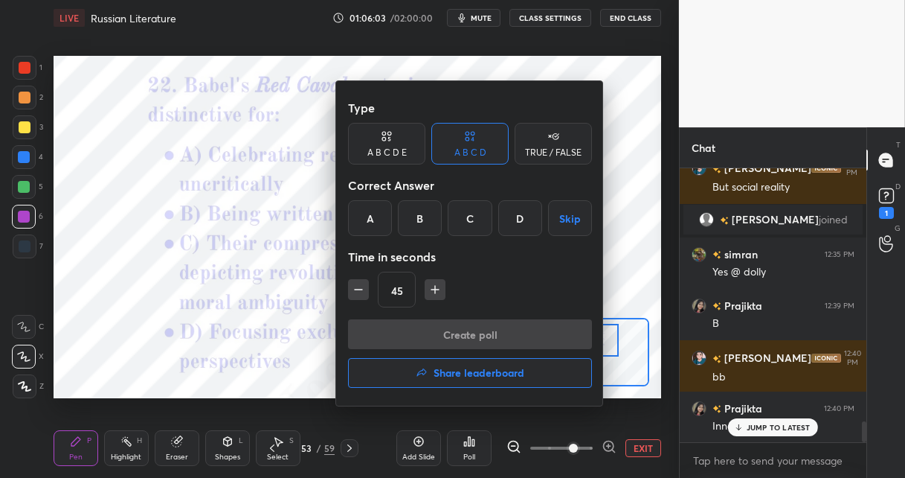
click at [472, 217] on div "C" at bounding box center [470, 218] width 44 height 36
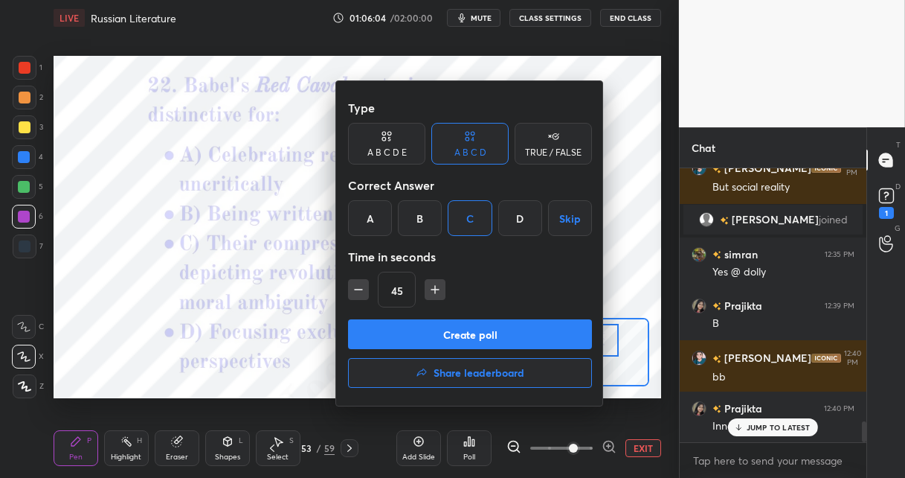
click at [441, 325] on button "Create poll" at bounding box center [470, 334] width 244 height 30
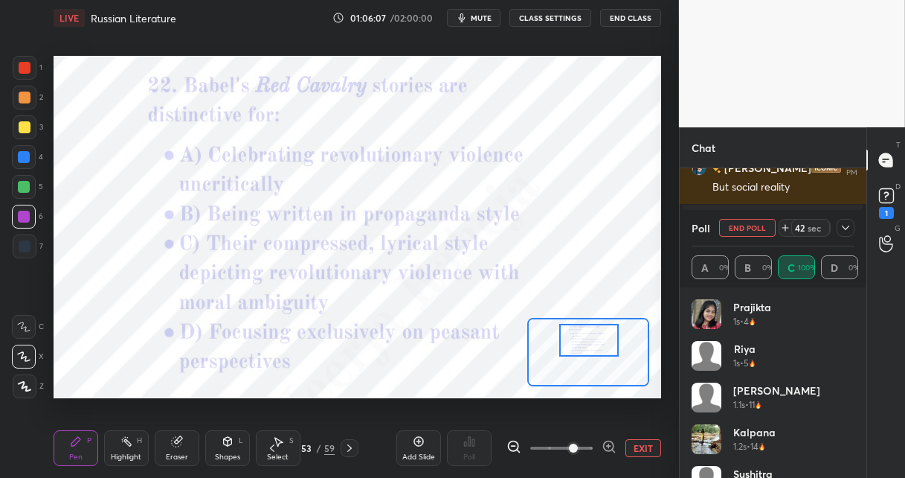
drag, startPoint x: 28, startPoint y: 66, endPoint x: 47, endPoint y: 68, distance: 19.5
click at [29, 68] on div at bounding box center [25, 68] width 12 height 12
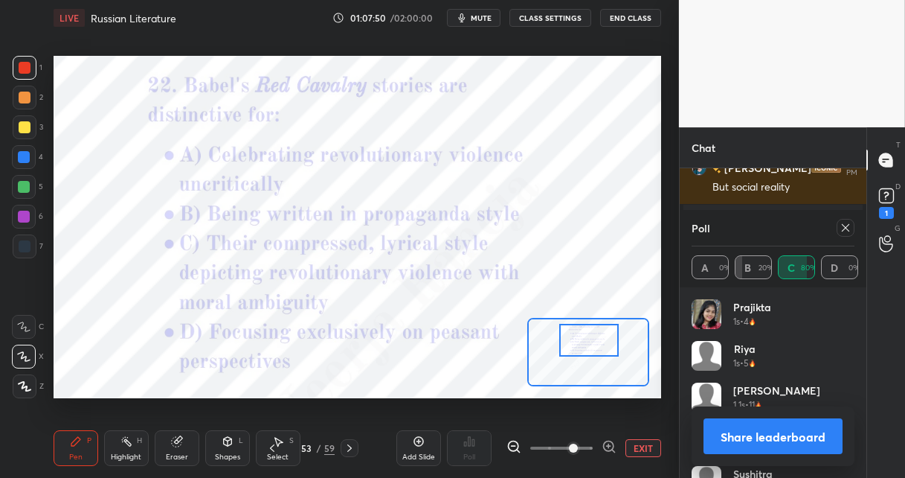
click at [353, 447] on icon at bounding box center [350, 448] width 12 height 12
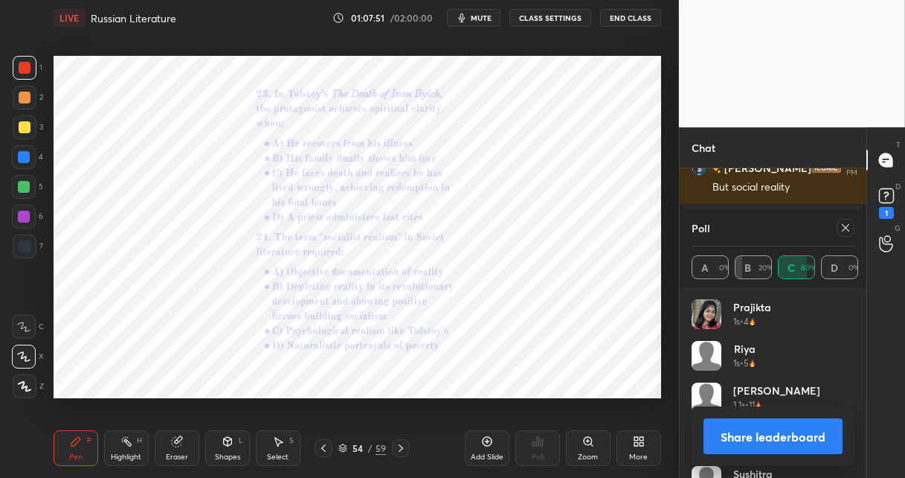
click at [590, 446] on icon at bounding box center [589, 441] width 12 height 12
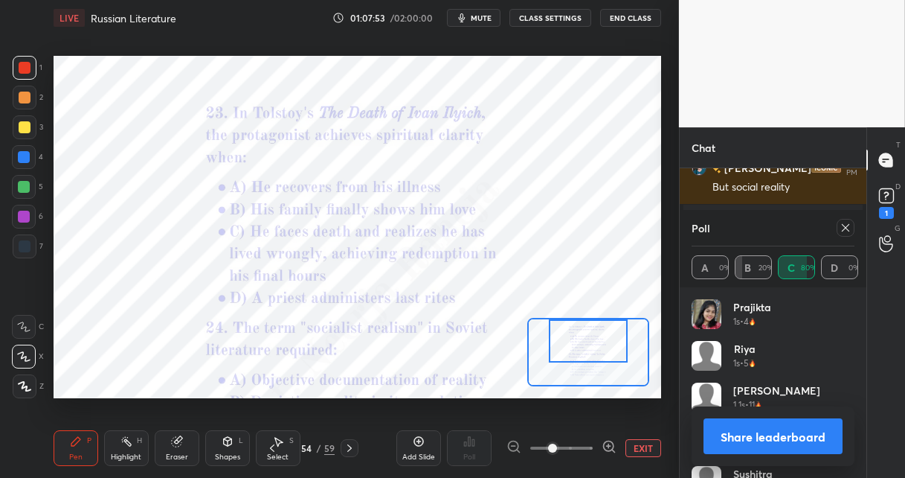
drag, startPoint x: 583, startPoint y: 366, endPoint x: 588, endPoint y: 404, distance: 38.3
click at [583, 347] on div at bounding box center [588, 341] width 79 height 44
drag, startPoint x: 610, startPoint y: 444, endPoint x: 606, endPoint y: 412, distance: 32.2
click at [608, 443] on icon at bounding box center [609, 446] width 15 height 15
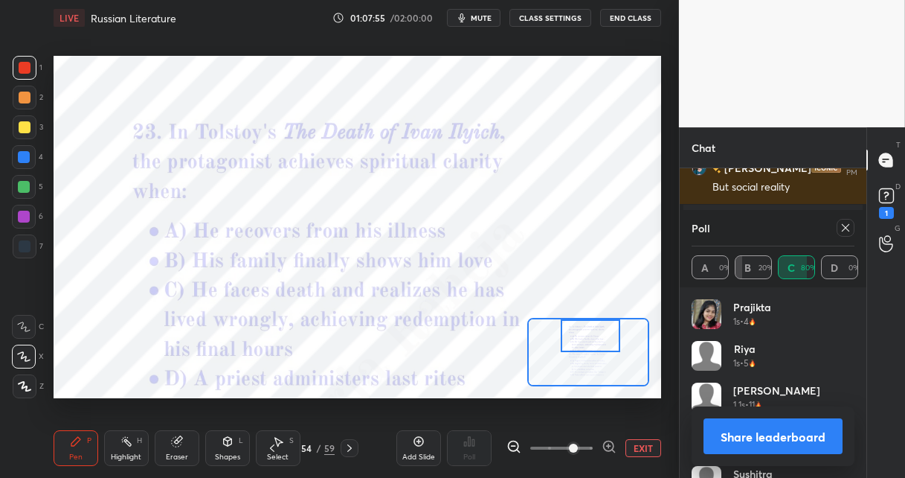
click at [588, 336] on div at bounding box center [591, 335] width 60 height 33
drag, startPoint x: 849, startPoint y: 225, endPoint x: 804, endPoint y: 238, distance: 46.6
click at [847, 225] on icon at bounding box center [846, 228] width 12 height 12
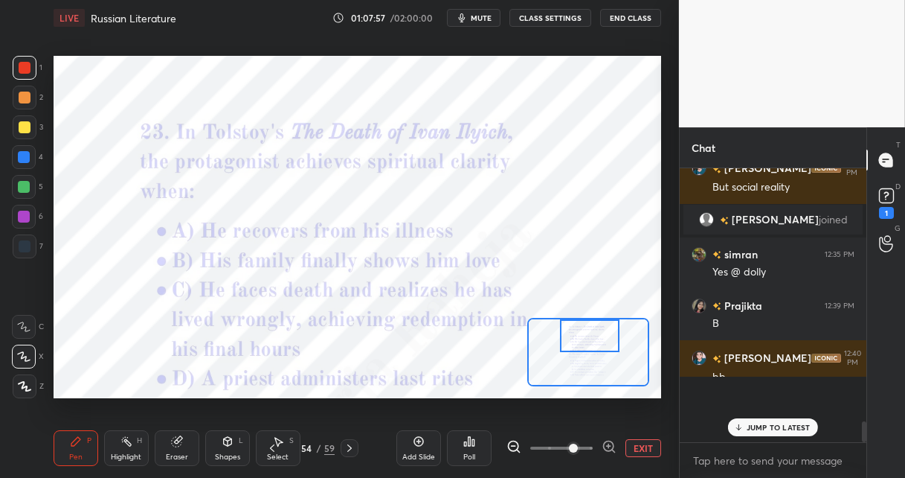
scroll to position [4, 4]
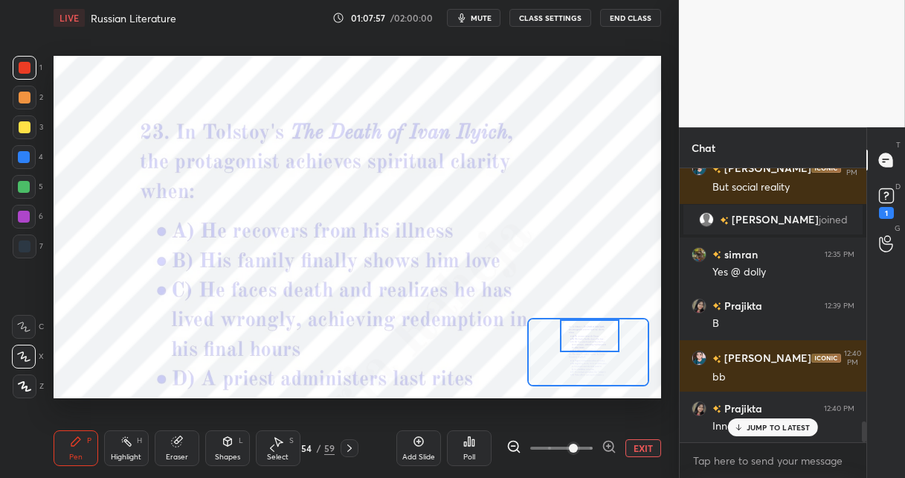
click at [469, 443] on icon at bounding box center [470, 441] width 2 height 9
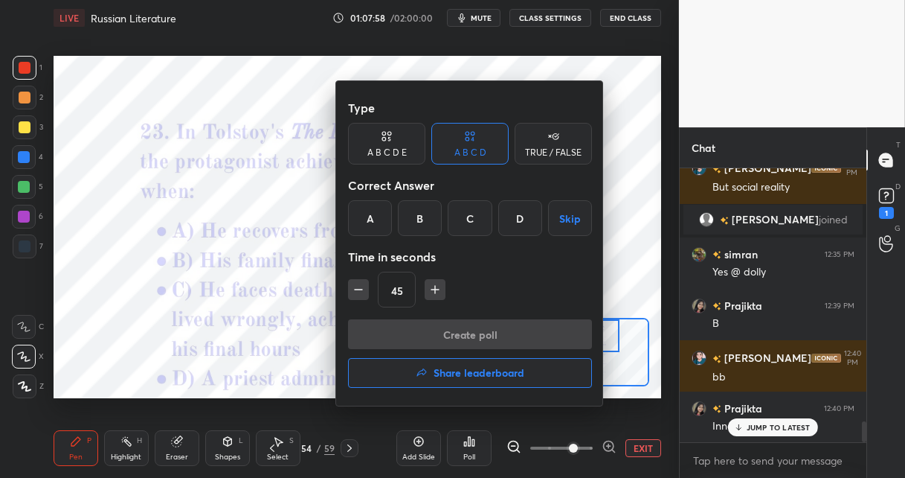
drag, startPoint x: 469, startPoint y: 219, endPoint x: 461, endPoint y: 268, distance: 49.8
click at [469, 219] on div "C" at bounding box center [470, 218] width 44 height 36
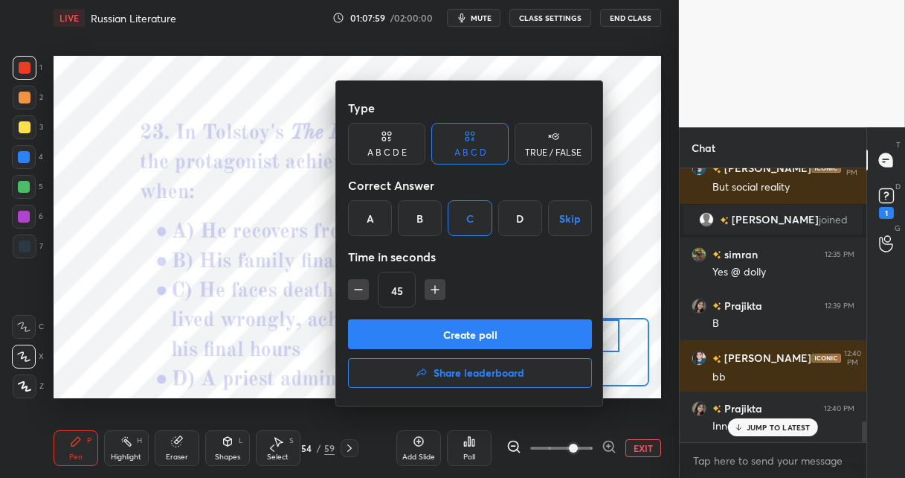
drag, startPoint x: 434, startPoint y: 341, endPoint x: 437, endPoint y: 321, distance: 20.2
click at [434, 338] on button "Create poll" at bounding box center [470, 334] width 244 height 30
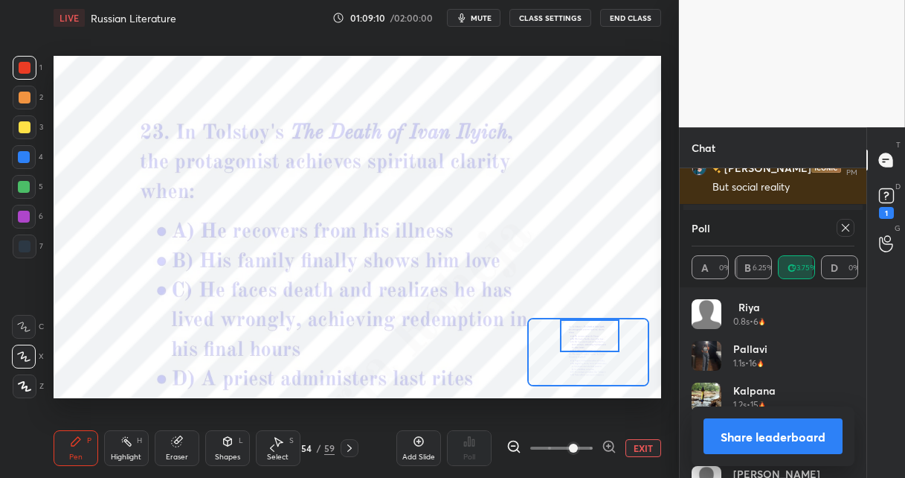
scroll to position [5, 4]
click at [307, 447] on div "54" at bounding box center [306, 447] width 15 height 9
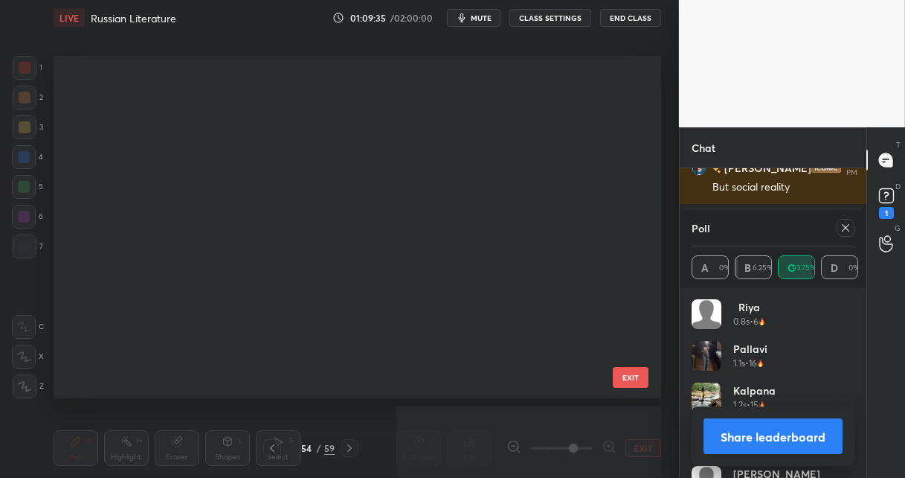
scroll to position [0, 0]
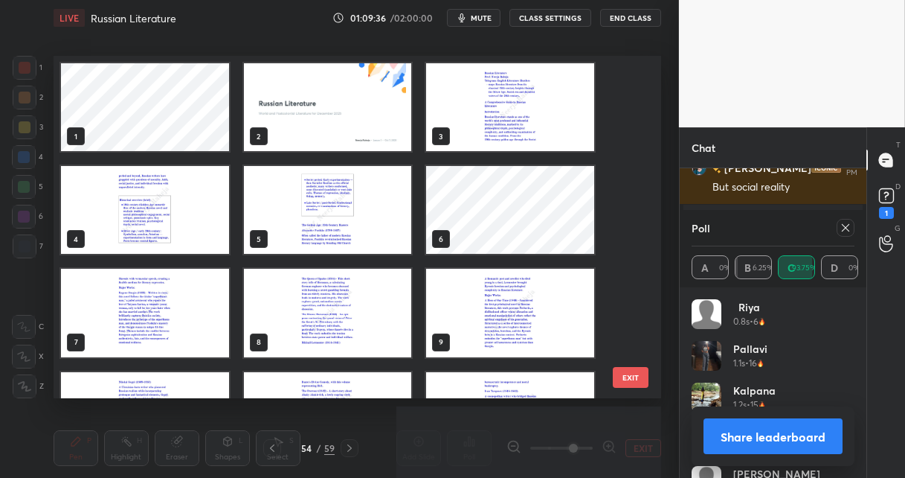
click at [323, 109] on img "grid" at bounding box center [328, 107] width 168 height 88
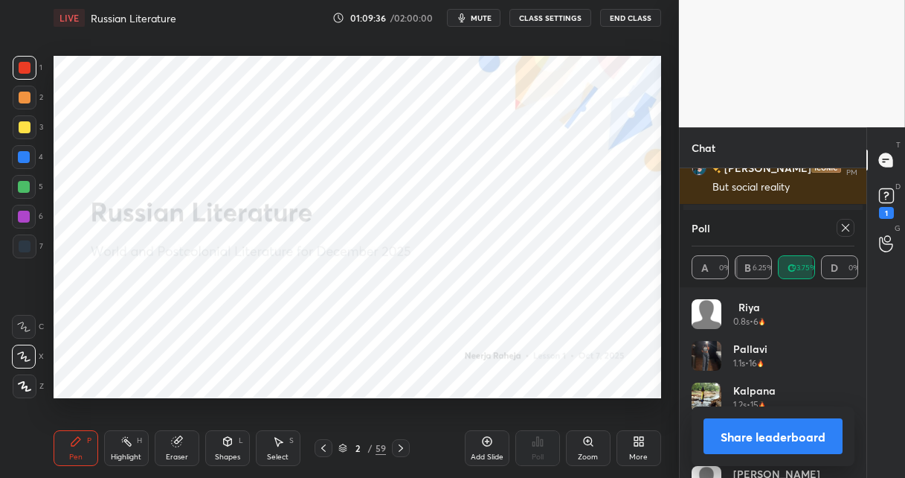
scroll to position [3412, 0]
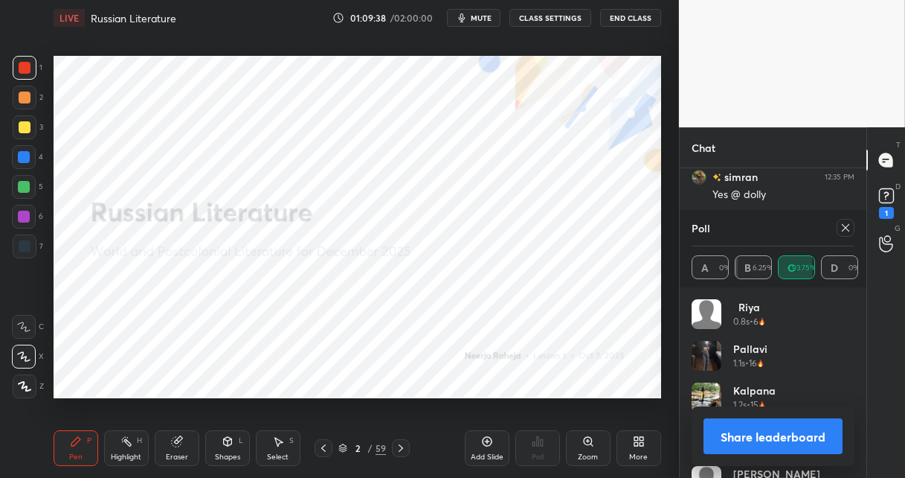
drag, startPoint x: 322, startPoint y: 450, endPoint x: 321, endPoint y: 443, distance: 7.5
click at [321, 451] on icon at bounding box center [324, 448] width 12 height 12
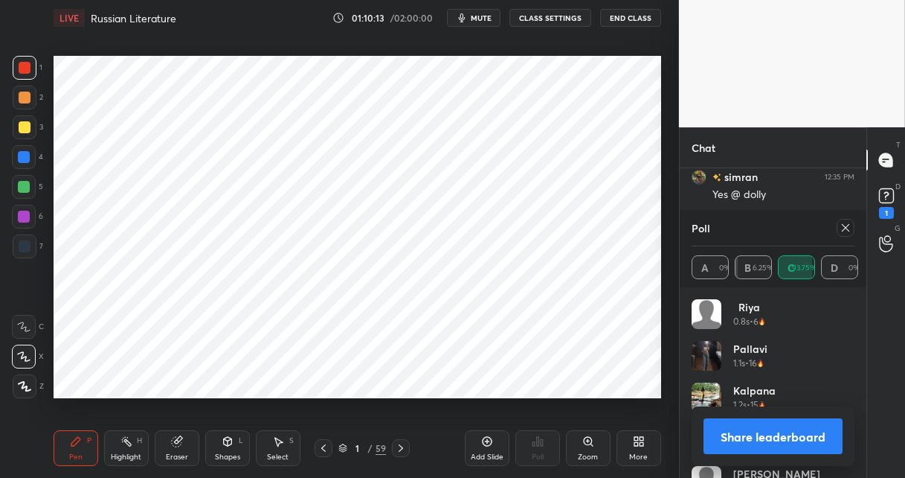
click at [22, 390] on icon at bounding box center [24, 386] width 13 height 10
click at [725, 426] on button "Share leaderboard" at bounding box center [773, 436] width 139 height 36
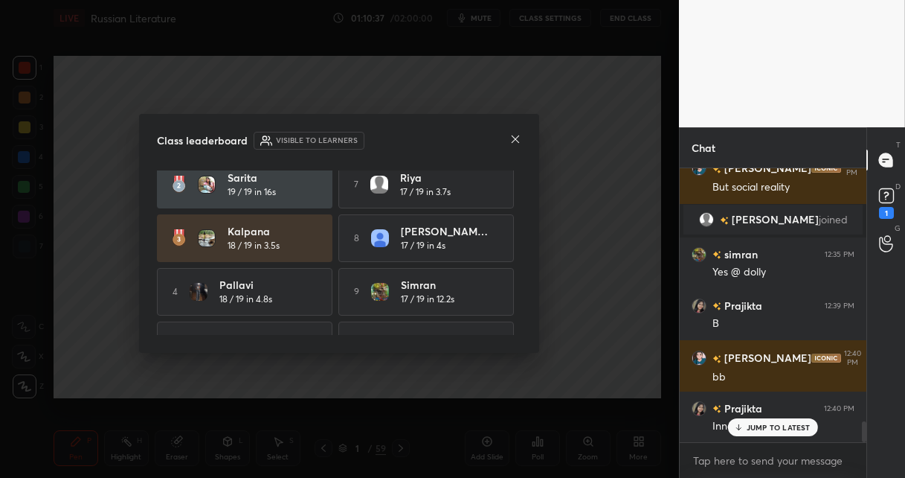
scroll to position [101, 0]
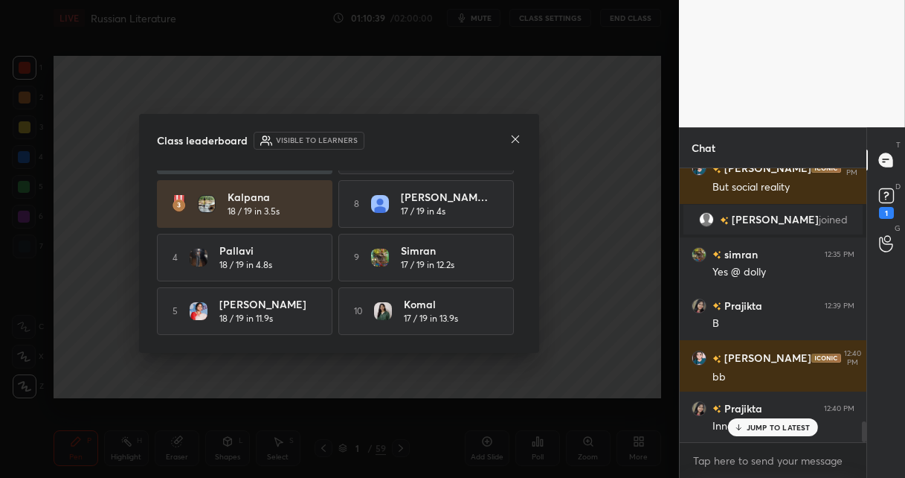
click at [514, 137] on icon at bounding box center [515, 138] width 7 height 7
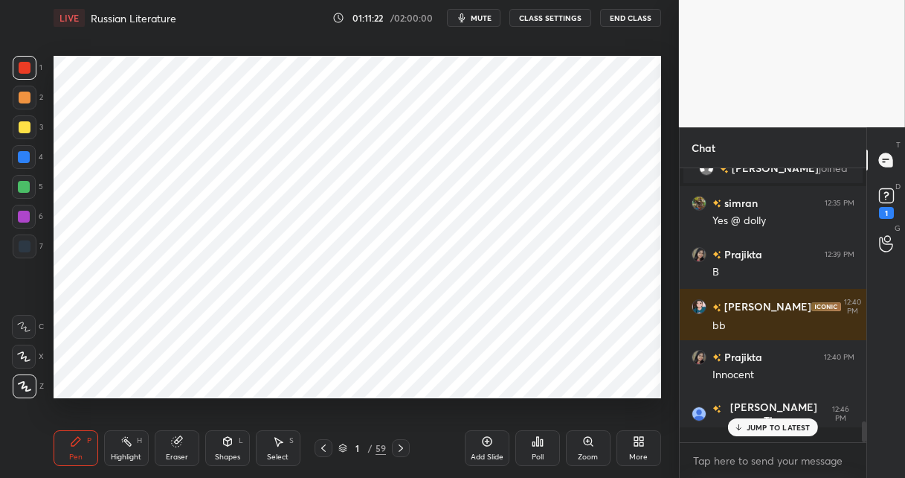
scroll to position [3386, 0]
click at [180, 440] on g at bounding box center [177, 441] width 11 height 11
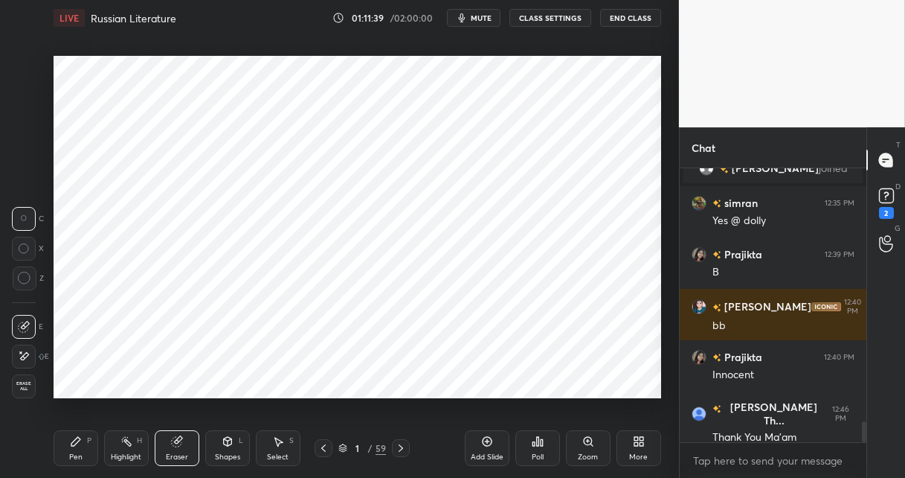
click at [77, 437] on icon at bounding box center [75, 441] width 9 height 9
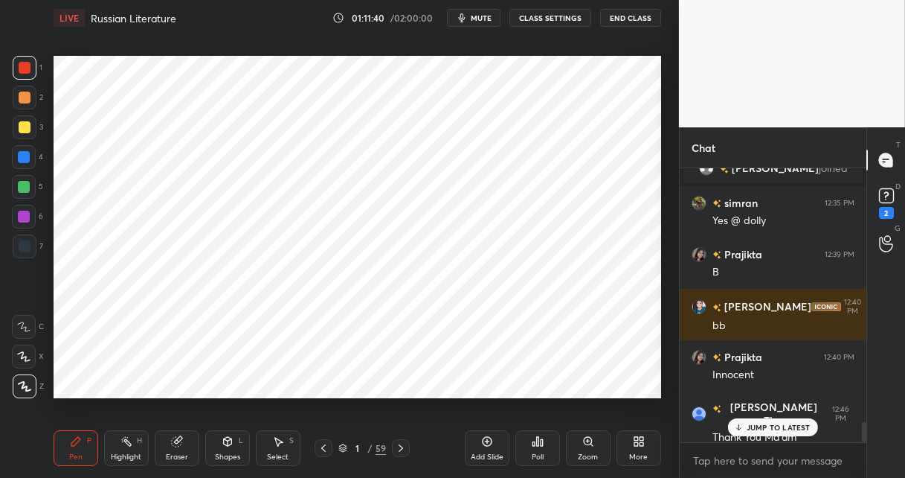
scroll to position [3437, 0]
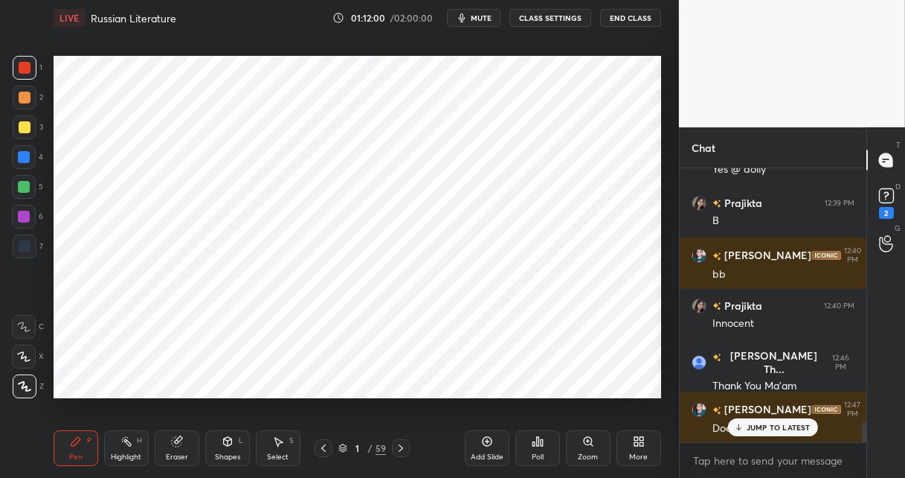
click at [400, 446] on icon at bounding box center [401, 448] width 12 height 12
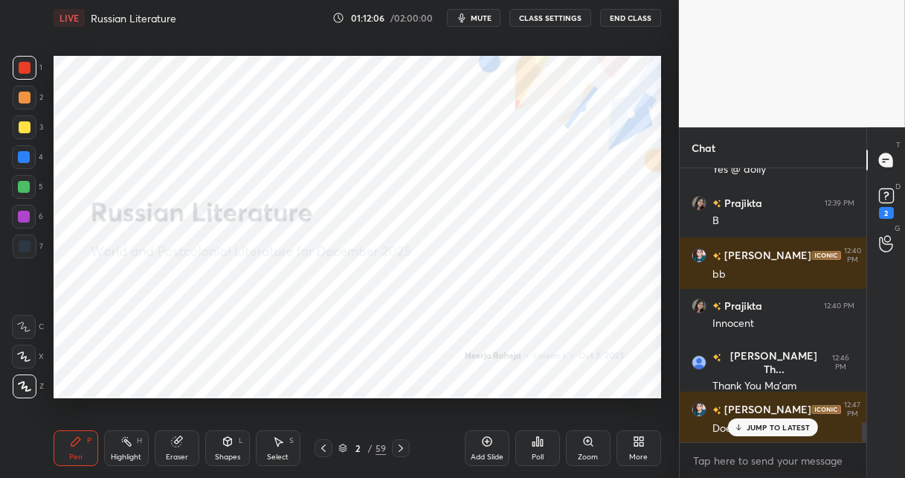
drag, startPoint x: 380, startPoint y: 448, endPoint x: 373, endPoint y: 426, distance: 23.5
click at [379, 446] on div "59" at bounding box center [381, 447] width 10 height 13
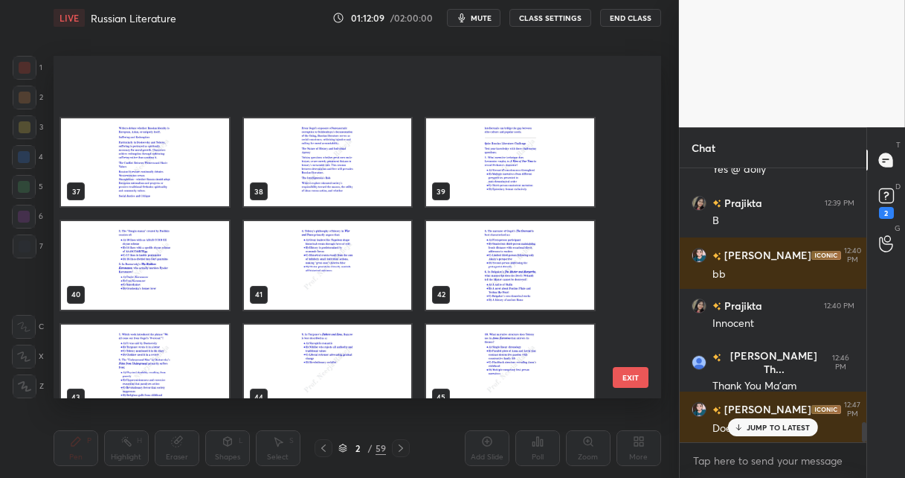
scroll to position [1713, 0]
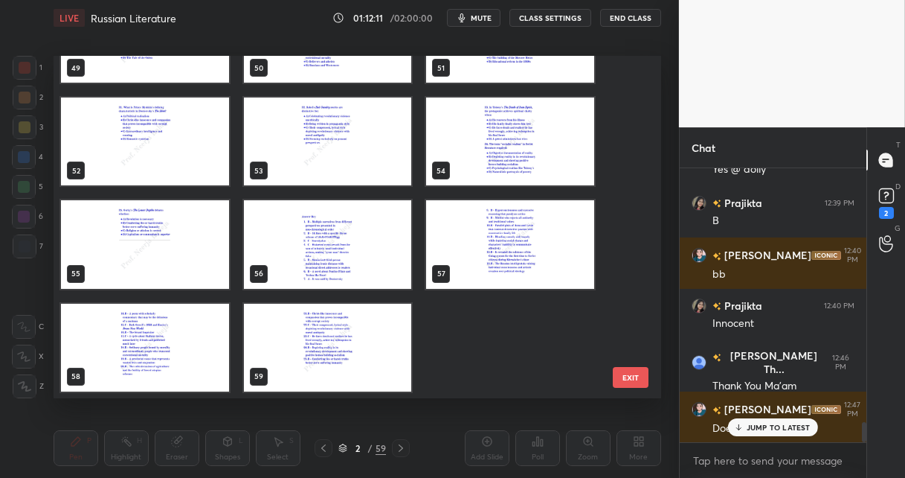
click at [299, 332] on img "grid" at bounding box center [328, 348] width 168 height 88
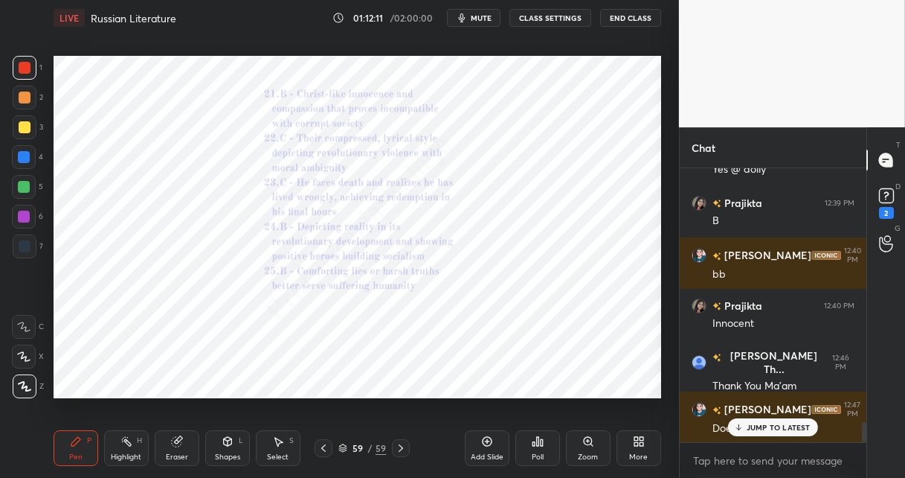
click at [299, 331] on img "grid" at bounding box center [328, 348] width 168 height 88
click at [486, 446] on icon at bounding box center [487, 441] width 12 height 12
click at [883, 203] on icon at bounding box center [887, 195] width 22 height 22
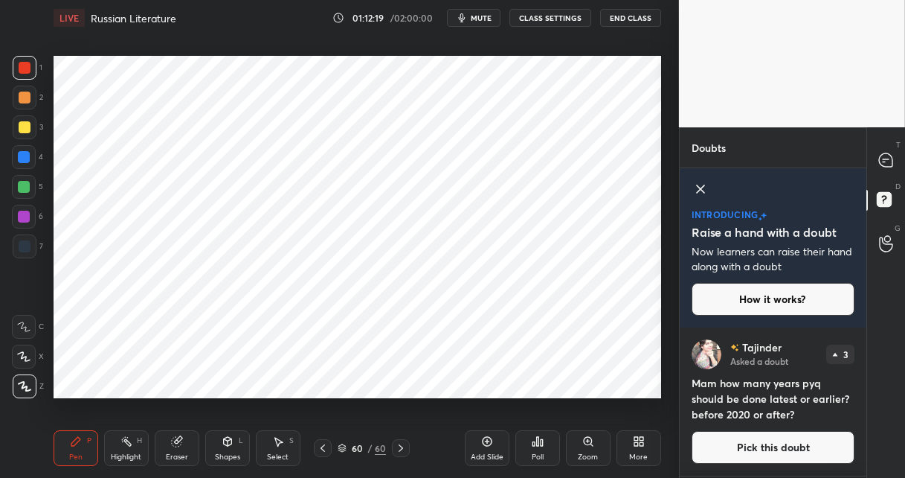
click at [716, 453] on button "Pick this doubt" at bounding box center [773, 447] width 163 height 33
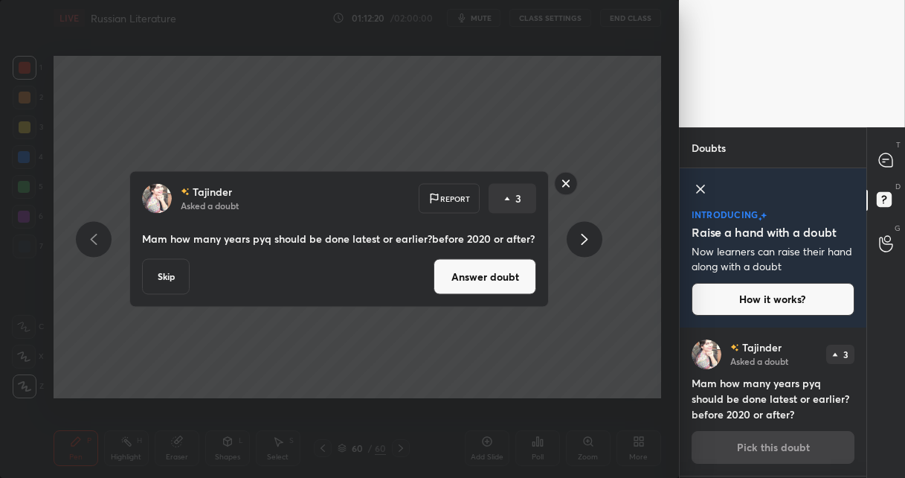
drag, startPoint x: 492, startPoint y: 280, endPoint x: 496, endPoint y: 260, distance: 21.2
click at [493, 281] on button "Answer doubt" at bounding box center [485, 277] width 103 height 36
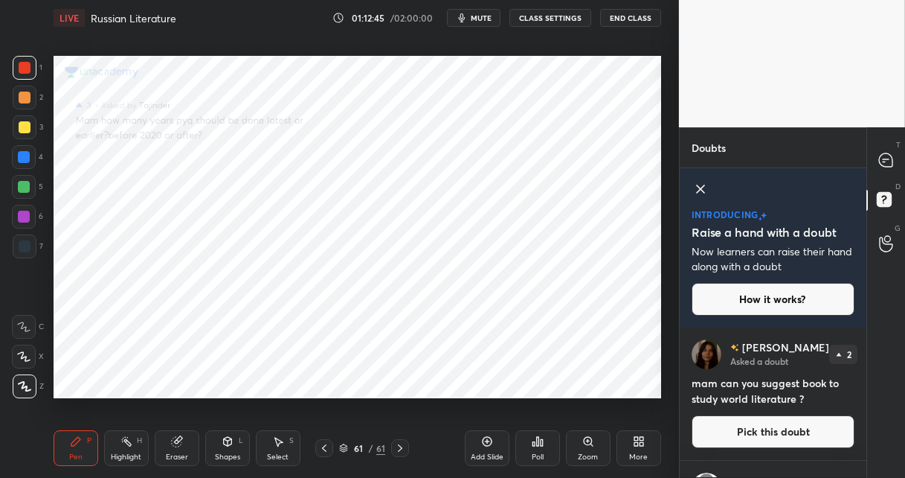
drag, startPoint x: 754, startPoint y: 433, endPoint x: 751, endPoint y: 417, distance: 16.8
click at [754, 433] on button "Pick this doubt" at bounding box center [773, 431] width 163 height 33
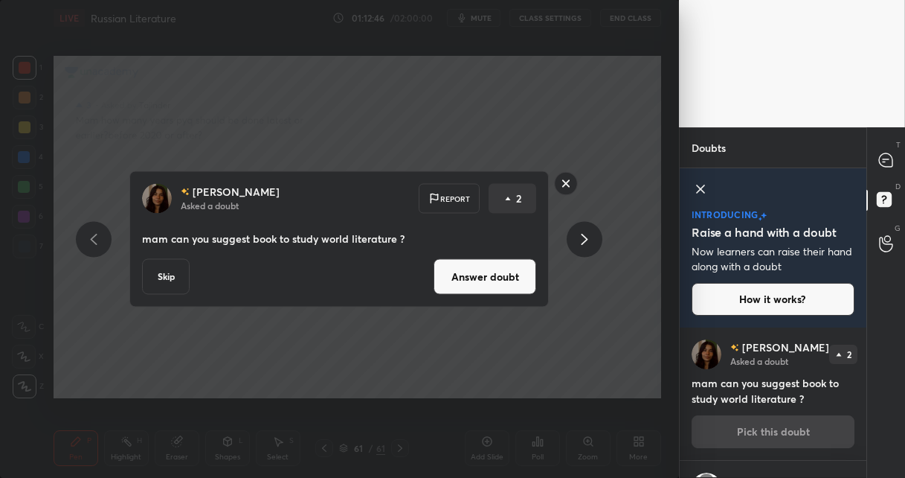
click at [487, 284] on button "Answer doubt" at bounding box center [485, 277] width 103 height 36
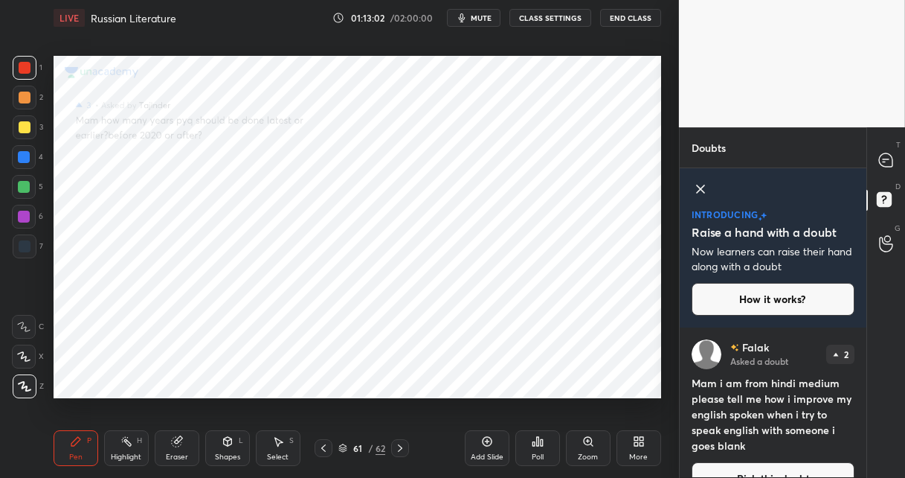
drag, startPoint x: 402, startPoint y: 447, endPoint x: 398, endPoint y: 411, distance: 36.6
click at [401, 447] on icon at bounding box center [400, 448] width 12 height 12
click at [320, 446] on icon at bounding box center [324, 448] width 12 height 12
click at [725, 468] on button "Pick this doubt" at bounding box center [773, 478] width 163 height 33
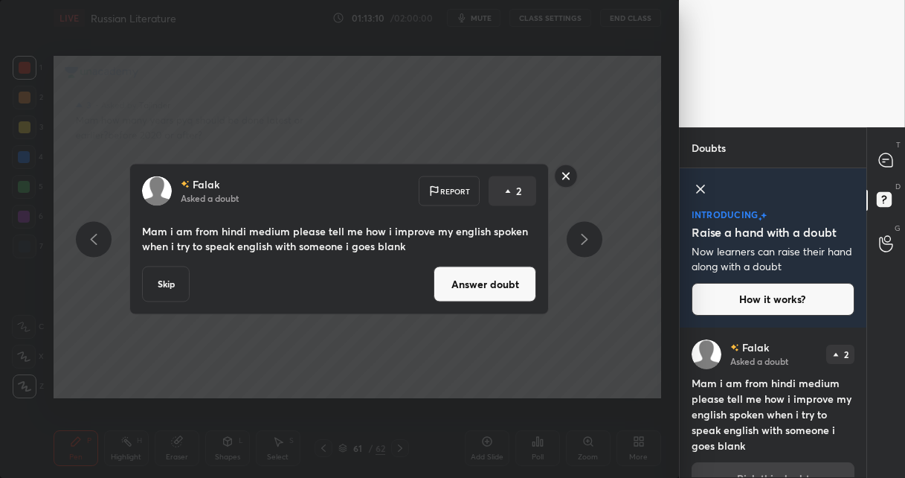
scroll to position [30, 0]
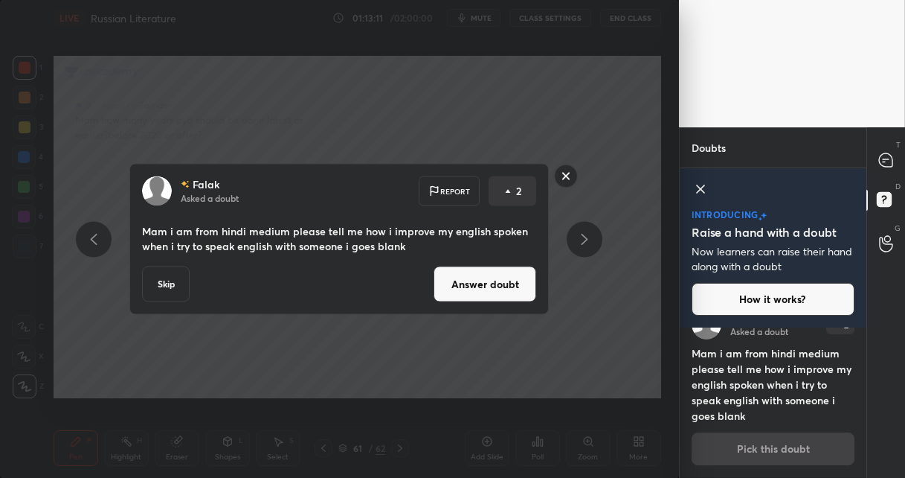
click at [489, 289] on button "Answer doubt" at bounding box center [485, 284] width 103 height 36
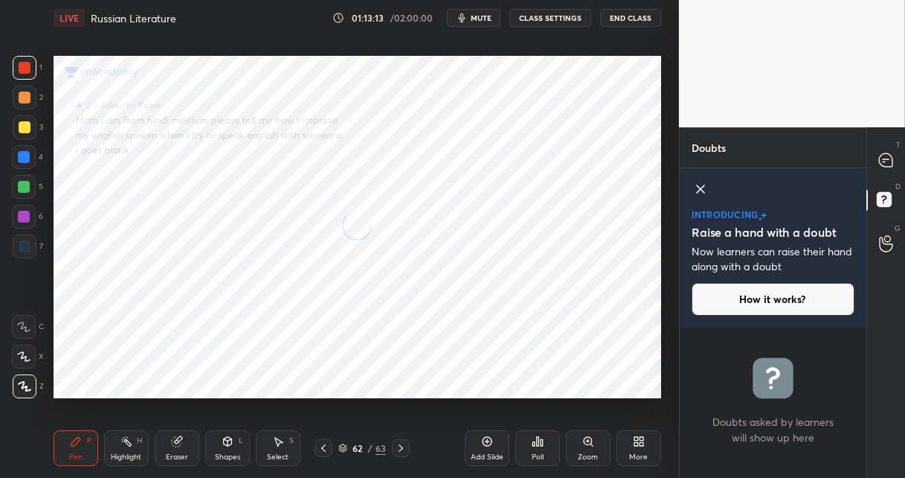
scroll to position [0, 0]
drag, startPoint x: 883, startPoint y: 160, endPoint x: 864, endPoint y: 167, distance: 19.8
click at [879, 161] on icon at bounding box center [885, 159] width 13 height 13
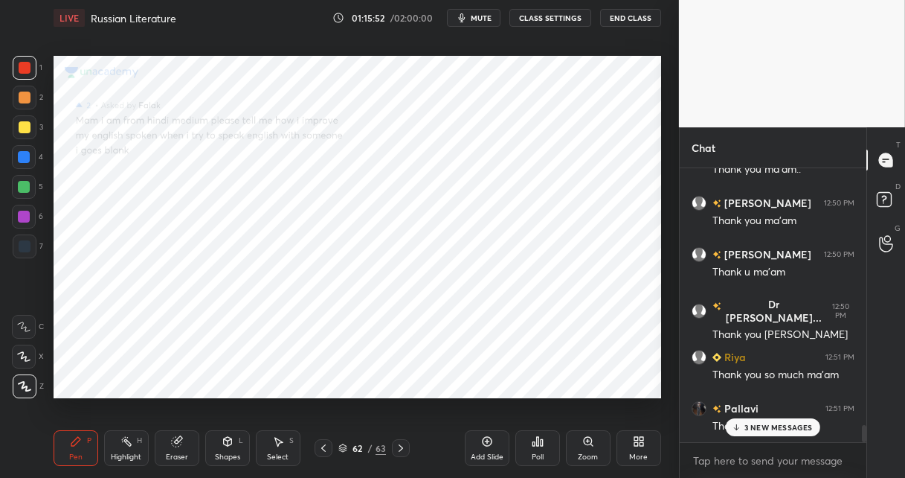
scroll to position [4234, 0]
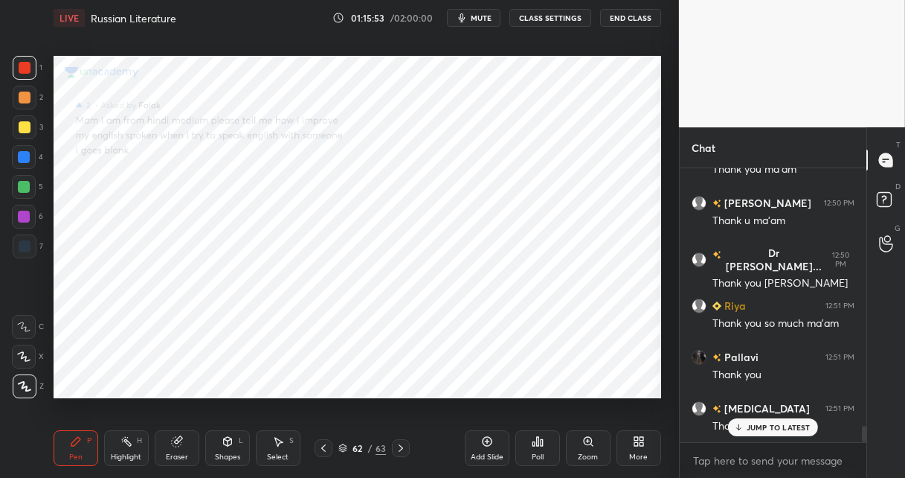
click at [355, 443] on div "62" at bounding box center [357, 447] width 15 height 9
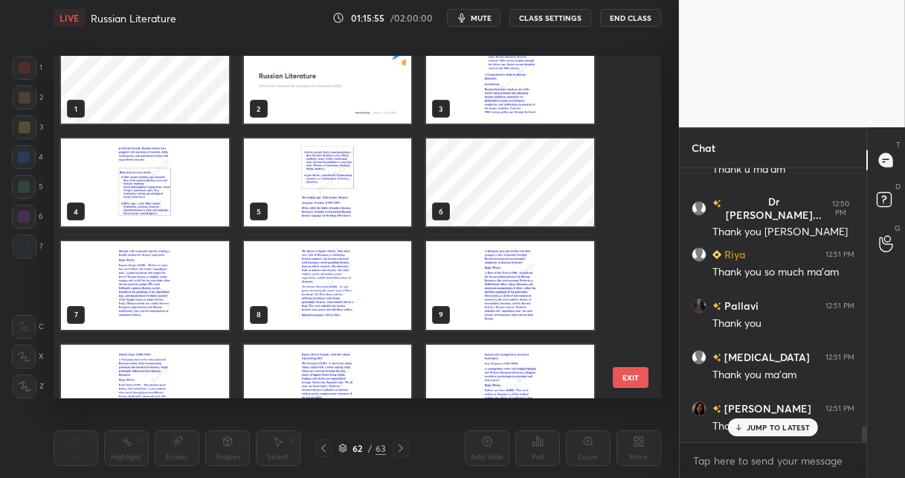
scroll to position [0, 0]
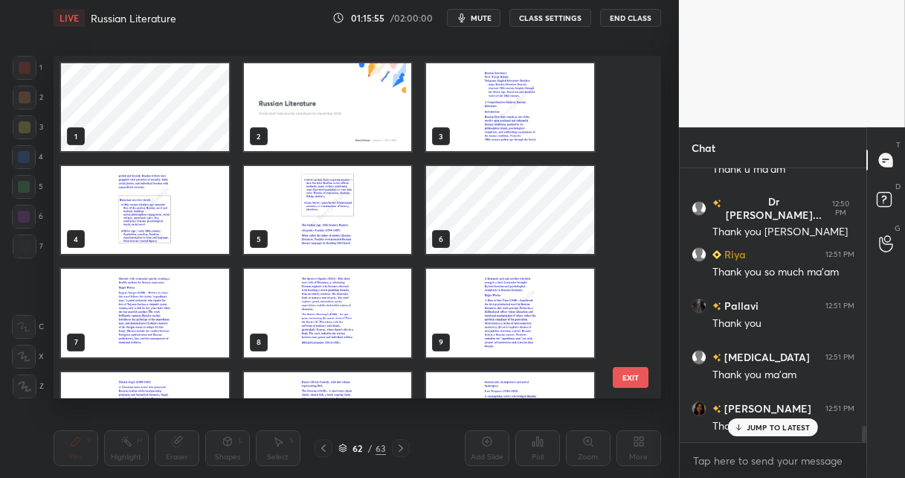
click at [322, 132] on img "grid" at bounding box center [328, 107] width 168 height 88
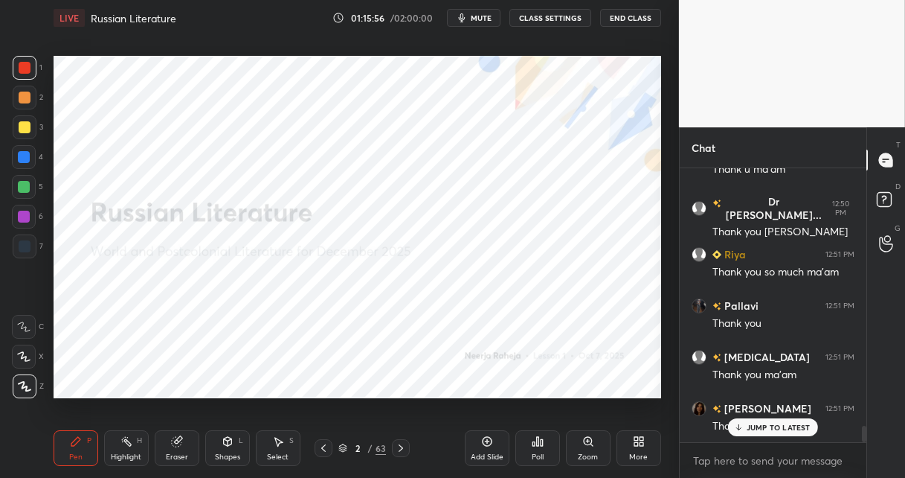
click at [322, 132] on img "grid" at bounding box center [328, 107] width 168 height 88
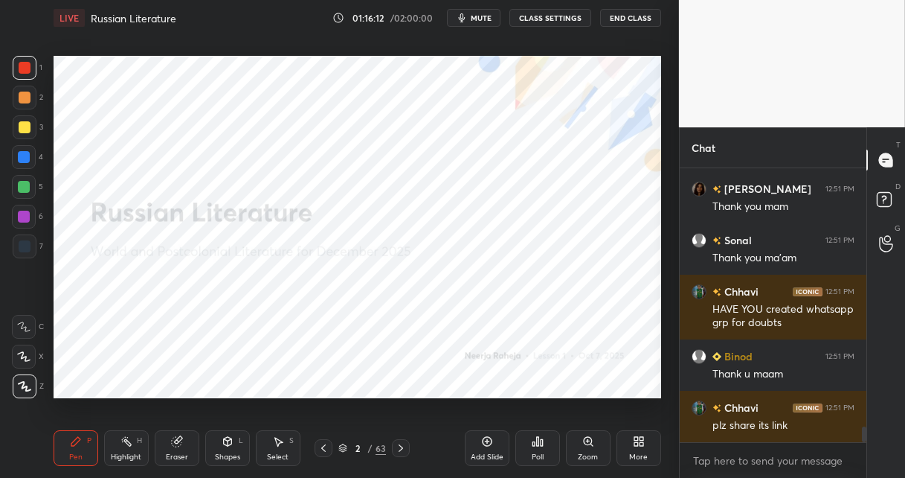
scroll to position [4555, 0]
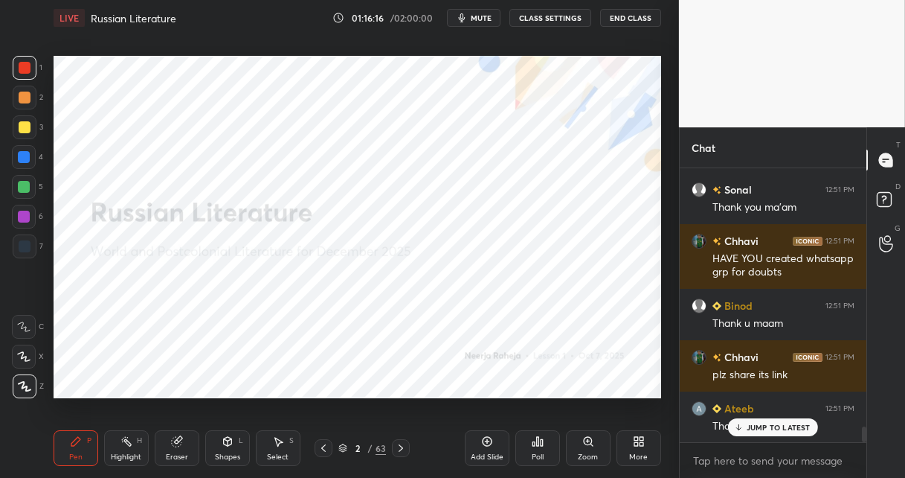
click at [627, 18] on button "End Class" at bounding box center [630, 18] width 61 height 18
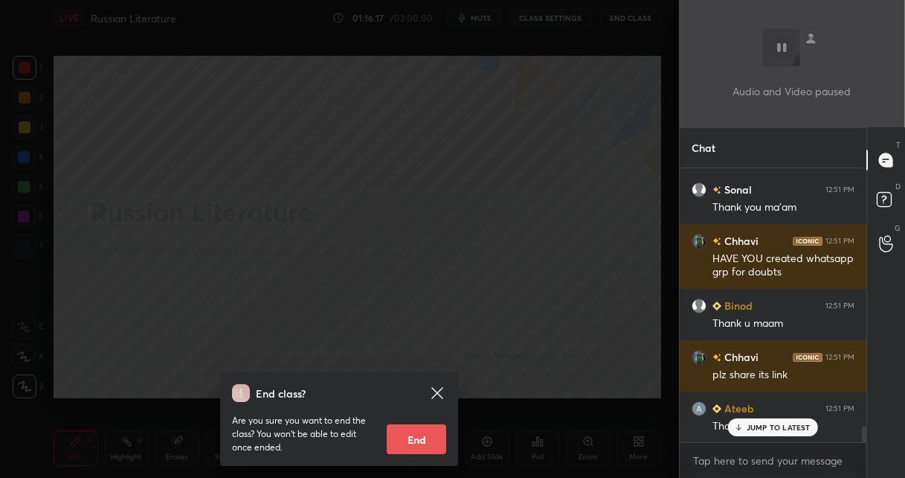
click at [412, 440] on button "End" at bounding box center [417, 439] width 60 height 30
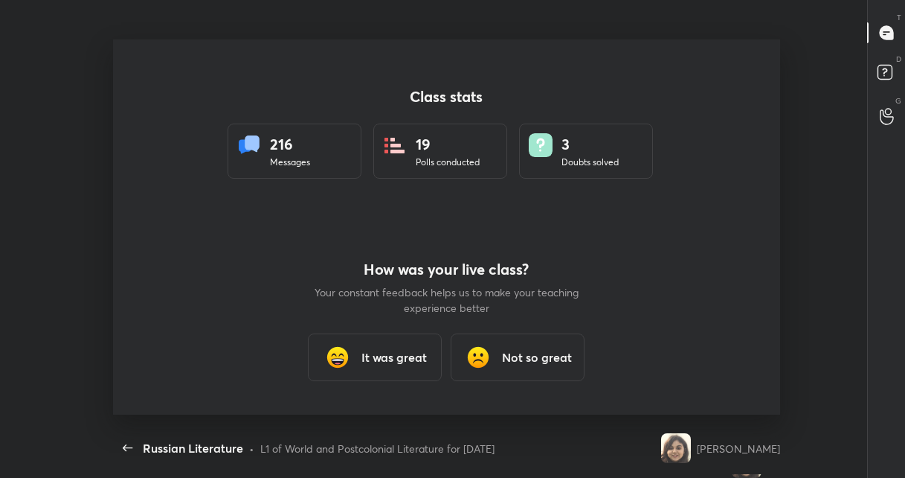
scroll to position [0, 0]
